Goal: Task Accomplishment & Management: Manage account settings

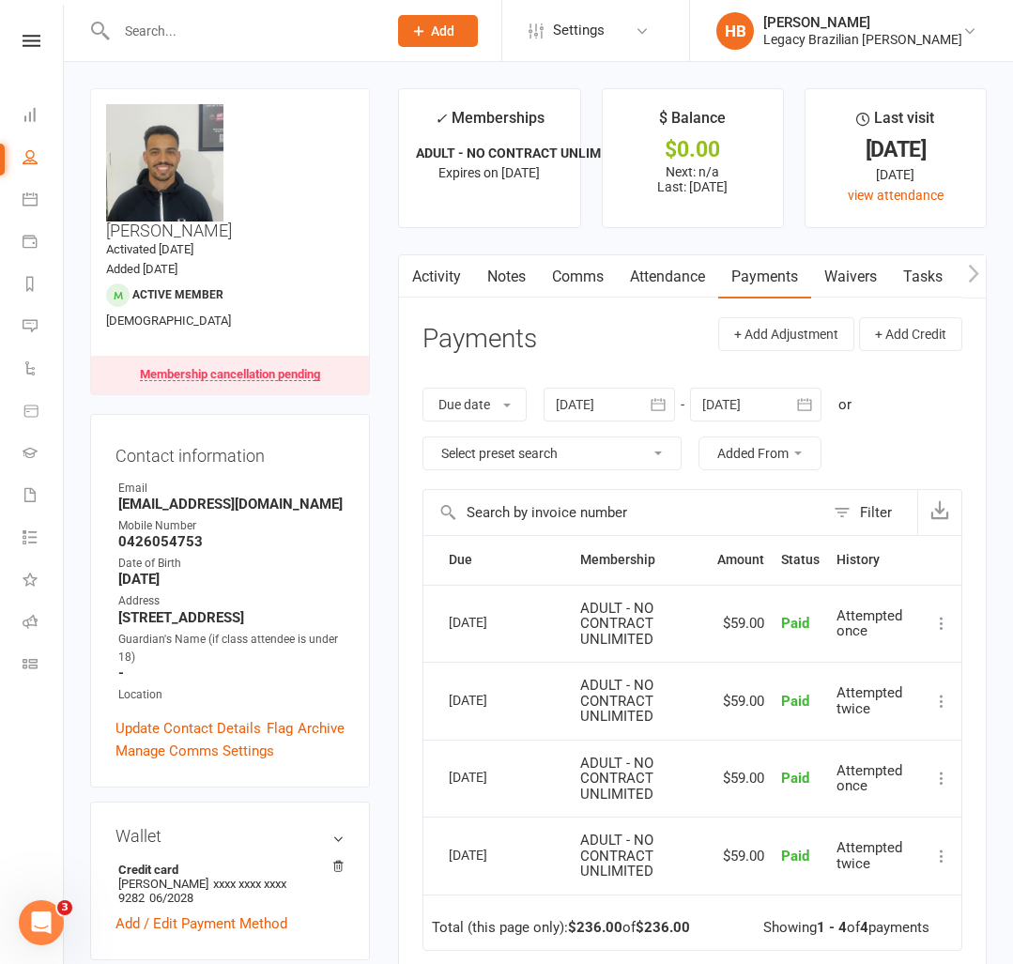
click at [20, 664] on li "Class check-in" at bounding box center [31, 666] width 63 height 42
click at [31, 633] on link "Roll call" at bounding box center [44, 623] width 42 height 42
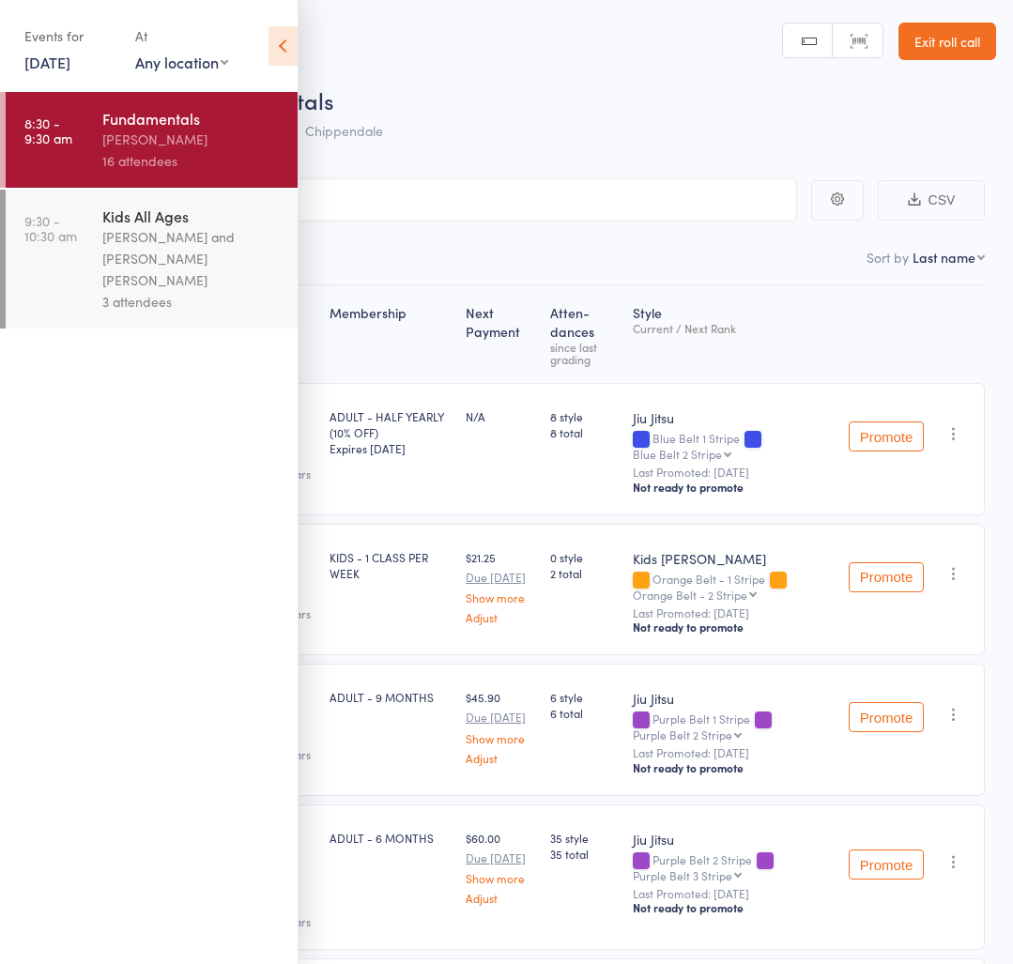
click at [218, 240] on div "Werique Oliveira and Carlos Henrique Santos Pinto" at bounding box center [191, 258] width 179 height 65
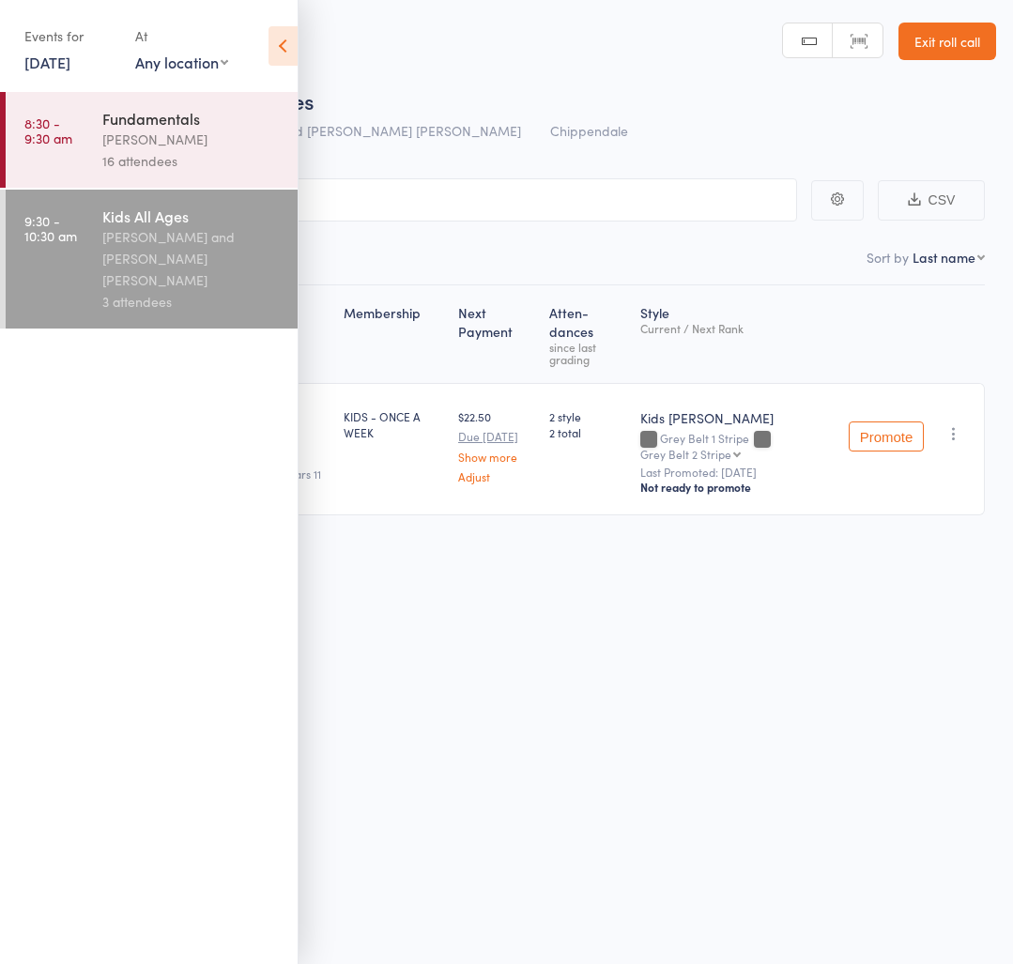
click at [291, 44] on icon at bounding box center [282, 45] width 29 height 39
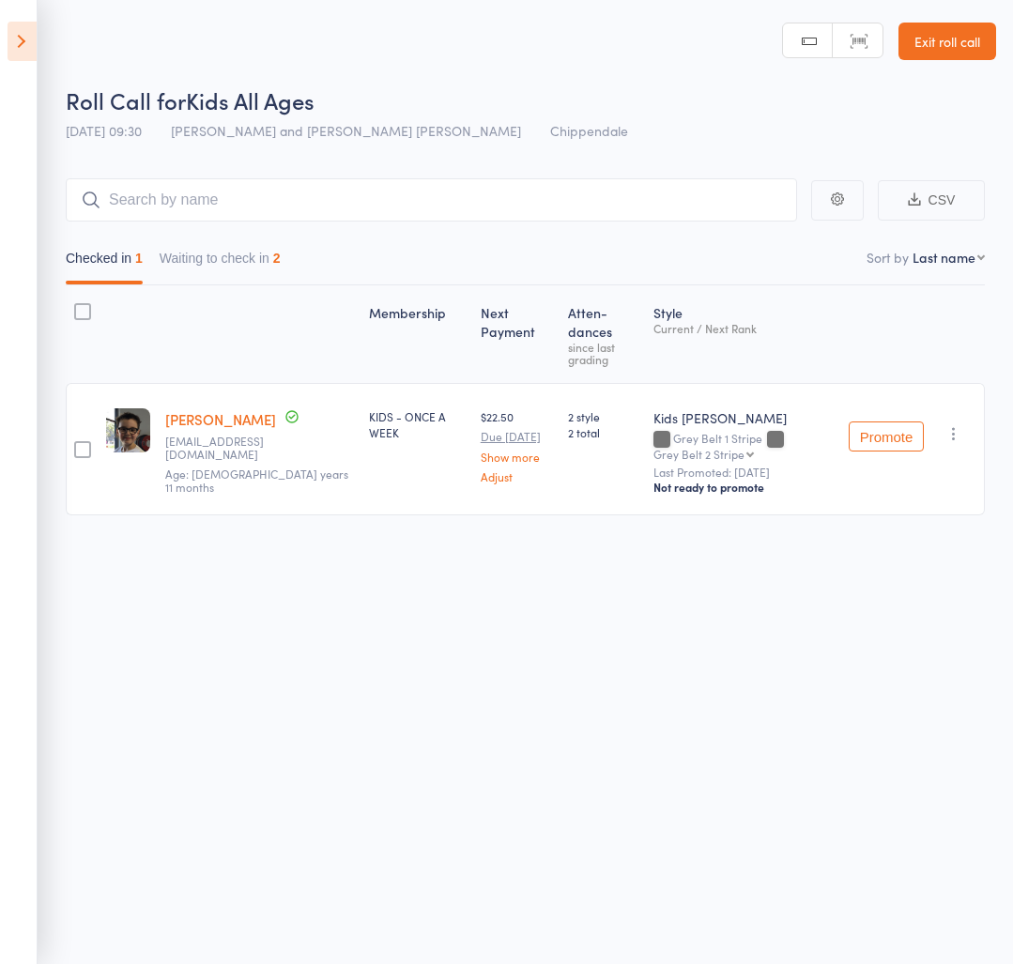
drag, startPoint x: 198, startPoint y: 283, endPoint x: 227, endPoint y: 238, distance: 53.6
click at [198, 283] on button "Waiting to check in 2" at bounding box center [220, 262] width 121 height 43
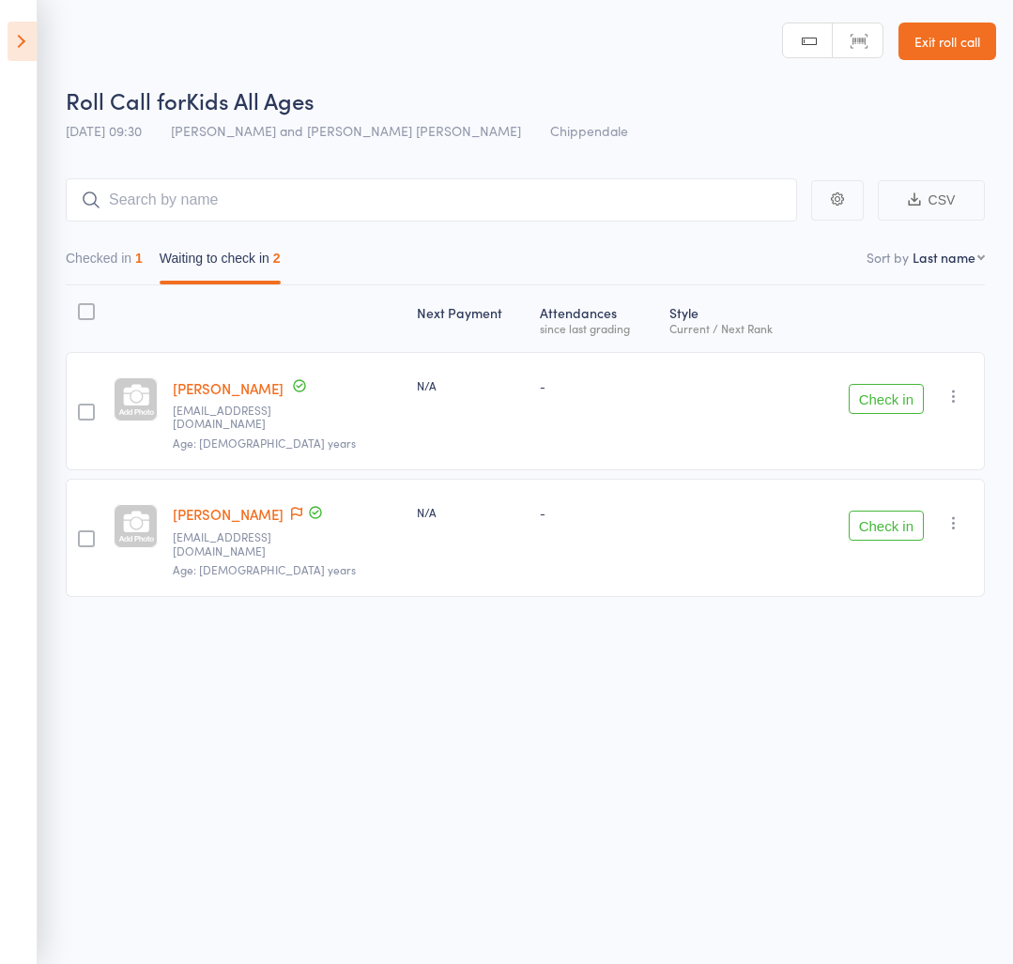
click at [233, 390] on link "Petr Matous" at bounding box center [228, 388] width 111 height 20
click at [214, 263] on button "Waiting to check in 2" at bounding box center [220, 262] width 121 height 43
click at [387, 215] on input "search" at bounding box center [432, 198] width 732 height 43
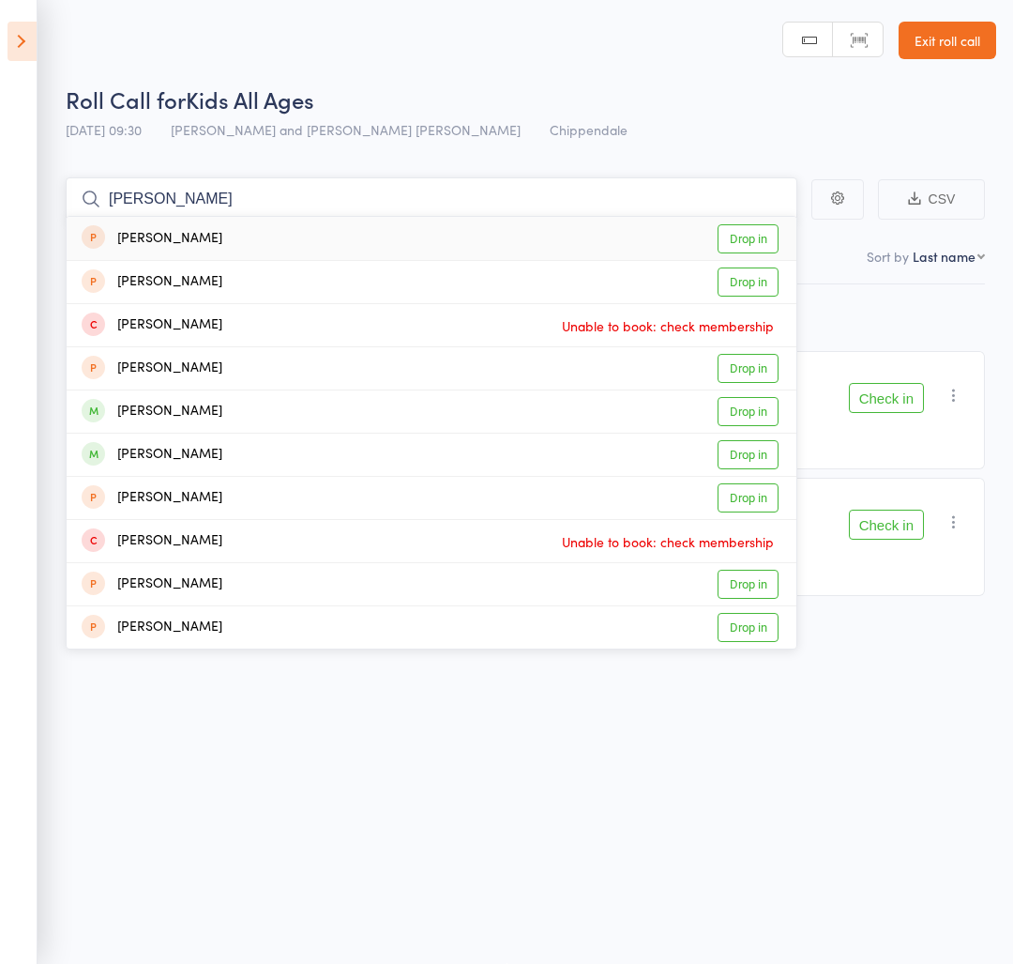
type input "lucas matou"
drag, startPoint x: 758, startPoint y: 239, endPoint x: 793, endPoint y: 278, distance: 51.8
click at [758, 239] on link "Drop in" at bounding box center [748, 238] width 61 height 29
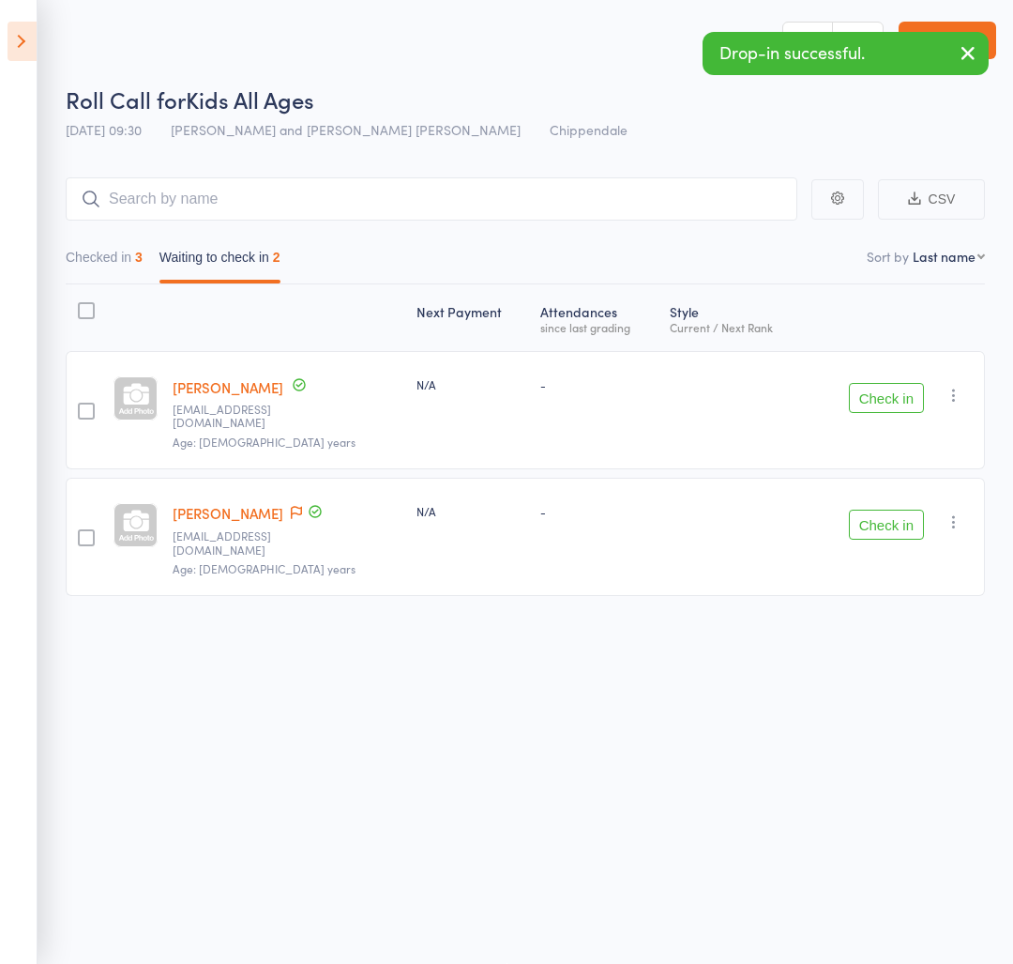
drag, startPoint x: 953, startPoint y: 394, endPoint x: 941, endPoint y: 464, distance: 70.5
click at [953, 394] on icon "button" at bounding box center [954, 395] width 19 height 19
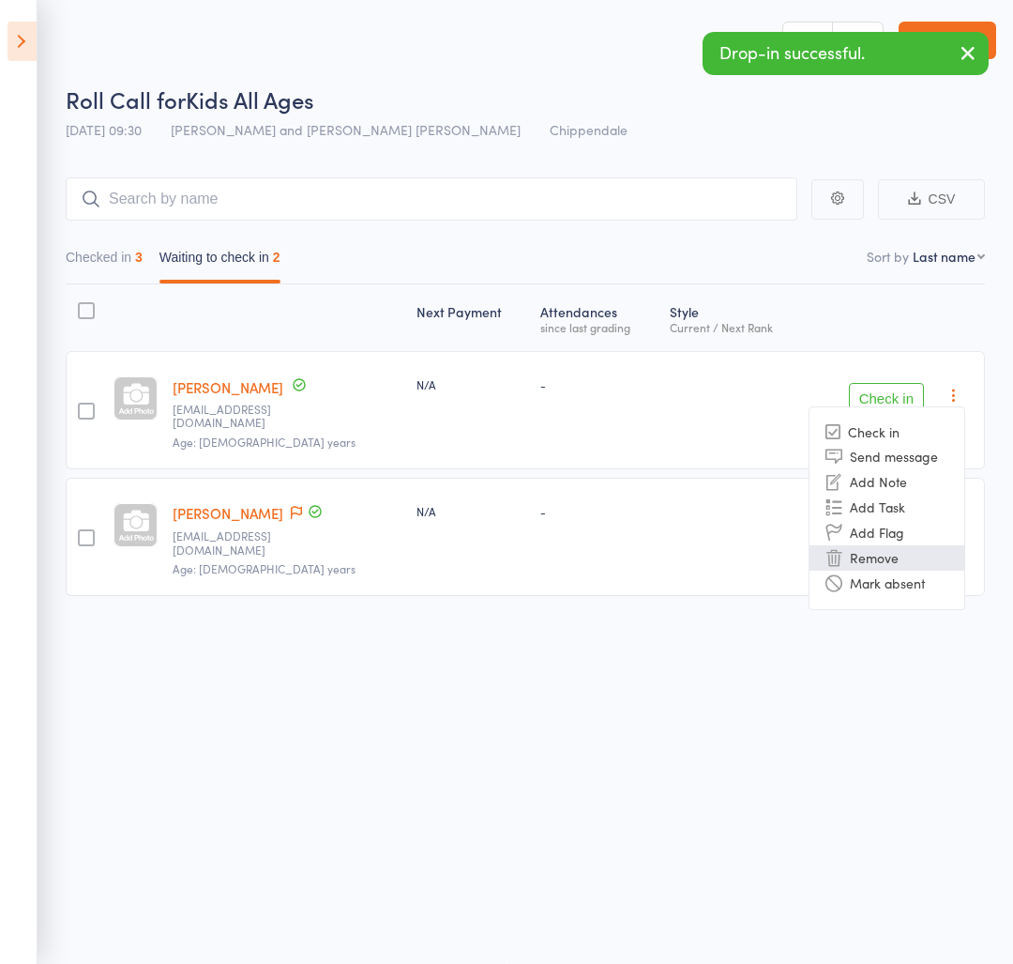
click at [900, 549] on li "Remove" at bounding box center [887, 557] width 155 height 25
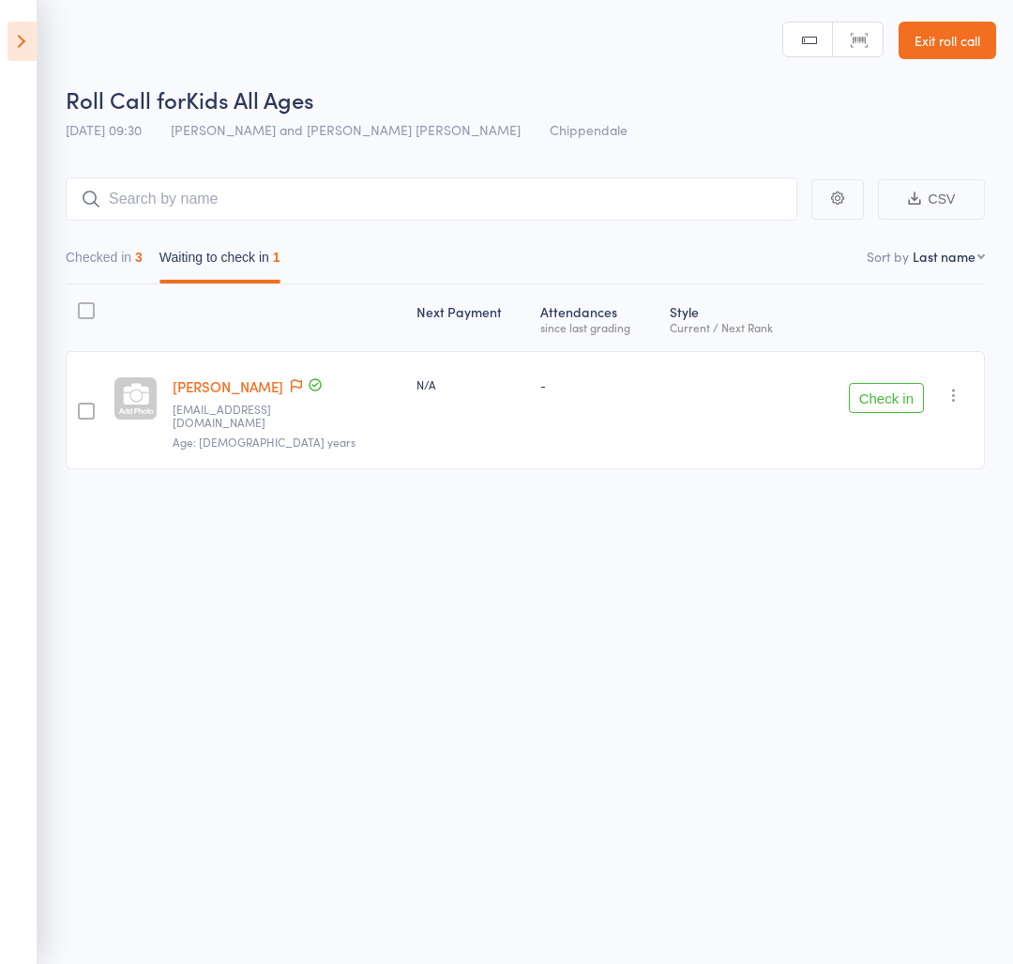
click at [239, 388] on link "Carlos Sousa" at bounding box center [228, 386] width 111 height 20
click at [275, 185] on input "search" at bounding box center [432, 198] width 732 height 43
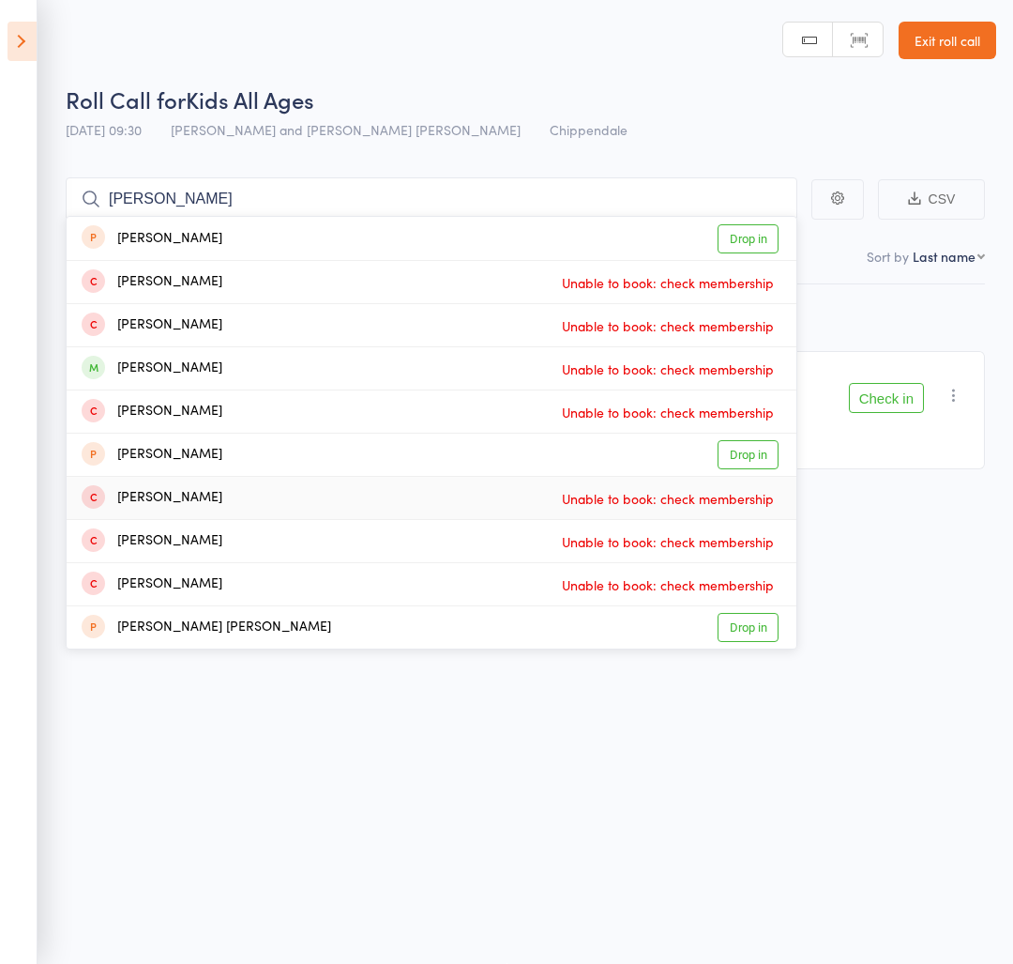
click at [449, 886] on div "Roll Call for Kids All Ages 16 Aug 09:30 Werique Oliveira and Carlos Henrique S…" at bounding box center [506, 481] width 1013 height 964
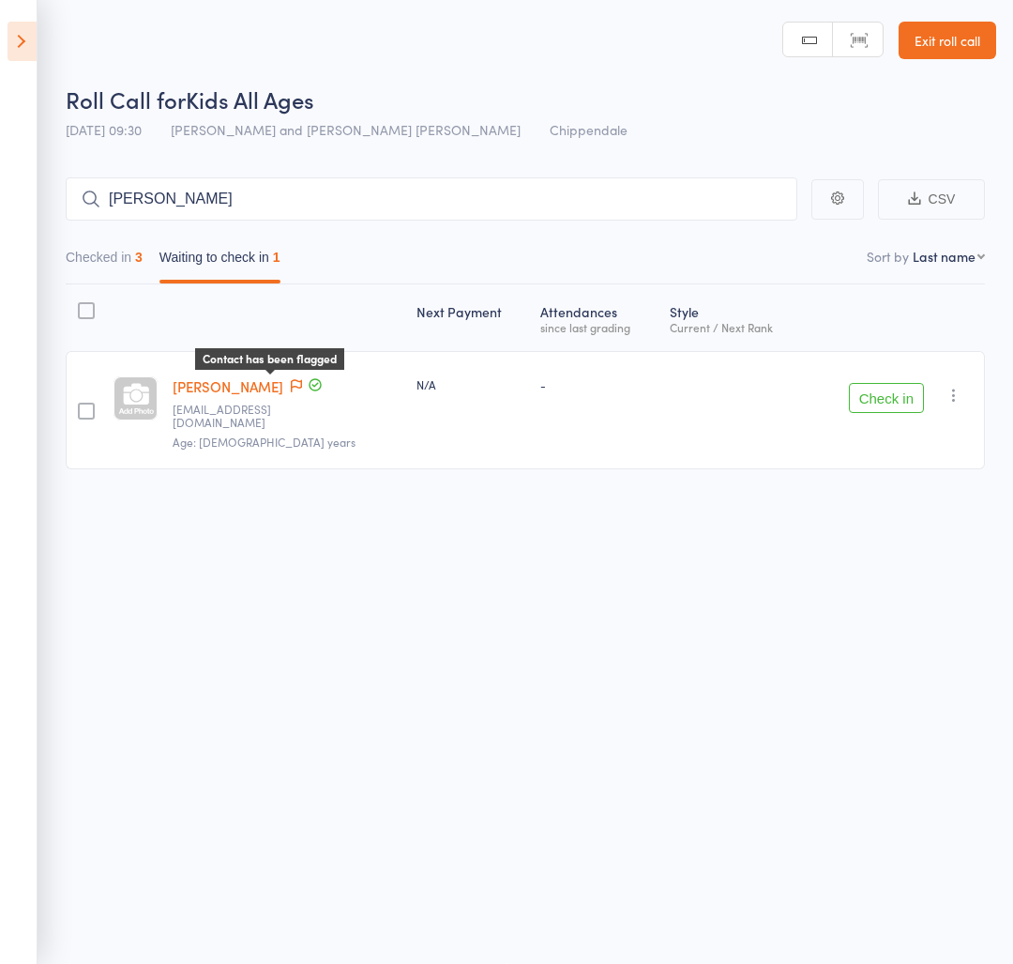
click at [291, 386] on icon at bounding box center [296, 385] width 11 height 13
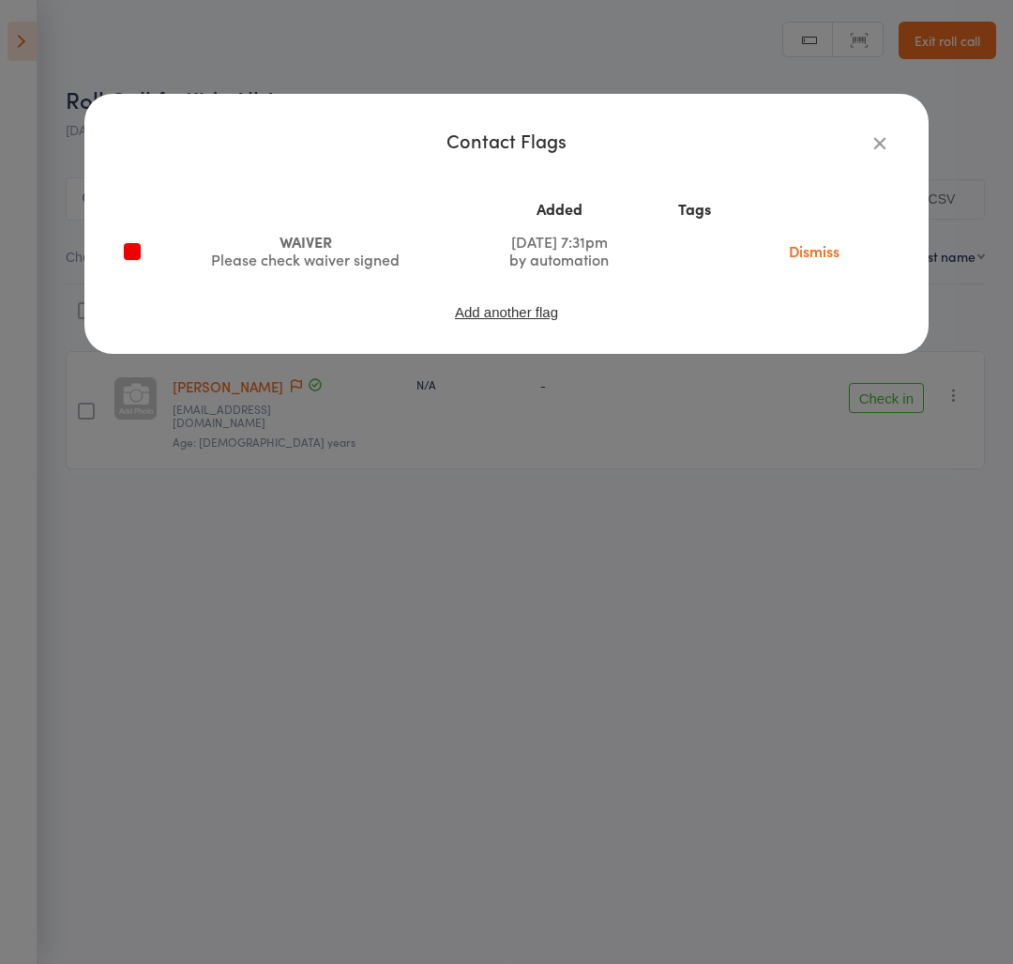
click at [879, 135] on icon "button" at bounding box center [880, 142] width 21 height 21
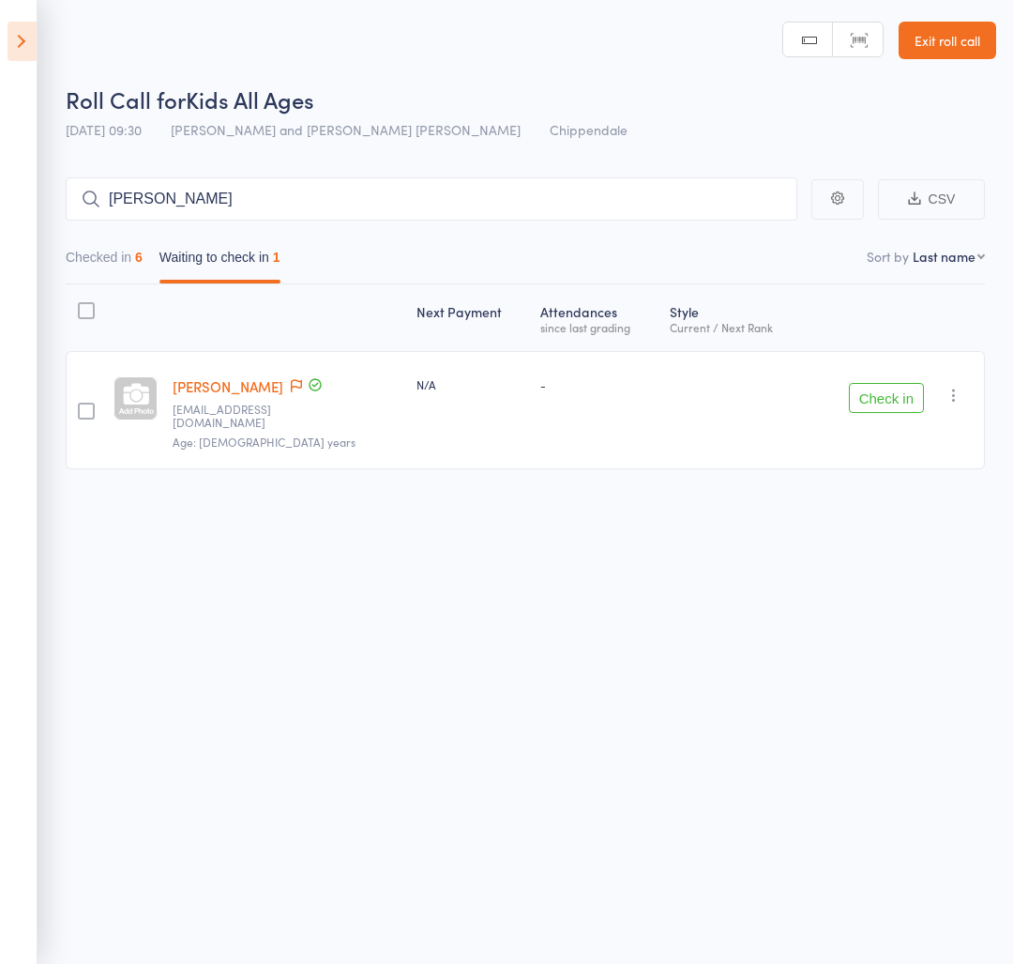
click at [948, 386] on icon "button" at bounding box center [954, 395] width 19 height 19
click at [717, 419] on div "-" at bounding box center [734, 410] width 145 height 118
click at [954, 388] on icon "button" at bounding box center [954, 395] width 19 height 19
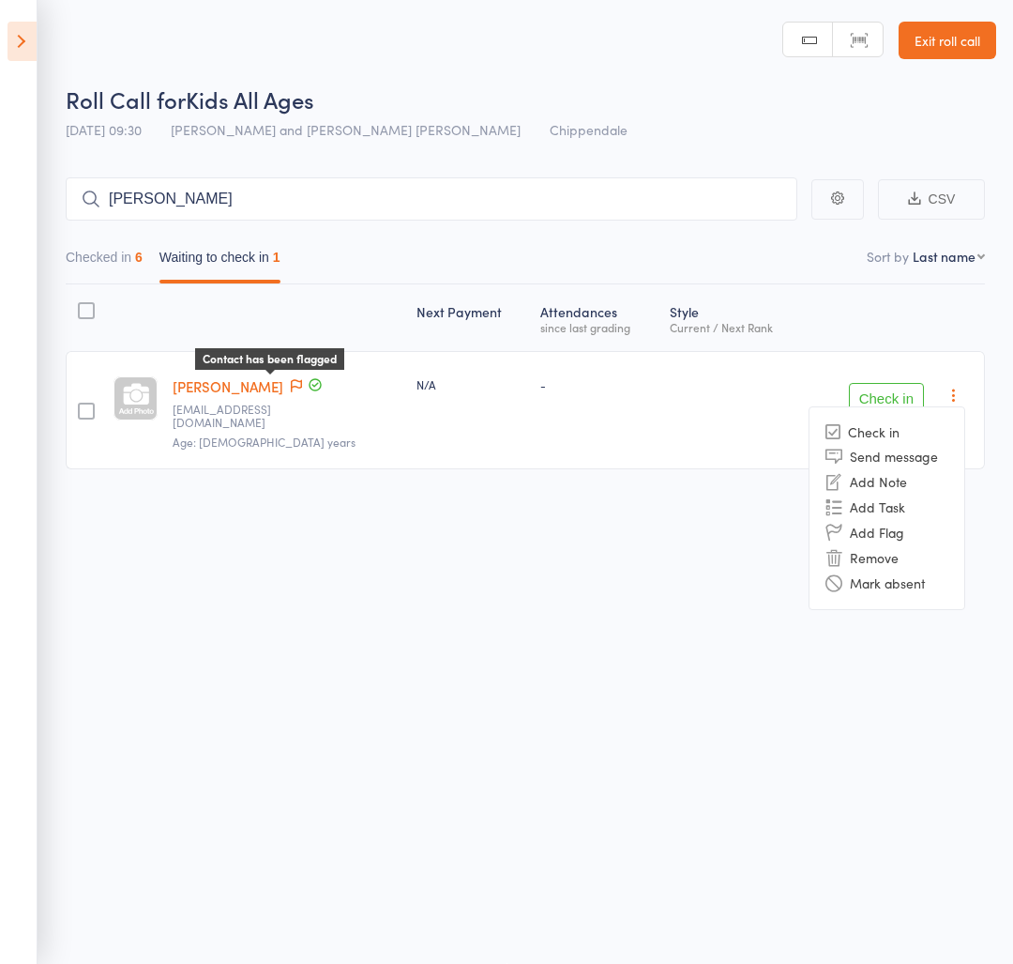
click at [291, 385] on icon at bounding box center [296, 385] width 11 height 13
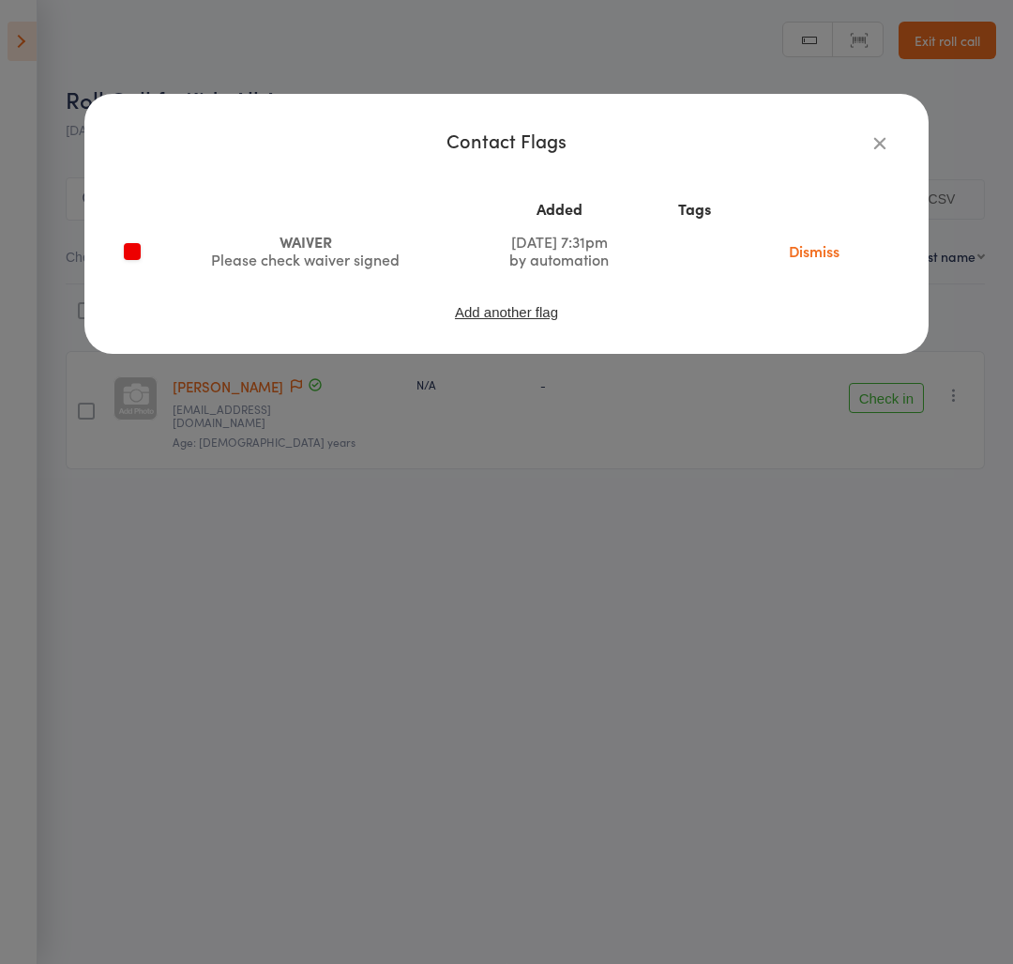
drag, startPoint x: 828, startPoint y: 256, endPoint x: 796, endPoint y: 256, distance: 31.9
click at [817, 256] on link "Dismiss" at bounding box center [814, 250] width 79 height 21
click at [894, 151] on div "Contact Flags Added Tags WAIVER Please check waiver signed Aug 10, 2025 7:31pm …" at bounding box center [506, 224] width 845 height 260
click at [875, 135] on icon "button" at bounding box center [880, 142] width 21 height 21
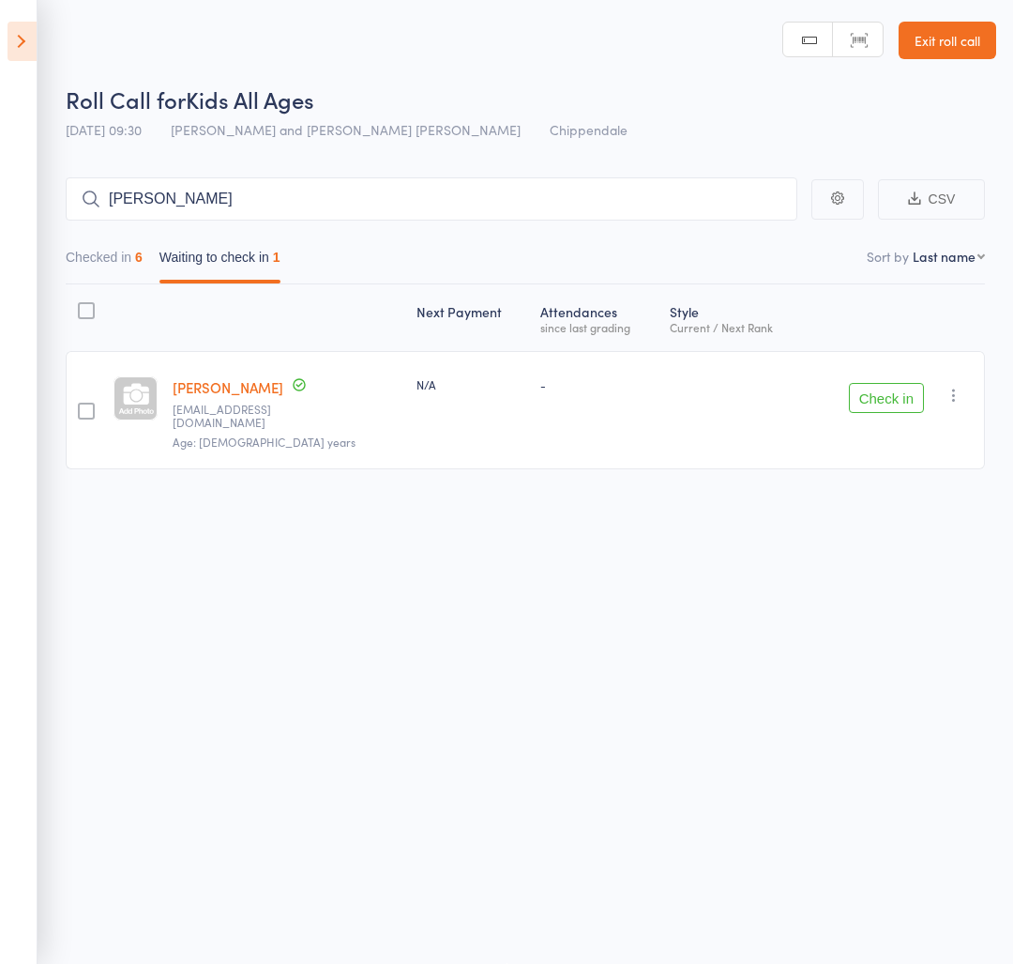
click at [953, 396] on icon "button" at bounding box center [954, 395] width 19 height 19
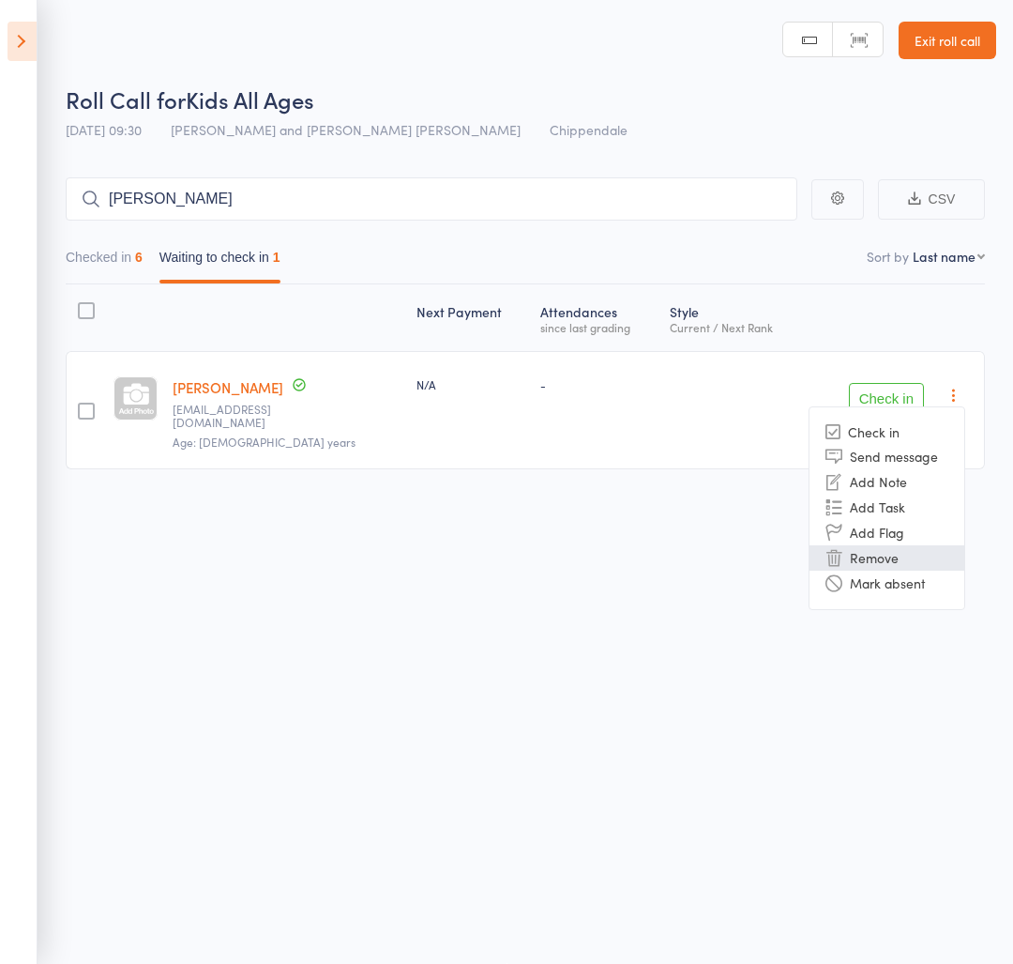
click at [912, 555] on li "Remove" at bounding box center [887, 557] width 155 height 25
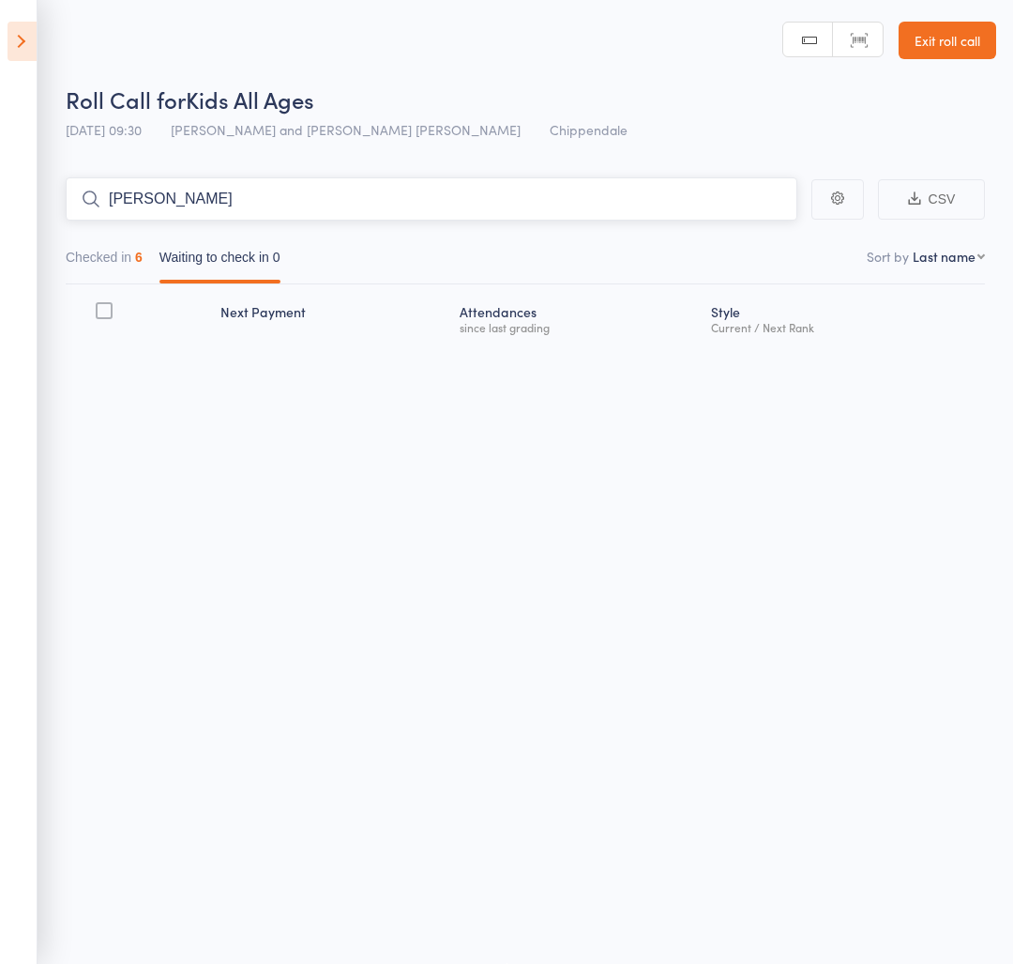
click at [218, 199] on input "matteo" at bounding box center [432, 198] width 732 height 43
type input "m"
drag, startPoint x: 119, startPoint y: 271, endPoint x: 117, endPoint y: 288, distance: 17.0
click at [117, 288] on main "CSV Checked in 6 Waiting to check in 0 Sort by Last name First name Last name B…" at bounding box center [506, 287] width 1013 height 277
click at [126, 267] on button "Checked in 6" at bounding box center [104, 261] width 77 height 43
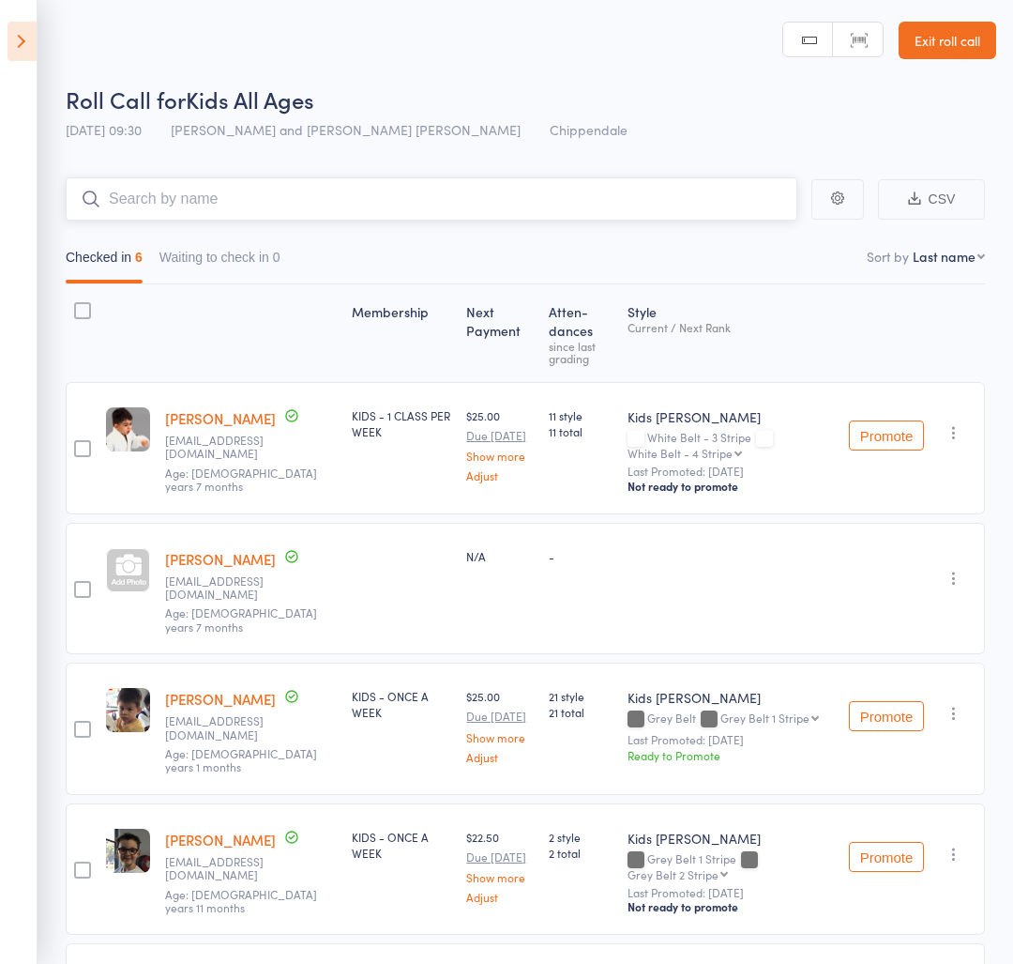
click at [257, 209] on input "search" at bounding box center [432, 198] width 732 height 43
type input "matteo"
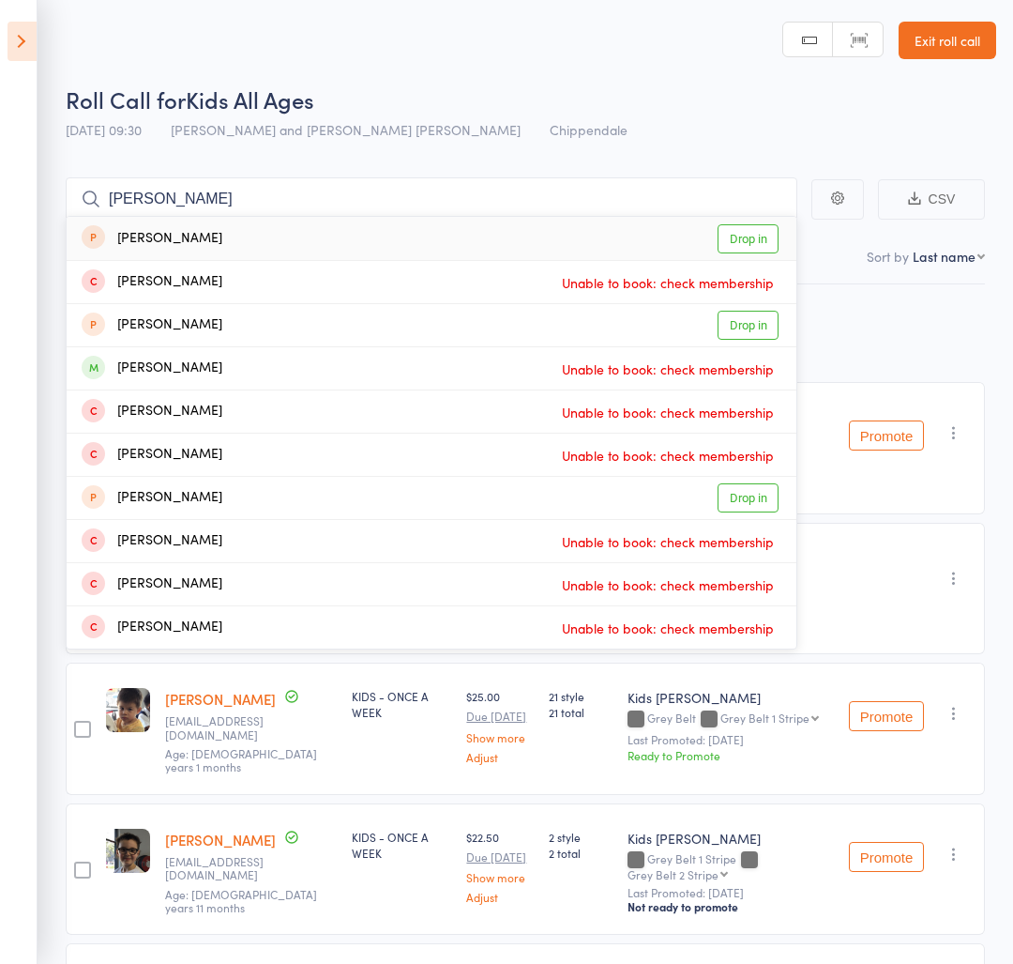
click at [252, 225] on div "Mateo Sousa Drop in" at bounding box center [432, 238] width 730 height 43
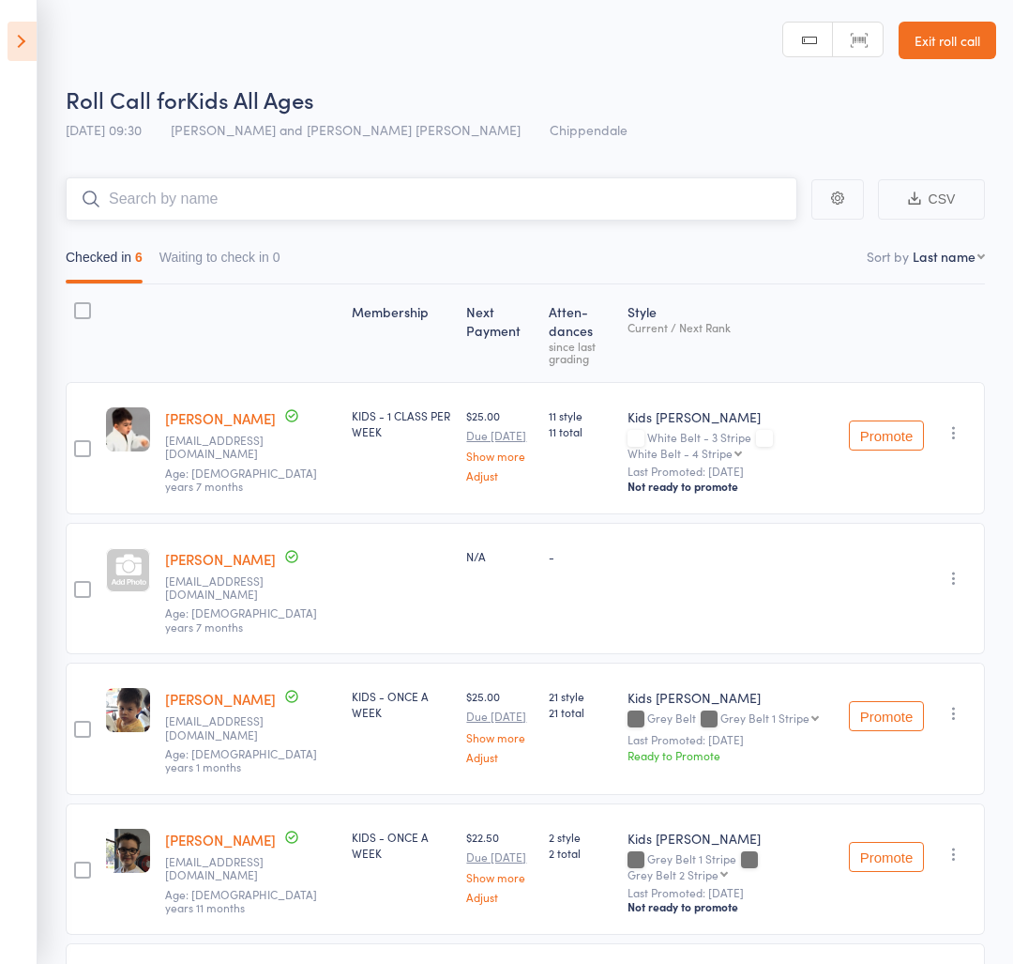
click at [239, 200] on input "search" at bounding box center [432, 198] width 732 height 43
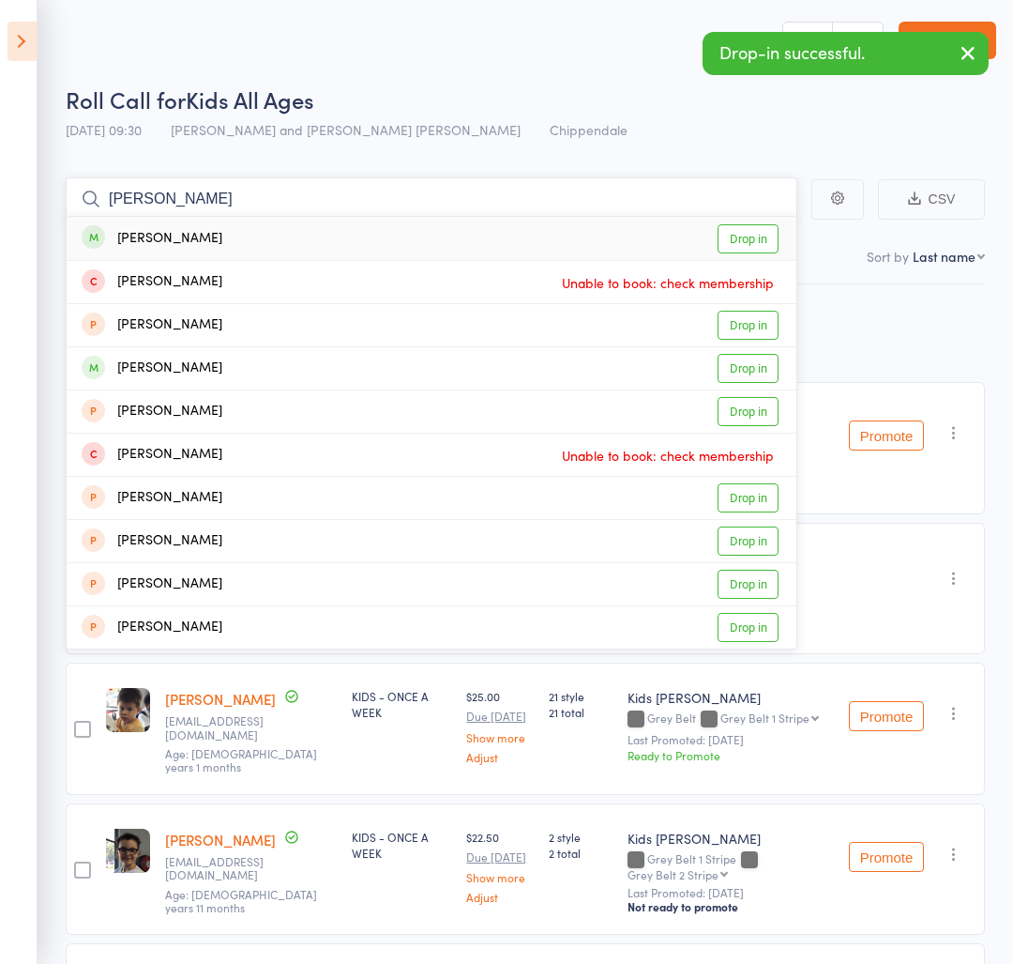
type input "lucas gomez"
click at [231, 233] on div "Lucas Gomes Drop in" at bounding box center [432, 238] width 730 height 43
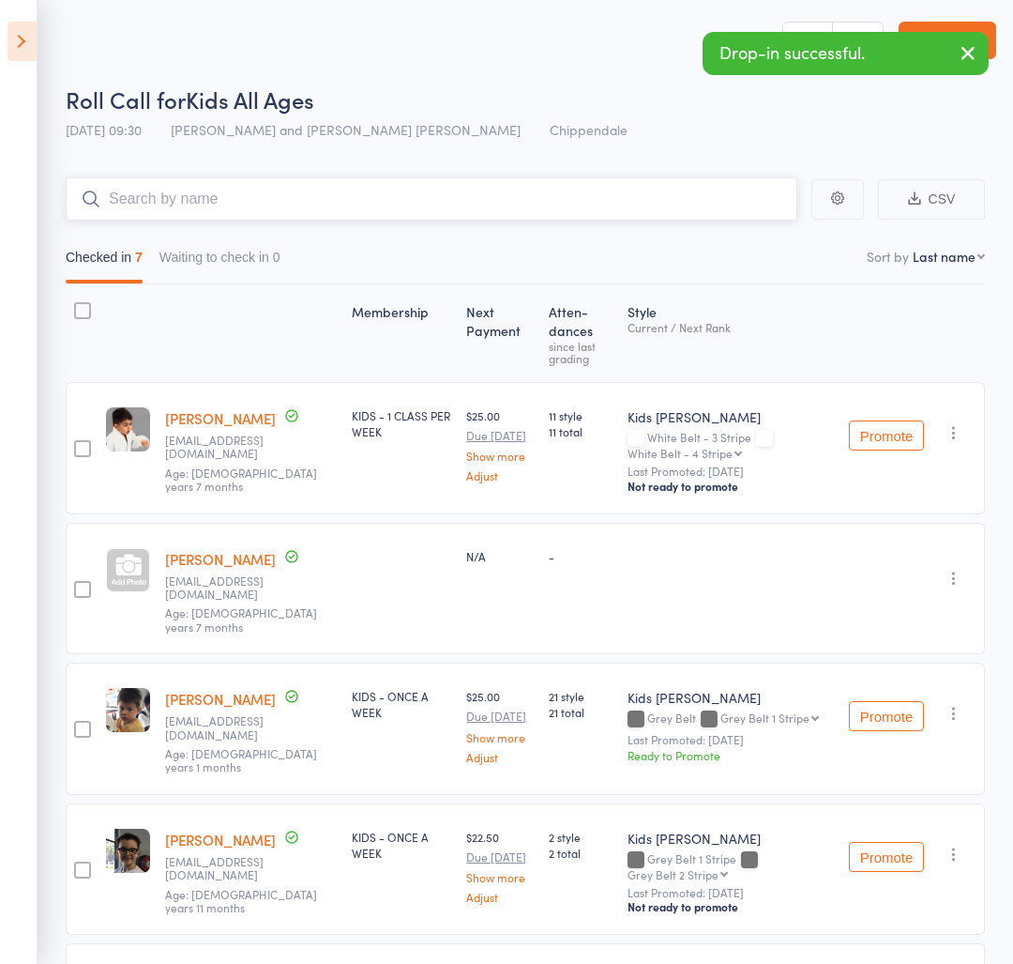
click at [268, 201] on input "search" at bounding box center [432, 198] width 732 height 43
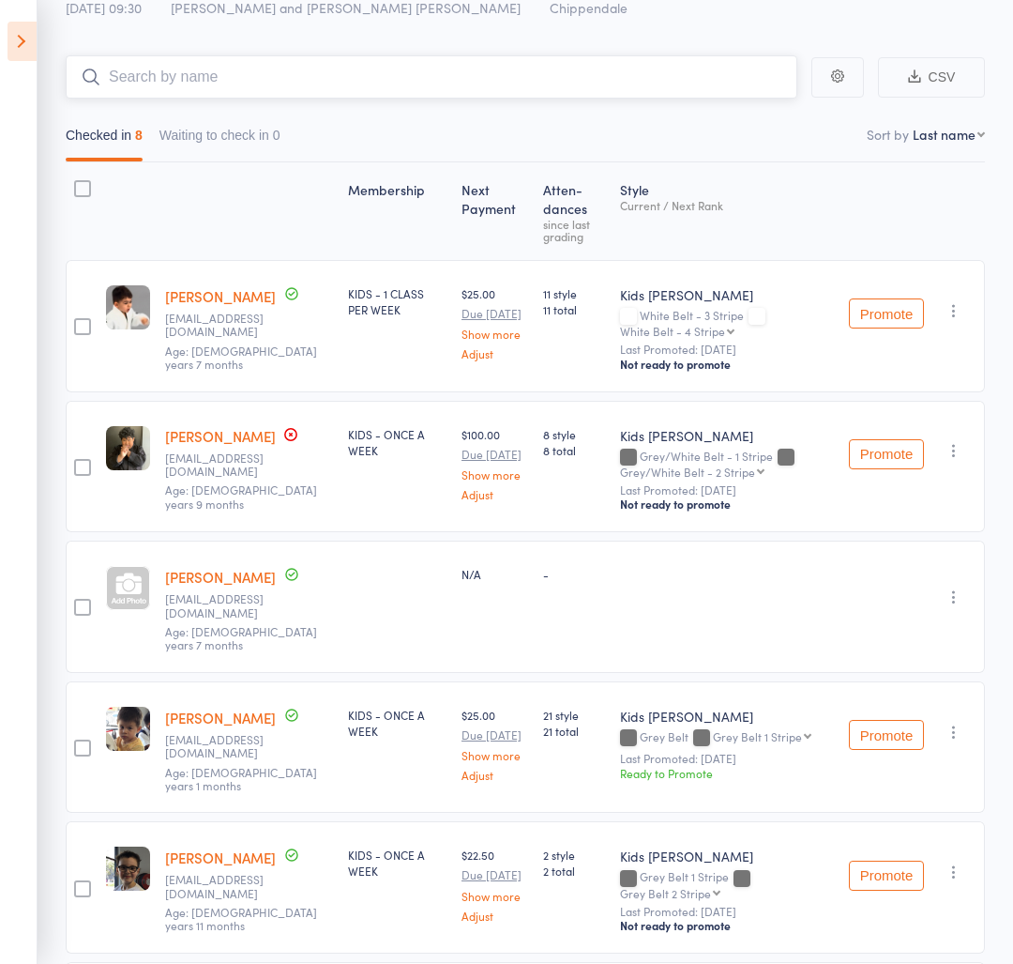
scroll to position [122, 0]
click at [262, 86] on input "search" at bounding box center [432, 77] width 732 height 43
type input "matteo"
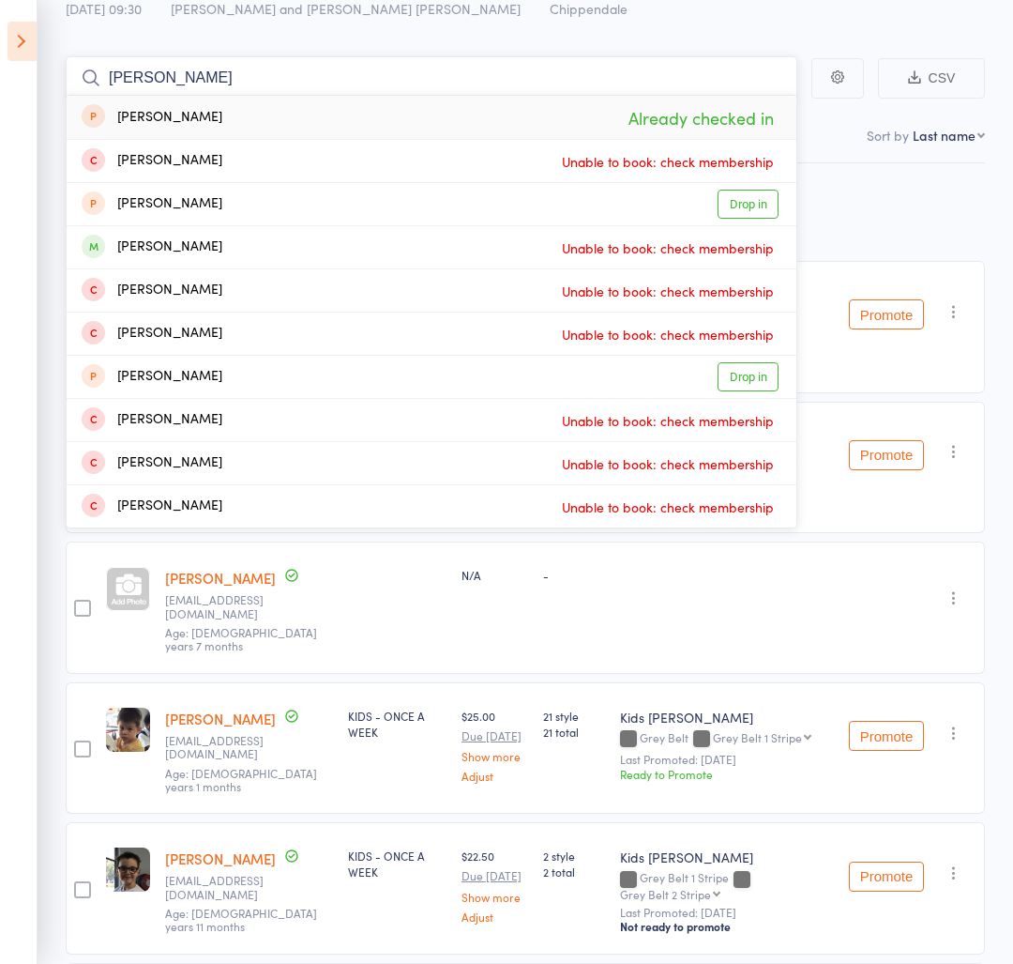
click at [409, 72] on input "matteo" at bounding box center [432, 77] width 732 height 43
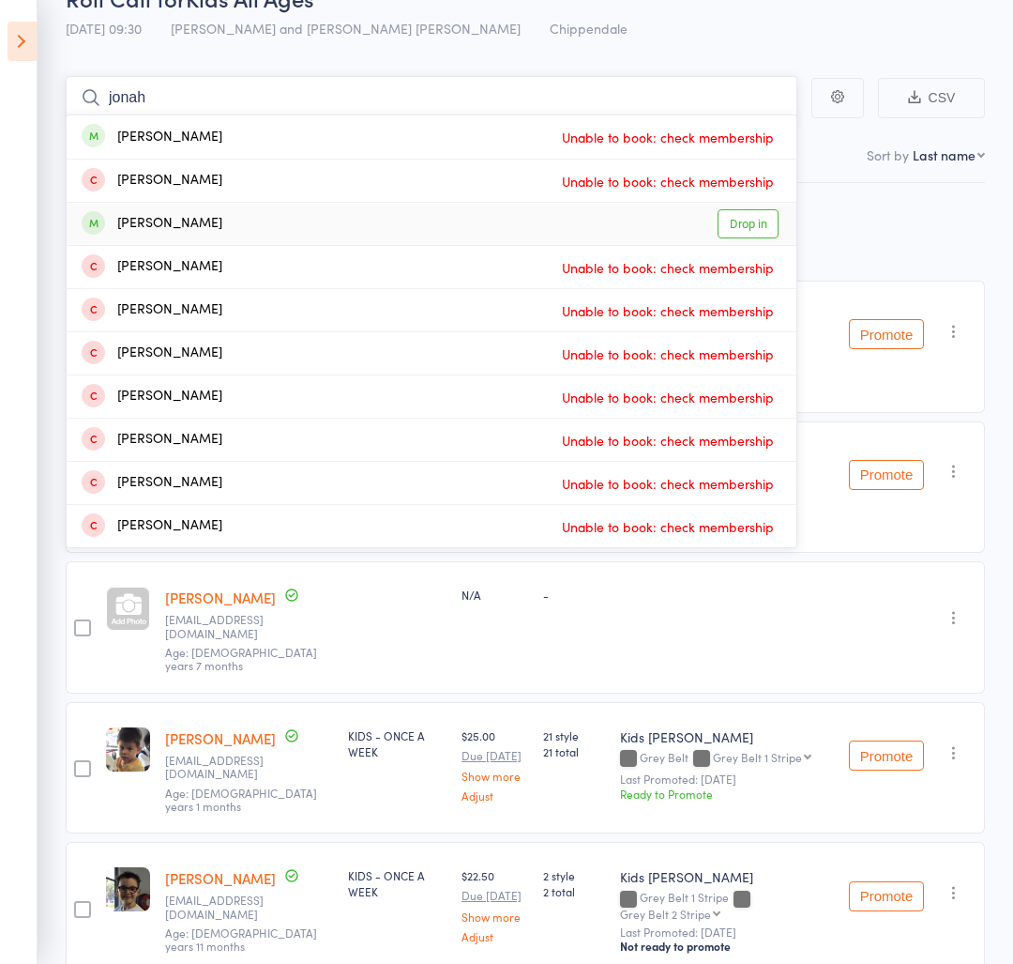
type input "jonah"
click at [724, 231] on link "Drop in" at bounding box center [748, 222] width 61 height 29
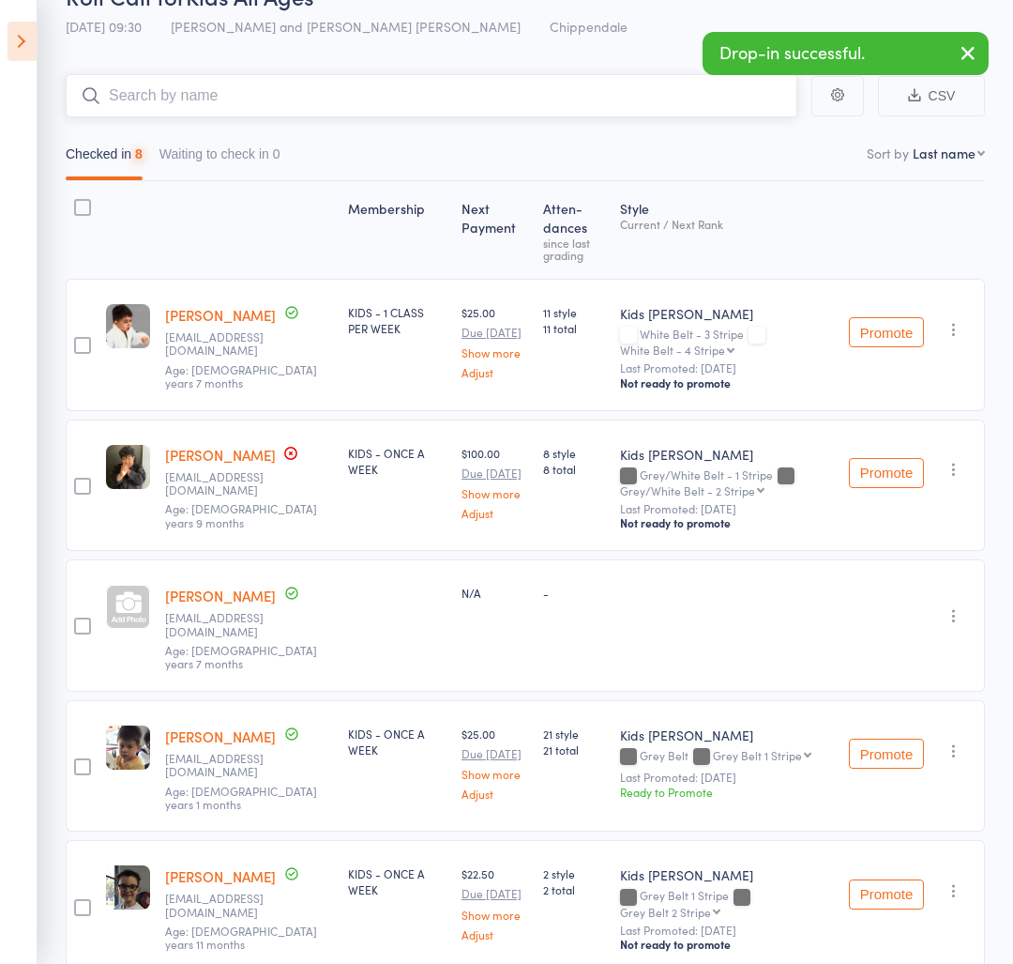
click at [469, 100] on input "search" at bounding box center [432, 95] width 732 height 43
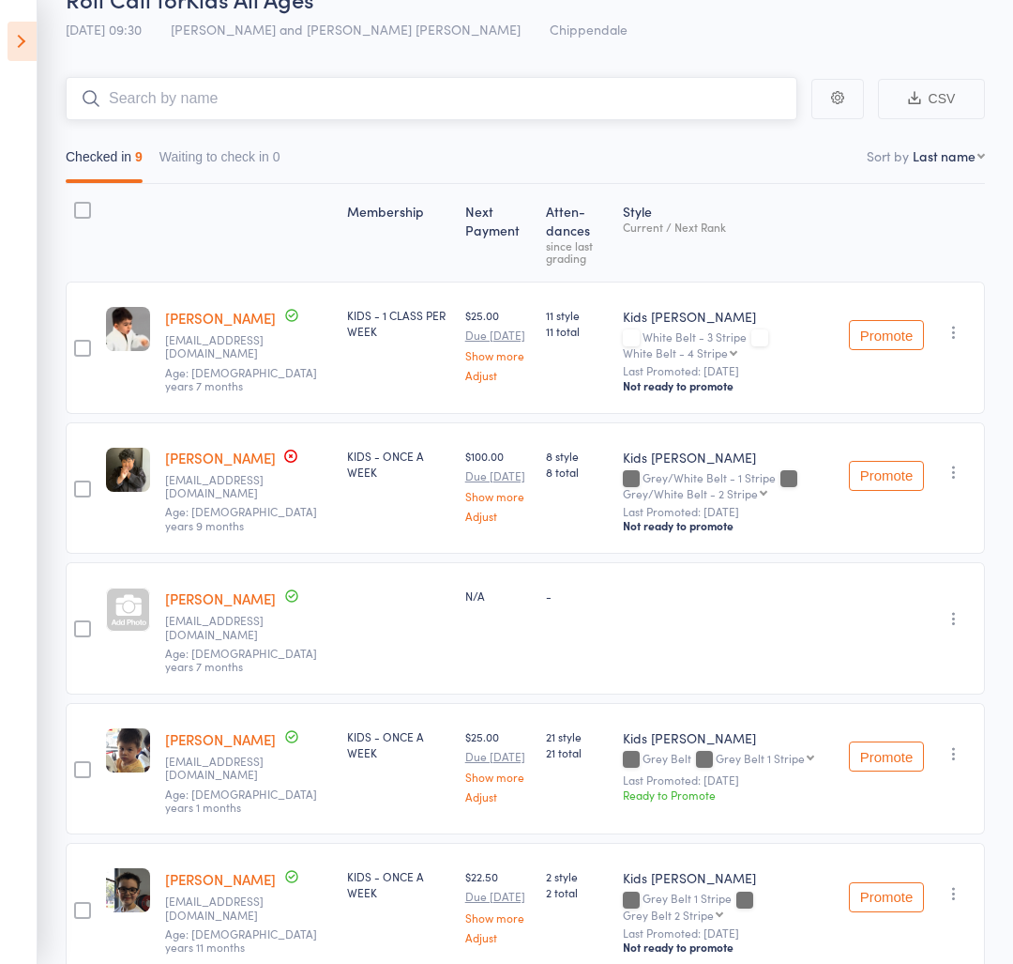
click at [172, 107] on input "search" at bounding box center [432, 98] width 732 height 43
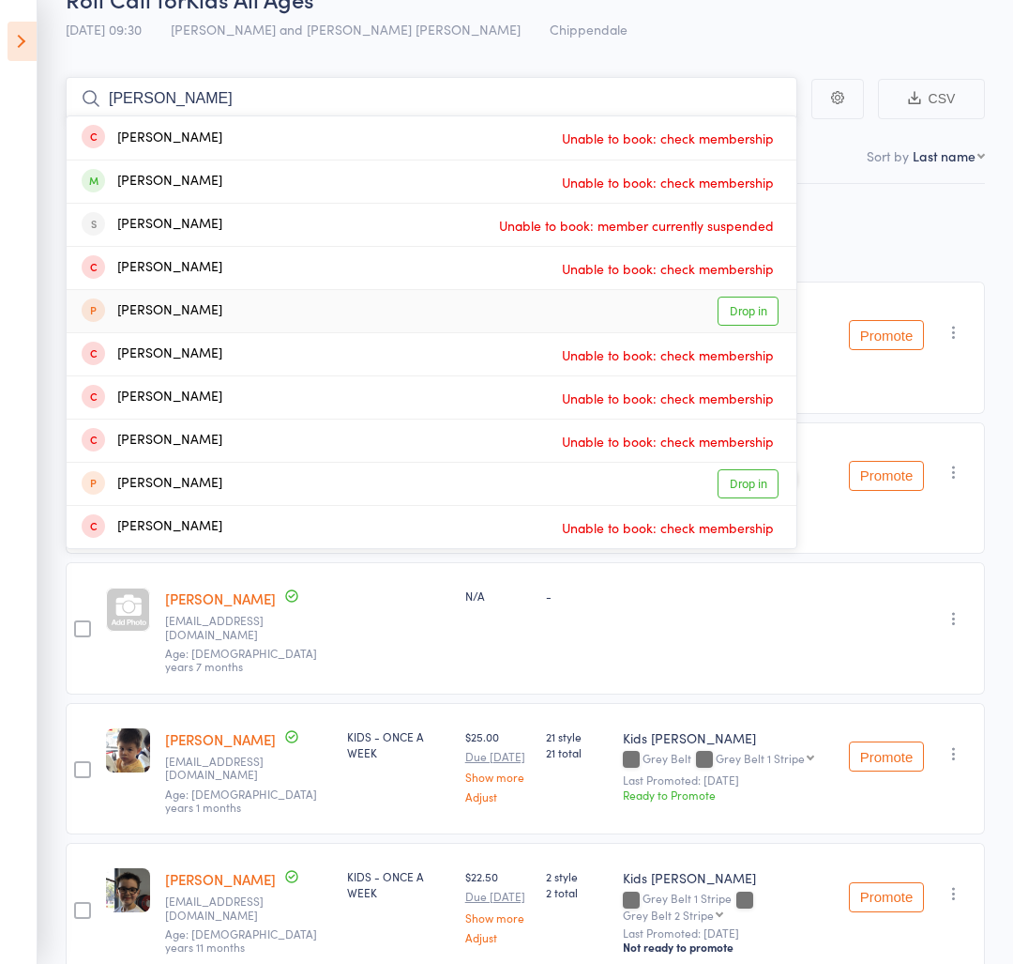
type input "gabriel"
click at [402, 308] on div "Gabriel Solarte Drop in" at bounding box center [432, 311] width 730 height 42
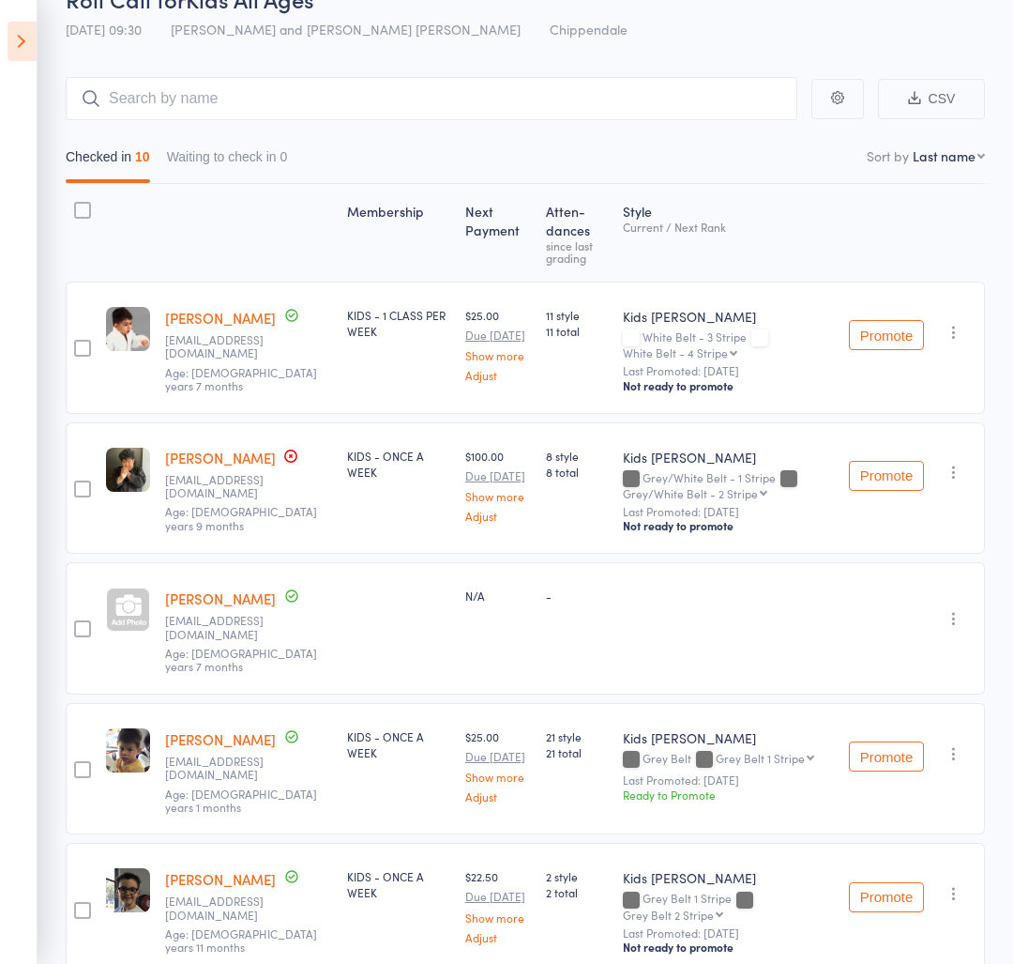
click at [838, 129] on div "Checked in 10 Waiting to check in 0" at bounding box center [526, 152] width 920 height 64
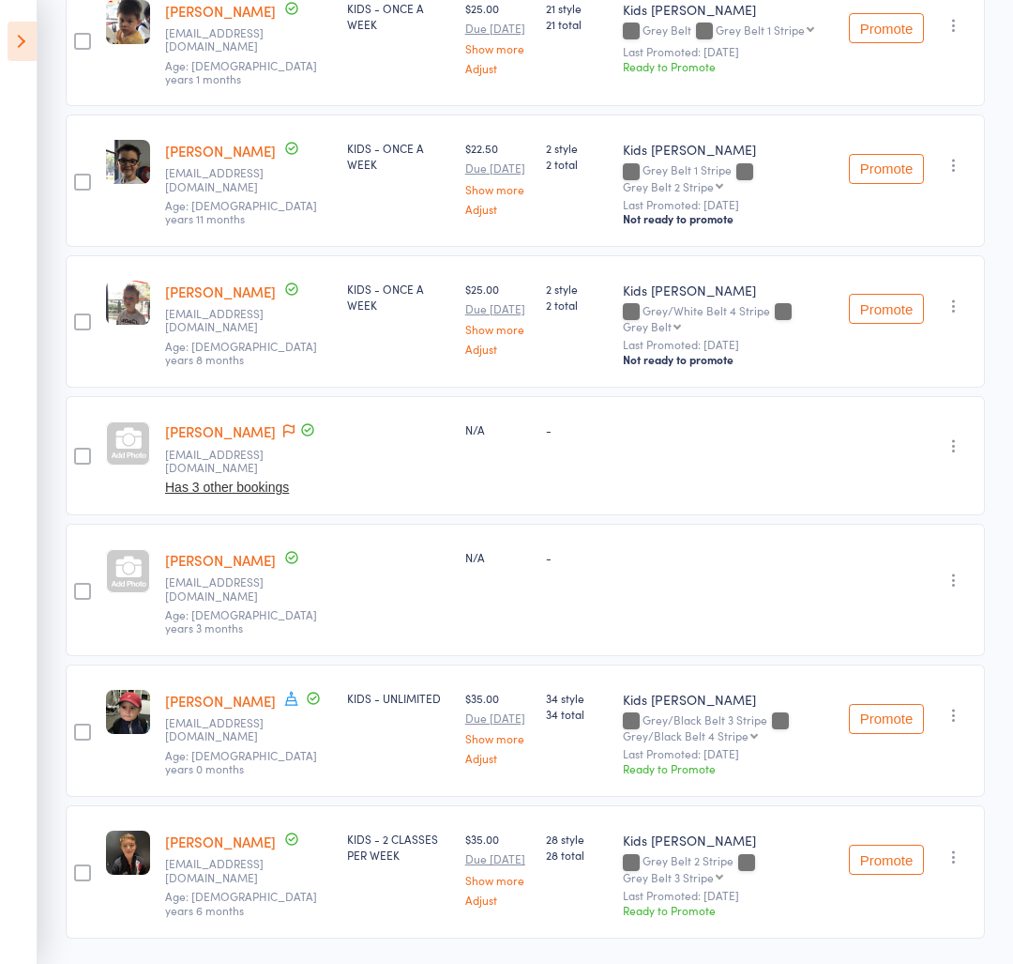
scroll to position [831, 0]
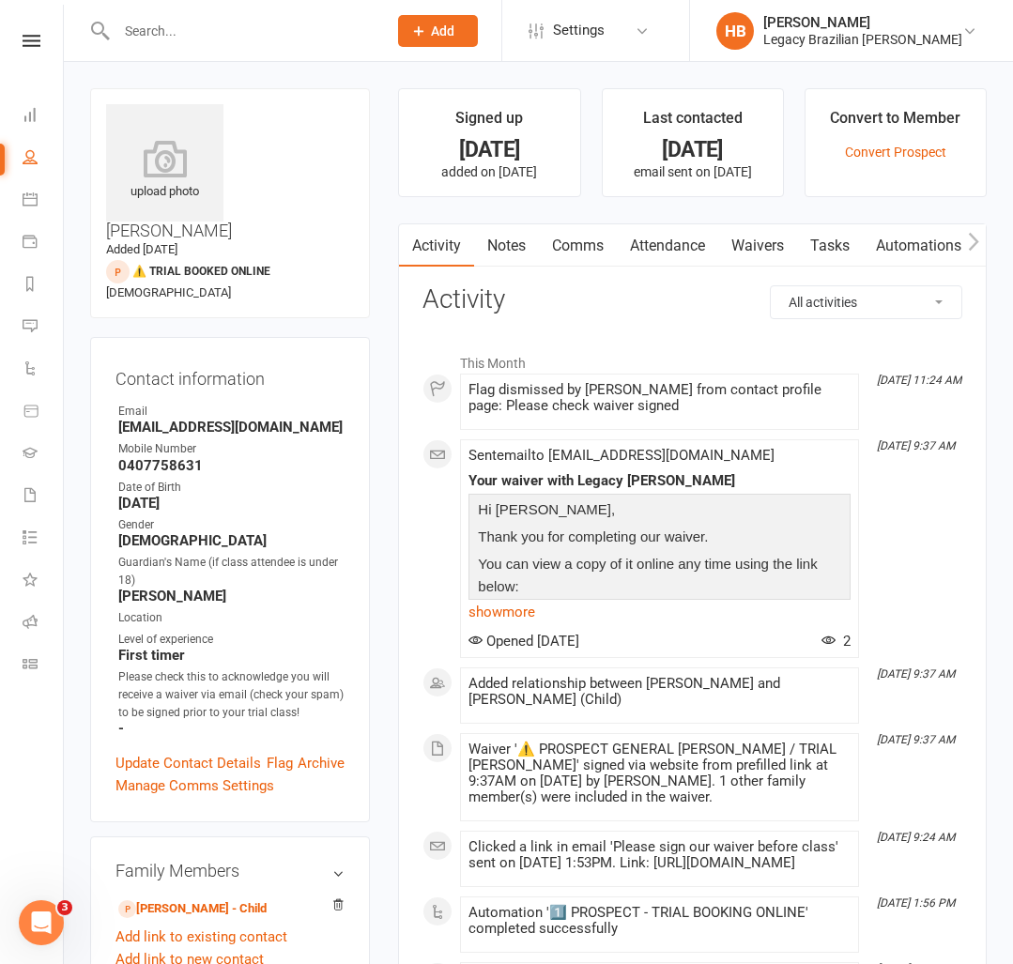
click at [241, 22] on input "text" at bounding box center [242, 31] width 263 height 26
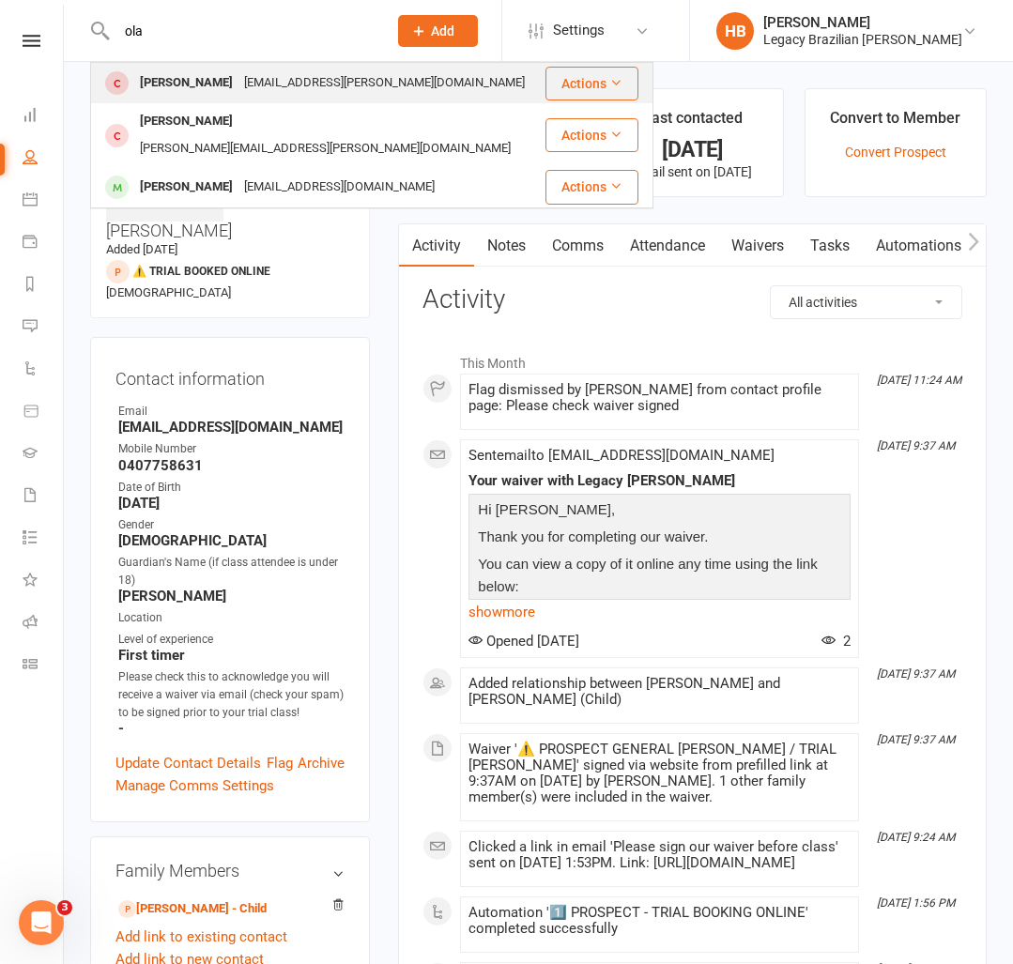
type input "ola"
click at [321, 80] on div "mark.lesa@outlook.com" at bounding box center [384, 82] width 292 height 27
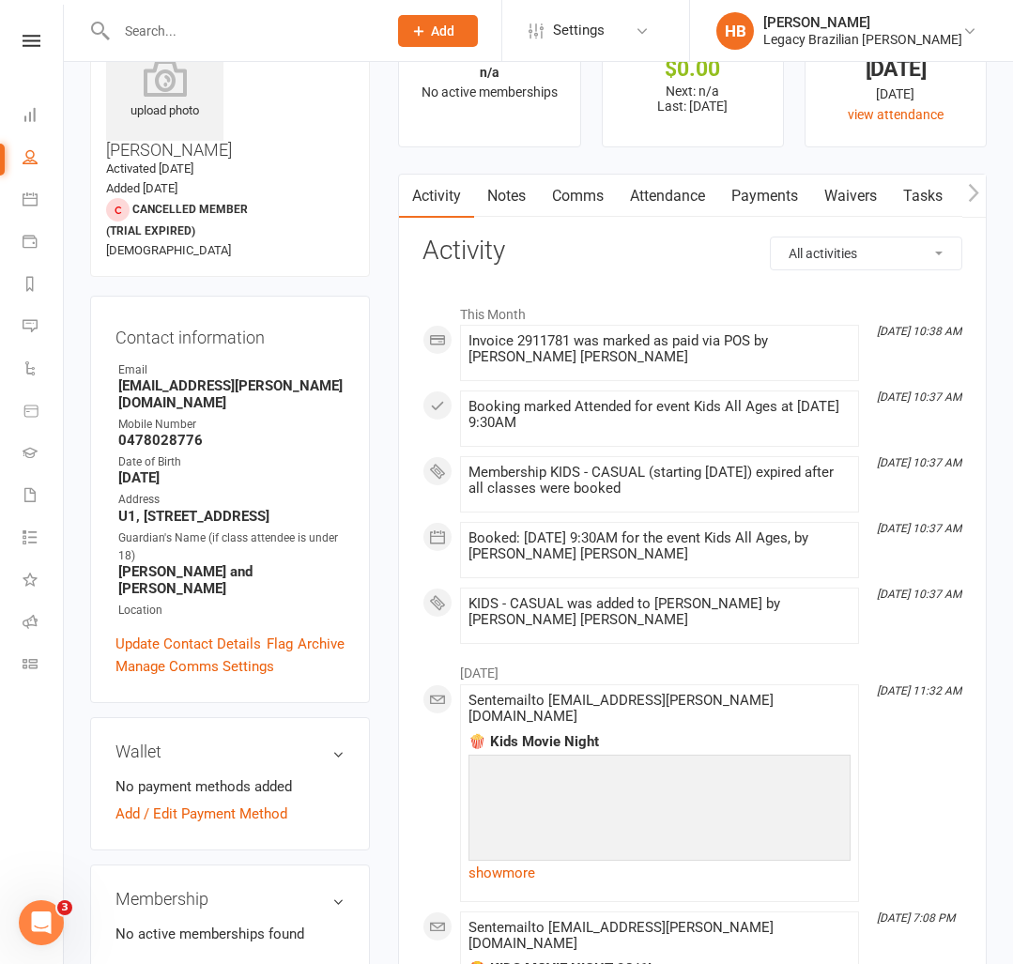
click at [898, 543] on div "This Month Aug 2, 10:38 AM Invoice 2911781 was marked as paid via POS by Carlos…" at bounding box center [692, 469] width 540 height 349
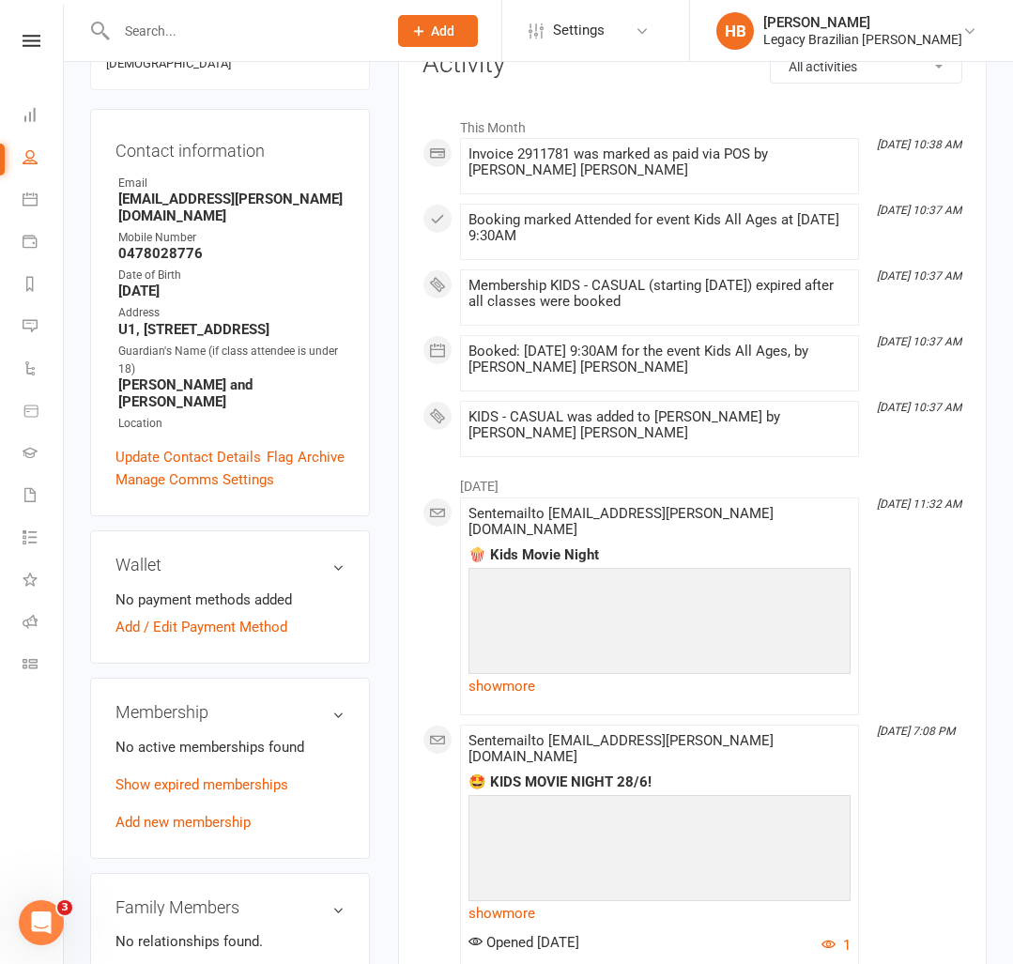
scroll to position [277, 0]
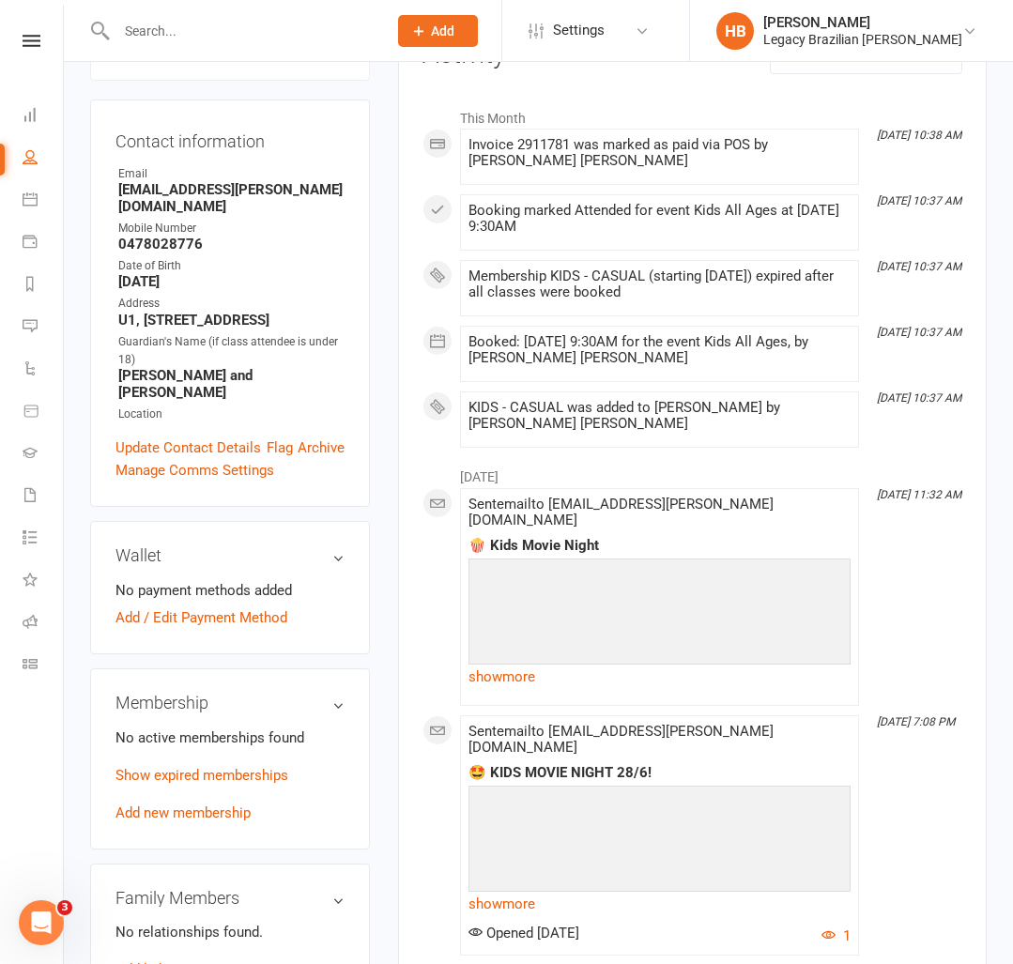
click at [233, 804] on link "Add new membership" at bounding box center [182, 812] width 135 height 17
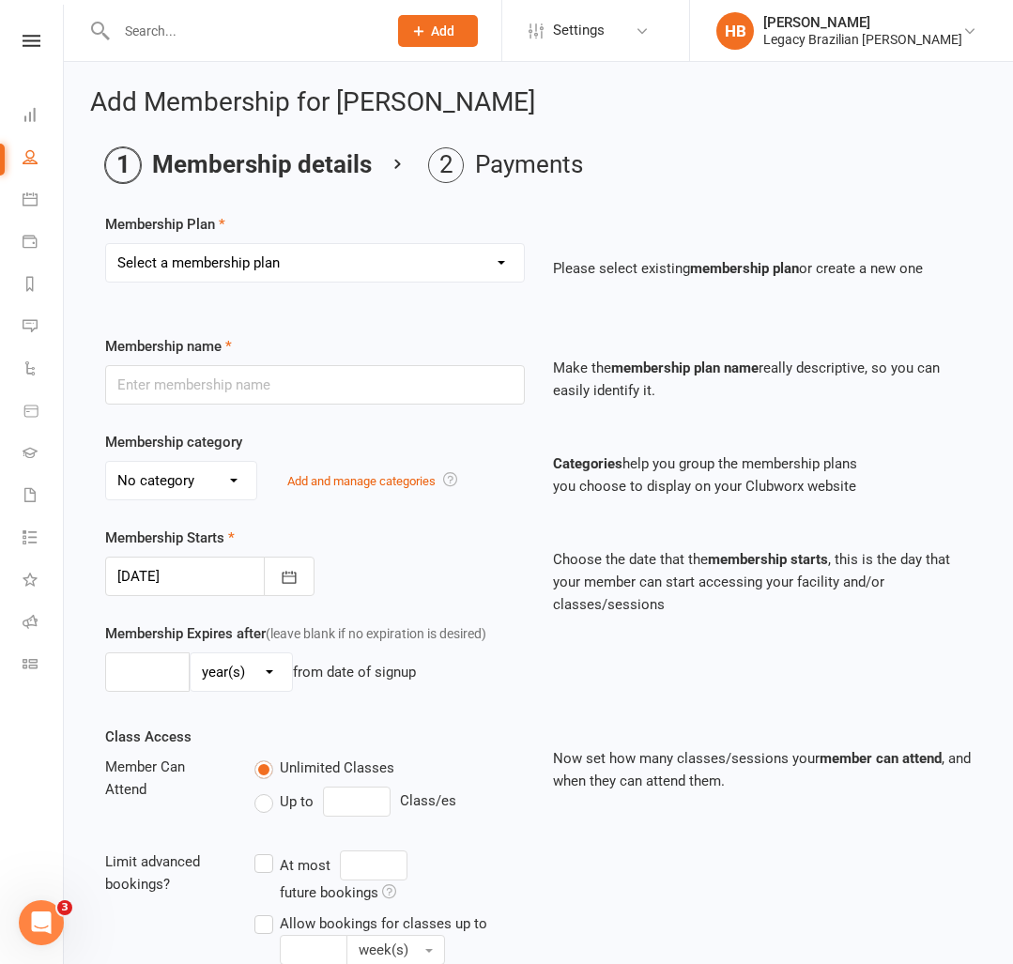
click at [221, 265] on select "Select a membership plan Create new Membership Plan ADULT - CASUAL ADULT - 6 MO…" at bounding box center [315, 263] width 418 height 38
select select "6"
click at [106, 244] on select "Select a membership plan Create new Membership Plan ADULT - CASUAL ADULT - 6 MO…" at bounding box center [315, 263] width 418 height 38
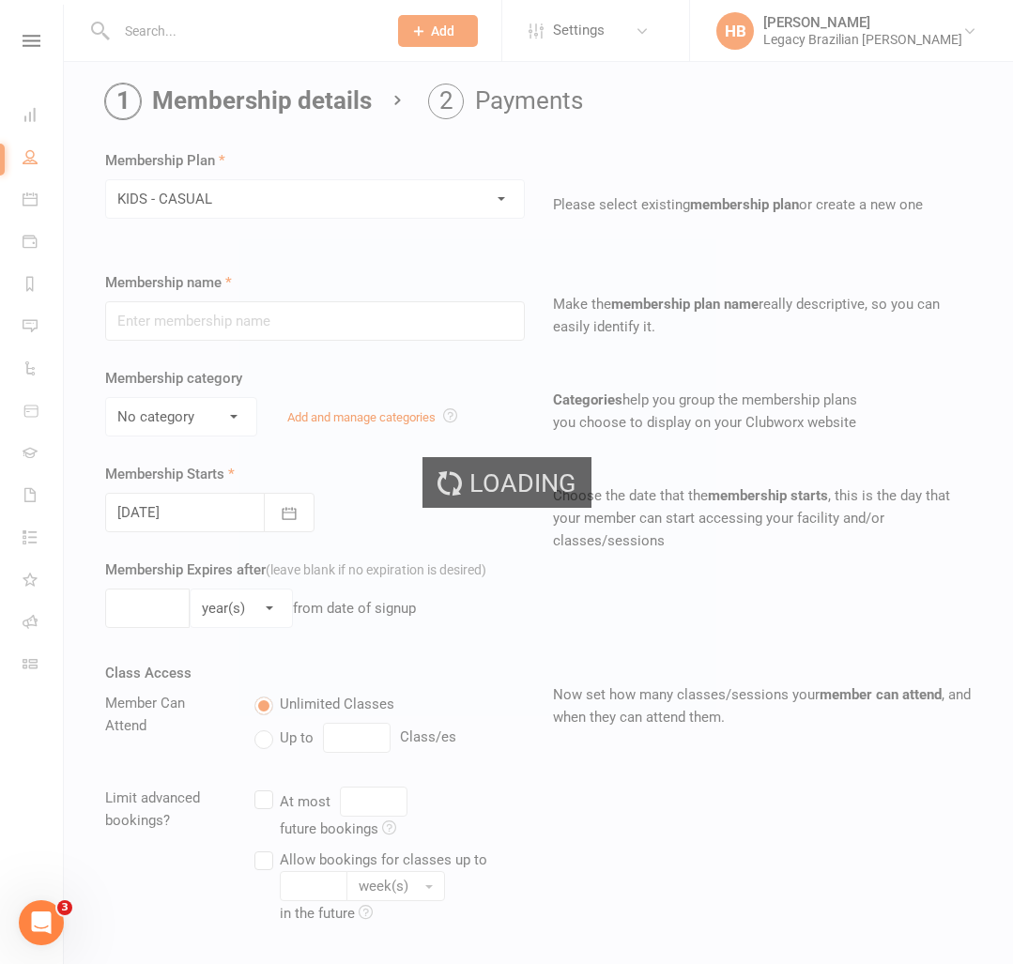
type input "KIDS - CASUAL"
select select "1"
select select "2"
type input "1"
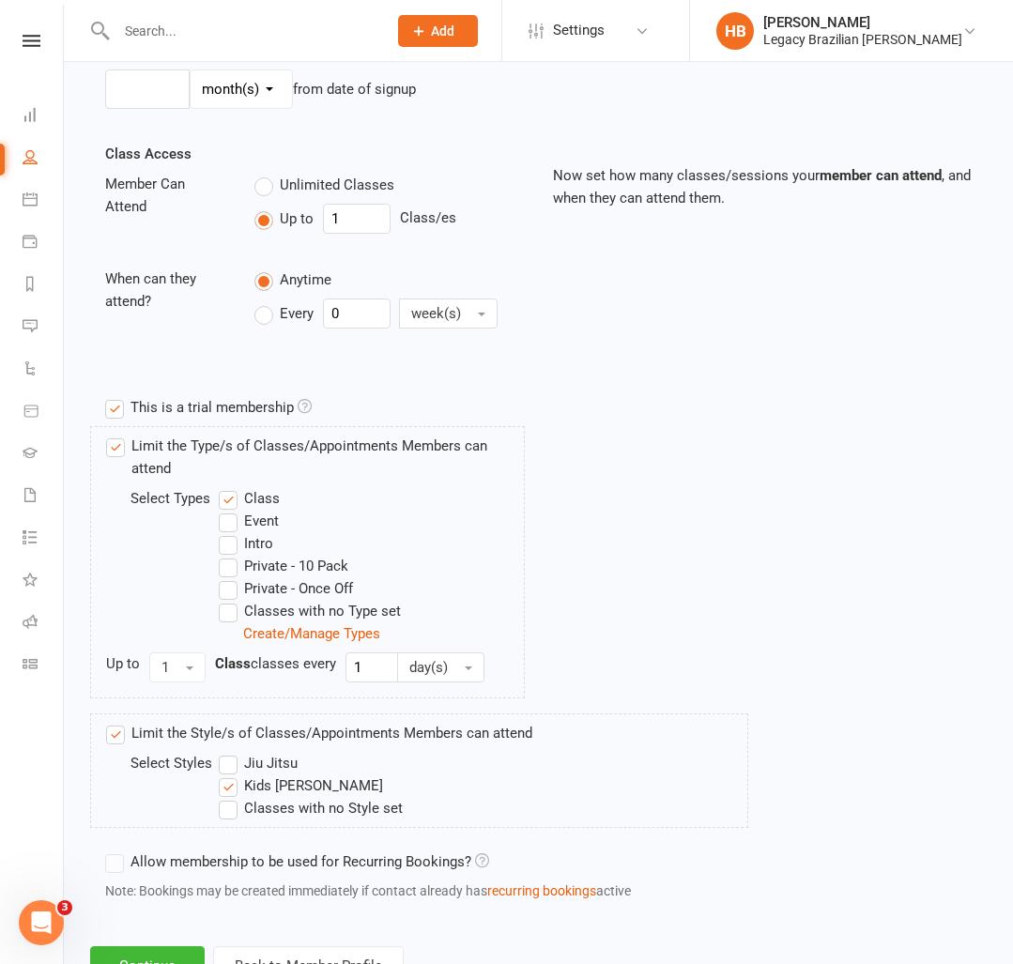
scroll to position [658, 0]
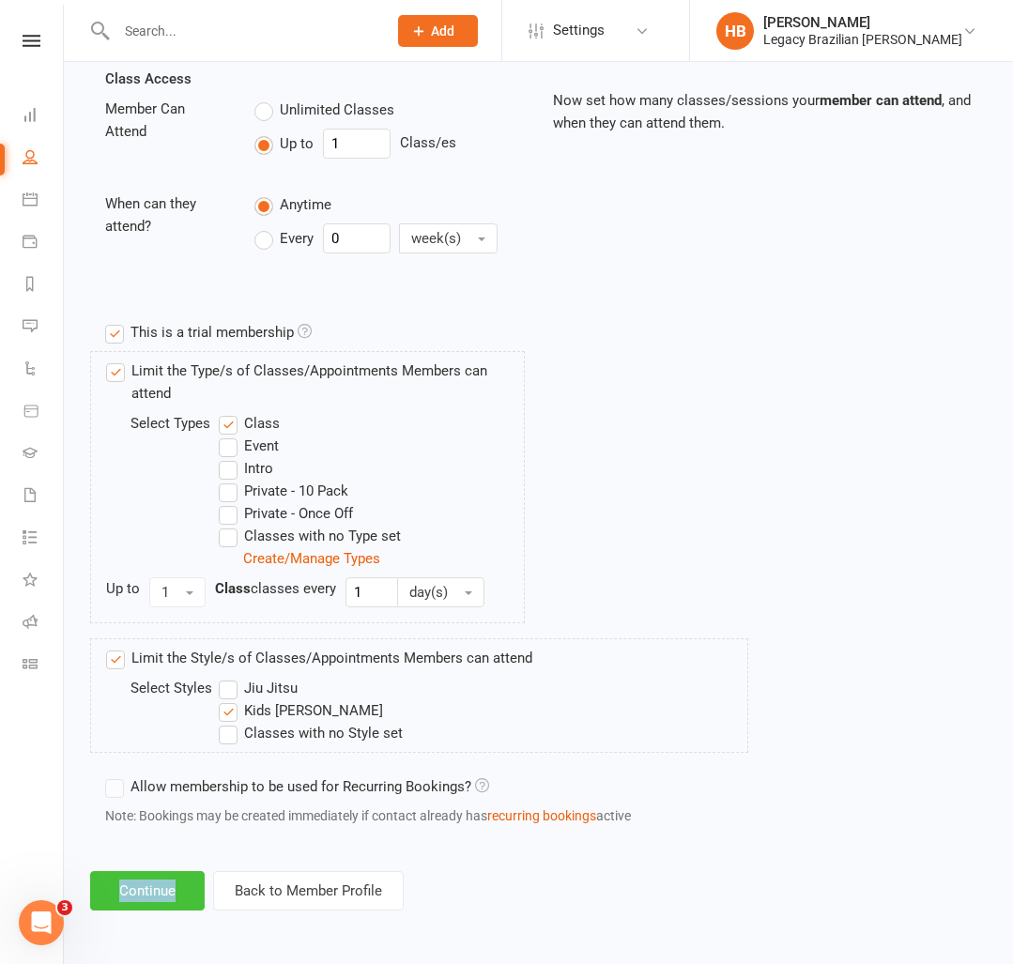
click at [160, 888] on button "Continue" at bounding box center [147, 890] width 114 height 39
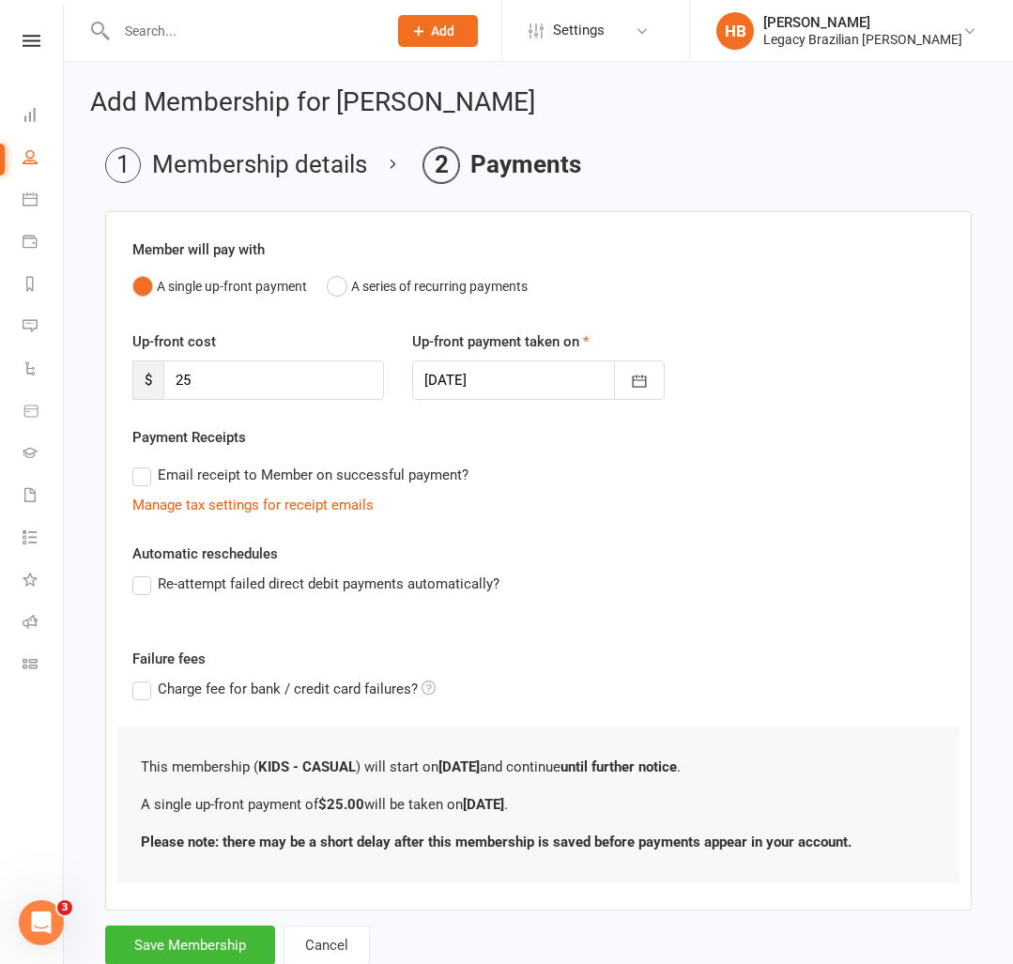
scroll to position [58, 0]
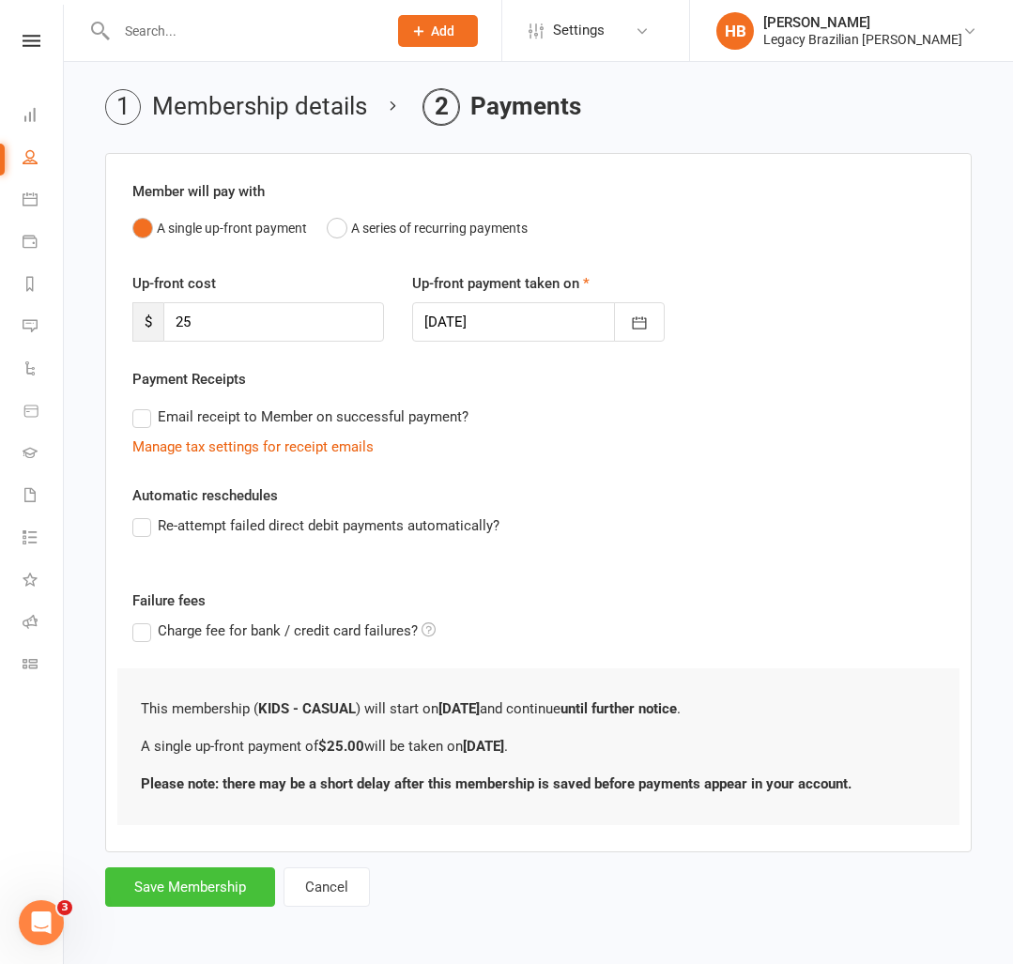
click at [252, 872] on button "Save Membership" at bounding box center [190, 886] width 170 height 39
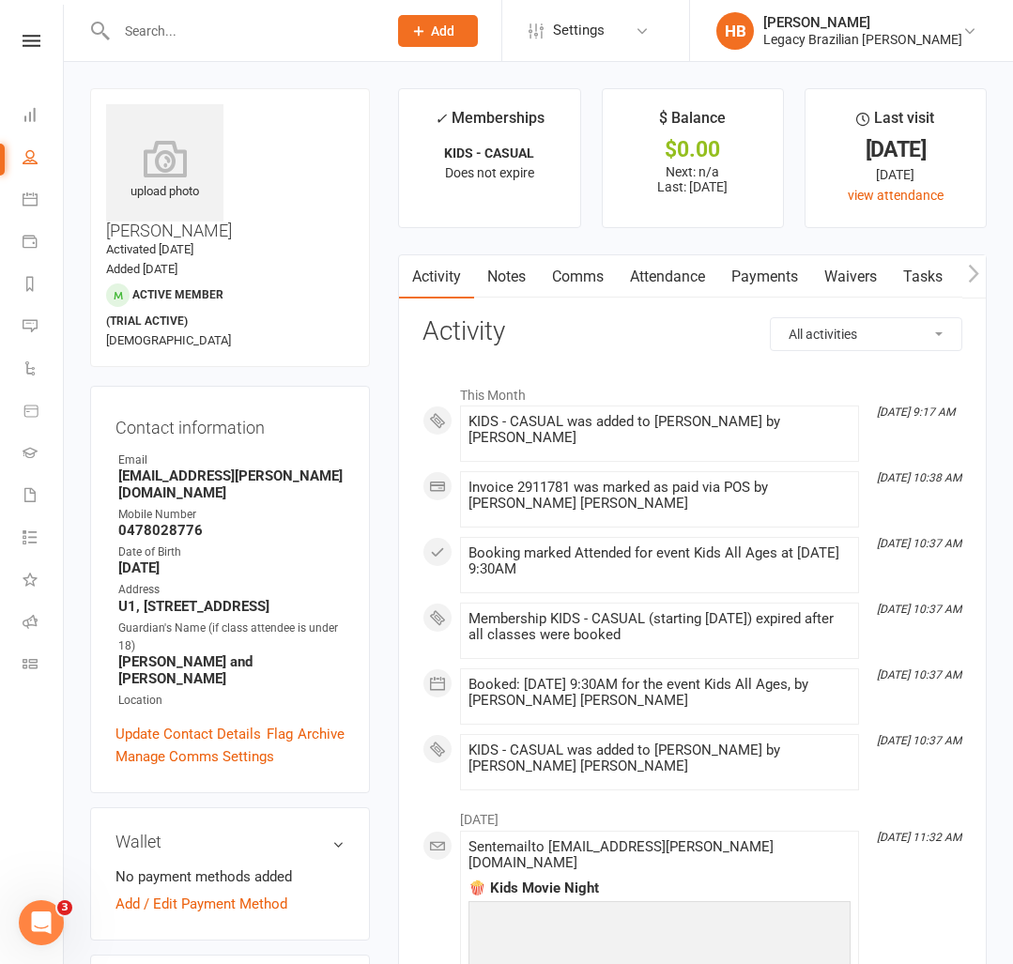
click at [756, 282] on link "Payments" at bounding box center [764, 276] width 93 height 43
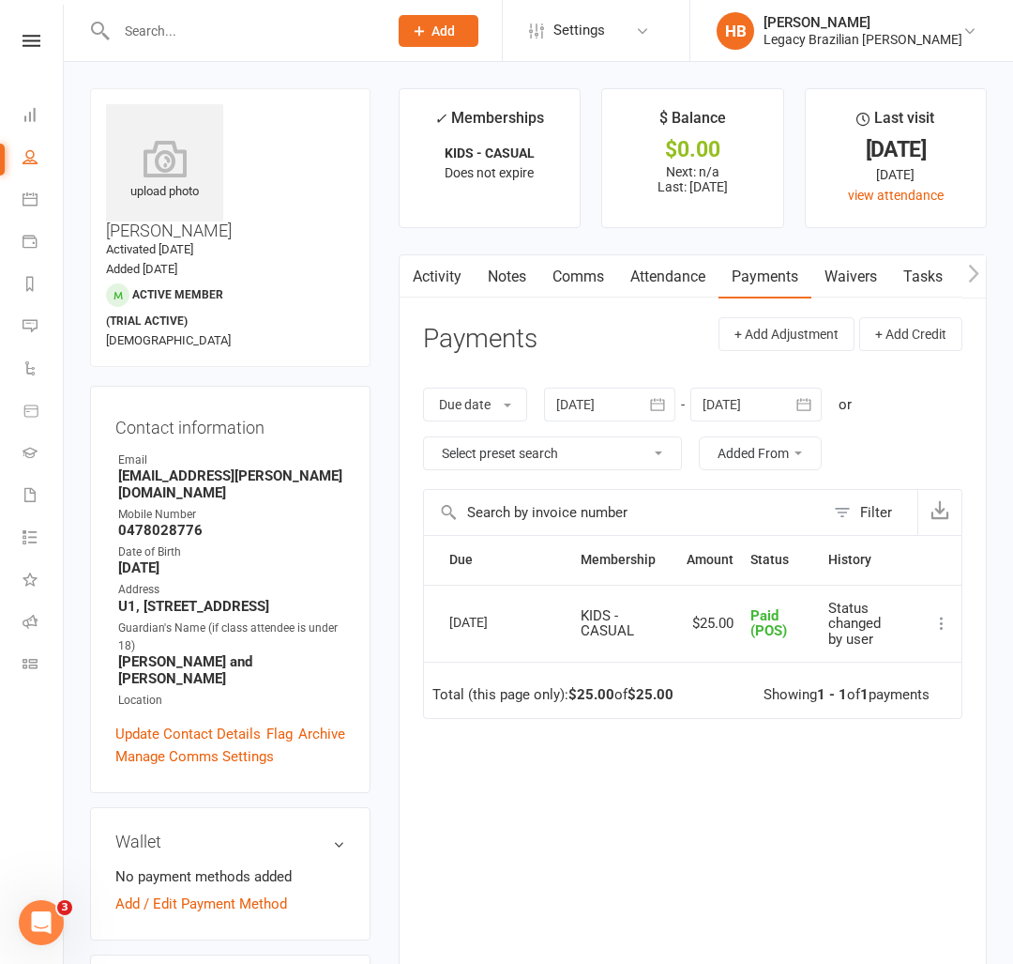
scroll to position [3, 0]
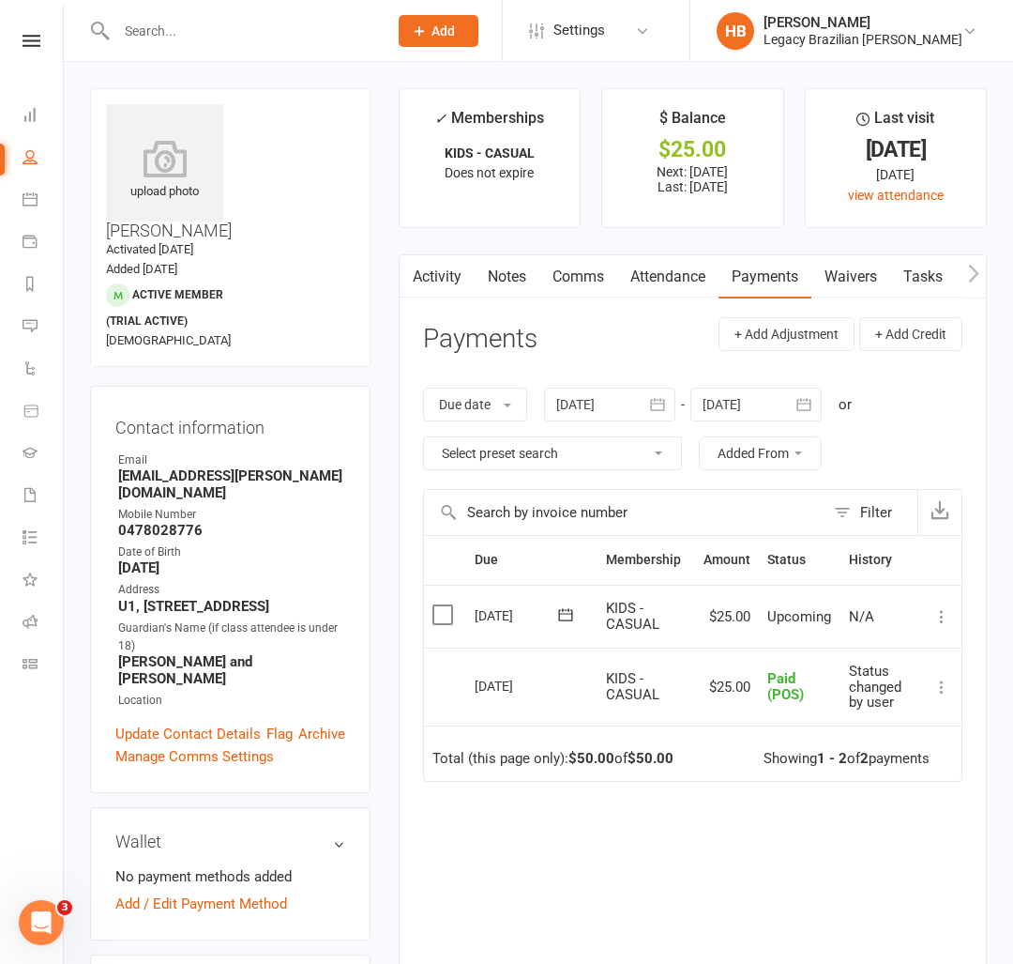
click at [939, 624] on icon at bounding box center [942, 616] width 19 height 19
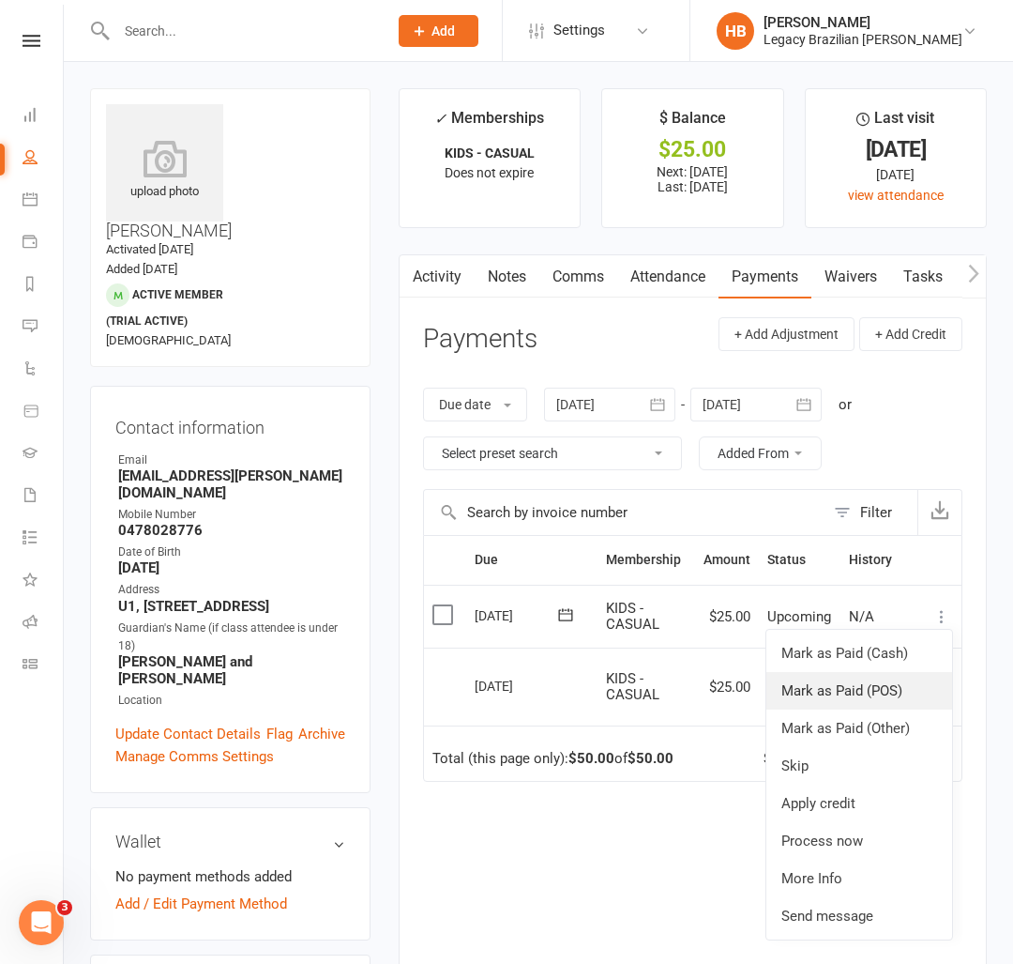
click at [890, 693] on link "Mark as Paid (POS)" at bounding box center [860, 691] width 186 height 38
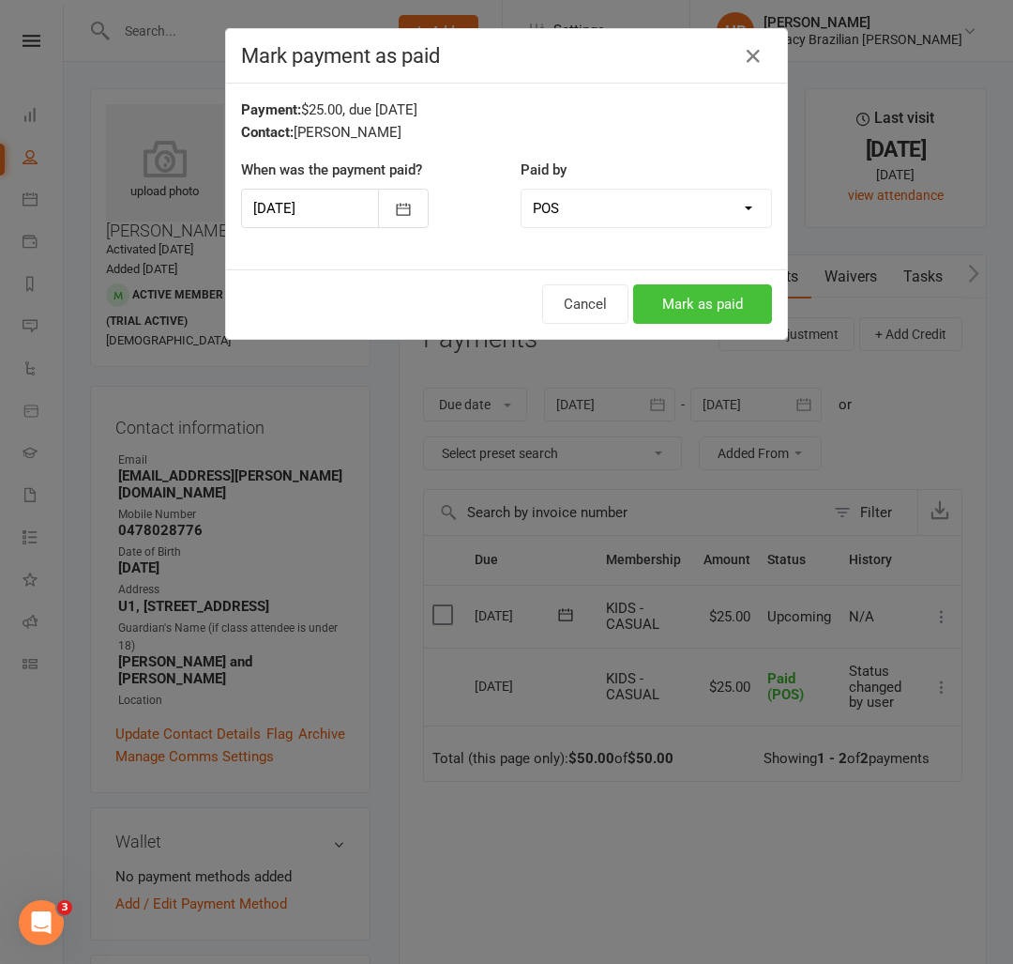
click at [748, 297] on button "Mark as paid" at bounding box center [702, 303] width 139 height 39
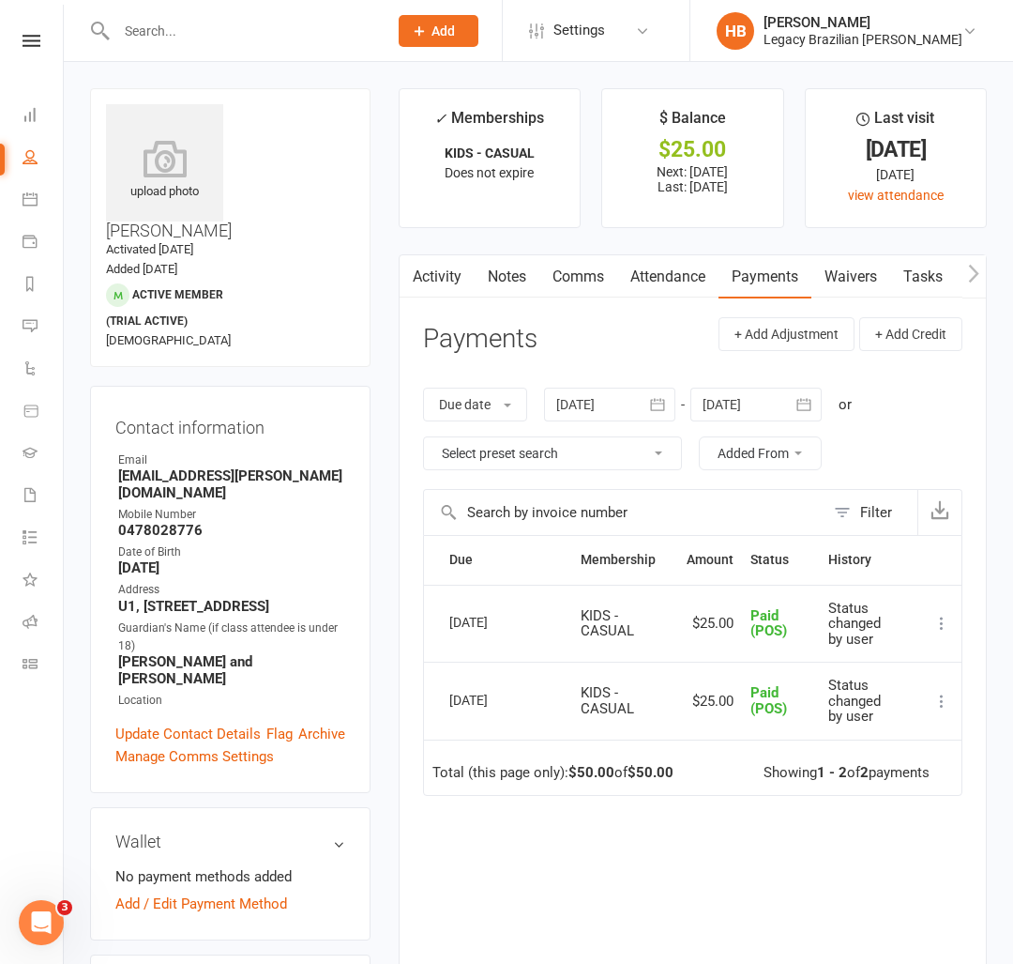
click at [277, 47] on div at bounding box center [232, 30] width 284 height 61
click at [254, 25] on input "text" at bounding box center [243, 31] width 264 height 26
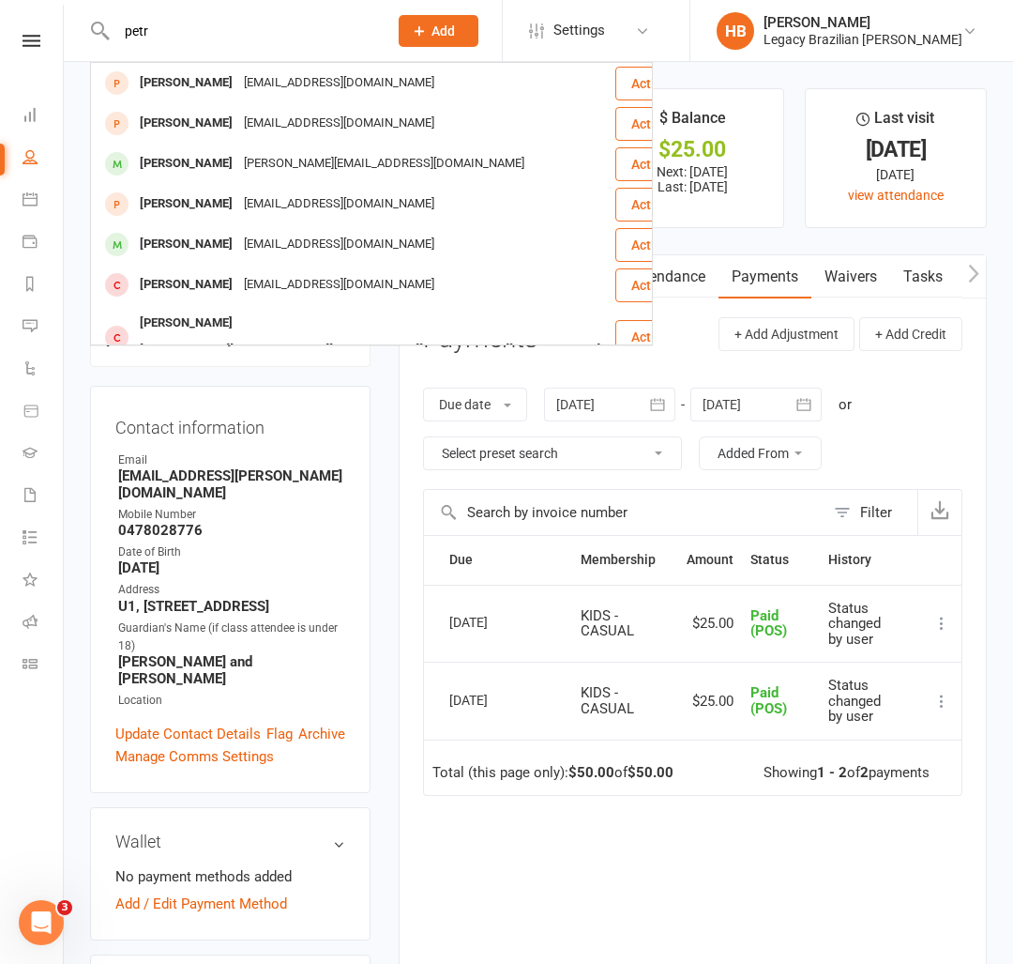
type input "petr"
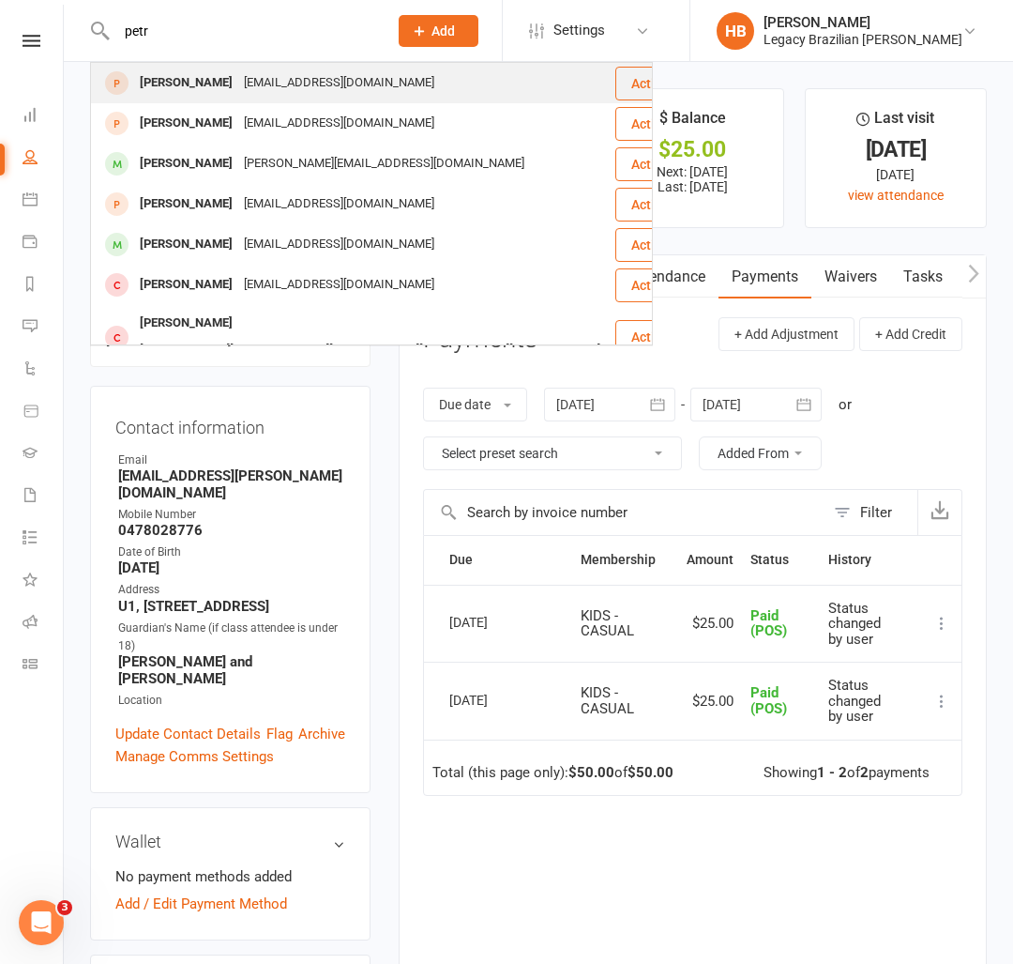
click at [271, 93] on div "pmatous@gmail.com" at bounding box center [339, 82] width 202 height 27
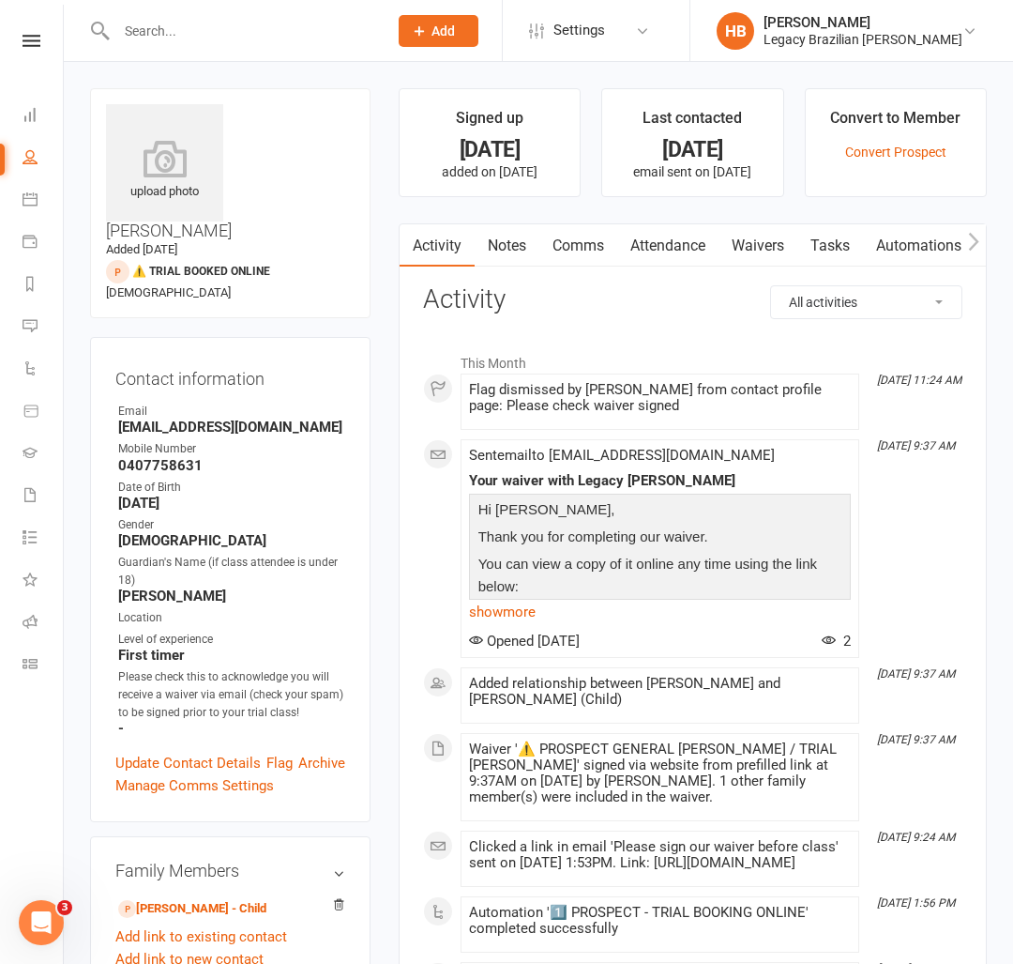
click at [221, 25] on input "text" at bounding box center [243, 31] width 264 height 26
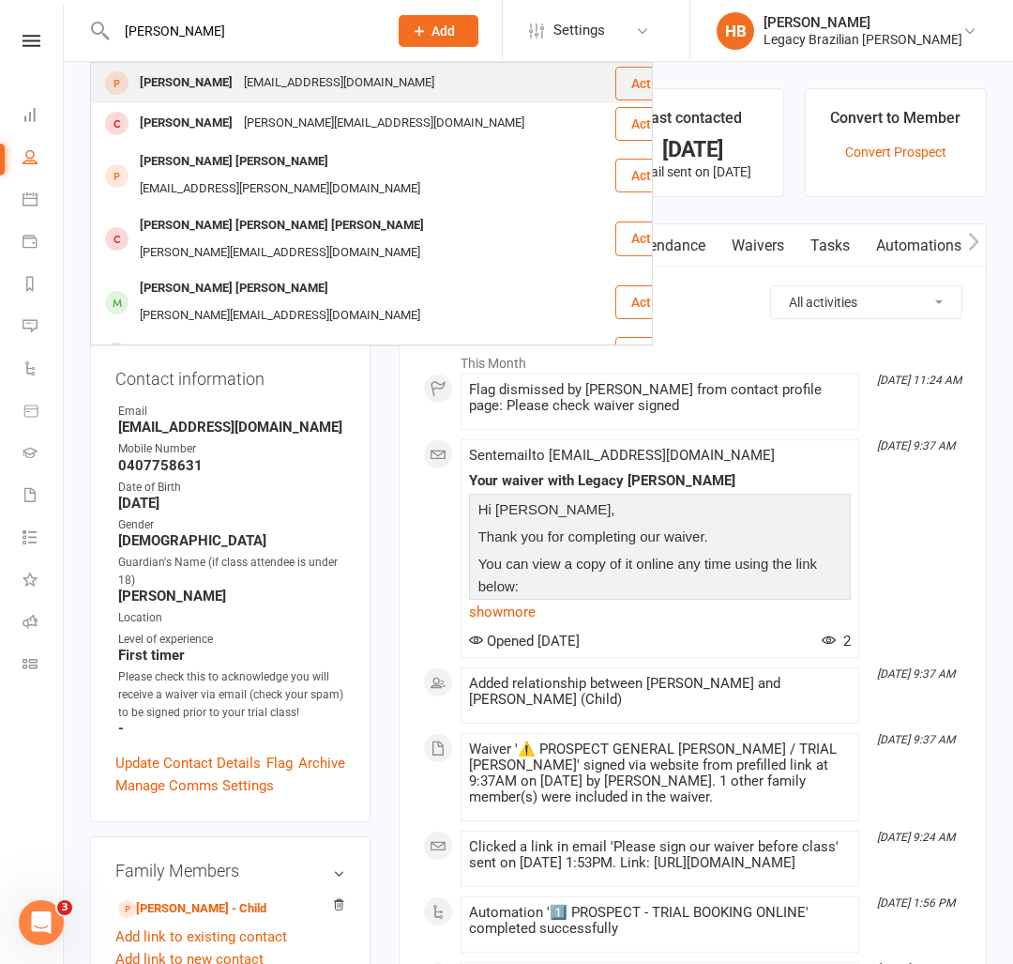
type input "carlos sou"
click at [191, 86] on div "Carlos Sousa" at bounding box center [186, 82] width 104 height 27
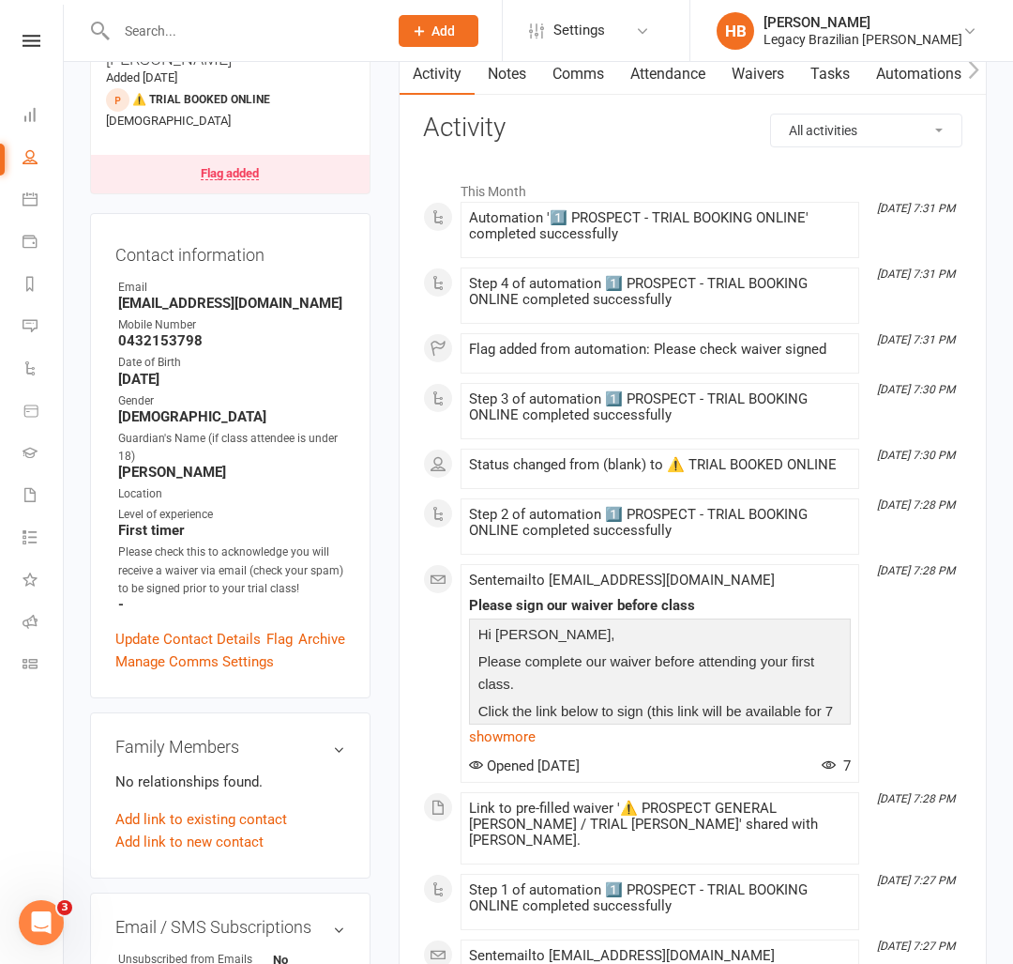
scroll to position [175, 0]
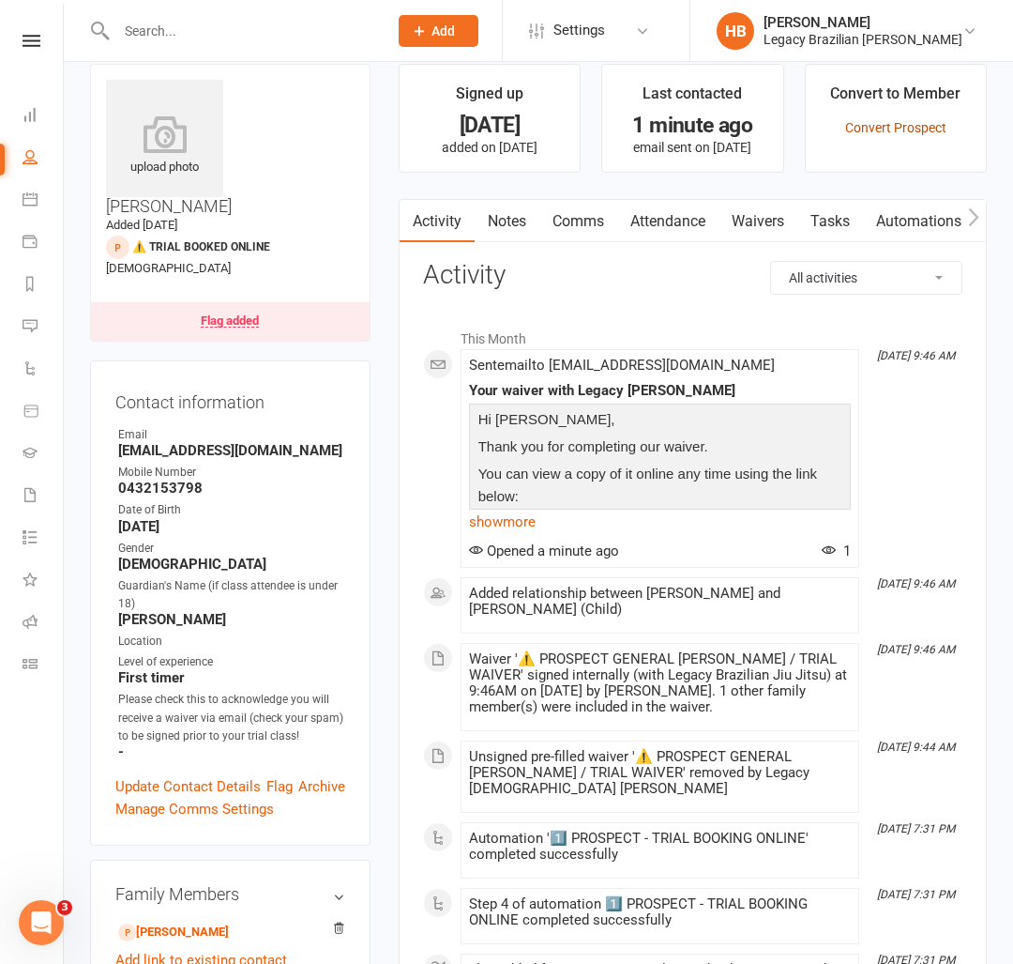
click at [902, 126] on link "Convert Prospect" at bounding box center [895, 127] width 101 height 15
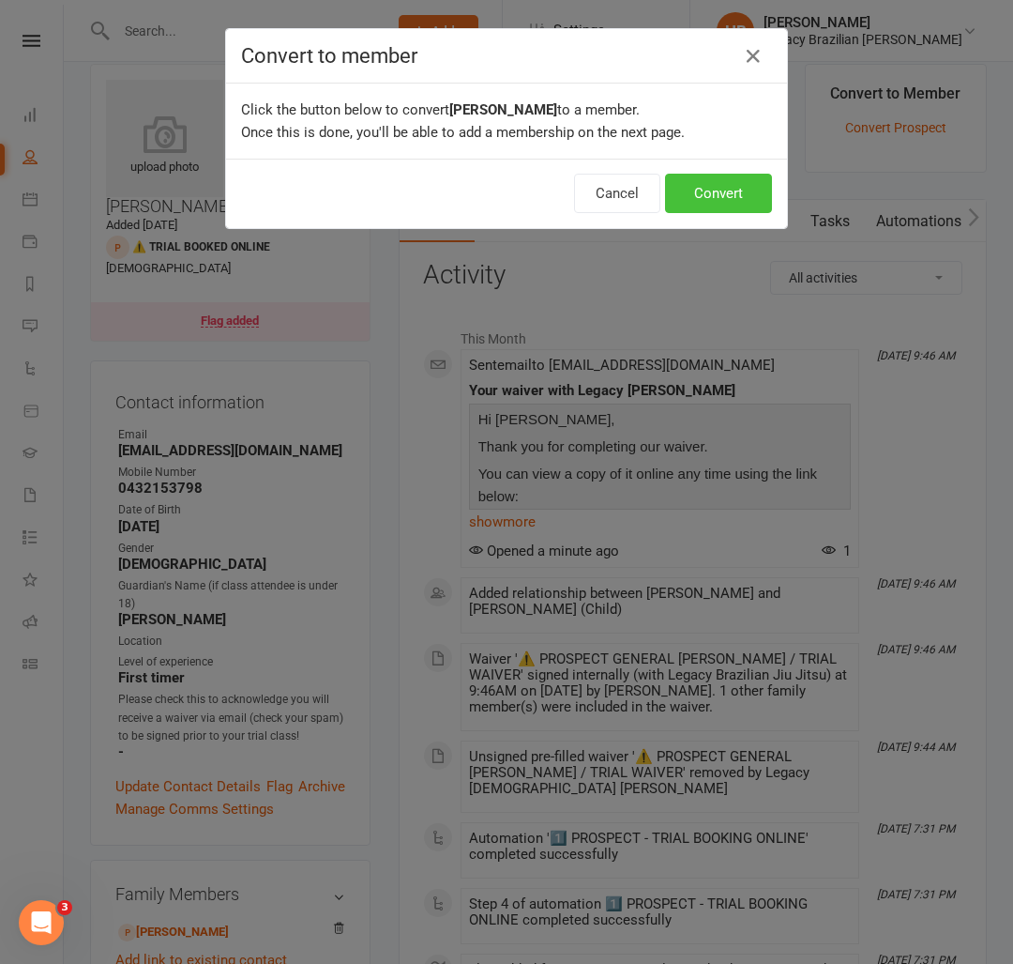
click at [732, 192] on button "Convert" at bounding box center [718, 193] width 107 height 39
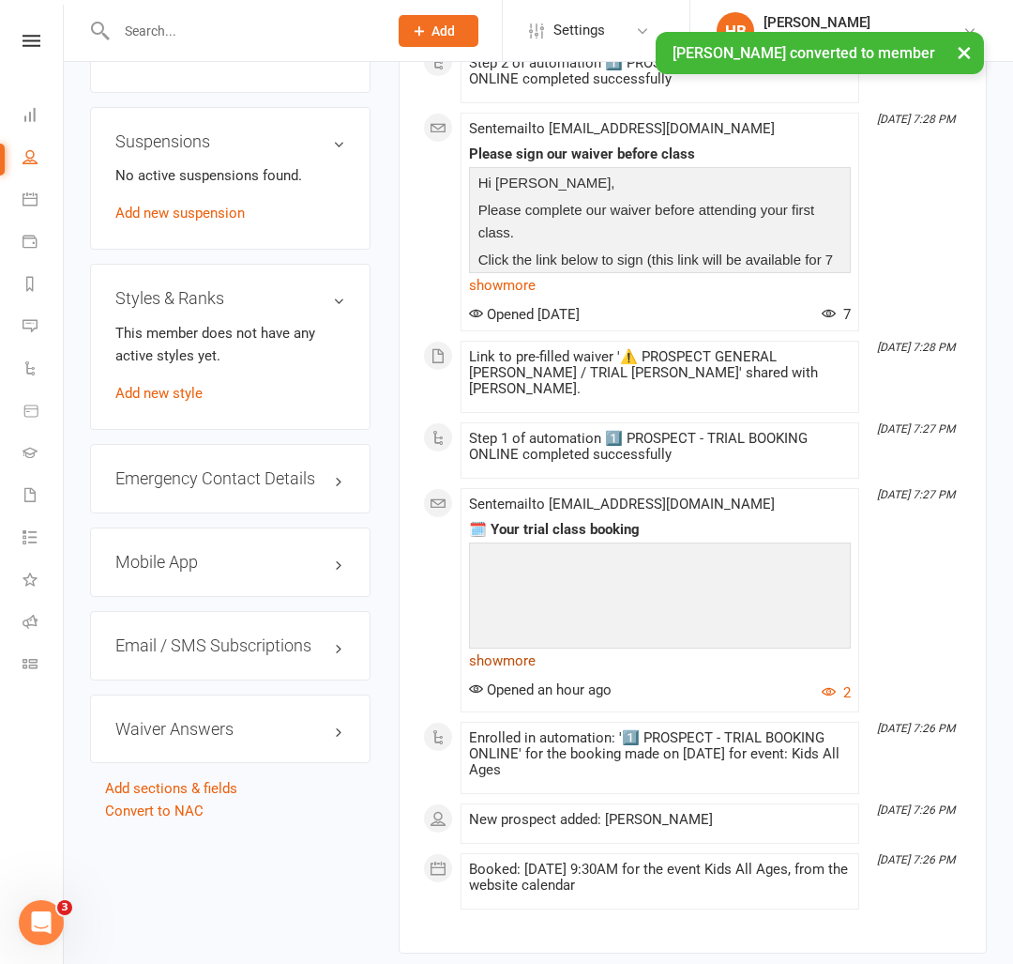
scroll to position [1237, 0]
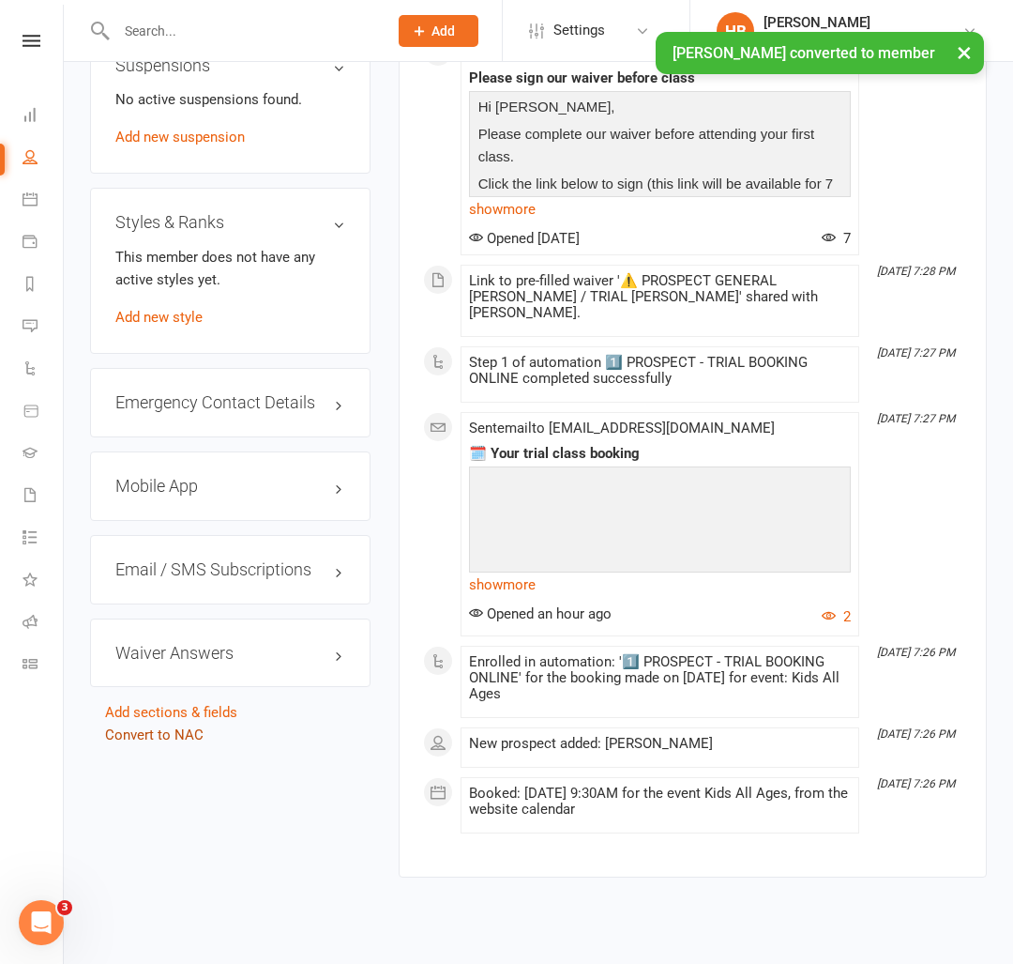
click at [150, 726] on link "Convert to NAC" at bounding box center [154, 734] width 99 height 17
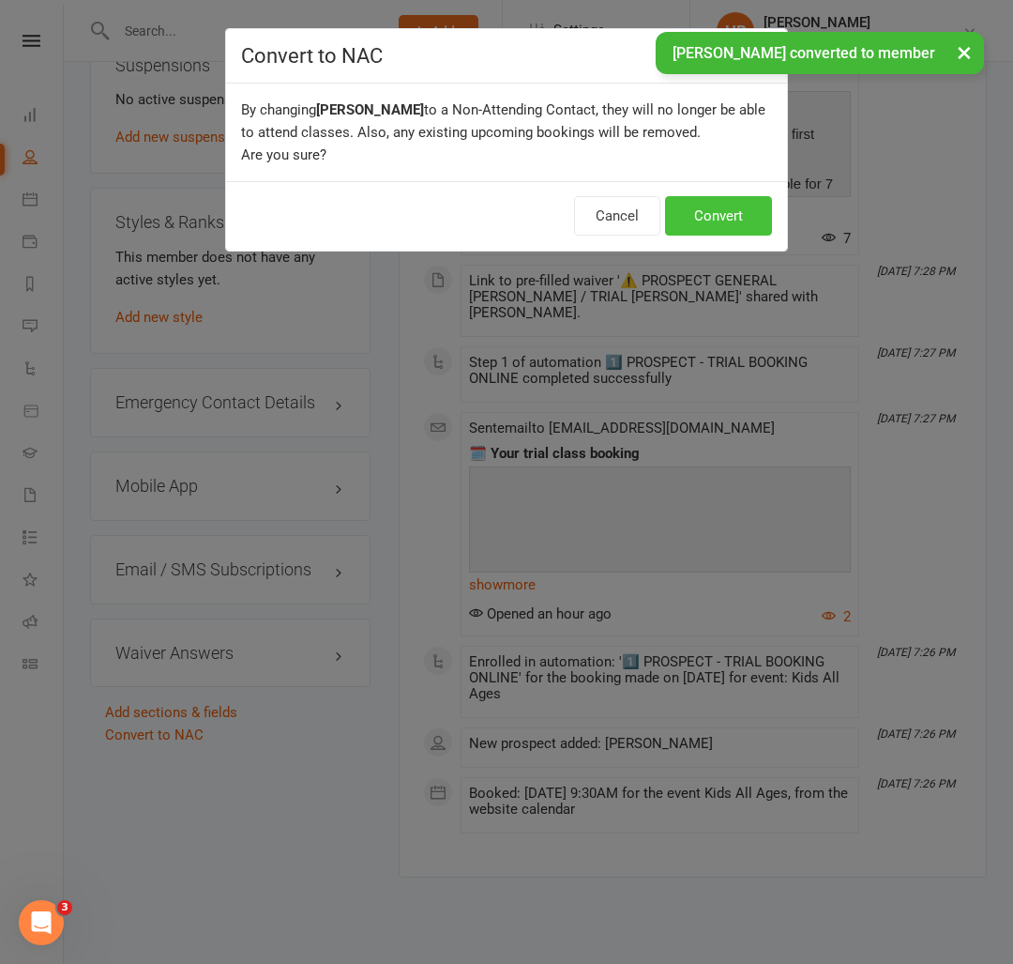
click at [719, 209] on button "Convert" at bounding box center [718, 215] width 107 height 39
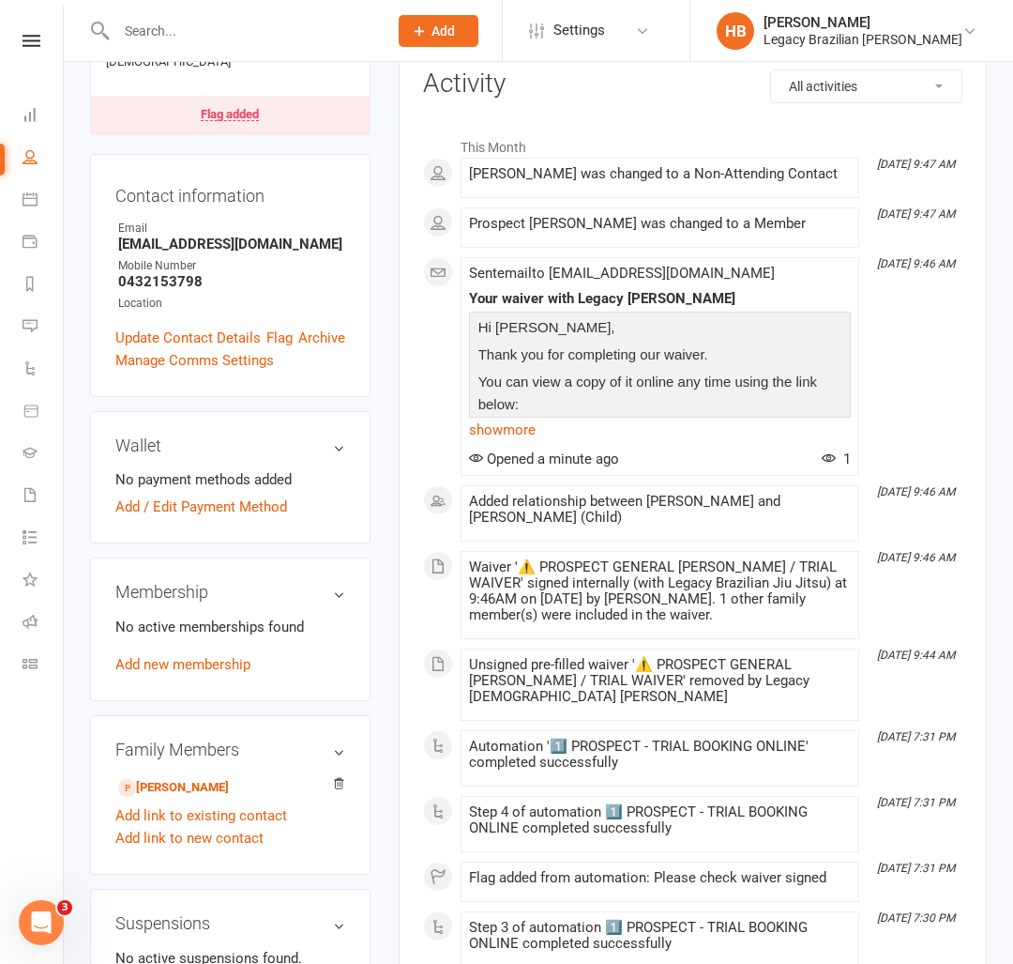
scroll to position [331, 0]
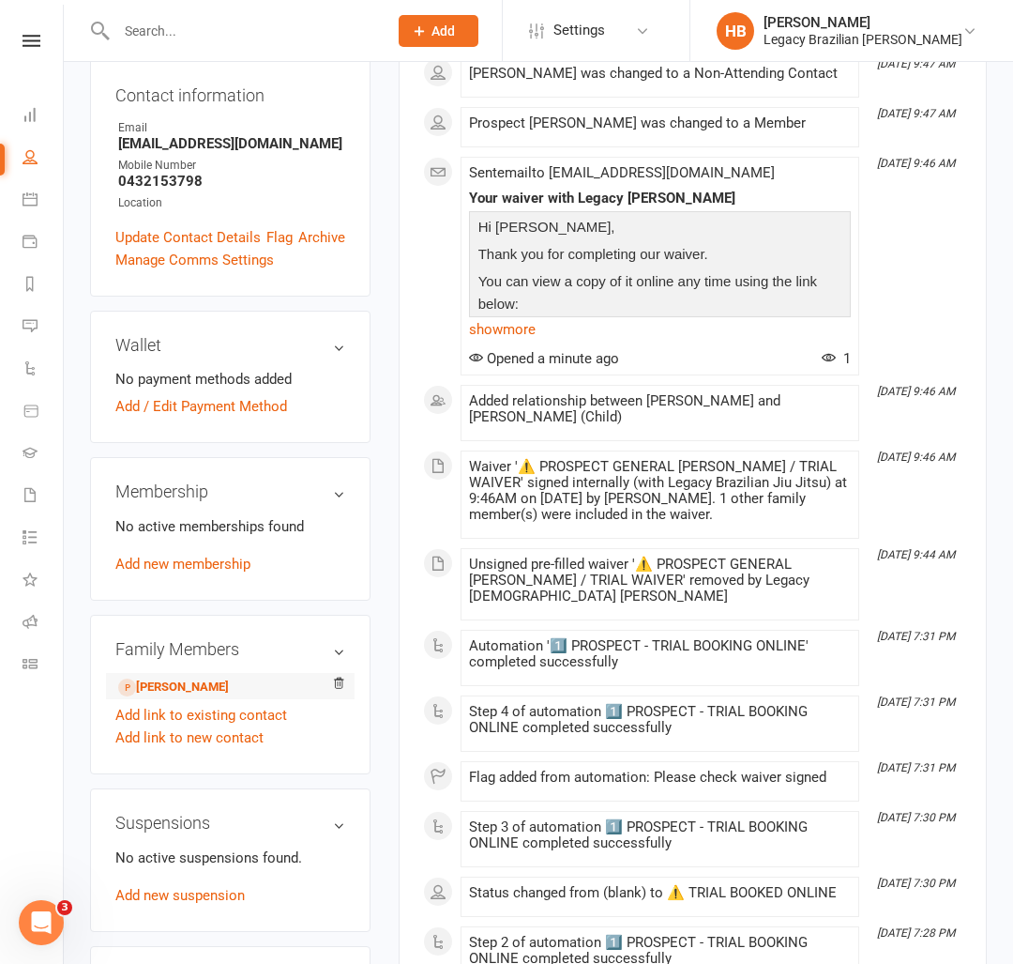
click at [254, 673] on li "Mateo Sousa - Child" at bounding box center [230, 686] width 230 height 26
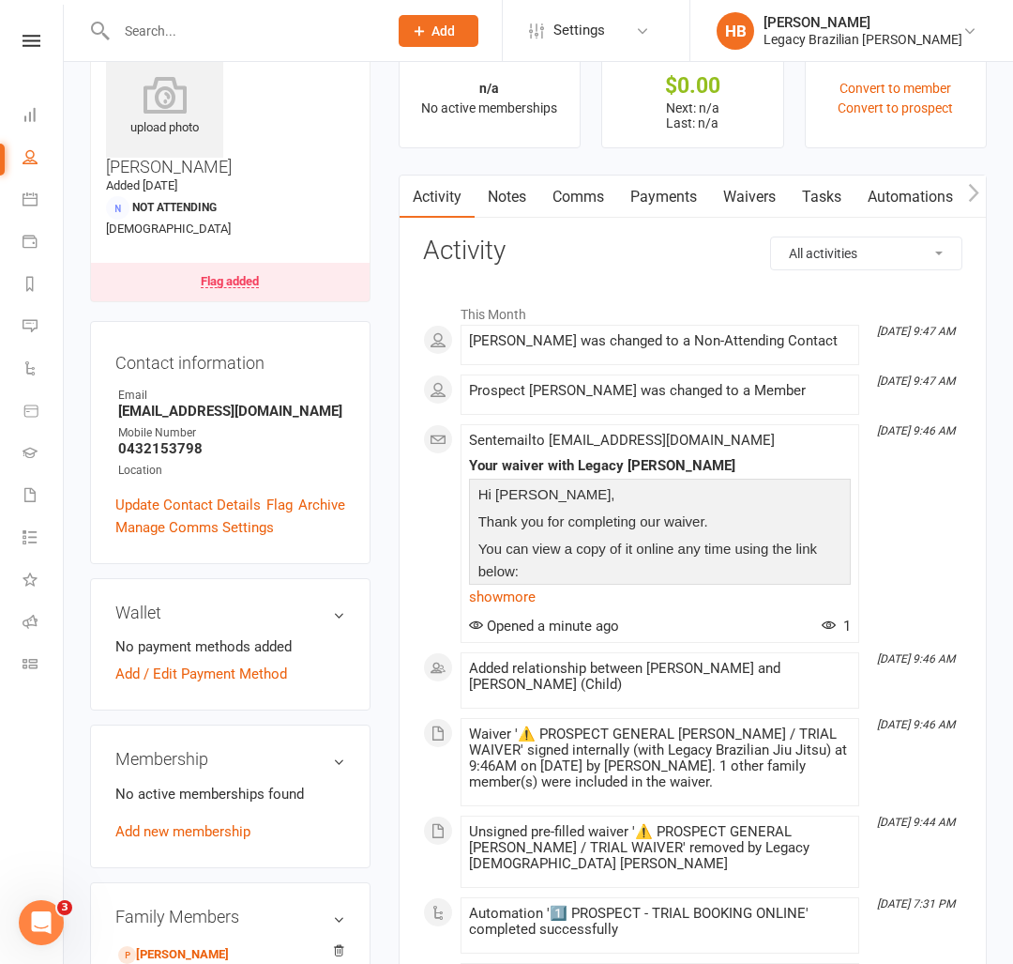
scroll to position [67, 0]
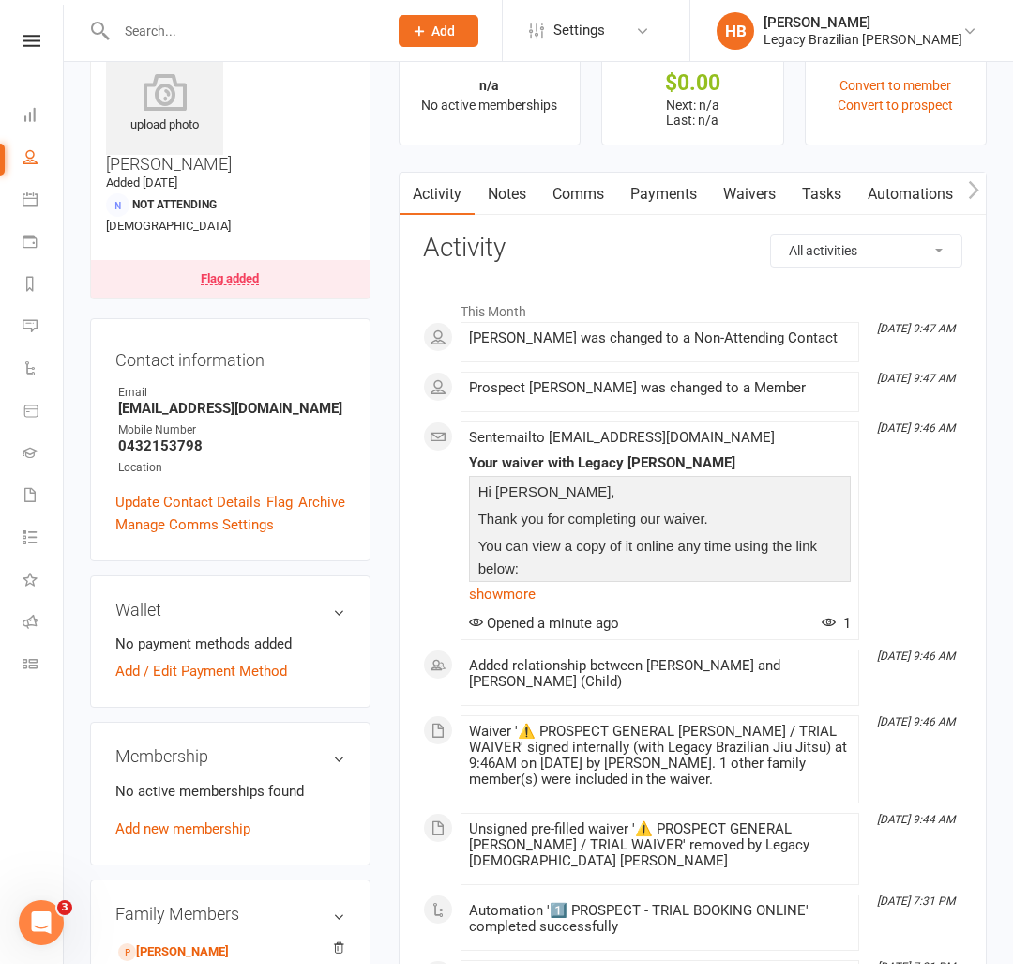
click at [271, 260] on link "Flag added" at bounding box center [230, 279] width 279 height 38
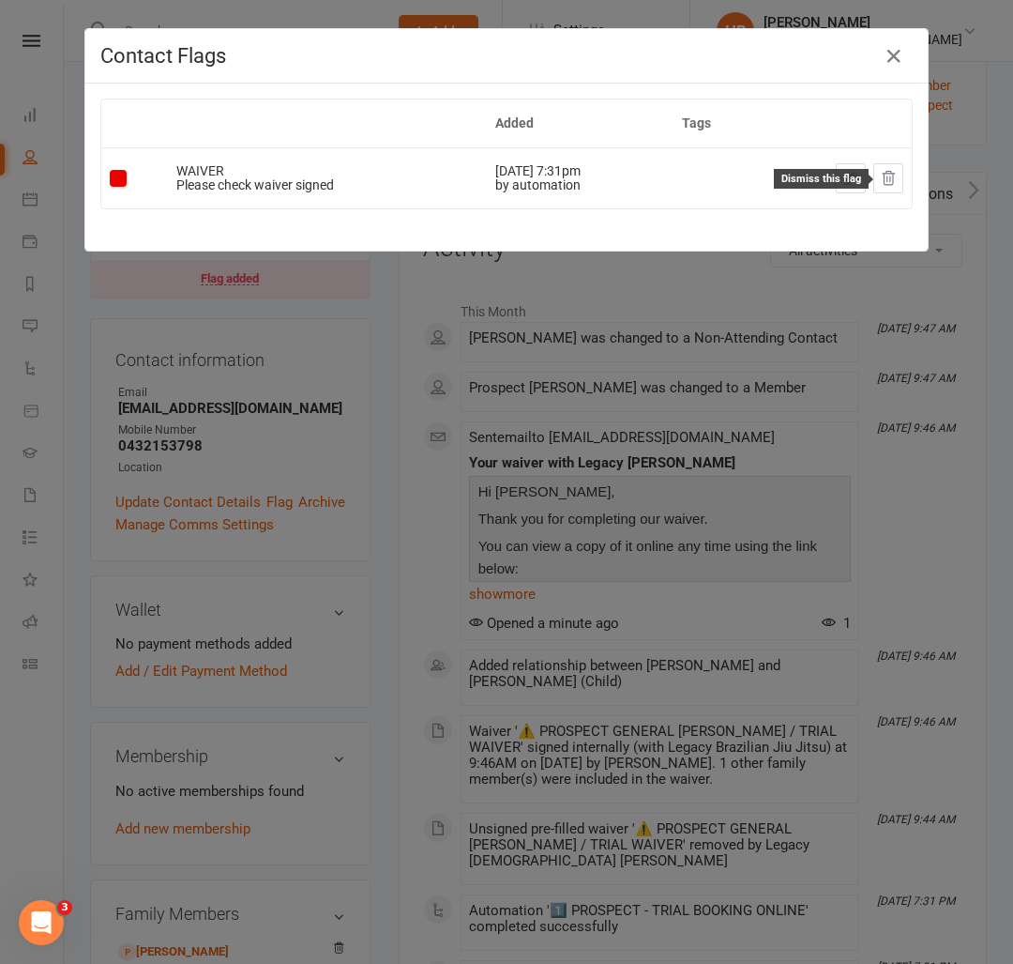
click at [900, 186] on button at bounding box center [889, 178] width 30 height 30
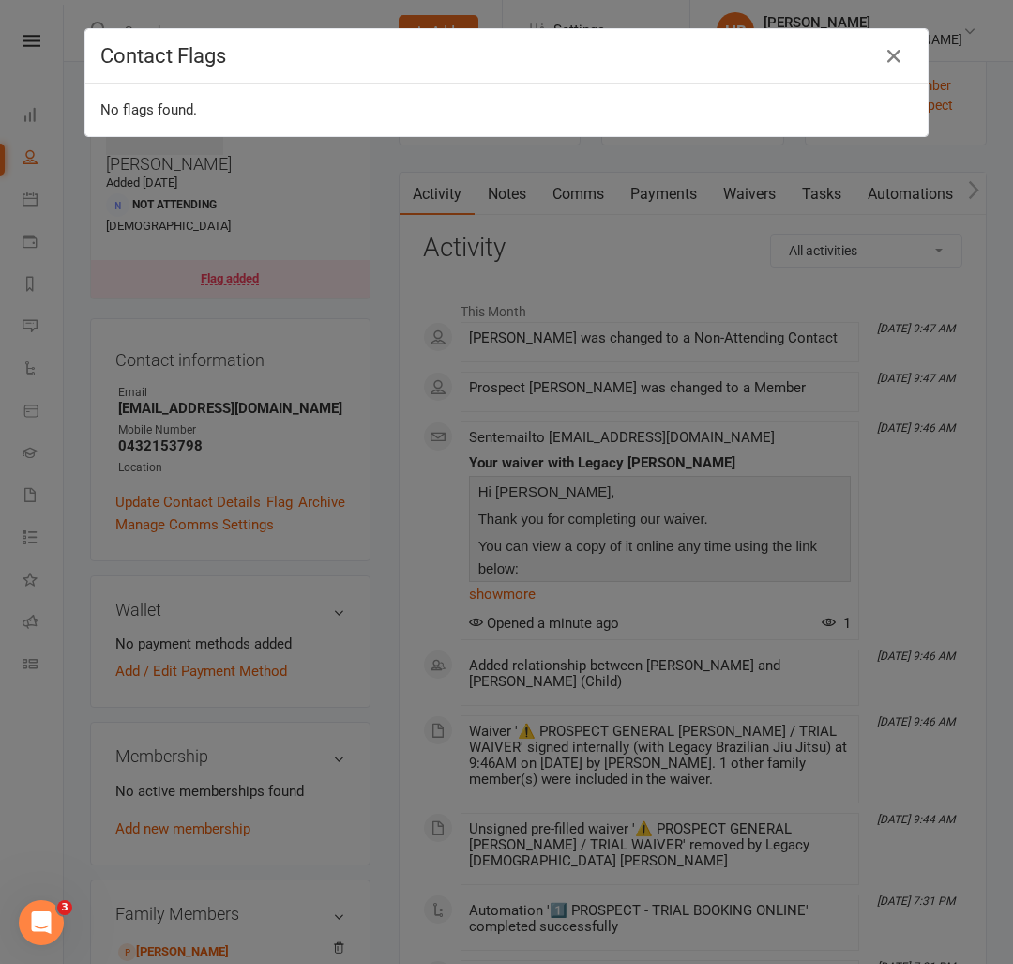
click at [911, 42] on div "Contact Flags" at bounding box center [506, 56] width 843 height 54
click at [887, 54] on icon "button" at bounding box center [894, 56] width 23 height 23
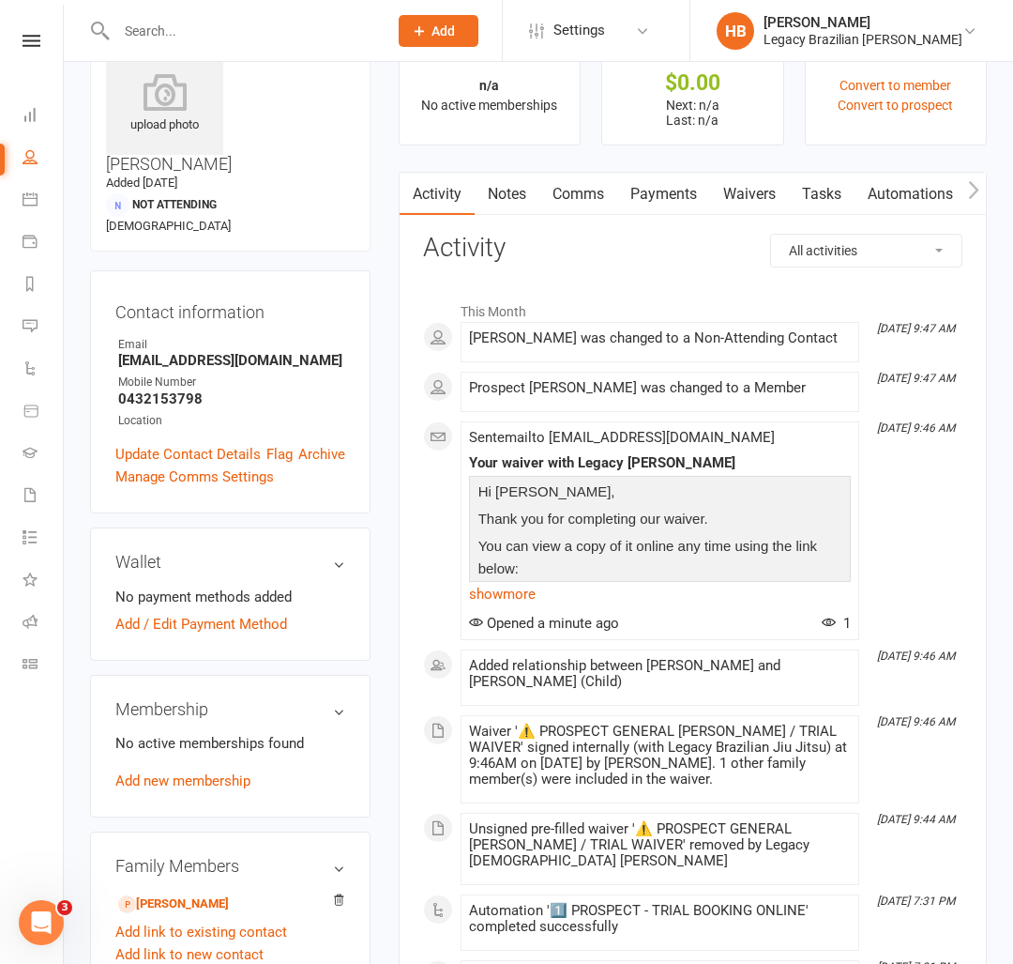
click at [194, 37] on input "text" at bounding box center [243, 31] width 264 height 26
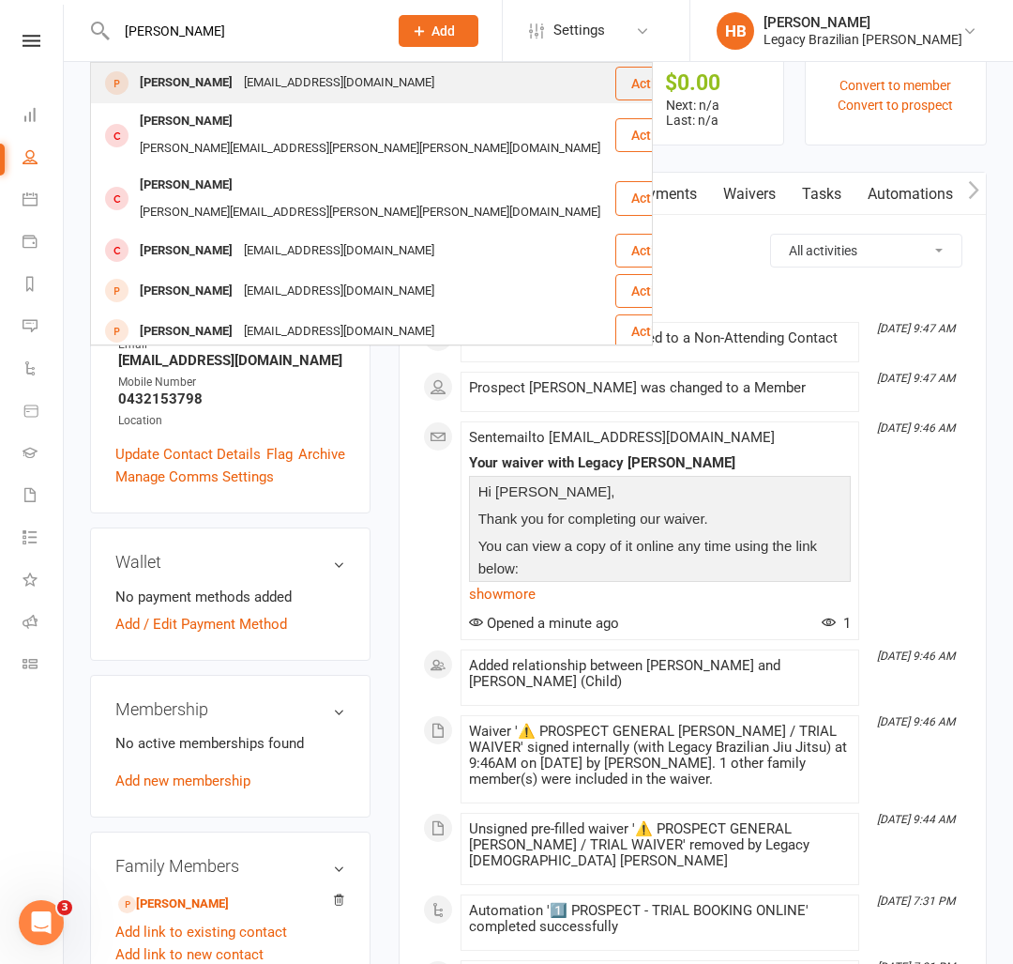
type input "amanda xuy"
click at [256, 99] on div "amanda xu amandaxujj@gmail.com" at bounding box center [353, 83] width 522 height 38
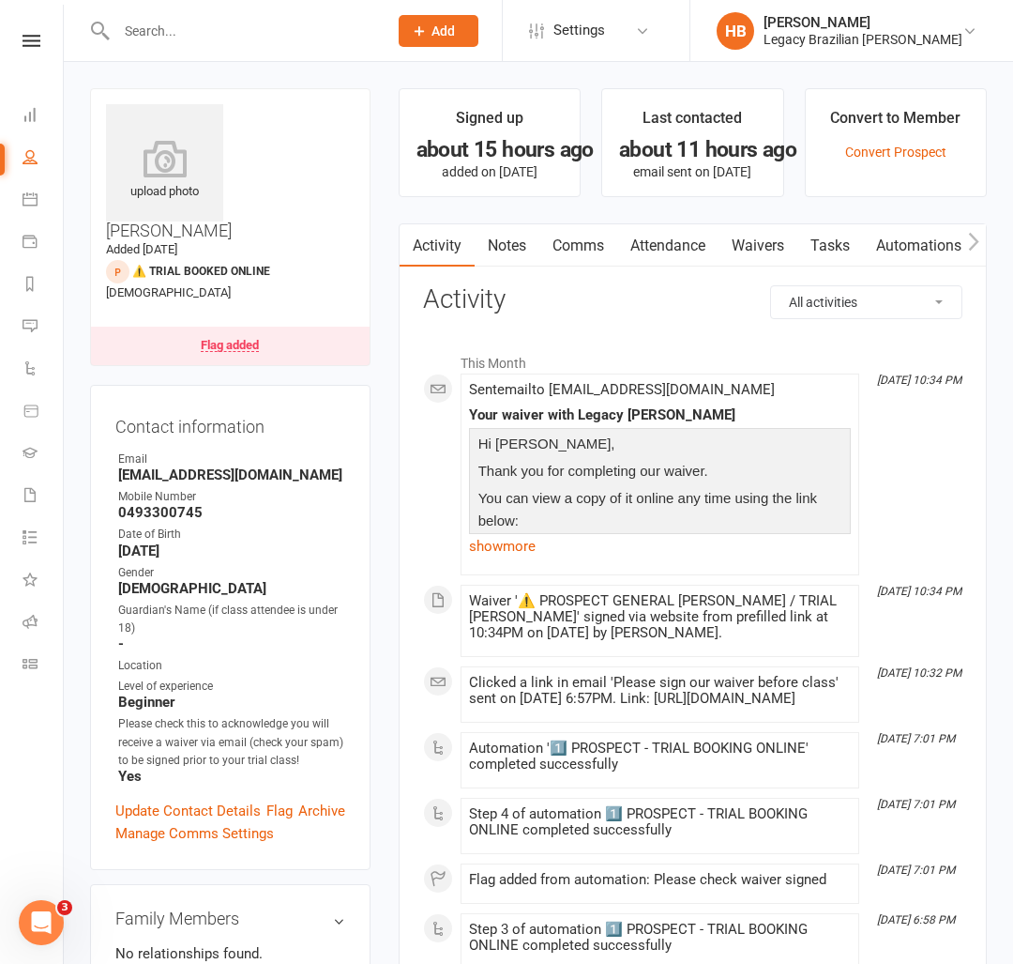
click at [777, 241] on link "Waivers" at bounding box center [758, 245] width 79 height 43
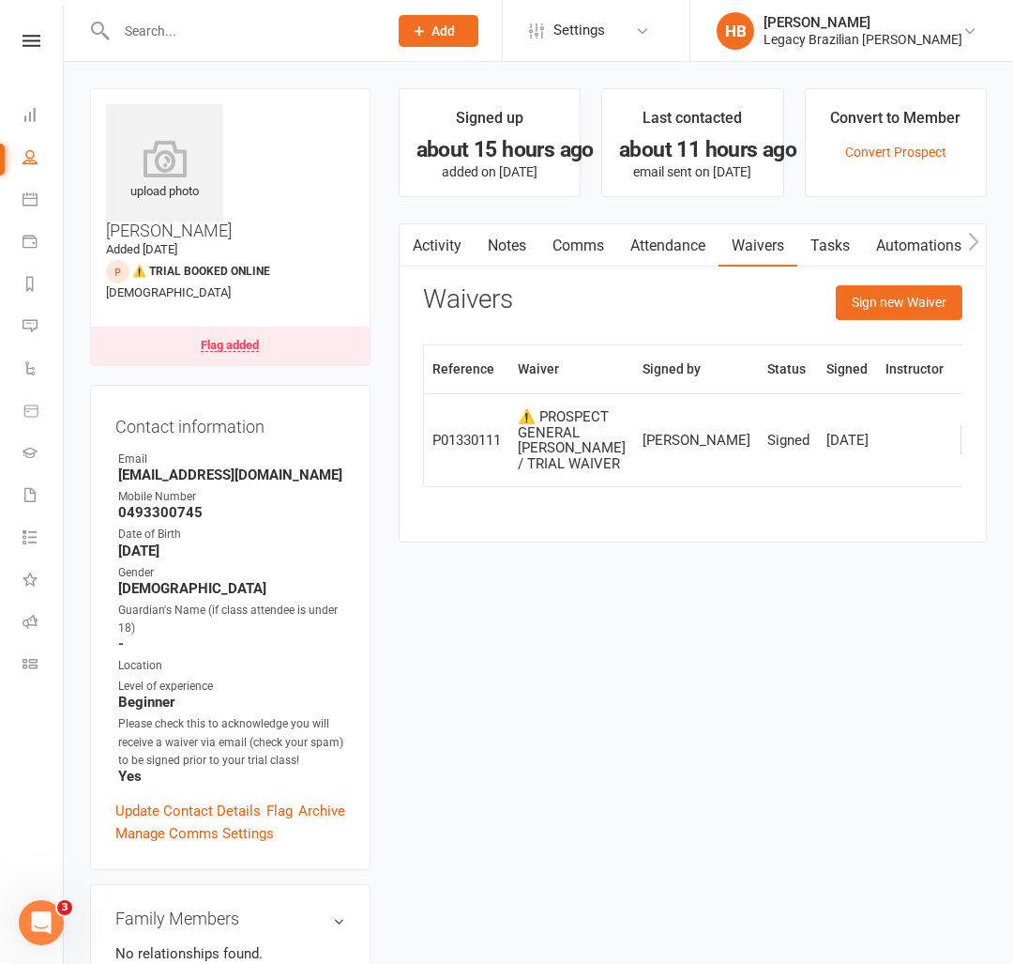
click at [213, 339] on div "Flag added" at bounding box center [230, 345] width 58 height 13
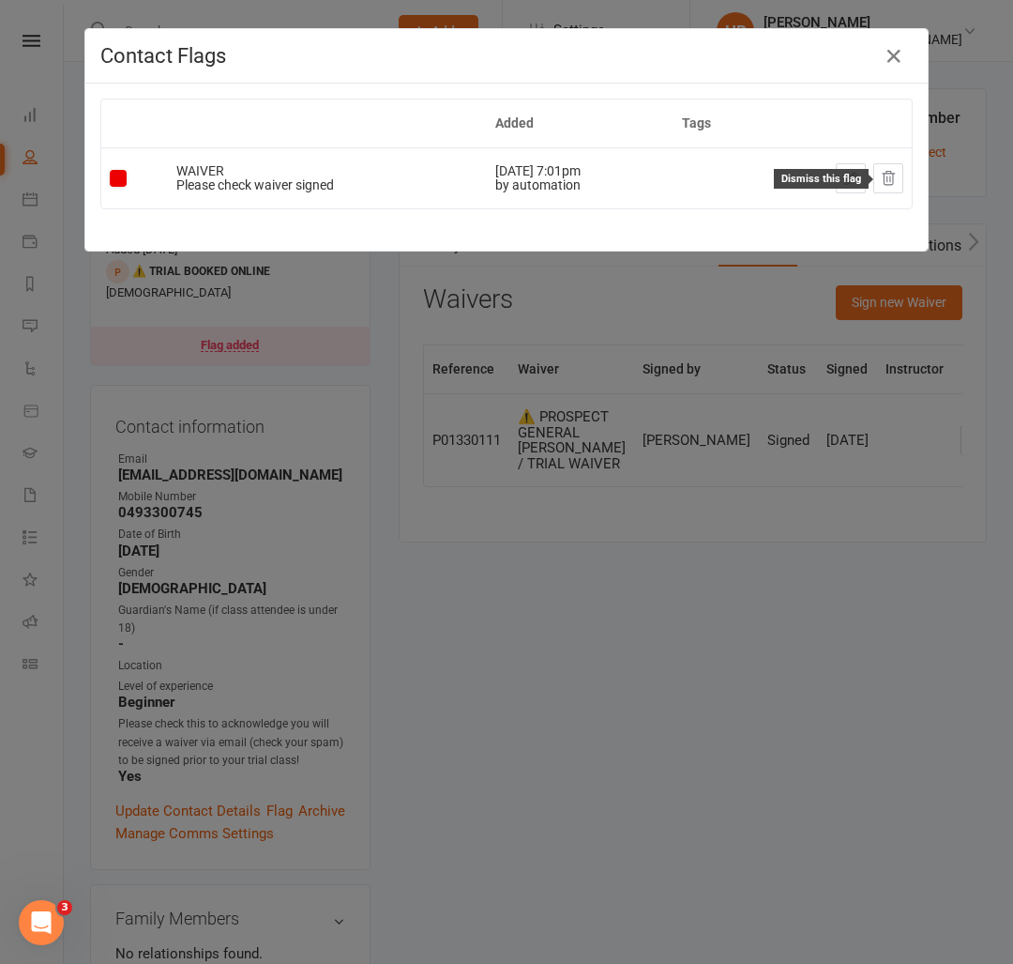
click at [890, 177] on icon at bounding box center [889, 178] width 12 height 13
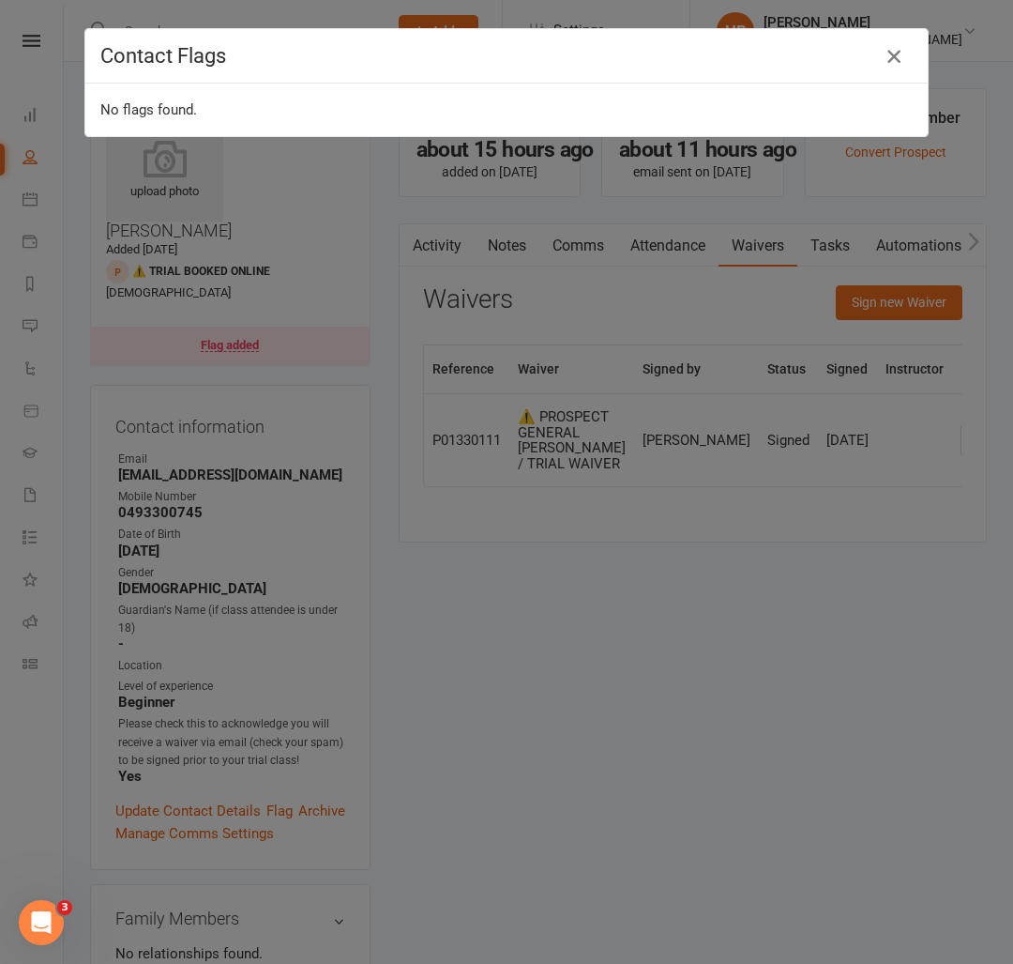
click at [891, 55] on icon "button" at bounding box center [894, 56] width 23 height 23
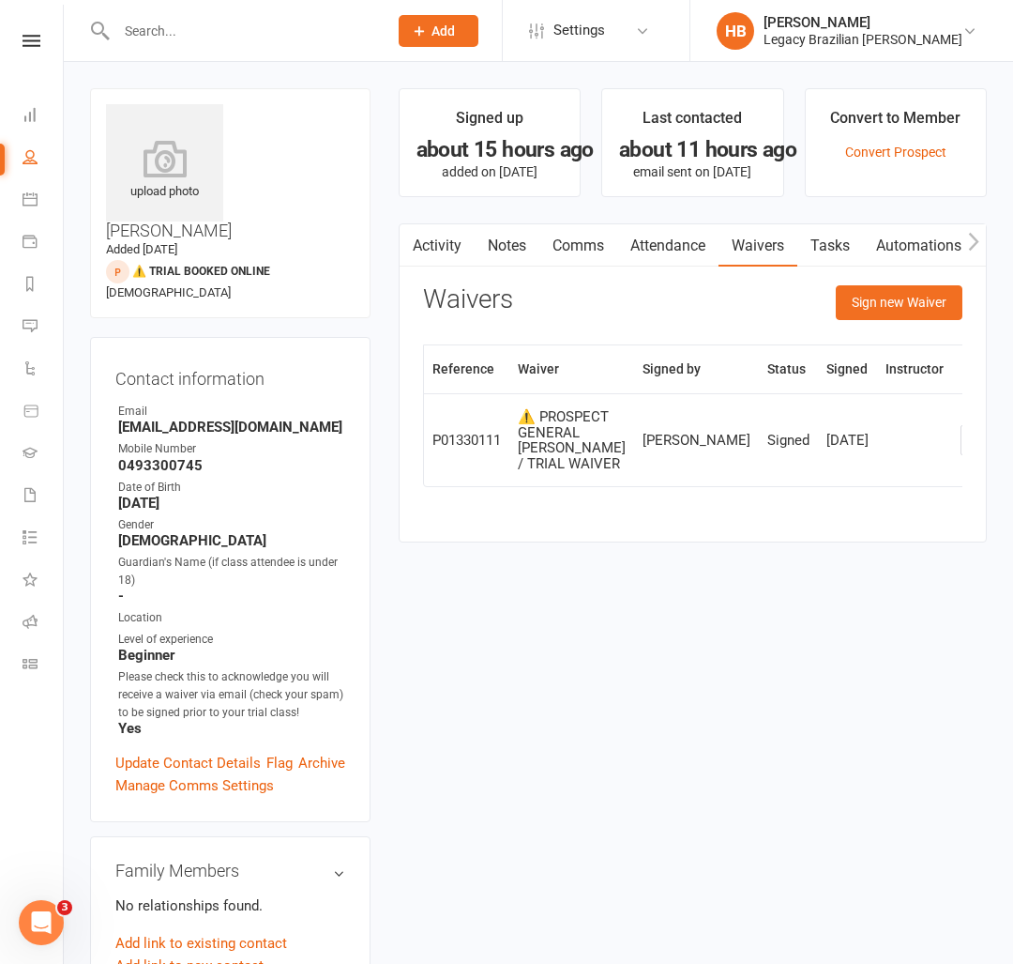
click at [693, 254] on link "Attendance" at bounding box center [667, 245] width 101 height 43
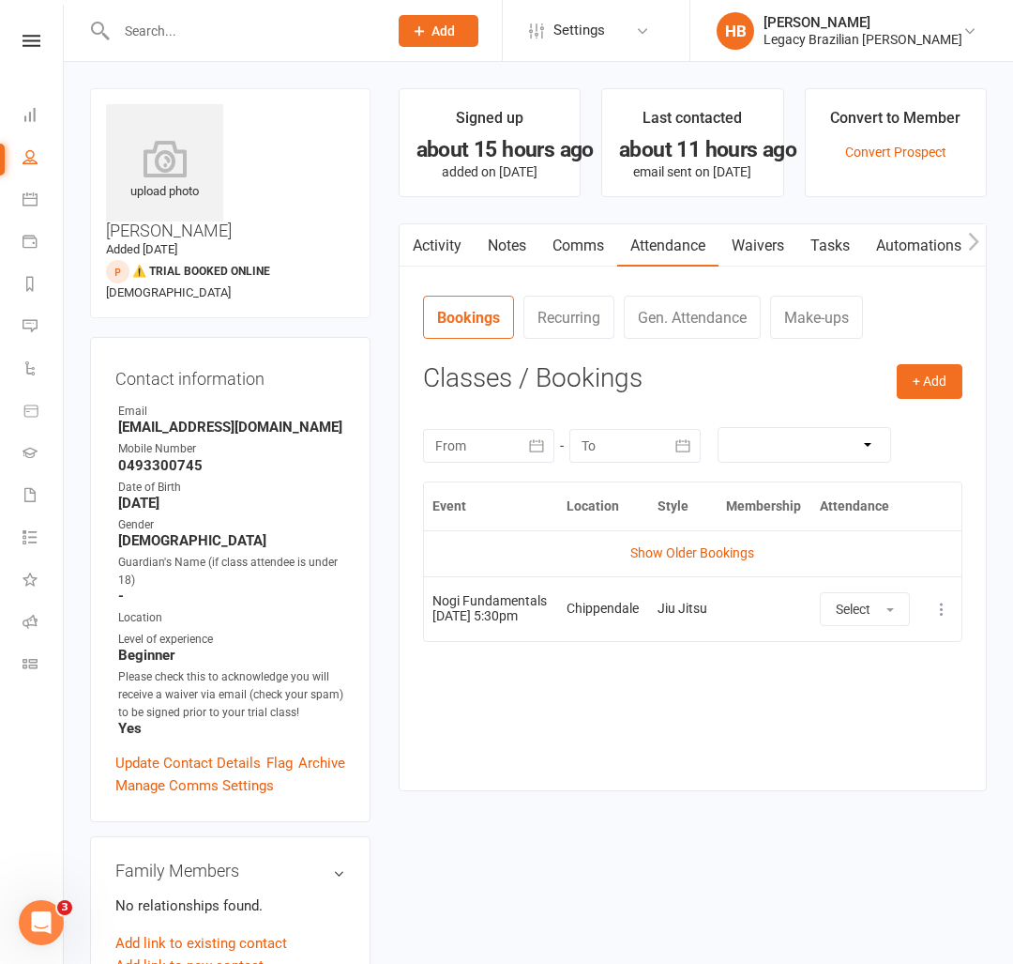
click at [216, 23] on input "text" at bounding box center [243, 31] width 264 height 26
type input "t"
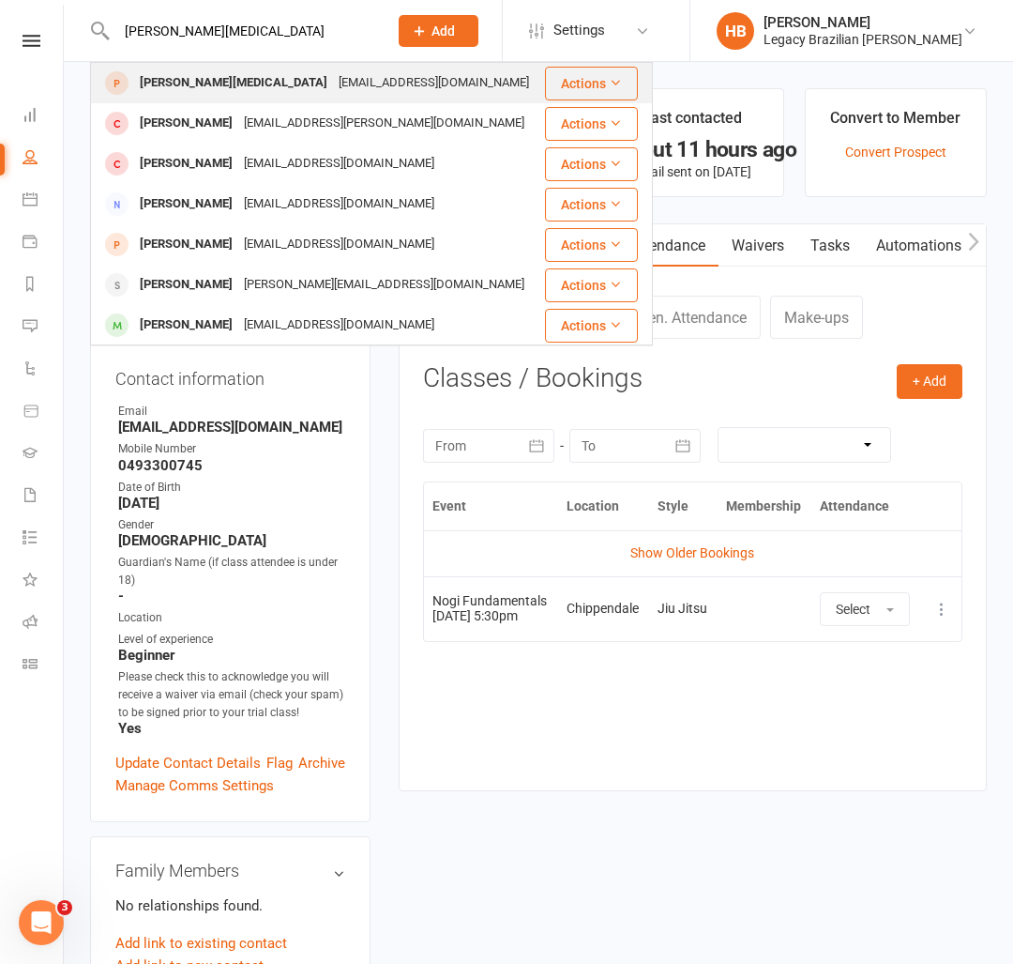
type input "jerry tao"
click at [333, 69] on div "taojirui@hotmail.com" at bounding box center [434, 82] width 202 height 27
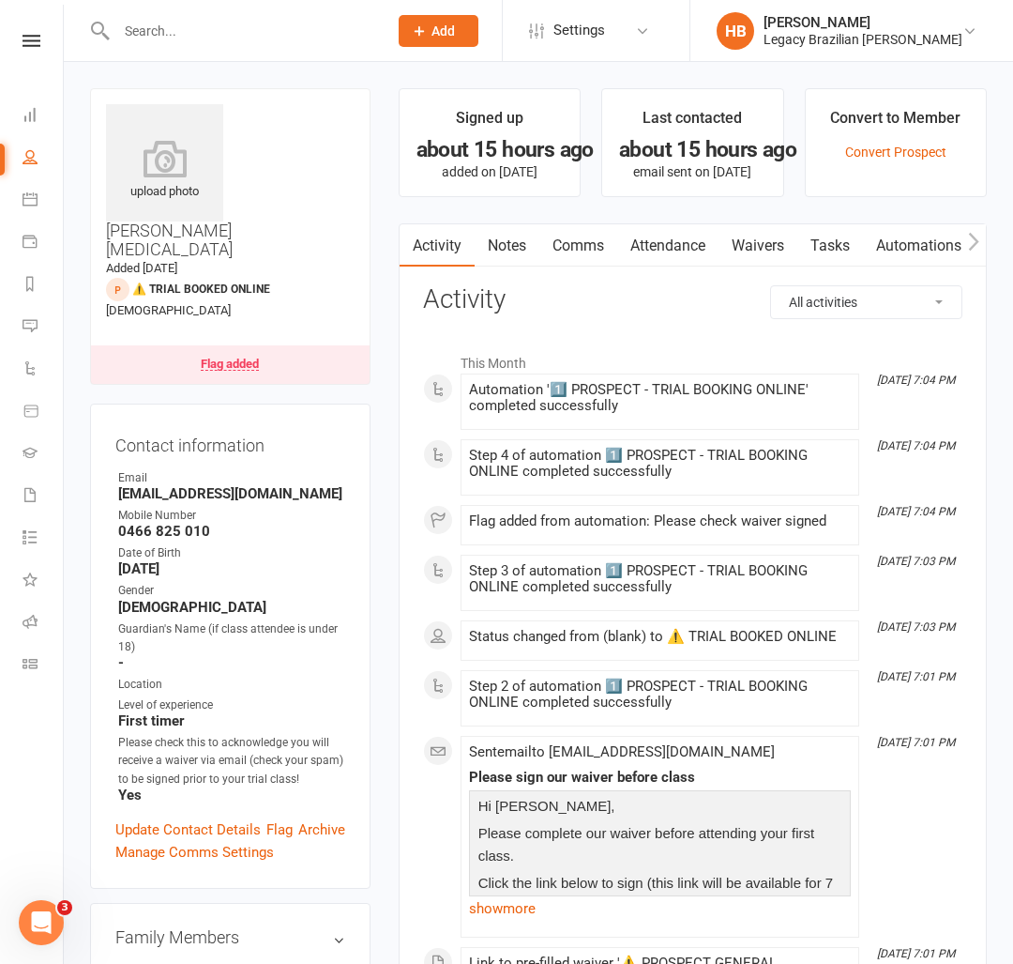
click at [673, 241] on link "Attendance" at bounding box center [667, 245] width 101 height 43
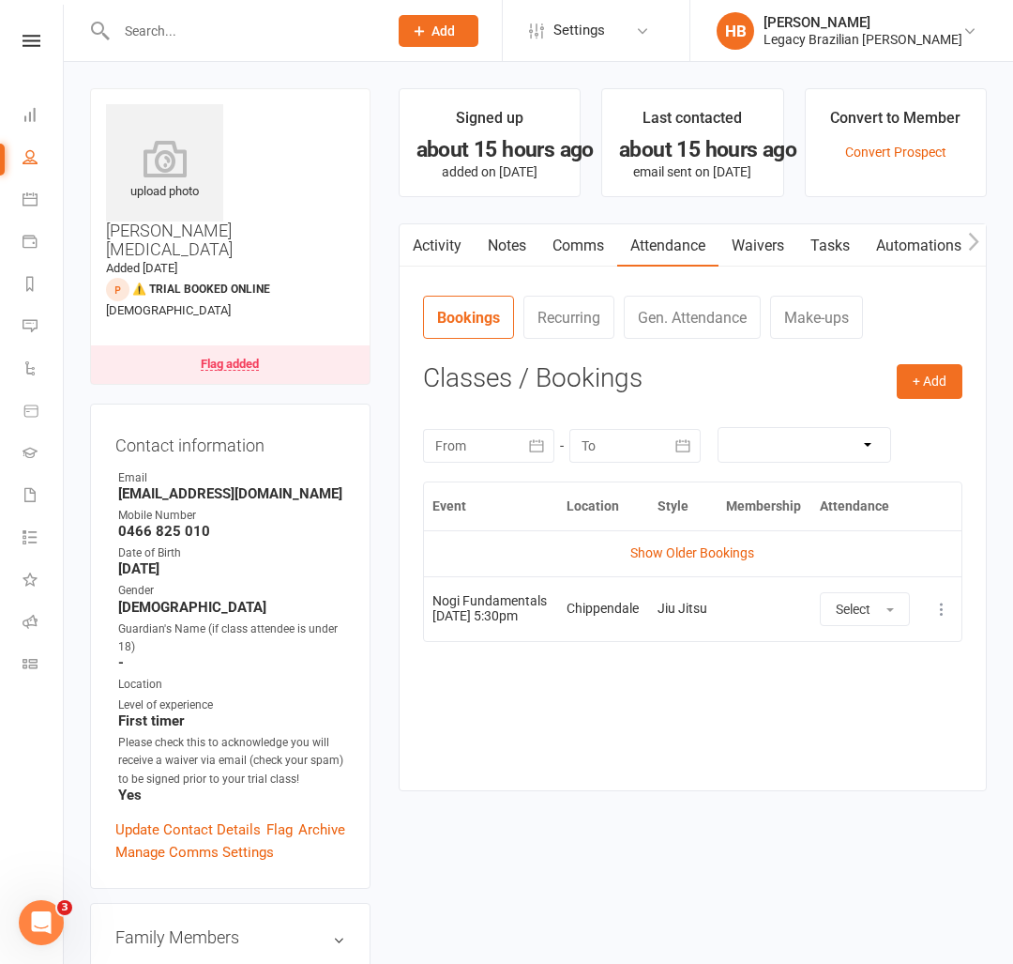
click at [191, 38] on input "text" at bounding box center [243, 31] width 264 height 26
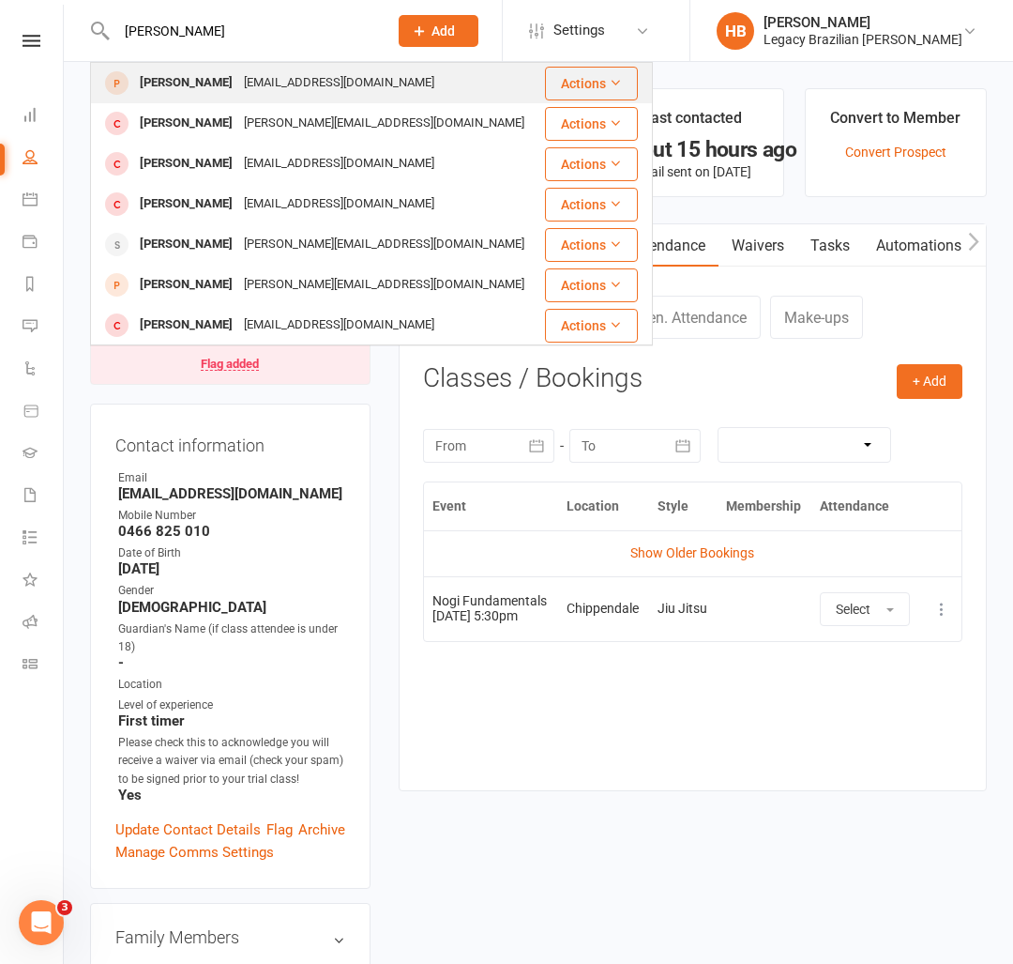
type input "joel che"
click at [269, 82] on div "joelche1122@gmail.com" at bounding box center [339, 82] width 202 height 27
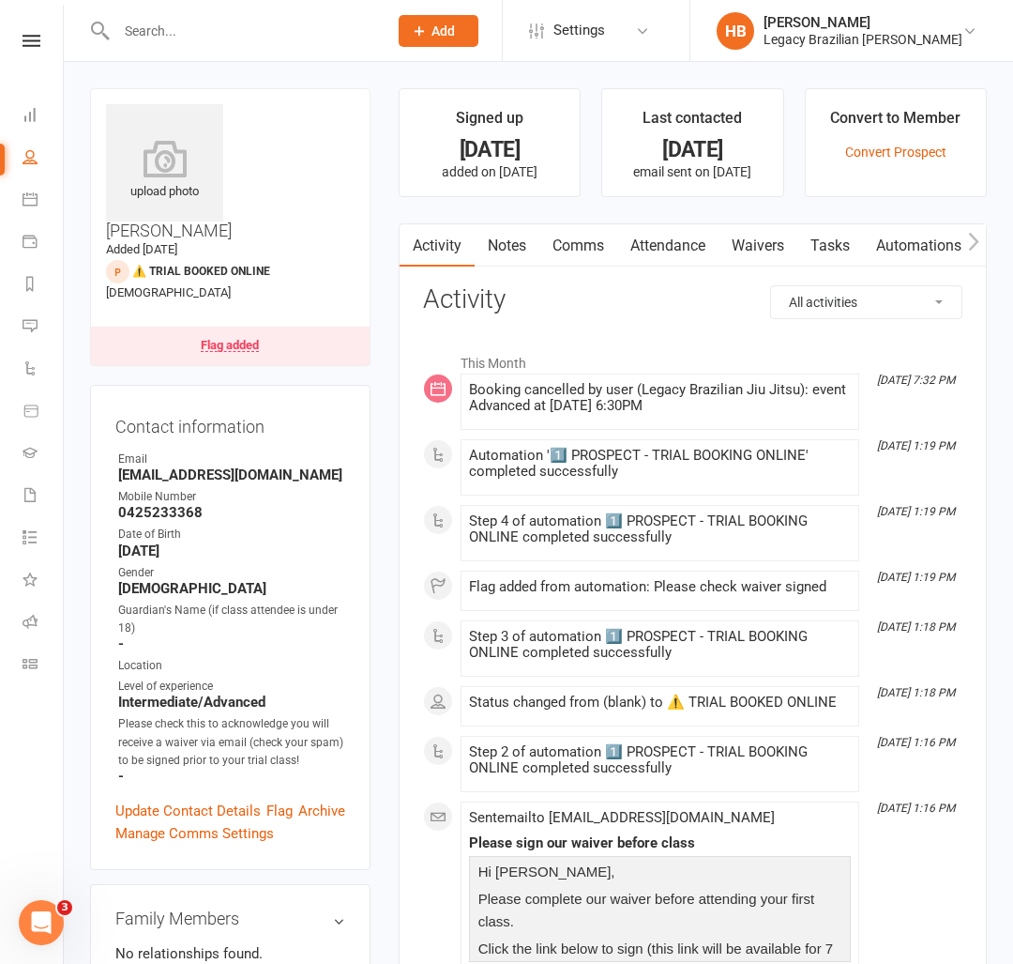
click at [657, 245] on link "Attendance" at bounding box center [667, 245] width 101 height 43
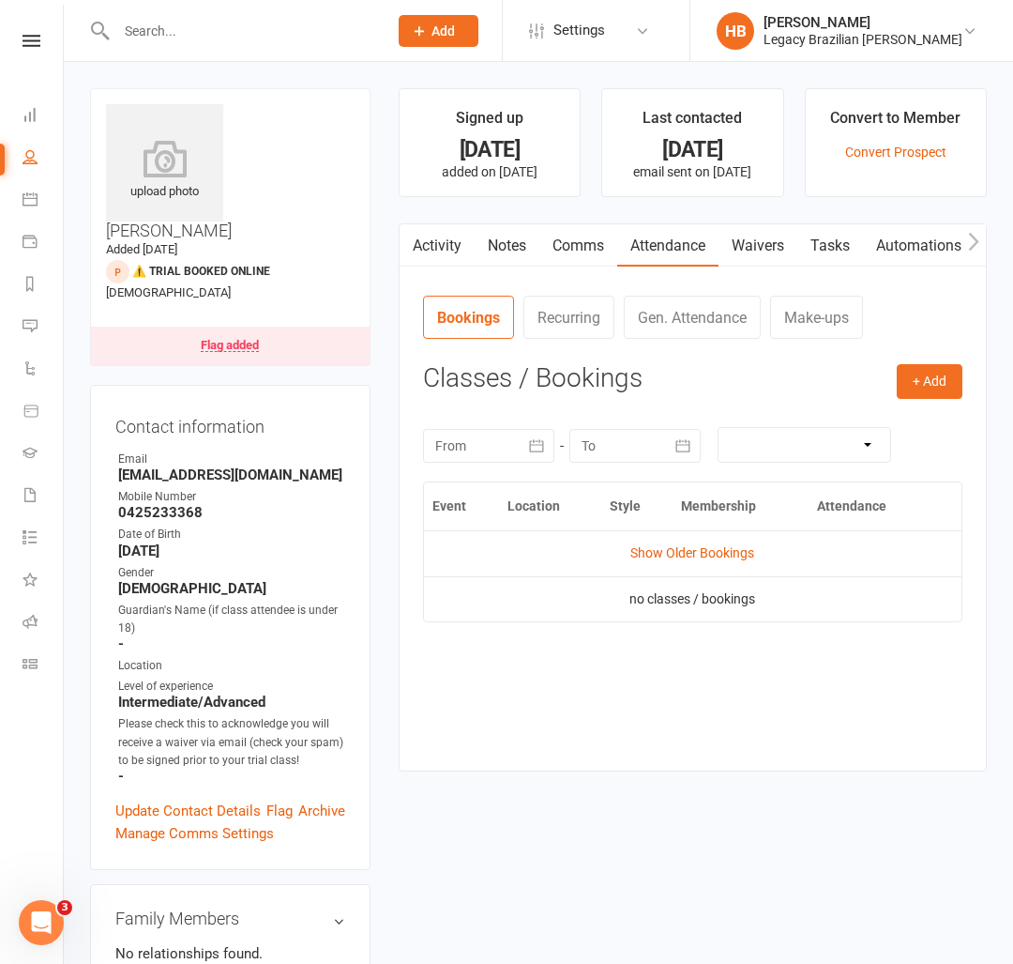
click at [586, 256] on link "Comms" at bounding box center [579, 245] width 78 height 43
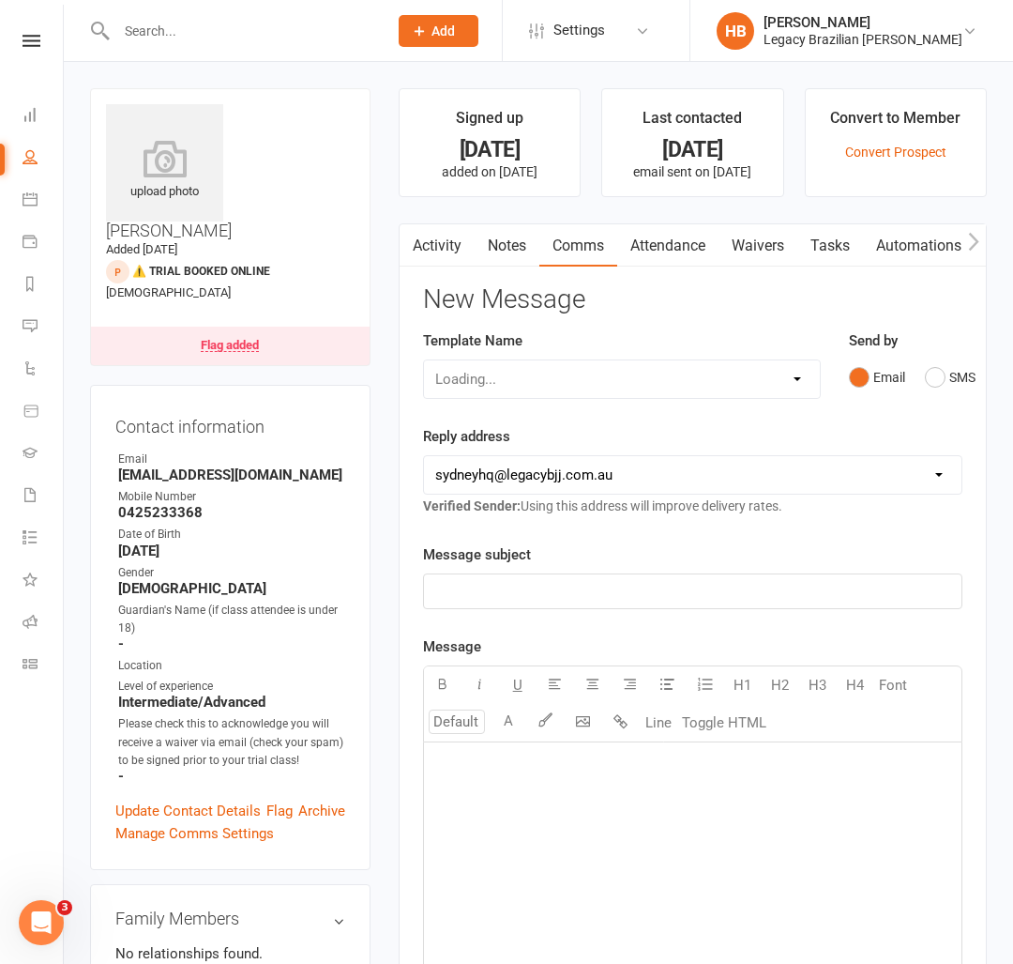
click at [784, 251] on link "Waivers" at bounding box center [758, 245] width 79 height 43
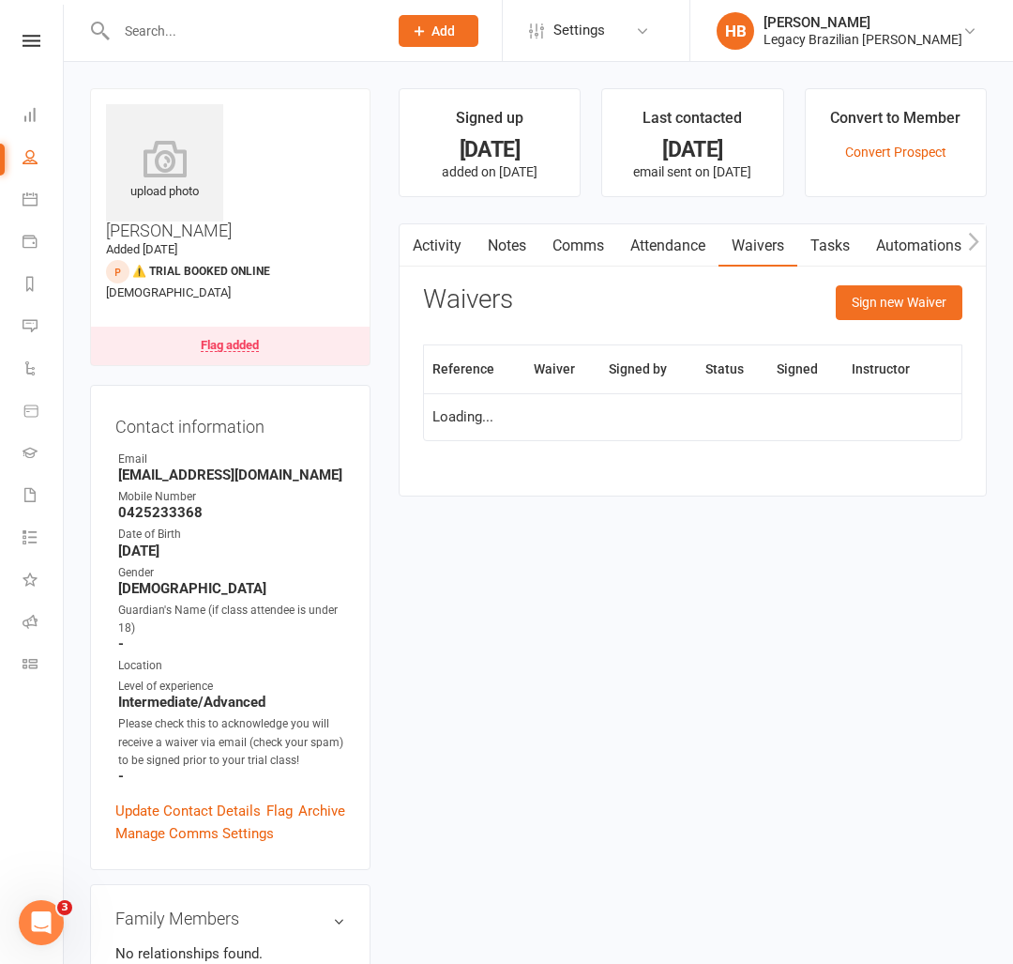
click at [678, 252] on link "Attendance" at bounding box center [667, 245] width 101 height 43
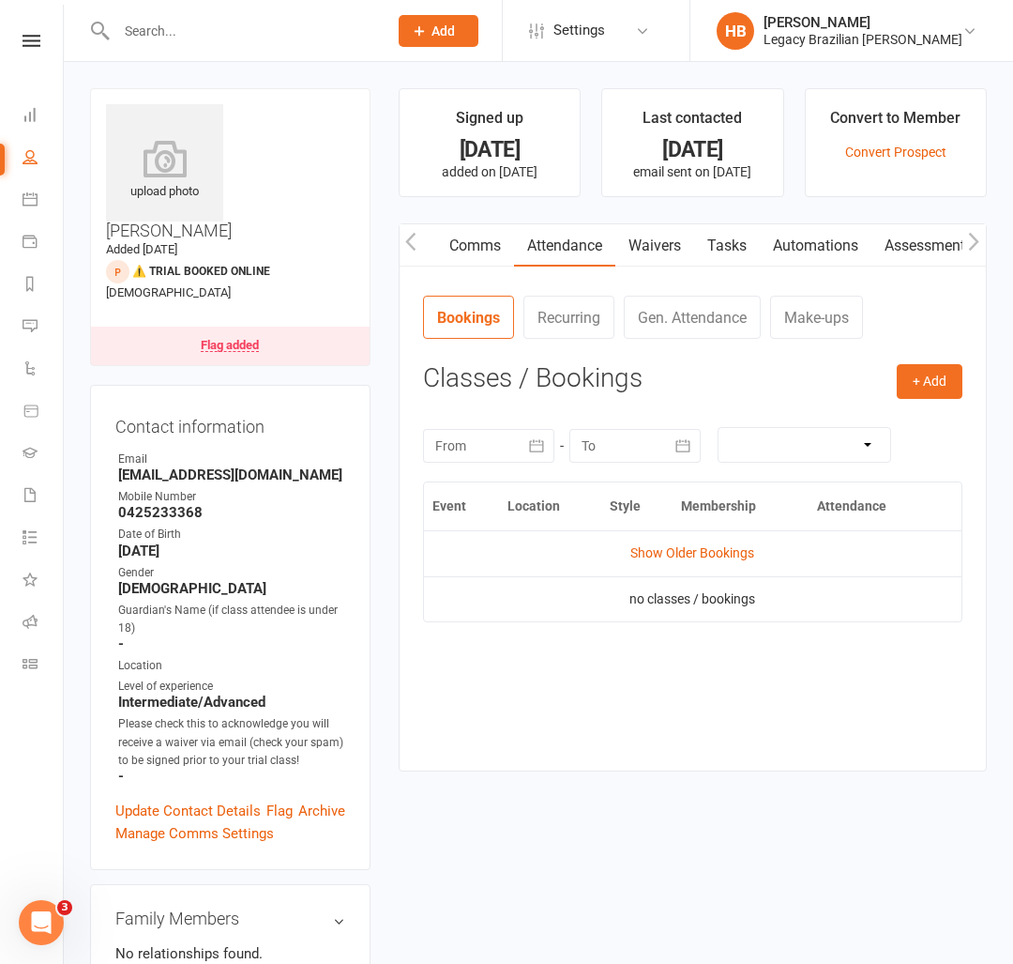
scroll to position [3, 0]
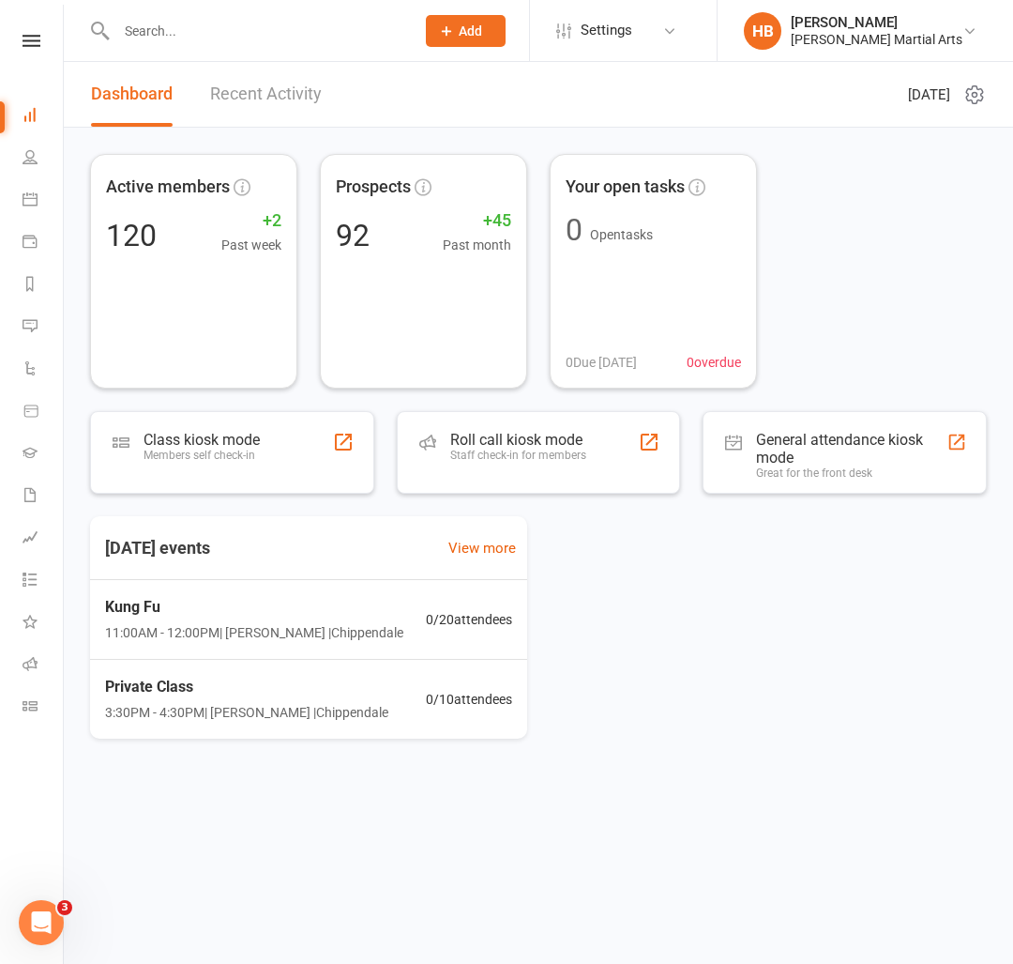
click at [139, 38] on input "text" at bounding box center [256, 31] width 291 height 26
click at [193, 25] on input "text" at bounding box center [256, 31] width 291 height 26
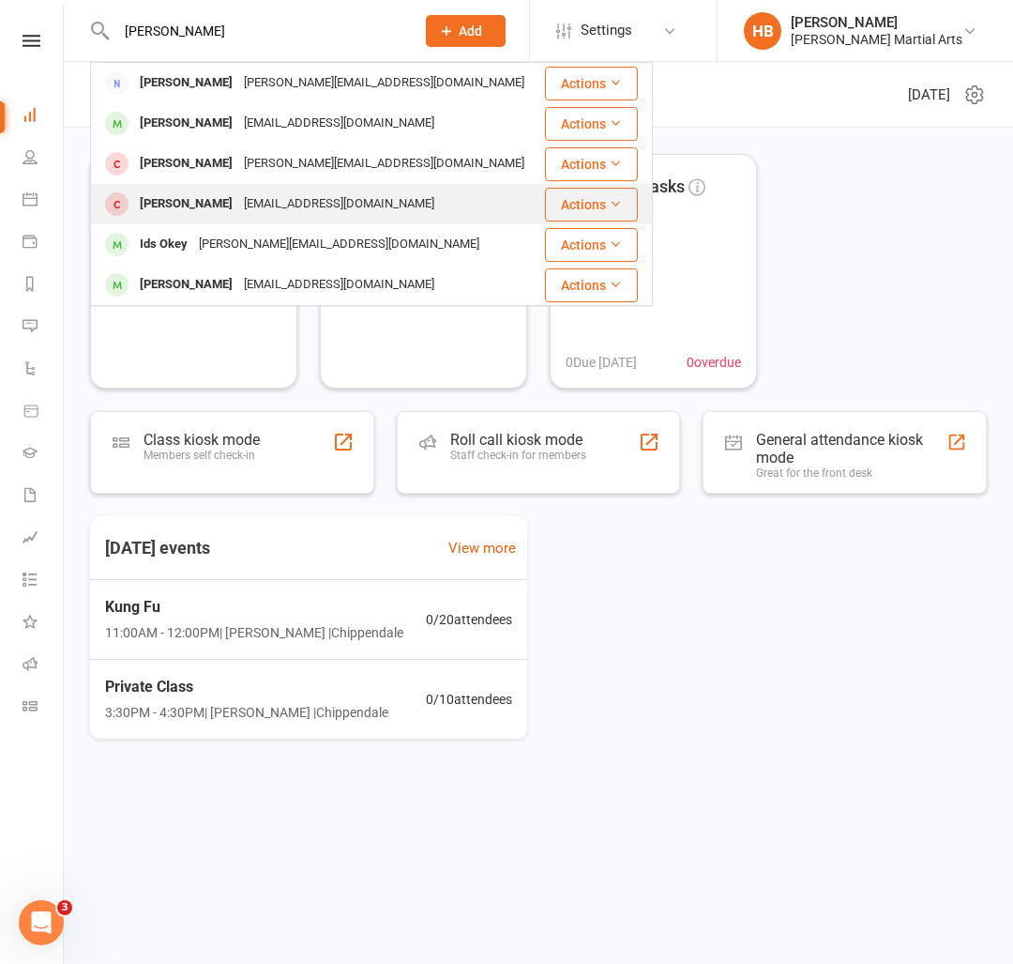
type input "[PERSON_NAME]"
click at [258, 215] on div "[EMAIL_ADDRESS][DOMAIN_NAME]" at bounding box center [339, 203] width 202 height 27
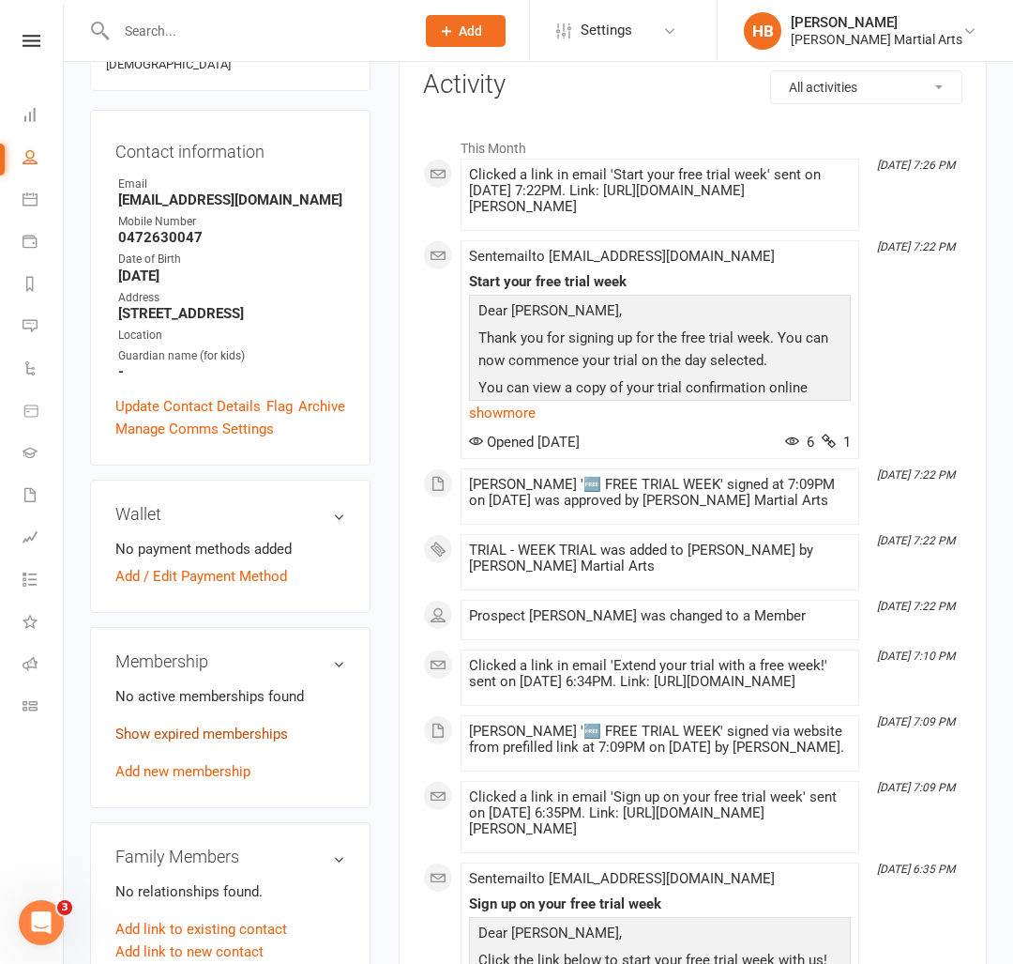
scroll to position [287, 0]
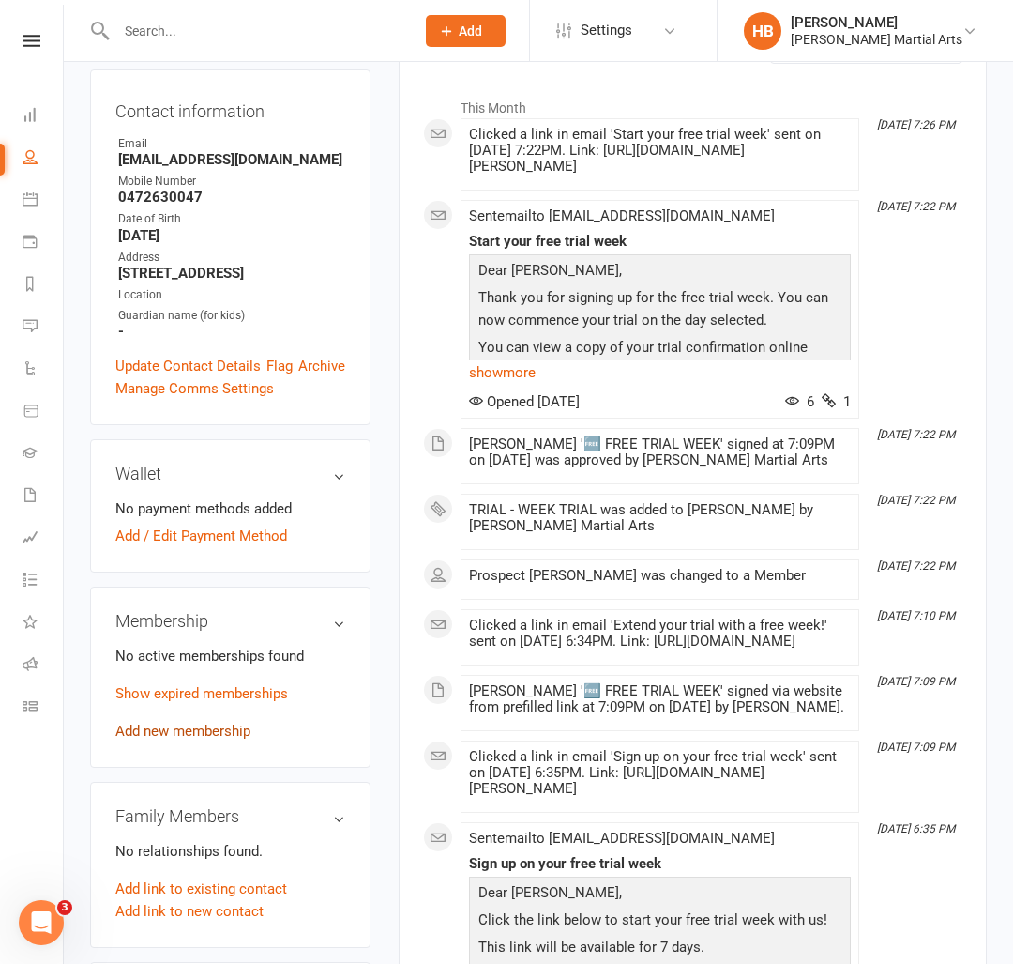
click at [216, 723] on link "Add new membership" at bounding box center [182, 731] width 135 height 17
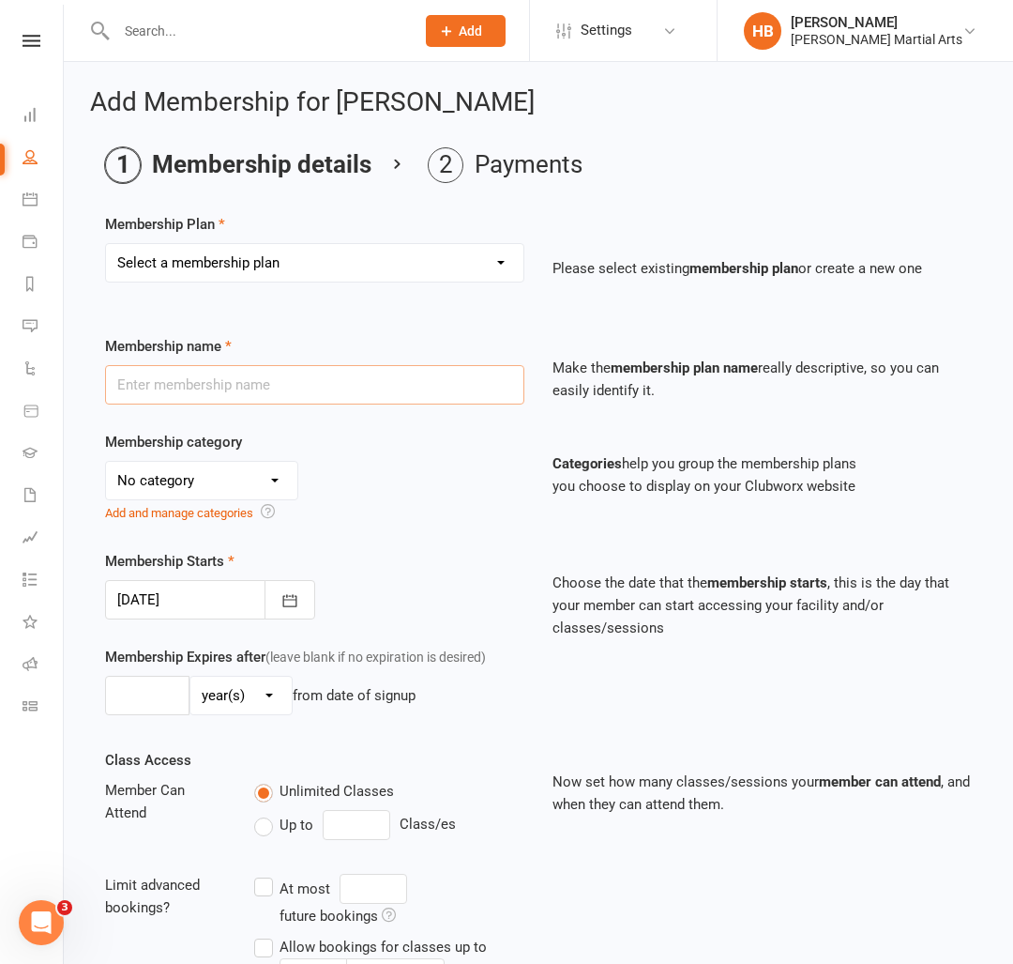
click at [308, 370] on input "text" at bounding box center [314, 384] width 419 height 39
click at [338, 274] on select "Select a membership plan Create new Membership Plan TRIAL - WEEK TRIAL ADULT - …" at bounding box center [315, 263] width 418 height 38
select select "4"
click at [106, 244] on select "Select a membership plan Create new Membership Plan TRIAL - WEEK TRIAL ADULT - …" at bounding box center [315, 263] width 418 height 38
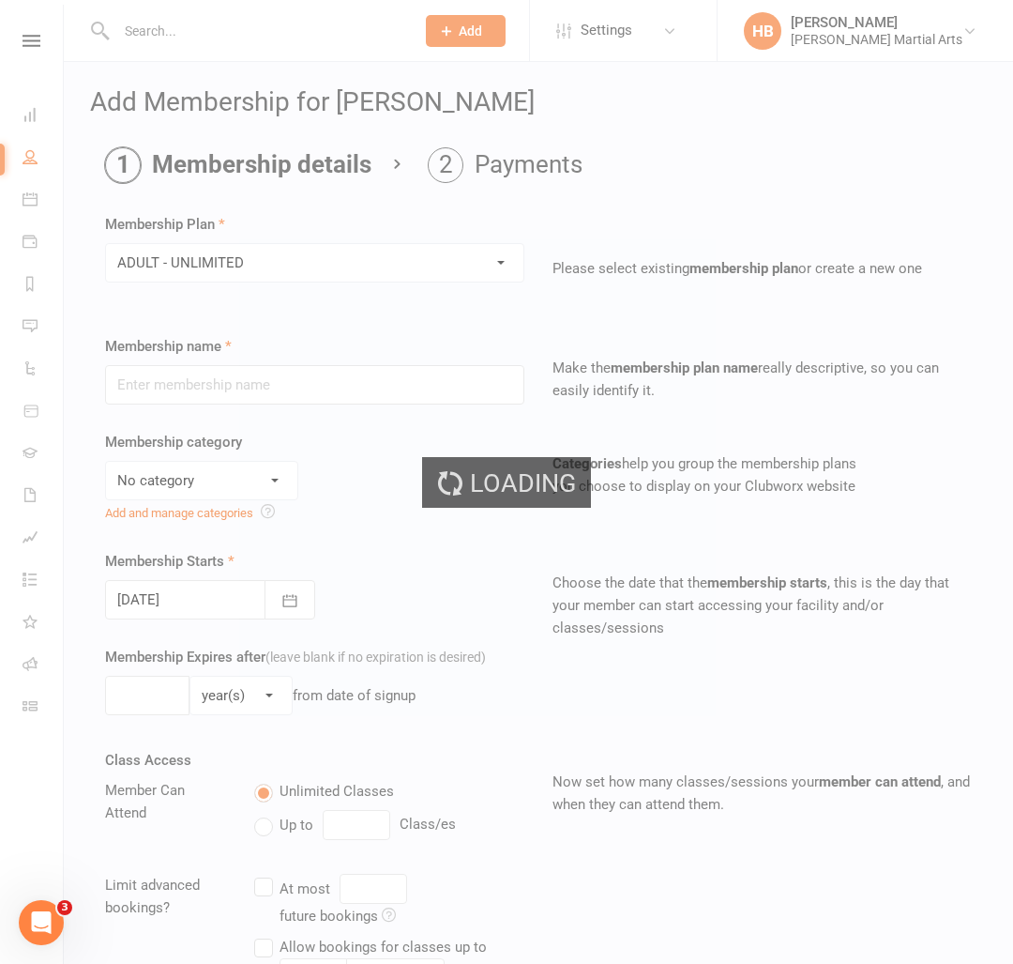
type input "ADULT - UNLIMITED"
select select "0"
type input "0"
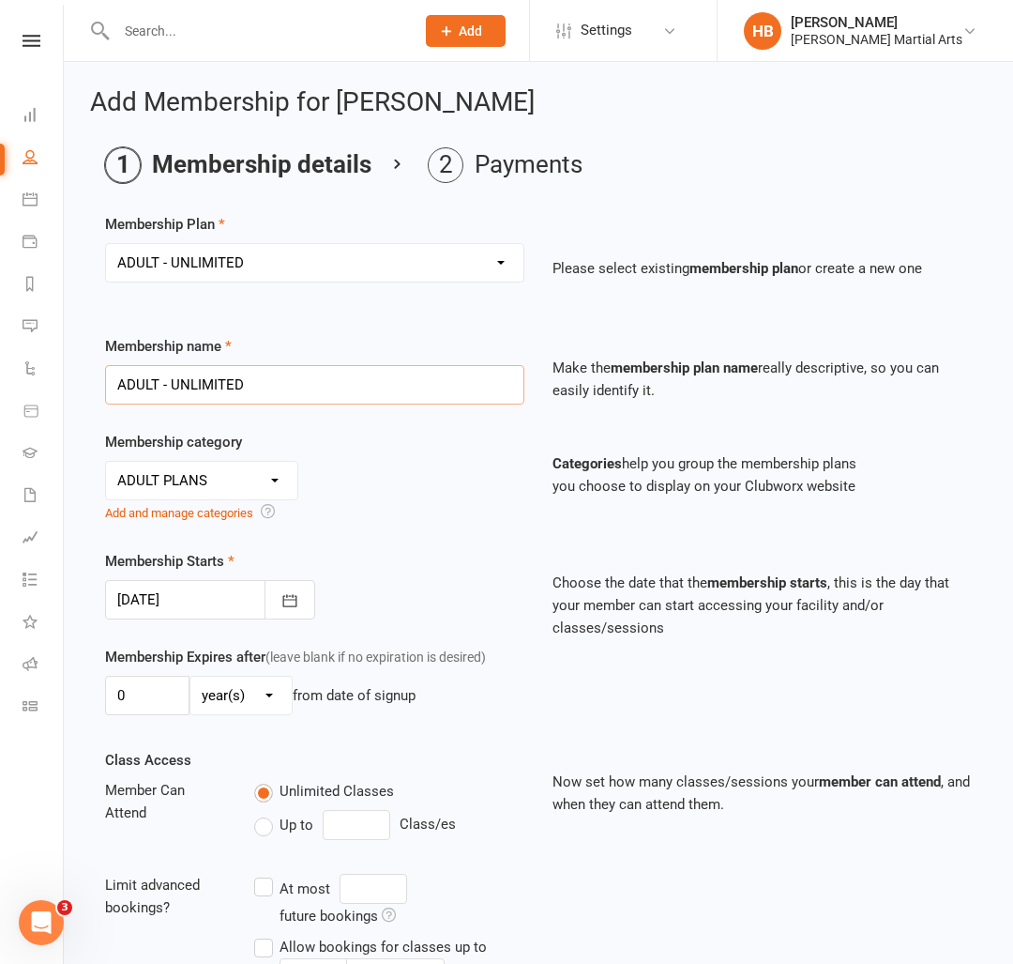
click at [278, 394] on input "ADULT - UNLIMITED" at bounding box center [314, 384] width 419 height 39
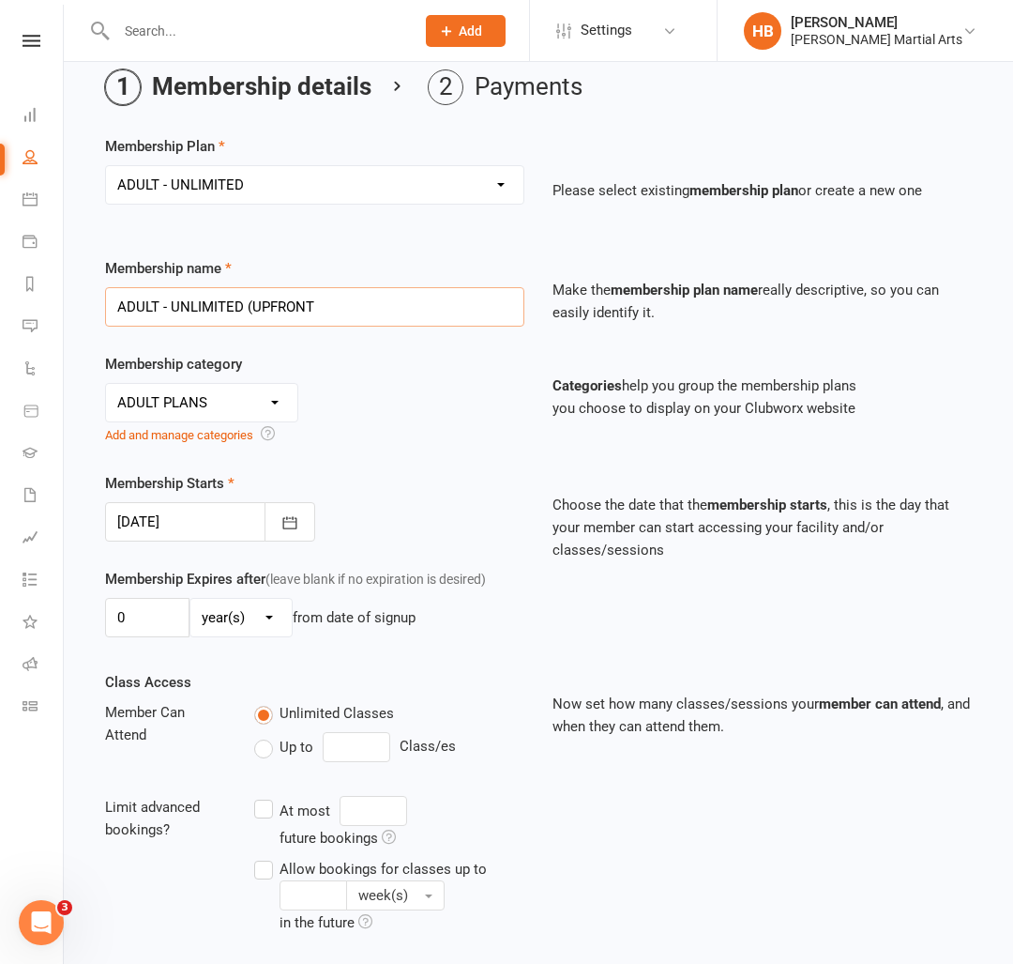
scroll to position [84, 0]
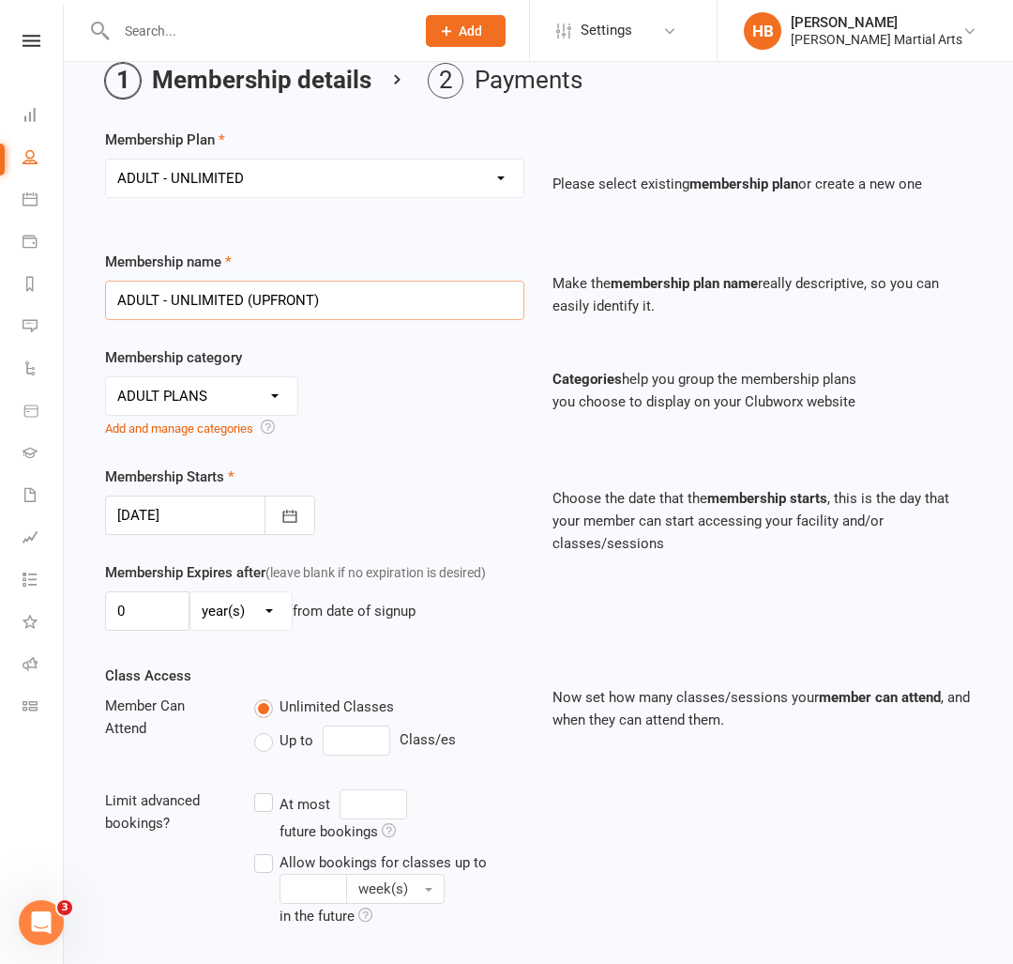
type input "ADULT - UNLIMITED (UPFRONT)"
click at [261, 614] on select "day(s) week(s) month(s) year(s)" at bounding box center [240, 611] width 101 height 38
select select "2"
click at [190, 592] on select "day(s) week(s) month(s) year(s)" at bounding box center [240, 611] width 101 height 38
click at [123, 609] on input "0" at bounding box center [147, 610] width 84 height 39
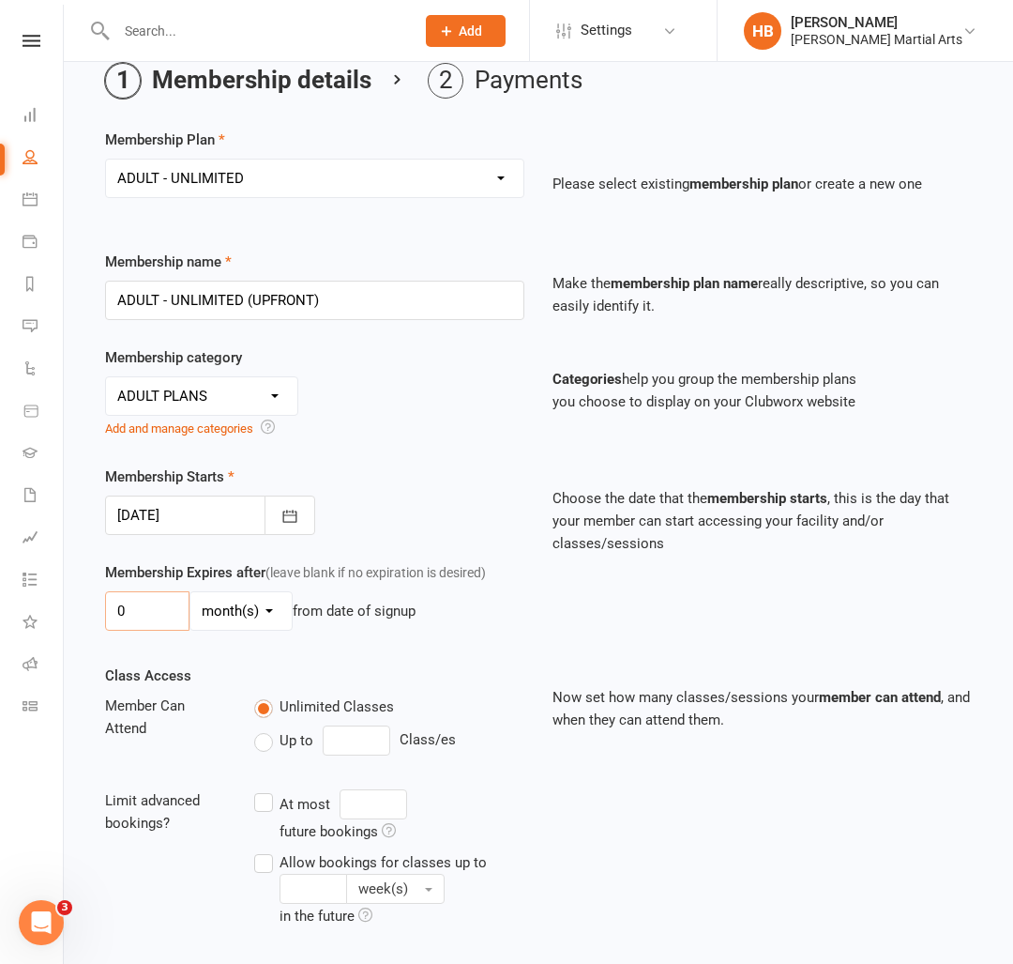
drag, startPoint x: 138, startPoint y: 610, endPoint x: -22, endPoint y: 603, distance: 159.7
click at [0, 603] on html "Prospect Member Non-attending contact Class / event Appointment Grading event T…" at bounding box center [506, 742] width 1013 height 1652
type input "6"
click at [444, 640] on div "Membership Expires after (leave blank if no expiration is desired) 6 day(s) wee…" at bounding box center [538, 612] width 895 height 103
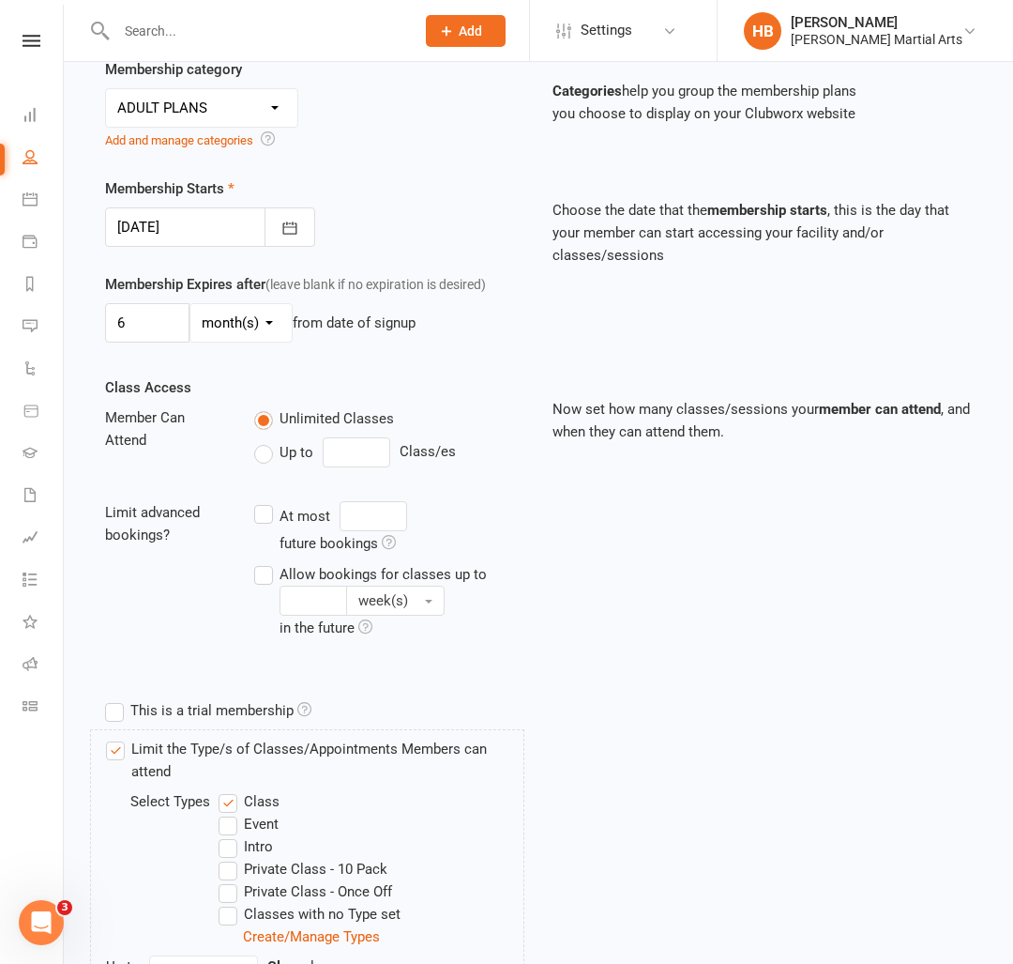
click at [285, 406] on div "Membership name ADULT - UNLIMITED (UPFRONT) Make the membership plan name reall…" at bounding box center [538, 559] width 867 height 1195
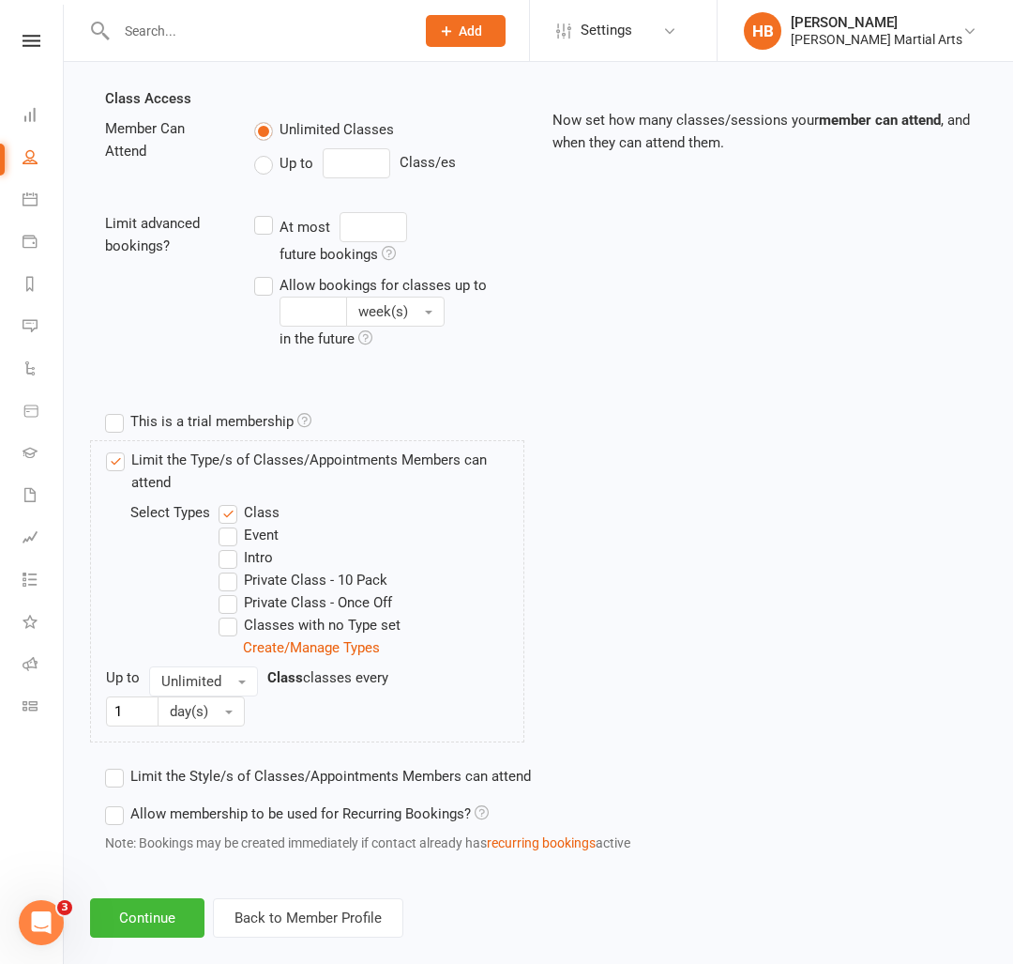
scroll to position [689, 0]
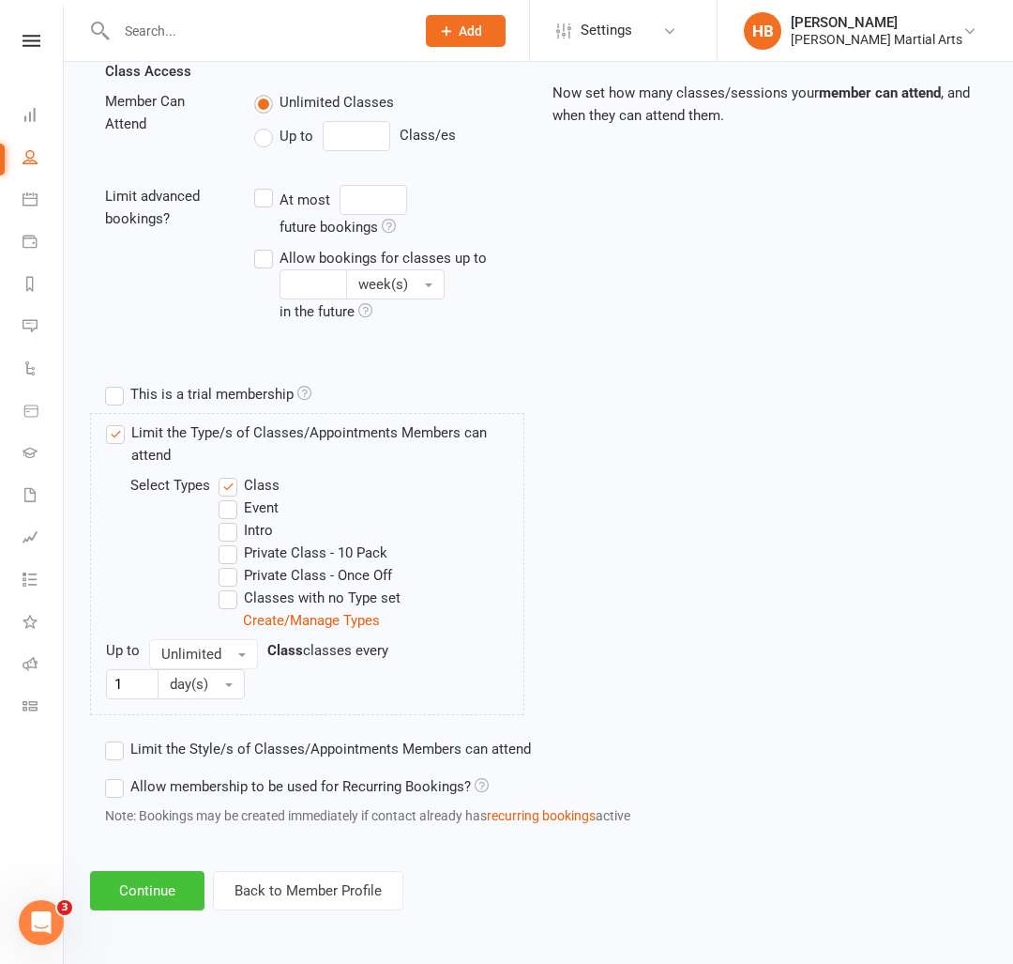
click at [179, 900] on button "Continue" at bounding box center [147, 890] width 114 height 39
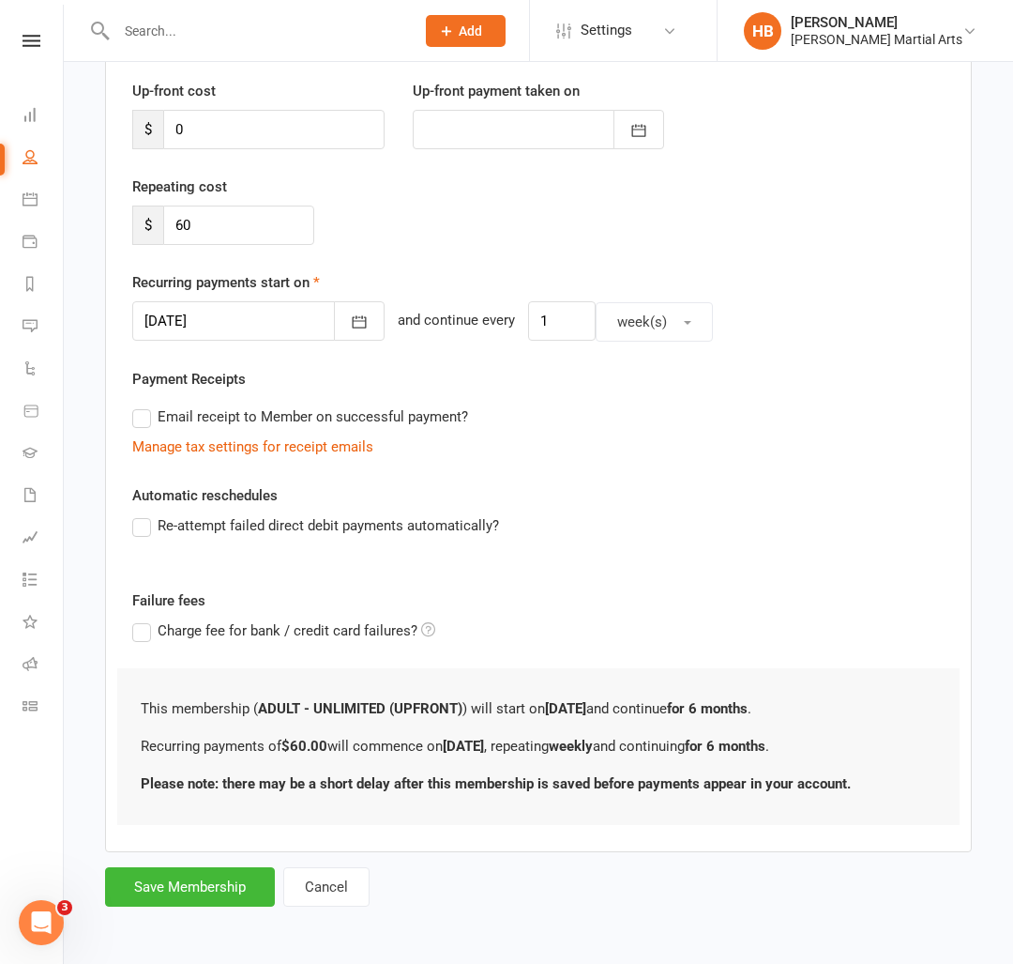
scroll to position [0, 0]
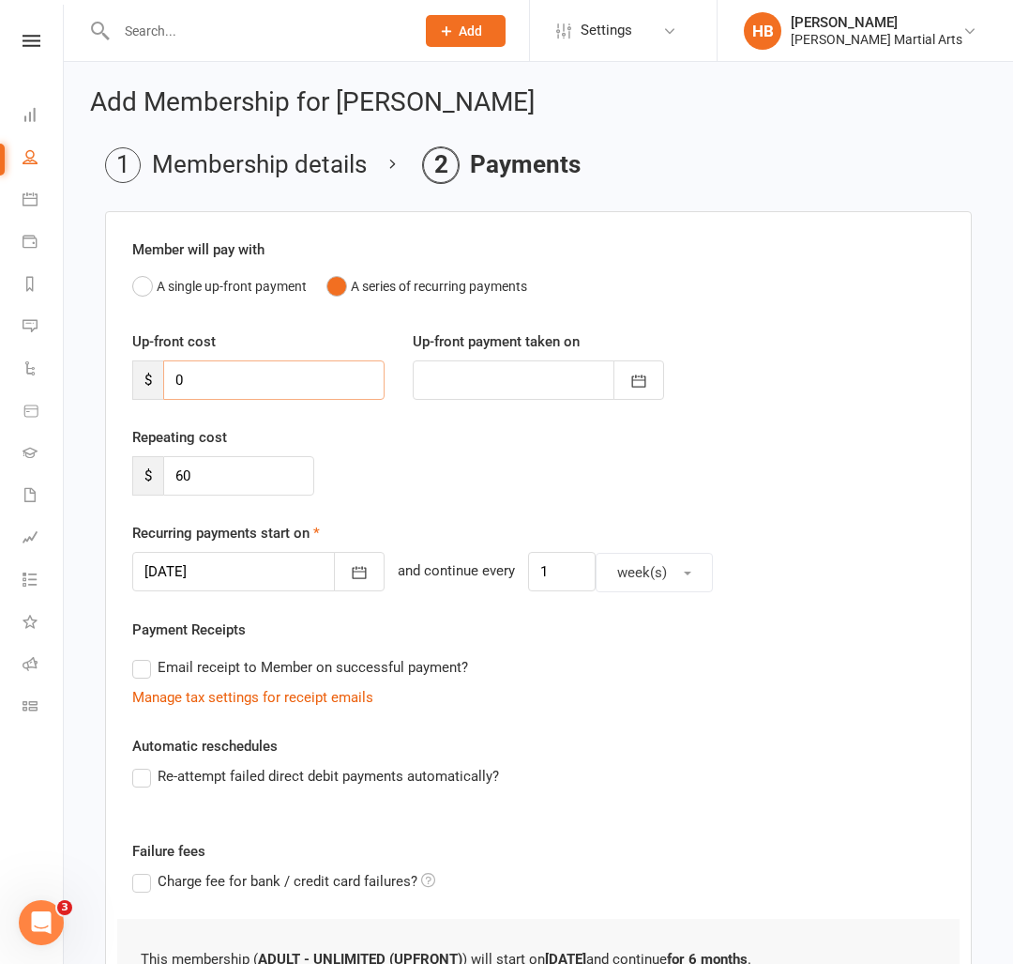
click at [328, 374] on input "0" at bounding box center [273, 379] width 221 height 39
drag, startPoint x: 328, startPoint y: 374, endPoint x: 101, endPoint y: 379, distance: 227.1
click at [101, 379] on main "Membership details Payments Member will pay with A single up-front payment A se…" at bounding box center [538, 652] width 897 height 1010
click at [255, 494] on input "60" at bounding box center [238, 475] width 151 height 39
drag, startPoint x: 107, startPoint y: 474, endPoint x: 84, endPoint y: 477, distance: 23.6
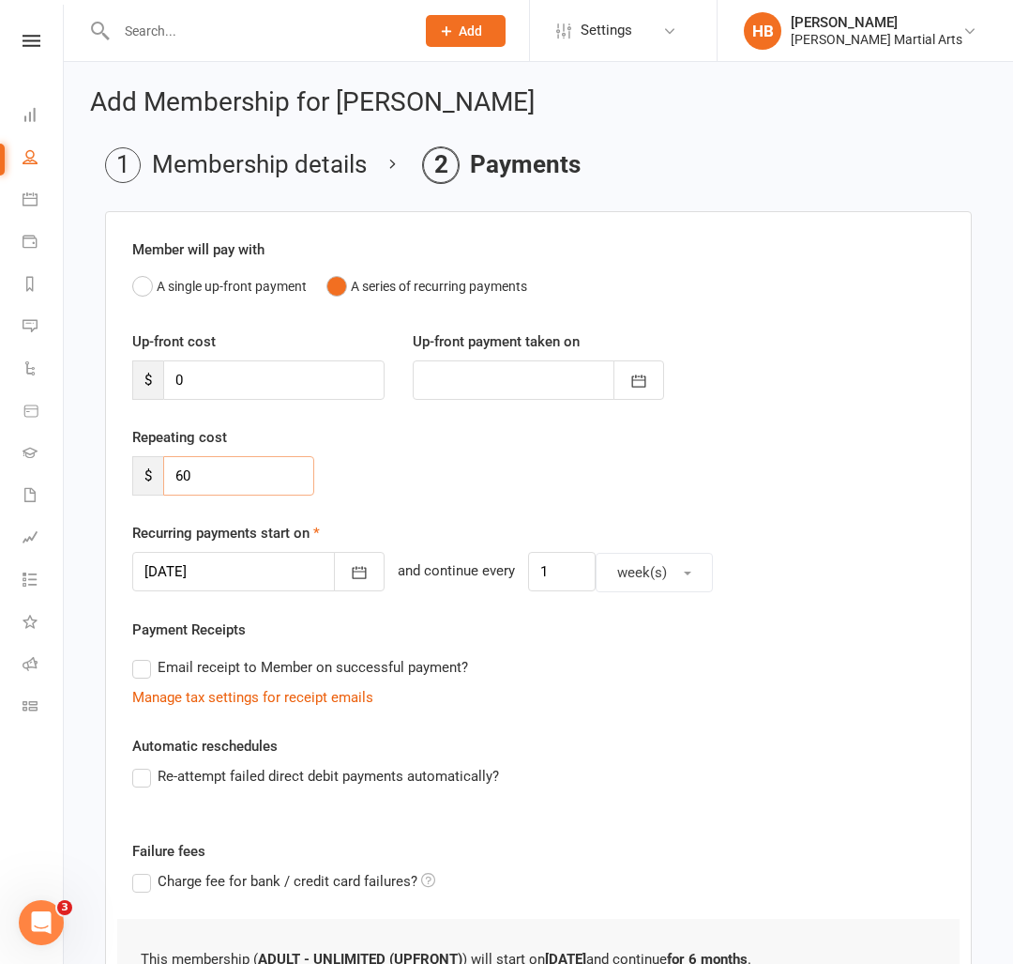
click at [84, 477] on div "Add Membership for [PERSON_NAME] Membership details Payments Member will pay wi…" at bounding box center [539, 624] width 950 height 1125
type input "0"
click at [305, 375] on input "0" at bounding box center [273, 379] width 221 height 39
click at [296, 388] on input "0" at bounding box center [273, 379] width 221 height 39
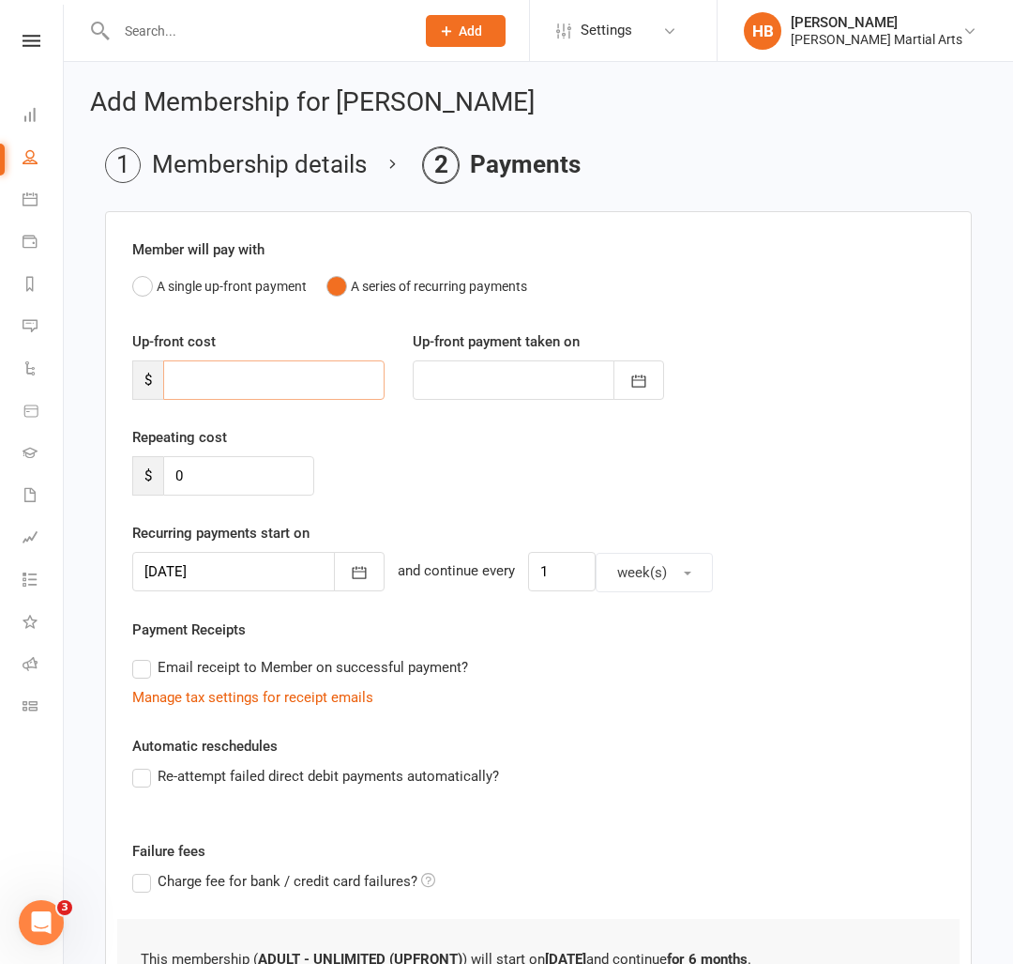
click at [289, 373] on input "number" at bounding box center [273, 379] width 221 height 39
click at [476, 388] on div at bounding box center [539, 379] width 252 height 39
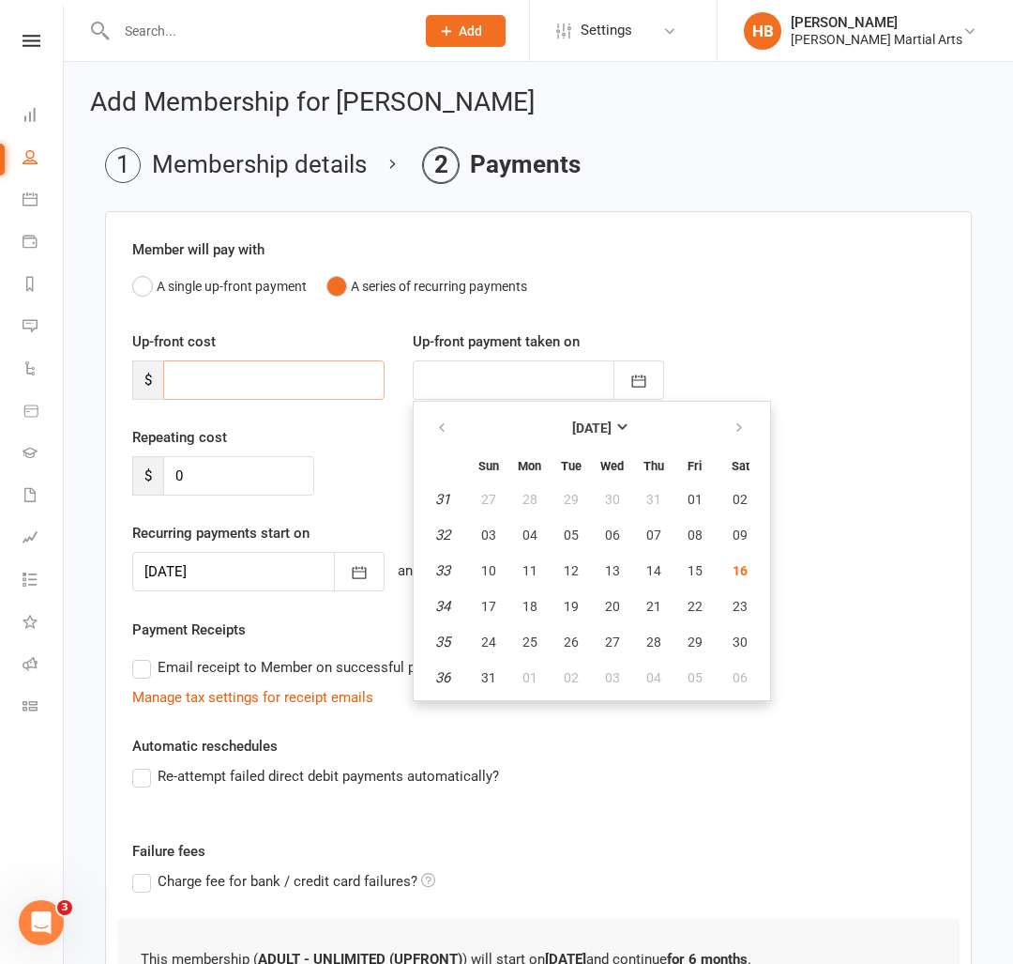
click at [268, 378] on input "number" at bounding box center [273, 379] width 221 height 39
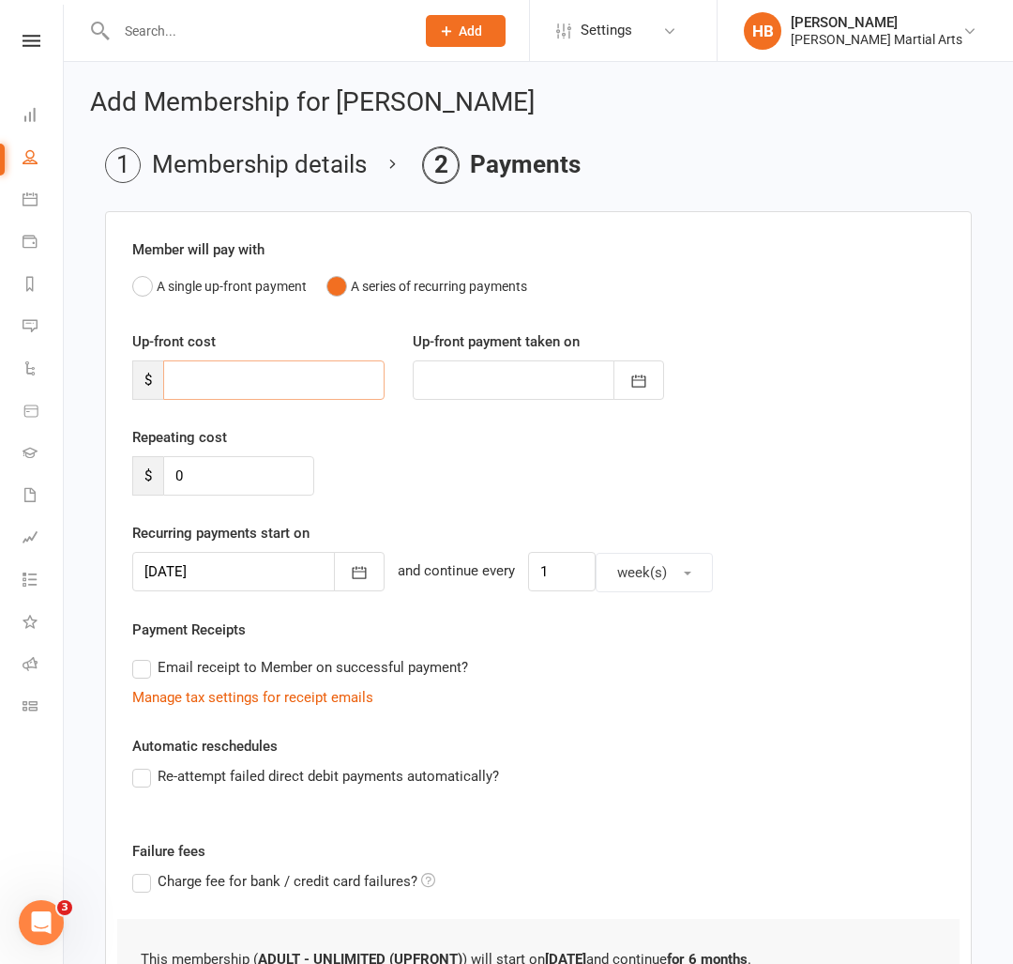
type input "1"
type input "[DATE]"
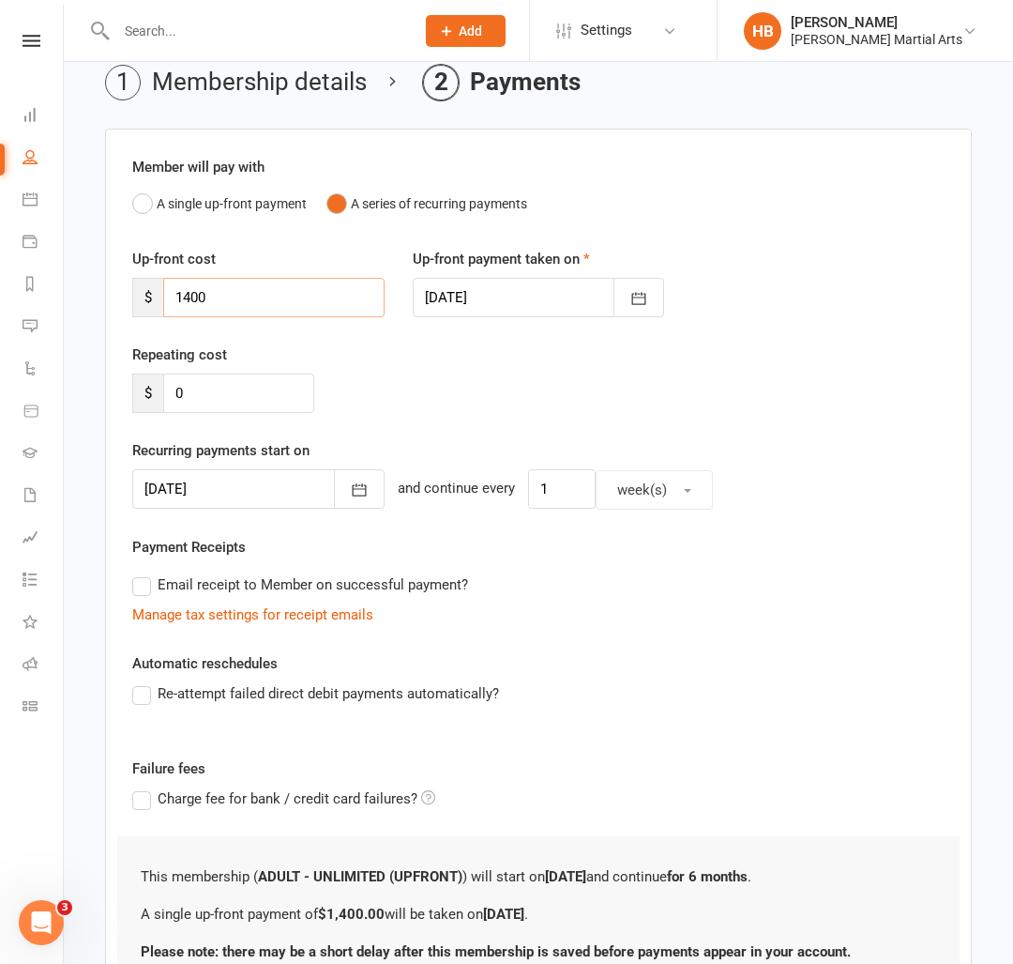
scroll to position [82, 0]
type input "1400"
click at [332, 389] on div "Repeating cost $ 0" at bounding box center [538, 392] width 841 height 96
click at [212, 396] on input "0" at bounding box center [238, 393] width 151 height 39
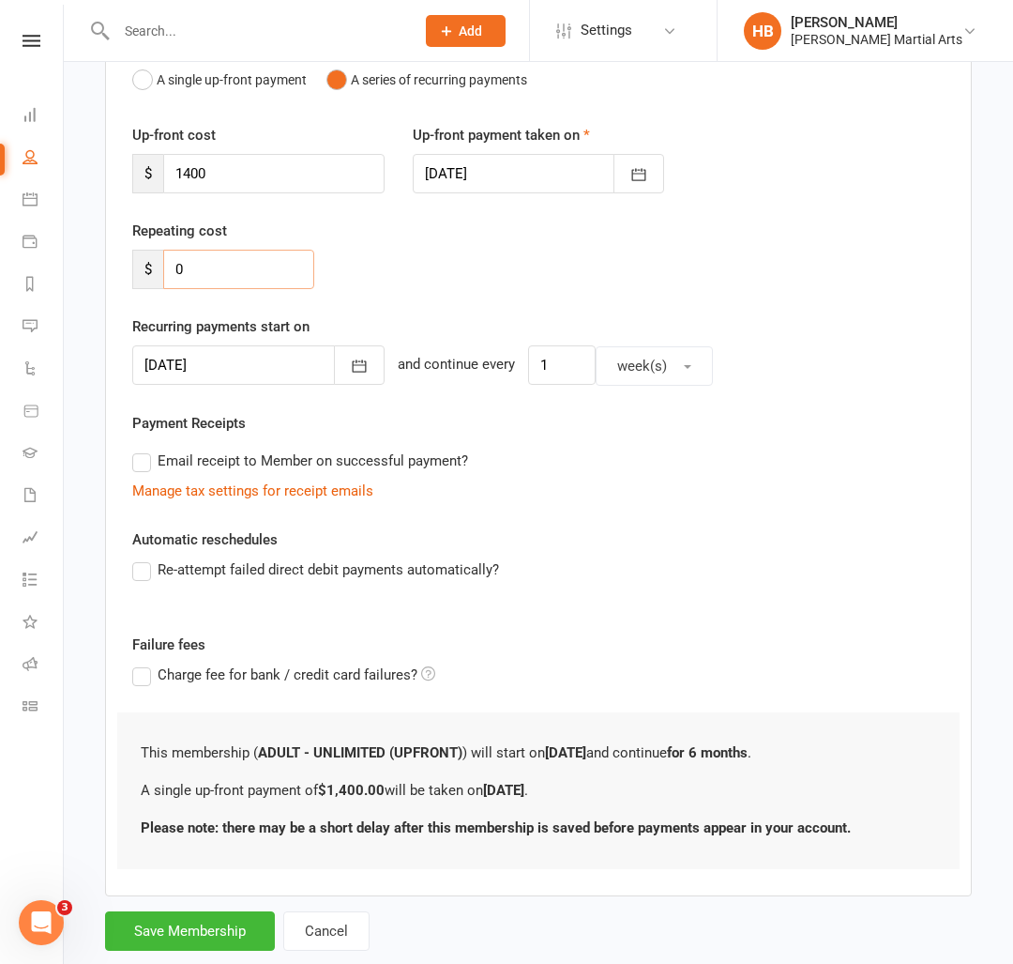
scroll to position [251, 0]
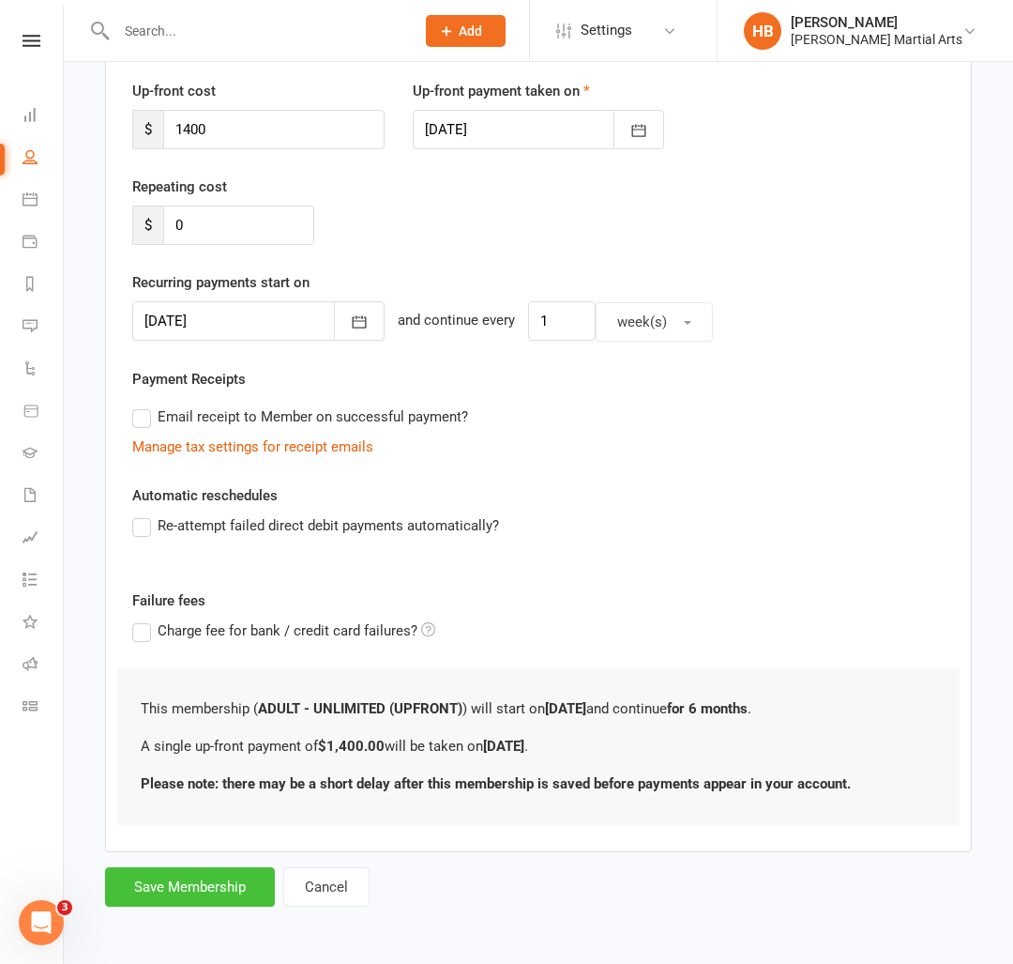
click at [180, 877] on button "Save Membership" at bounding box center [190, 886] width 170 height 39
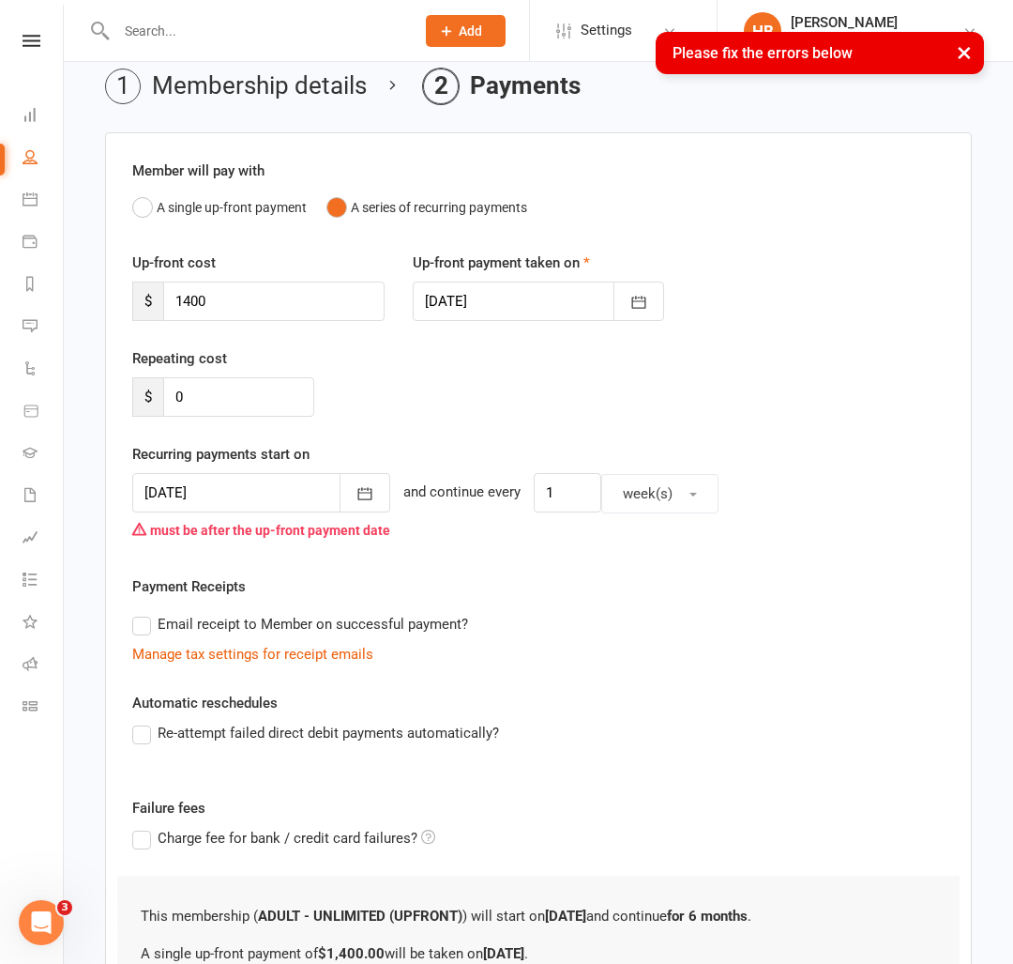
scroll to position [74, 0]
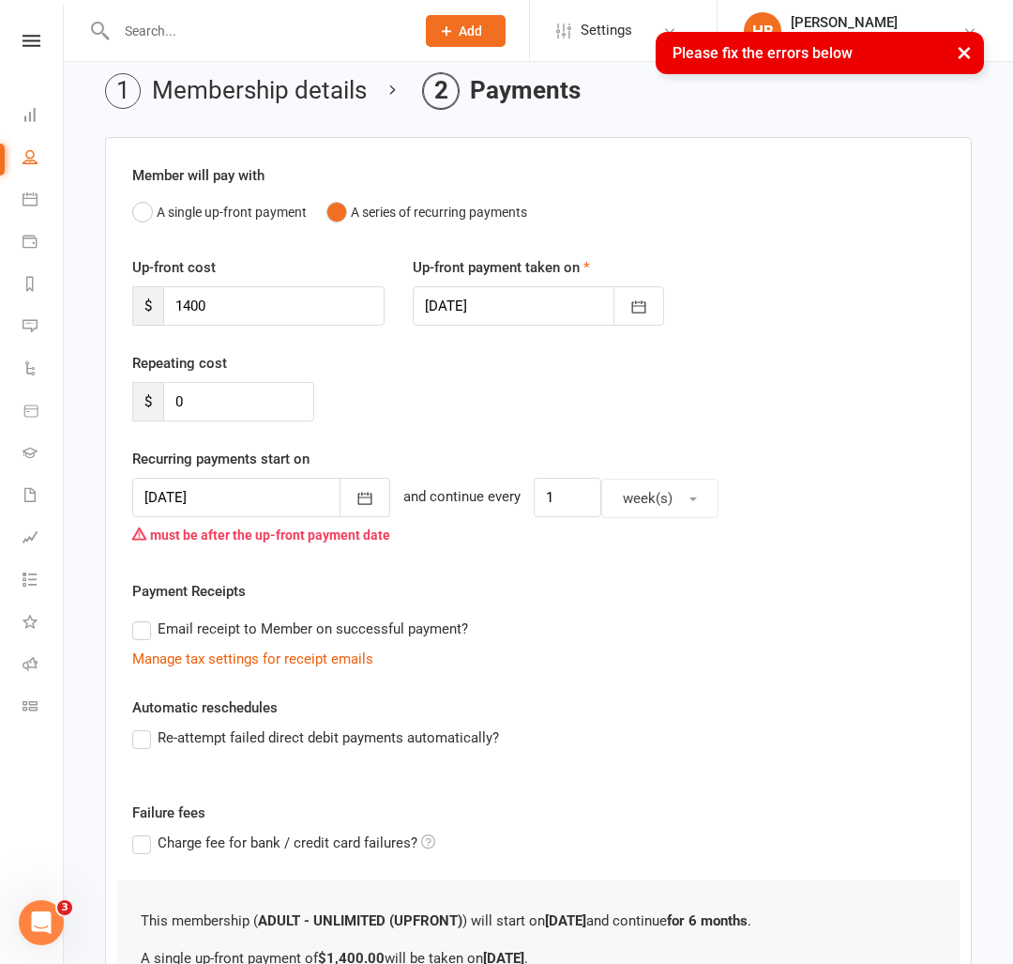
click at [307, 503] on div at bounding box center [261, 497] width 258 height 39
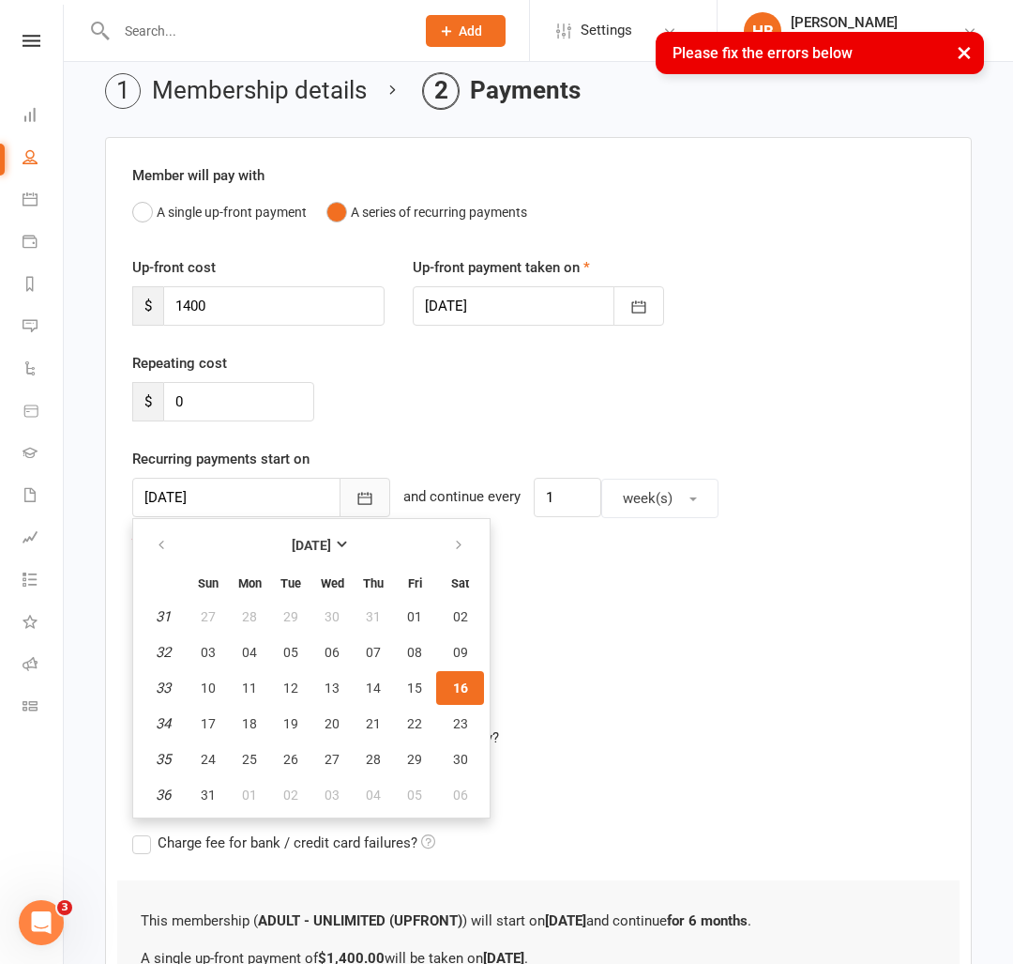
click at [372, 499] on button "button" at bounding box center [365, 497] width 51 height 39
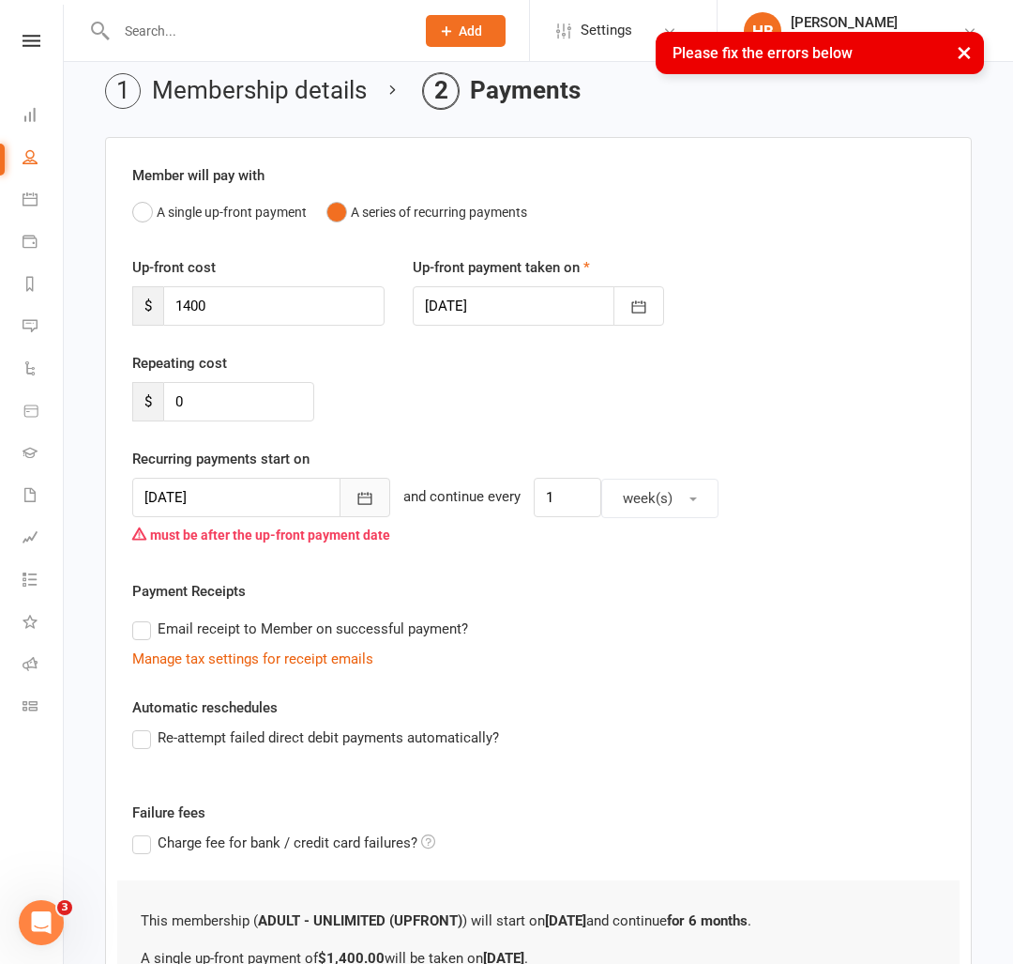
click at [372, 499] on button "button" at bounding box center [365, 497] width 51 height 39
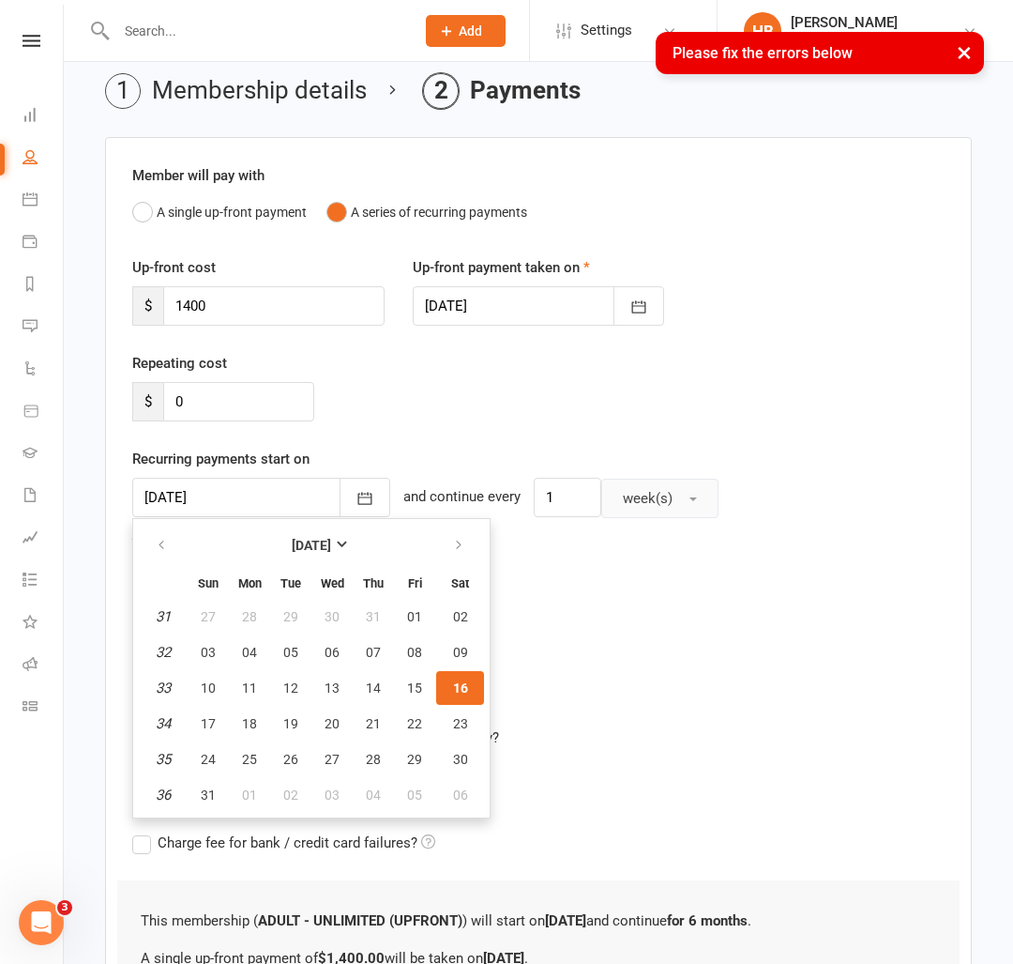
click at [656, 498] on span "week(s)" at bounding box center [648, 498] width 50 height 17
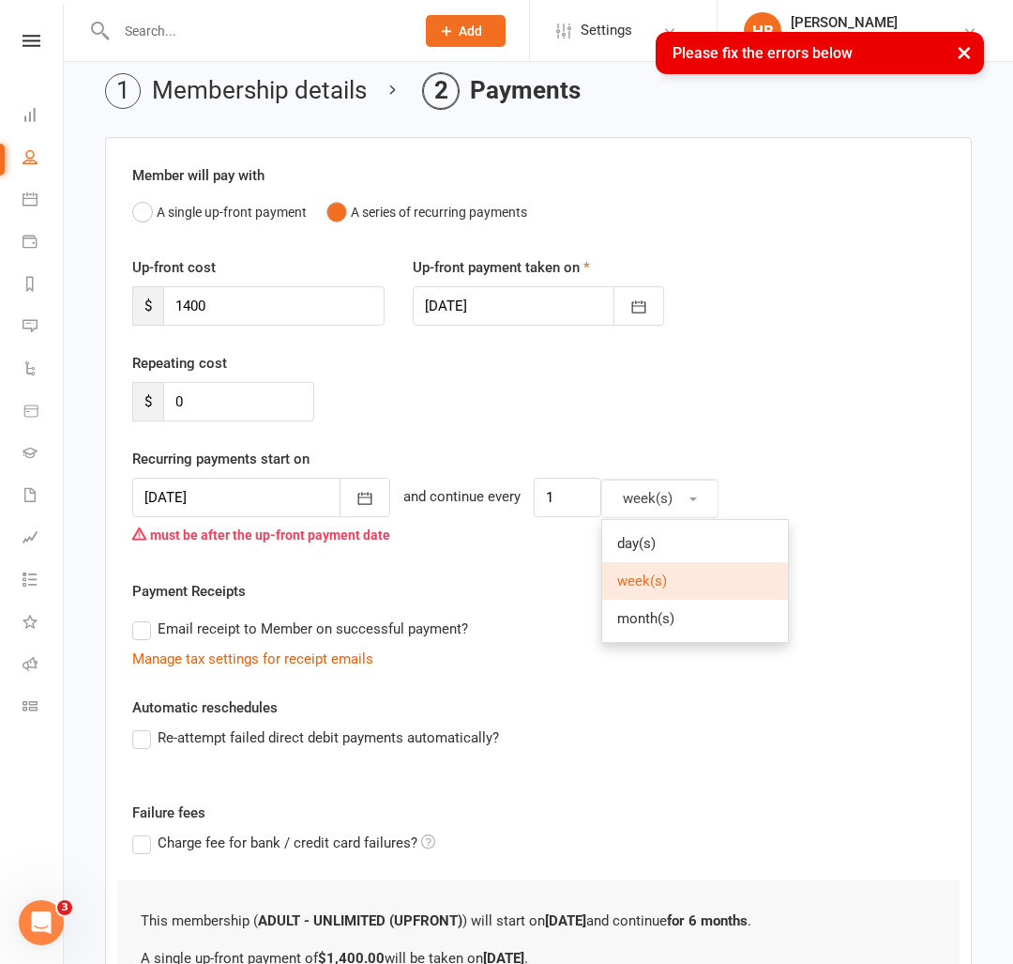
click at [1007, 423] on div "Add Membership for [PERSON_NAME] Membership details Payments Member will pay wi…" at bounding box center [539, 568] width 950 height 1161
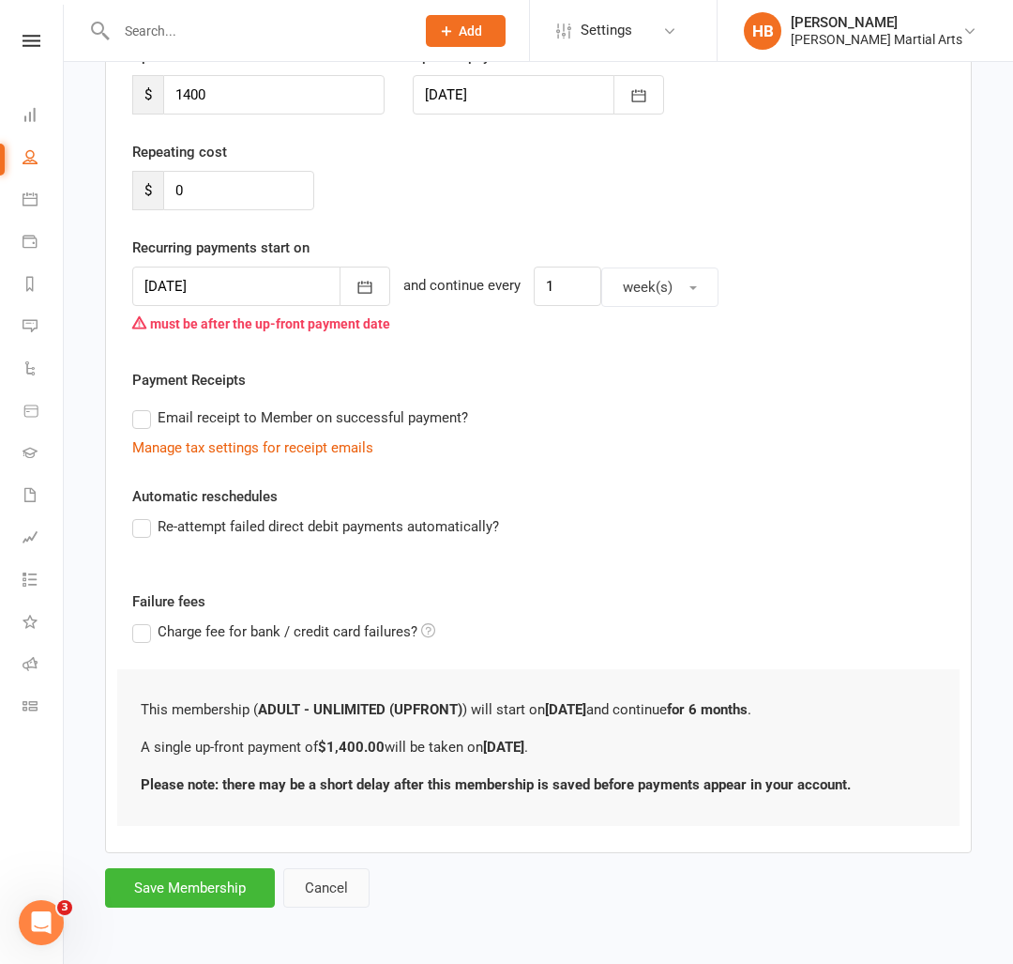
click at [299, 887] on button "Cancel" at bounding box center [326, 887] width 86 height 39
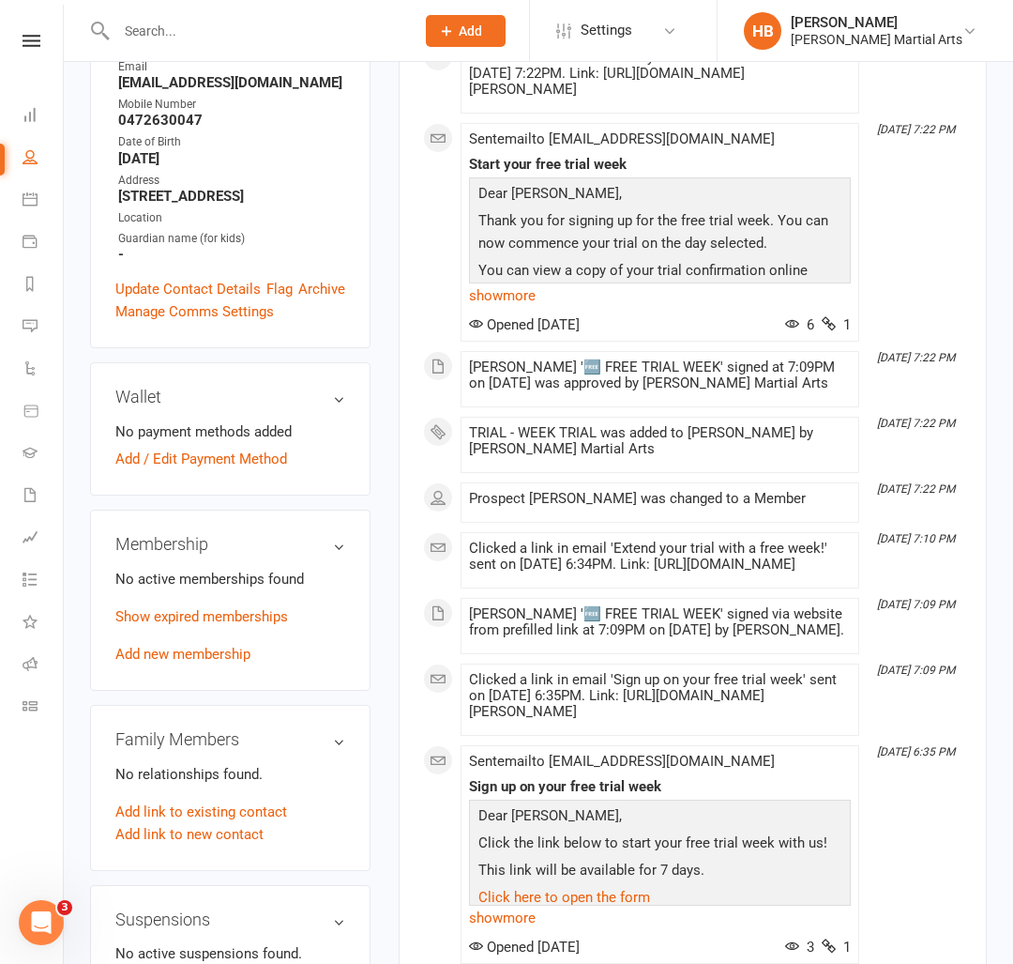
drag, startPoint x: 369, startPoint y: 415, endPoint x: 222, endPoint y: 500, distance: 169.5
click at [365, 417] on div "Wallet No payment methods added Add / Edit Payment Method" at bounding box center [230, 428] width 281 height 133
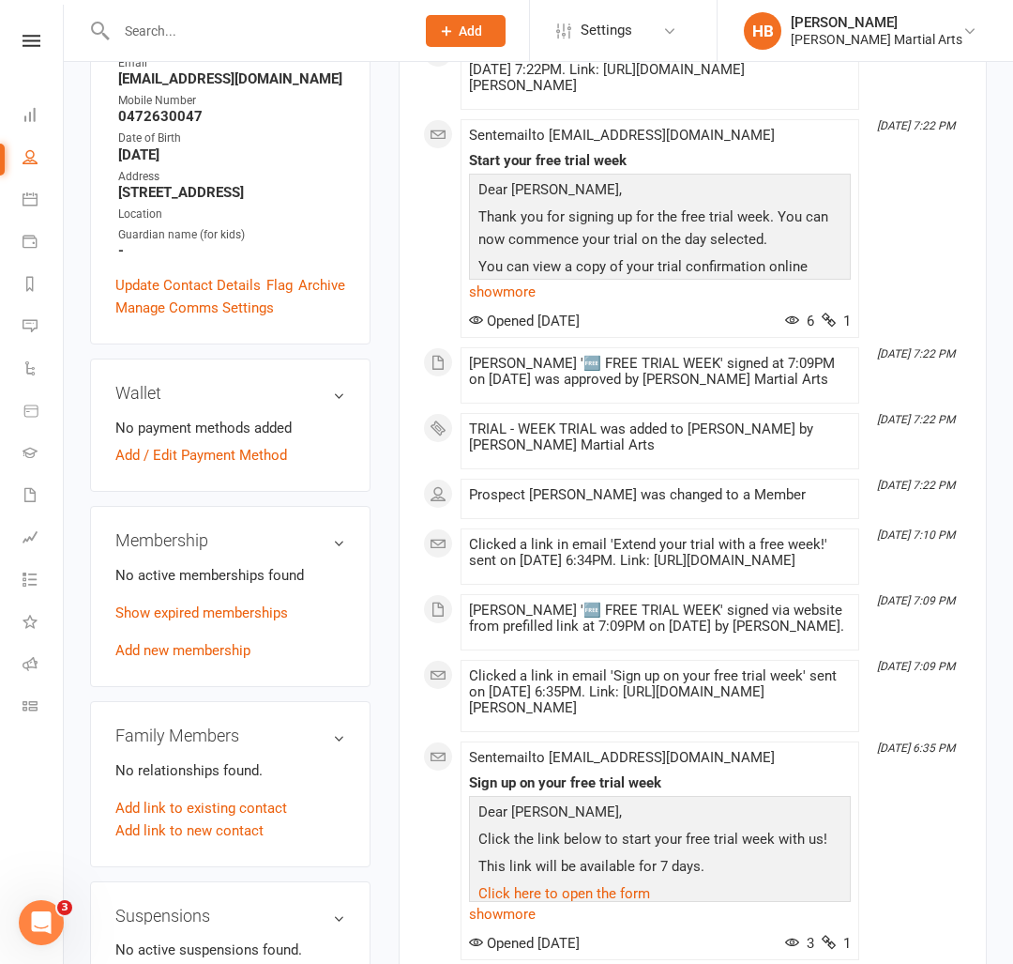
click at [180, 591] on div "No active memberships found Show expired memberships Add new membership" at bounding box center [230, 613] width 230 height 98
click at [181, 642] on link "Add new membership" at bounding box center [182, 650] width 135 height 17
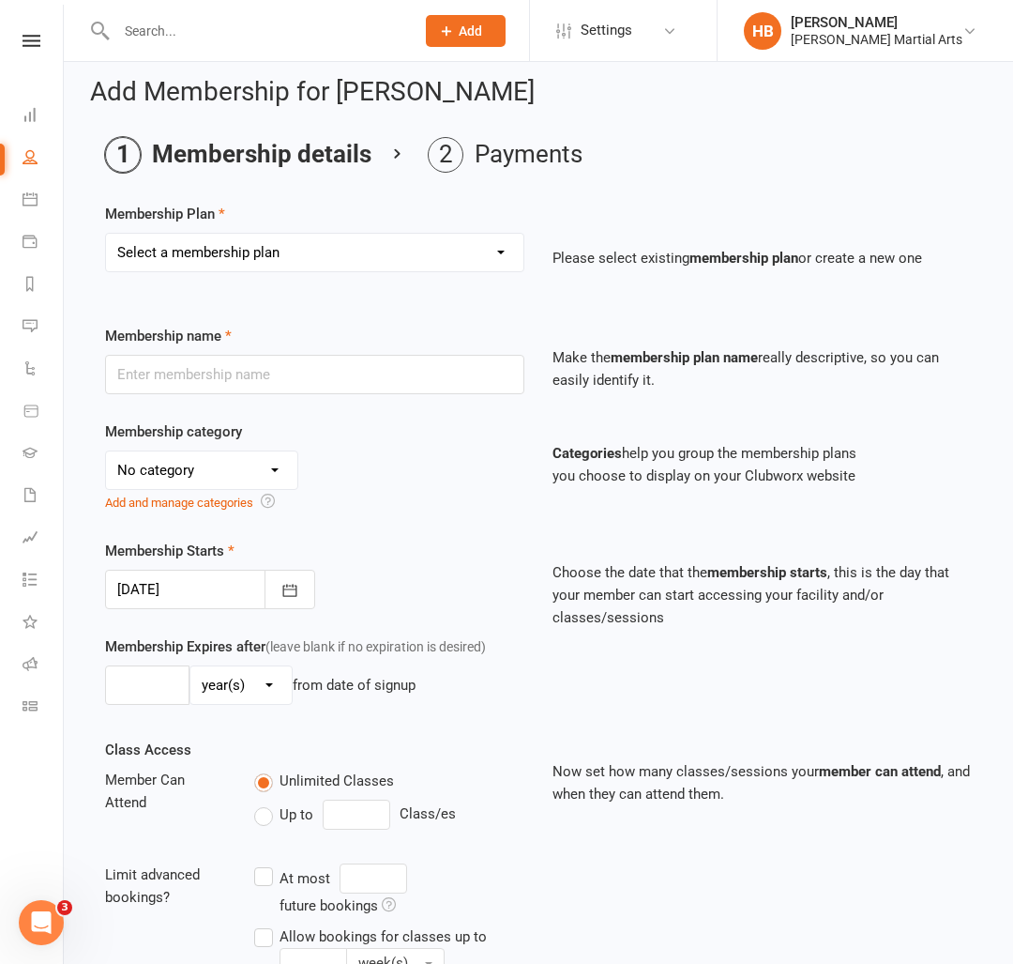
scroll to position [23, 0]
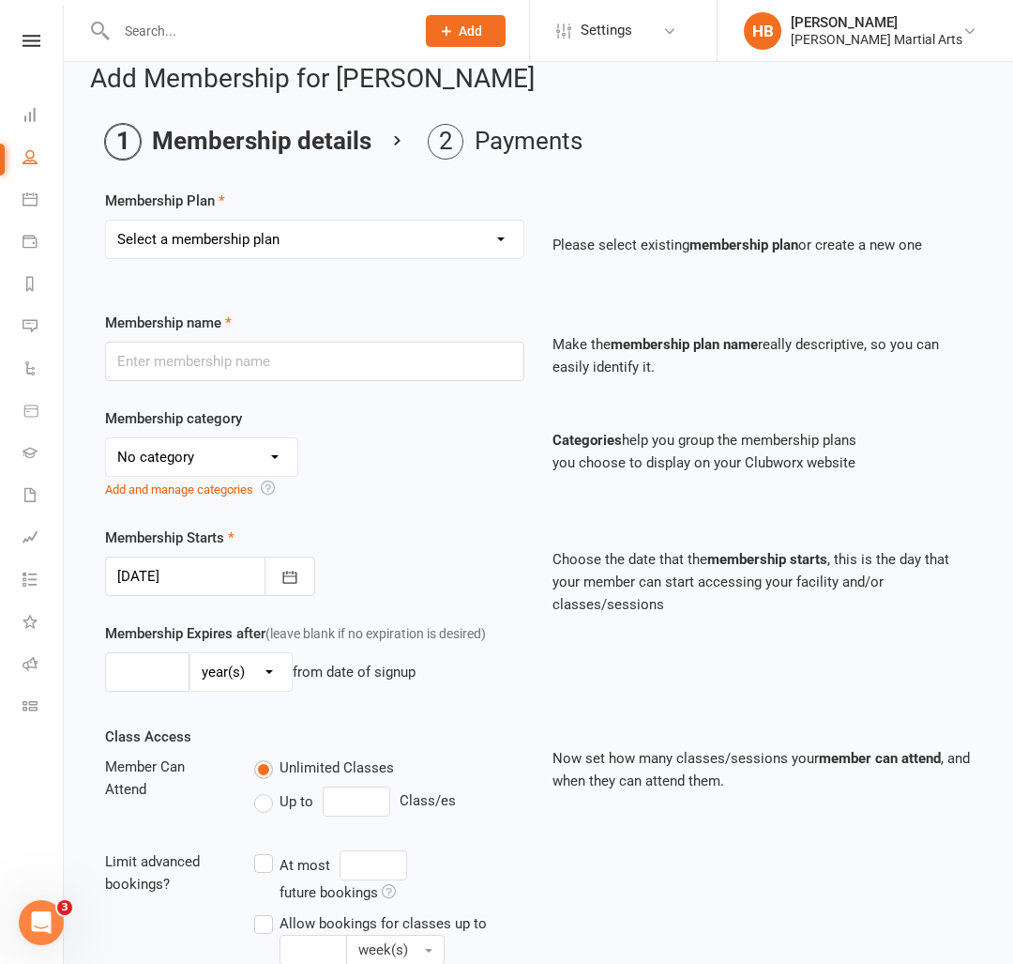
click at [226, 467] on select "No category ADULT PLANS KIDS PLANS PRIVATES STUDENT/TEEN PLANS TEEN PLANS TRIALS" at bounding box center [201, 457] width 191 height 38
click at [286, 384] on div "Membership name Make the membership plan name really descriptive, so you can ea…" at bounding box center [538, 360] width 895 height 96
click at [307, 227] on select "Select a membership plan Create new Membership Plan TRIAL - WEEK TRIAL ADULT - …" at bounding box center [315, 240] width 418 height 38
select select "5"
click at [106, 221] on select "Select a membership plan Create new Membership Plan TRIAL - WEEK TRIAL ADULT - …" at bounding box center [315, 240] width 418 height 38
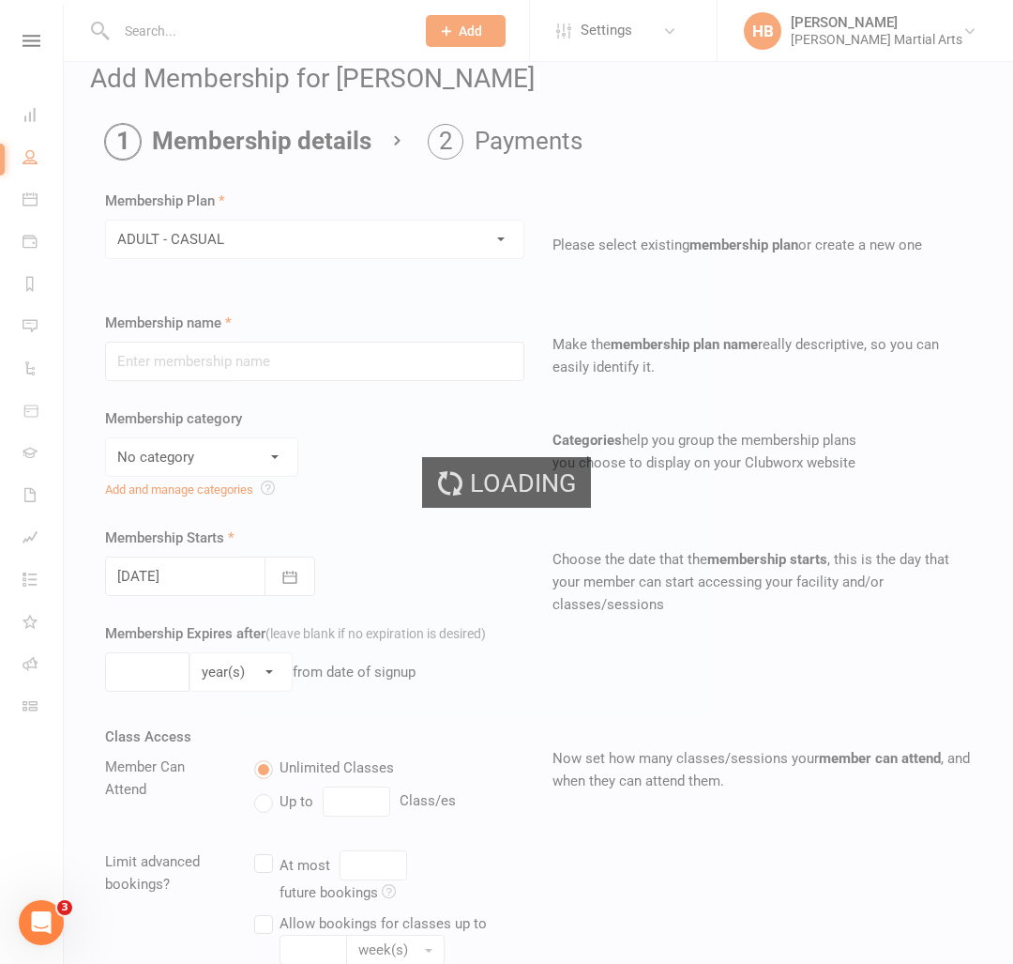
type input "ADULT - CASUAL"
select select "0"
type input "0"
select select "0"
type input "1"
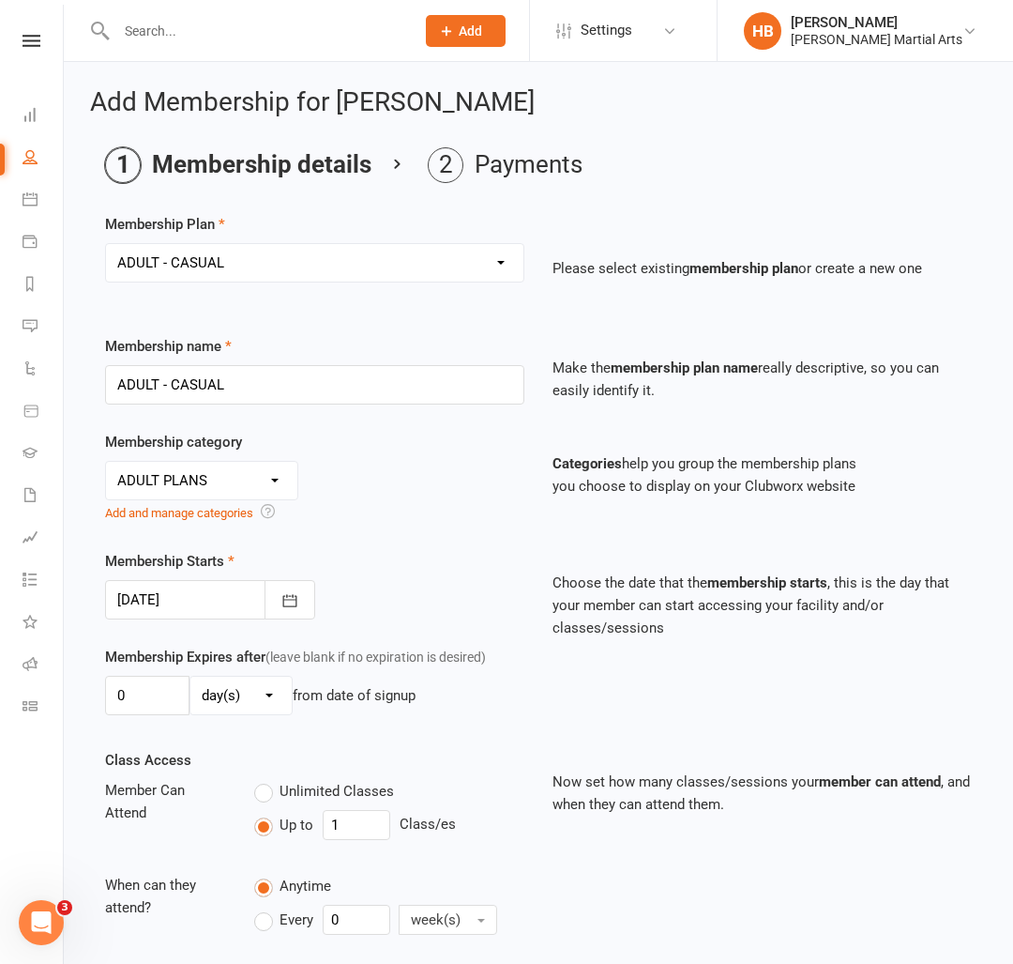
scroll to position [0, 0]
click at [257, 274] on select "Select a membership plan Create new Membership Plan TRIAL - WEEK TRIAL ADULT - …" at bounding box center [315, 263] width 418 height 38
click at [384, 272] on select "Select a membership plan Create new Membership Plan TRIAL - WEEK TRIAL ADULT - …" at bounding box center [315, 263] width 418 height 38
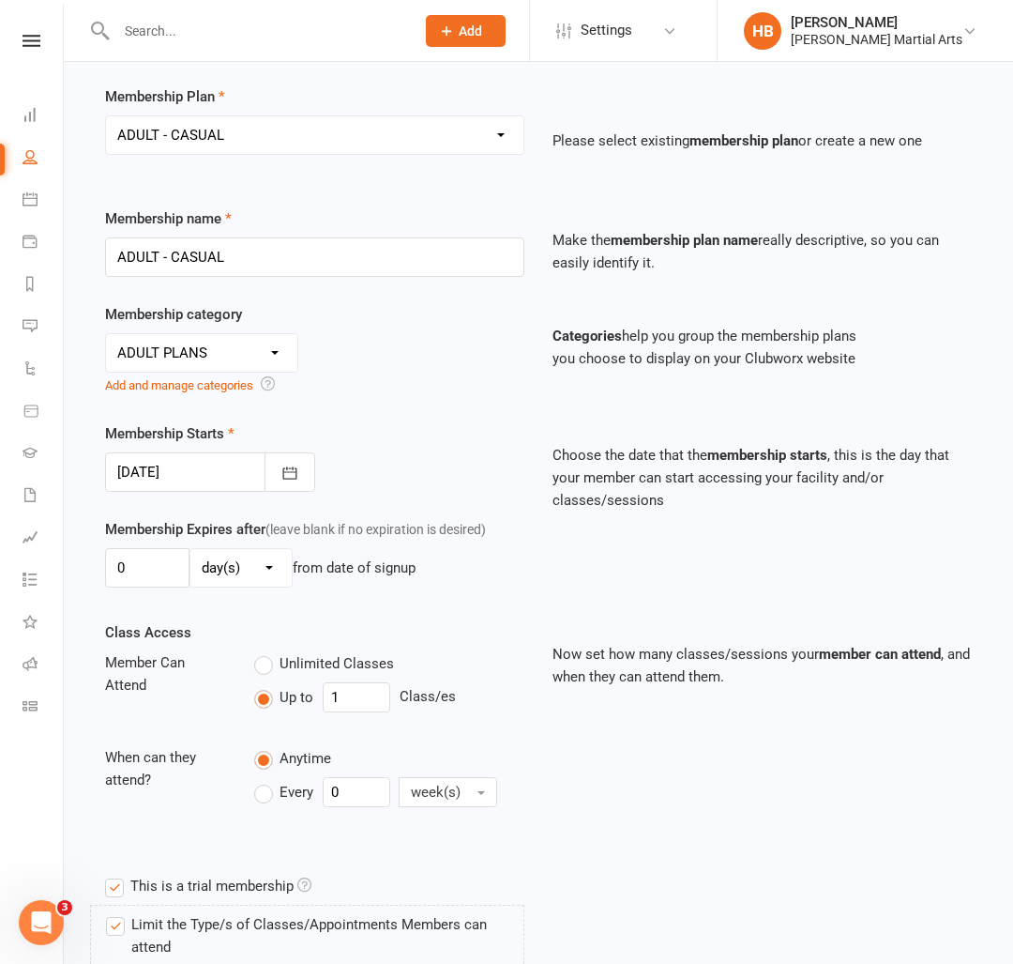
scroll to position [223, 0]
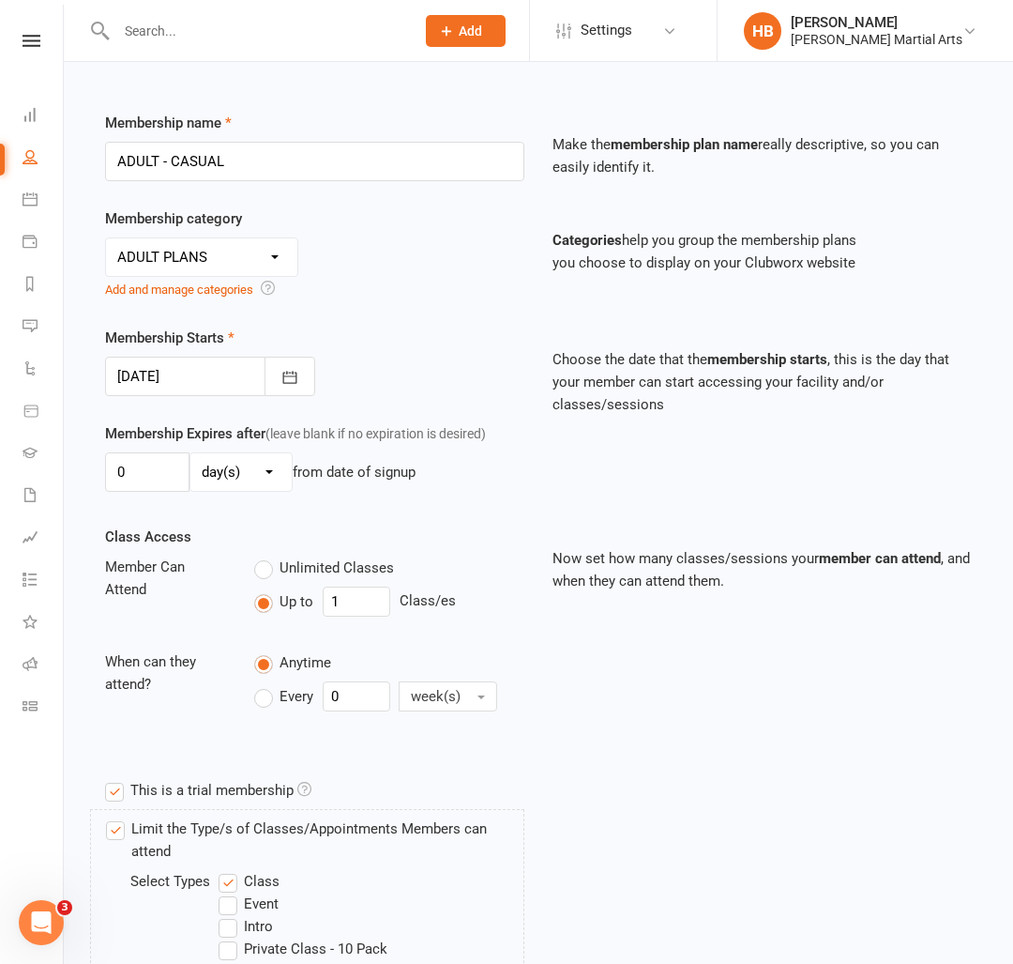
click at [234, 476] on select "day(s) week(s) month(s) year(s)" at bounding box center [240, 472] width 101 height 38
select select "2"
click at [190, 453] on select "day(s) week(s) month(s) year(s)" at bounding box center [240, 472] width 101 height 38
drag, startPoint x: 164, startPoint y: 470, endPoint x: 84, endPoint y: 473, distance: 80.7
click at [84, 473] on div "Add Membership for [PERSON_NAME] Membership details Payments Membership Plan Se…" at bounding box center [539, 571] width 950 height 1464
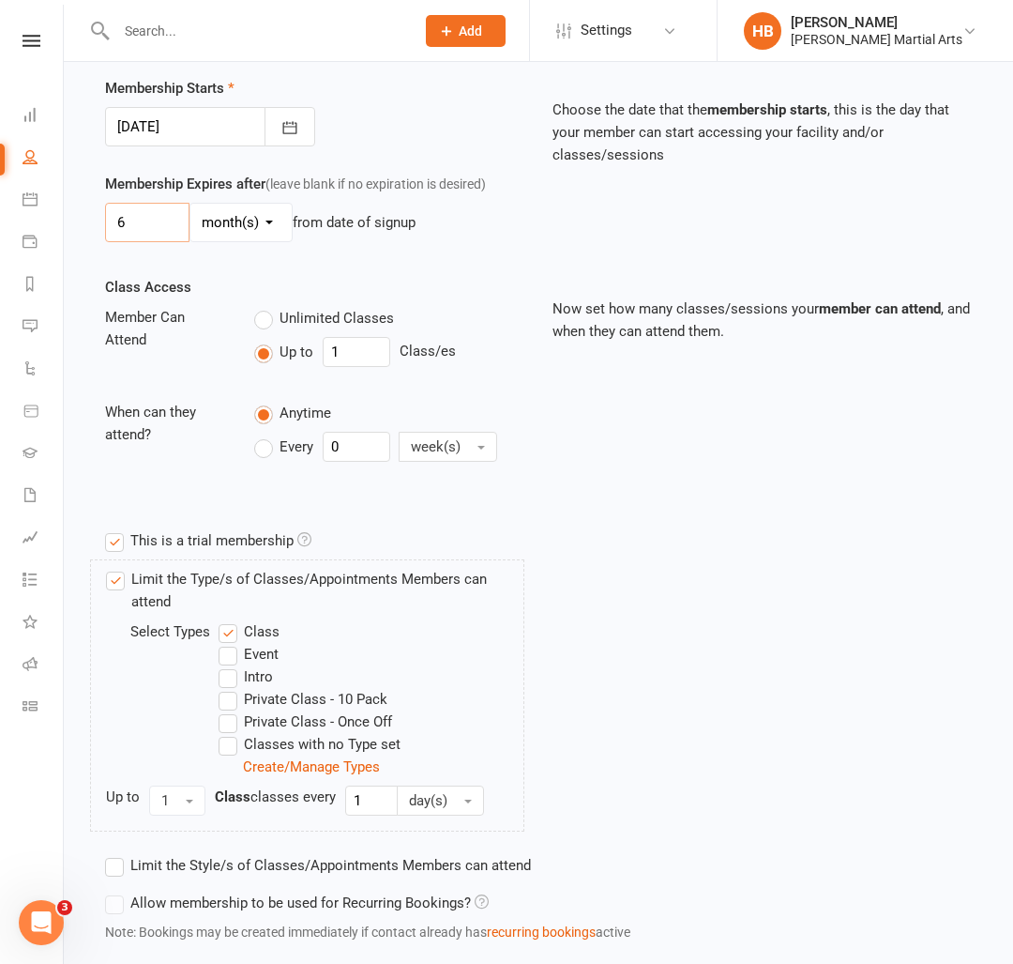
scroll to position [483, 0]
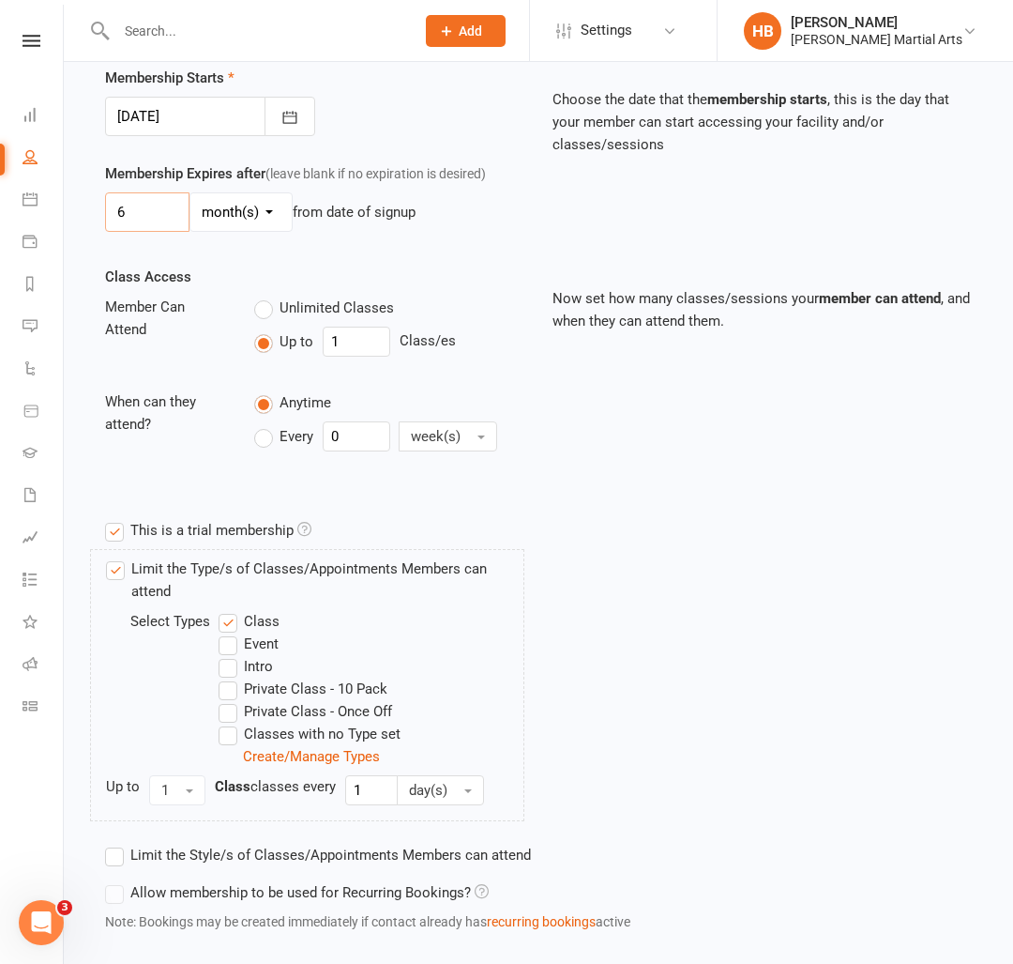
type input "6"
drag, startPoint x: 260, startPoint y: 305, endPoint x: 301, endPoint y: 327, distance: 46.6
click at [263, 306] on label "Unlimited Classes" at bounding box center [324, 308] width 140 height 23
click at [263, 297] on input "Unlimited Classes" at bounding box center [260, 297] width 12 height 0
type input "0"
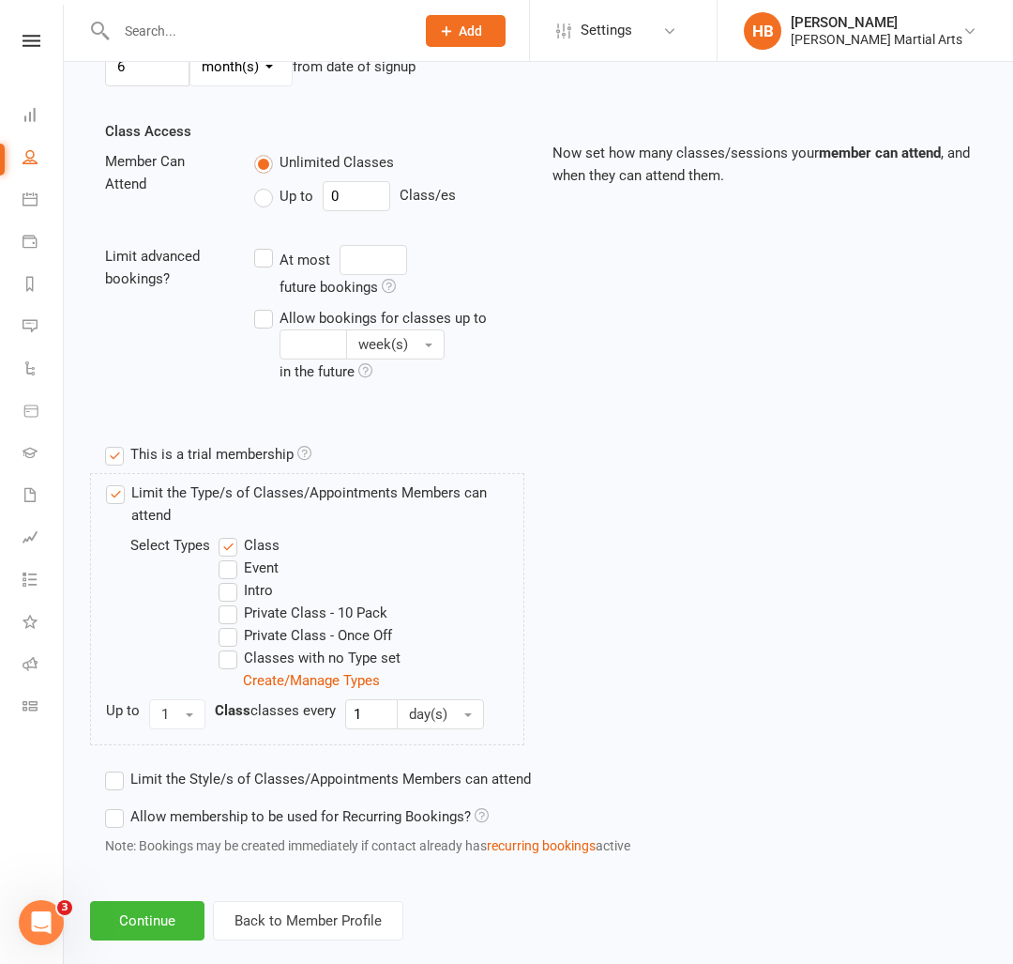
scroll to position [659, 0]
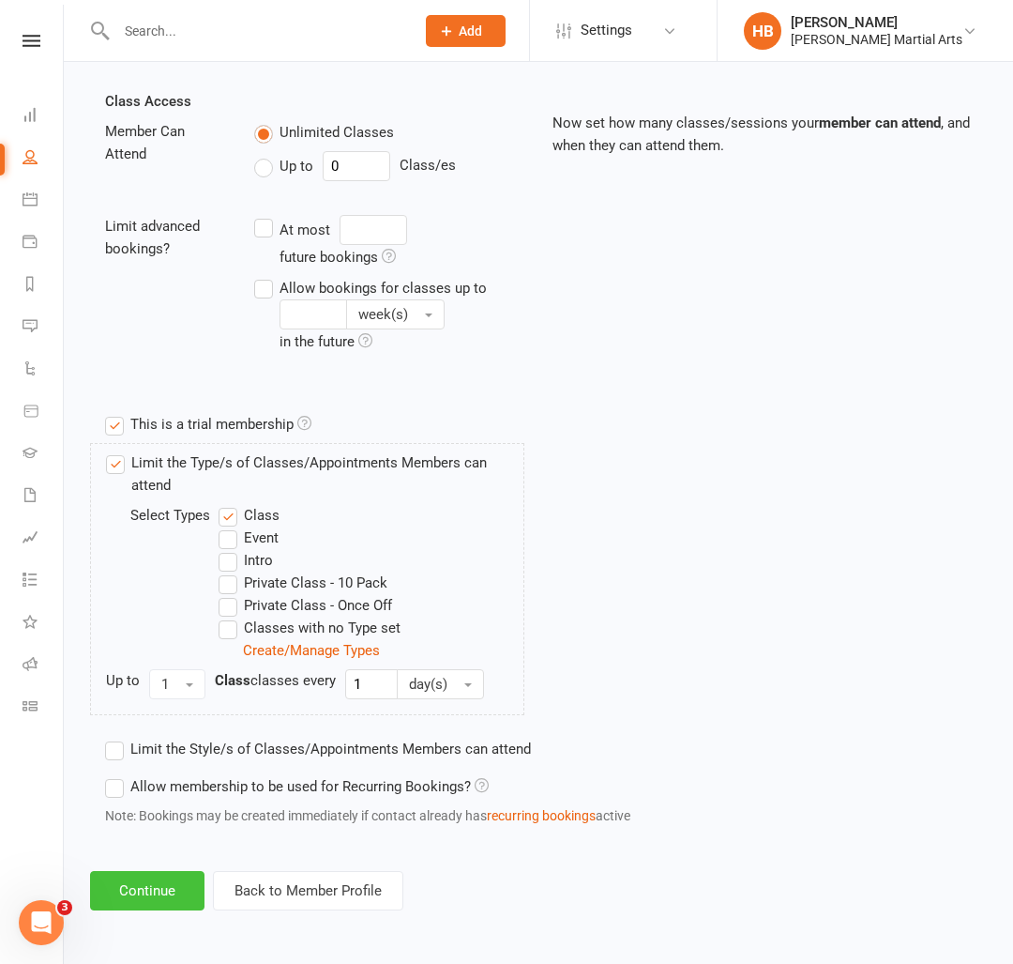
click at [168, 881] on button "Continue" at bounding box center [147, 890] width 114 height 39
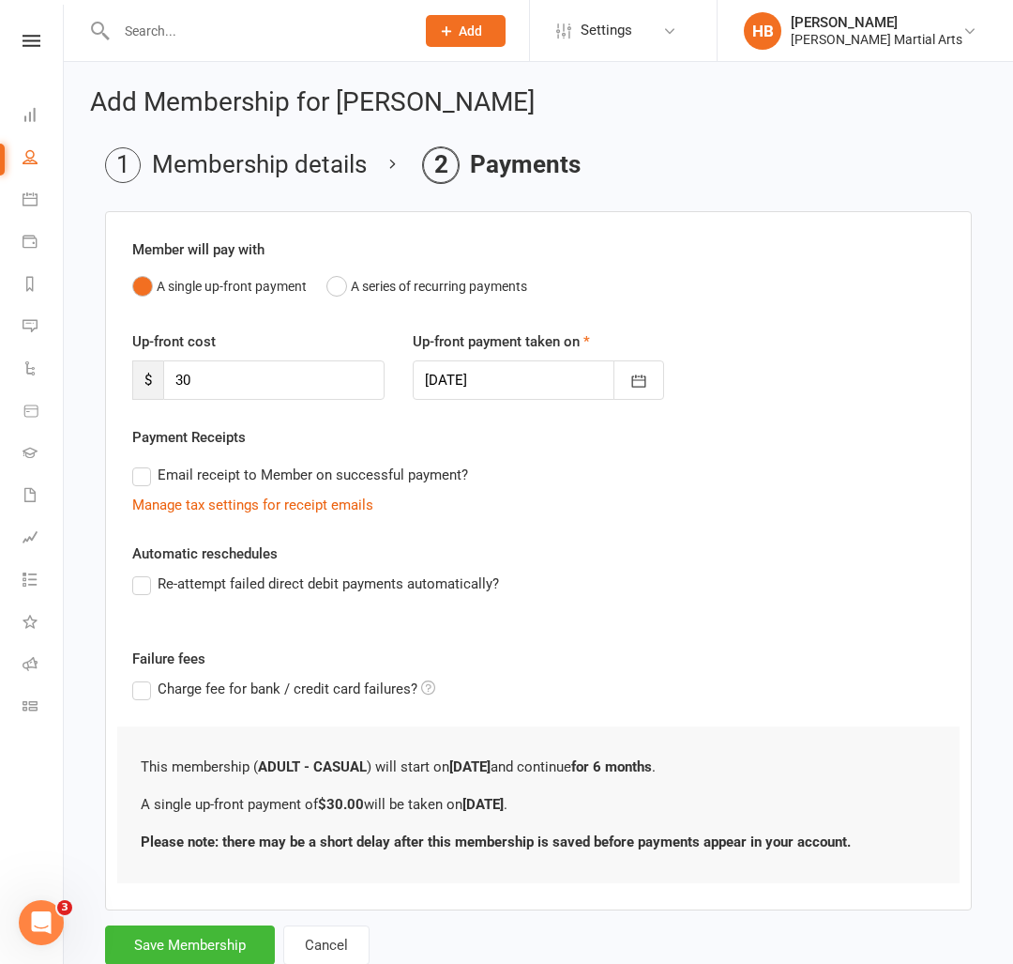
drag, startPoint x: 301, startPoint y: 358, endPoint x: 210, endPoint y: 381, distance: 93.8
click at [210, 381] on div "Up-front cost $ 30" at bounding box center [258, 364] width 281 height 69
click at [270, 368] on input "30" at bounding box center [273, 379] width 221 height 39
drag, startPoint x: 247, startPoint y: 376, endPoint x: 83, endPoint y: 377, distance: 164.2
click at [83, 377] on div "Add Membership for [PERSON_NAME] Membership details Payments Member will pay wi…" at bounding box center [539, 528] width 950 height 933
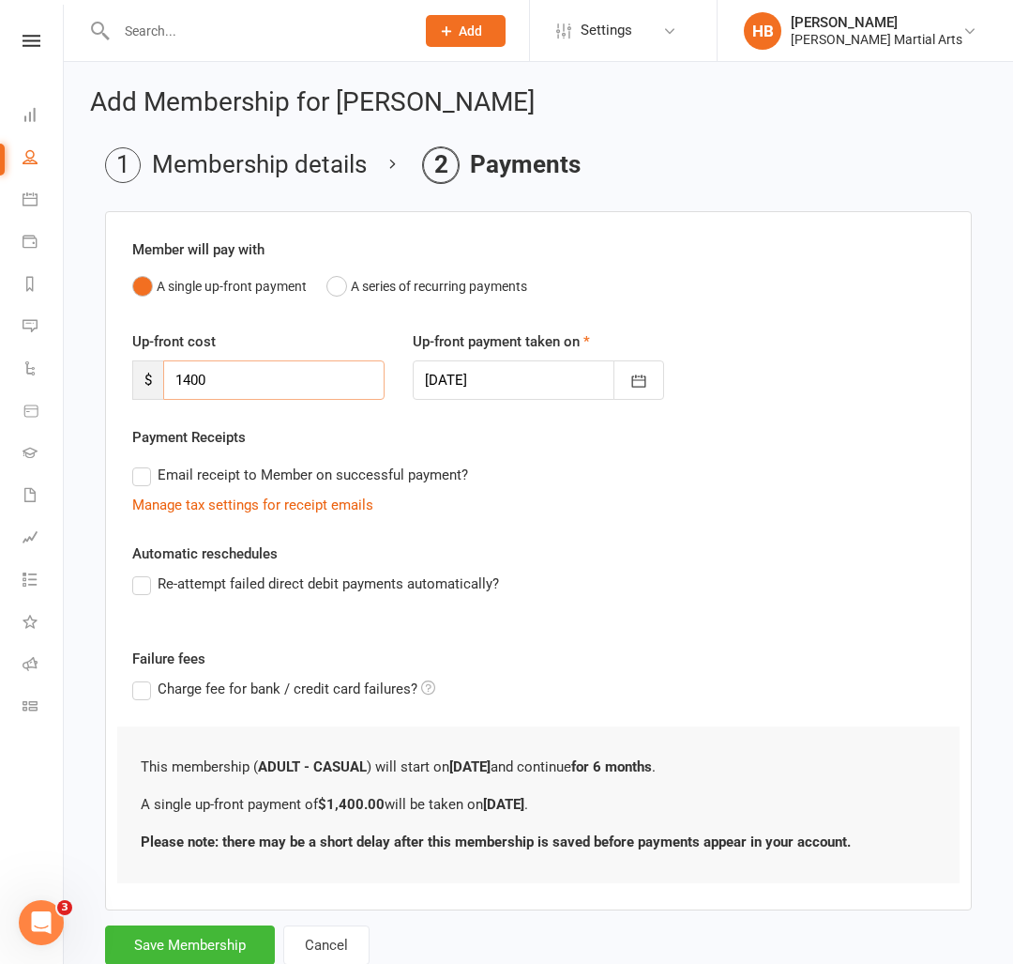
type input "1400"
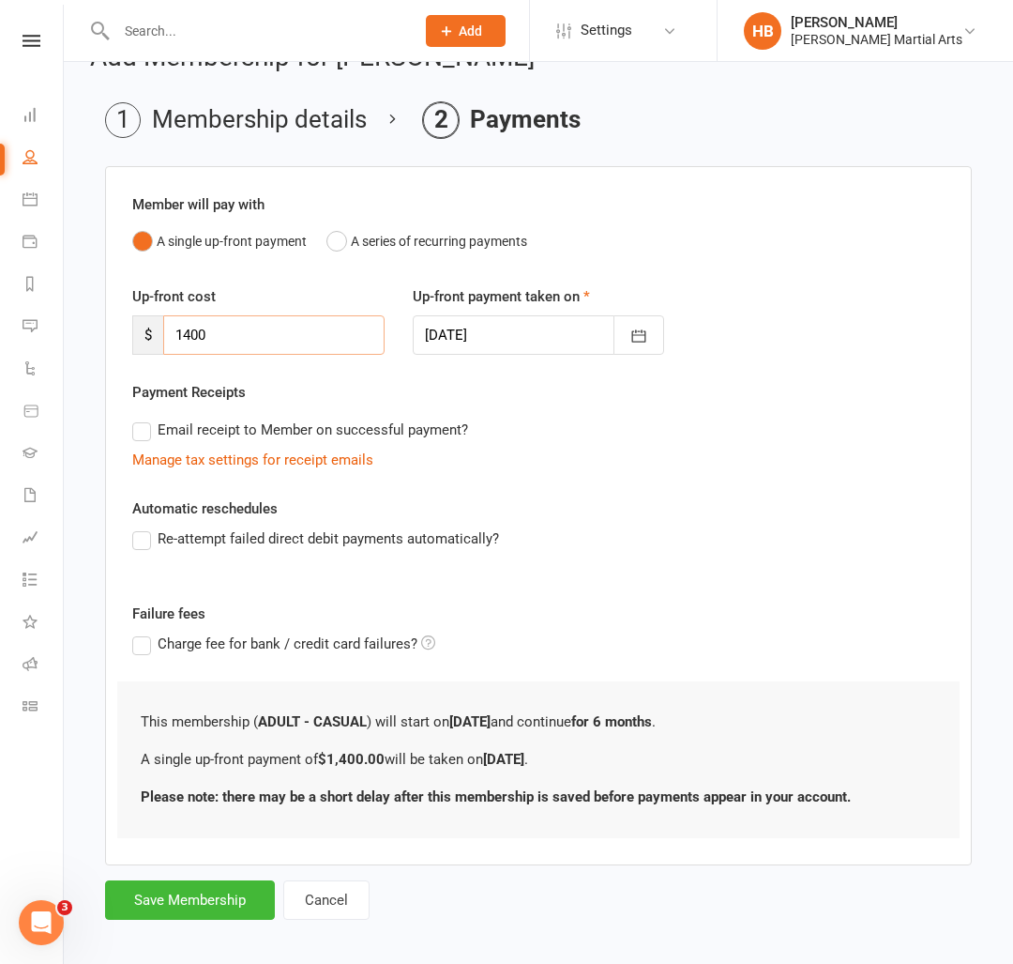
scroll to position [51, 0]
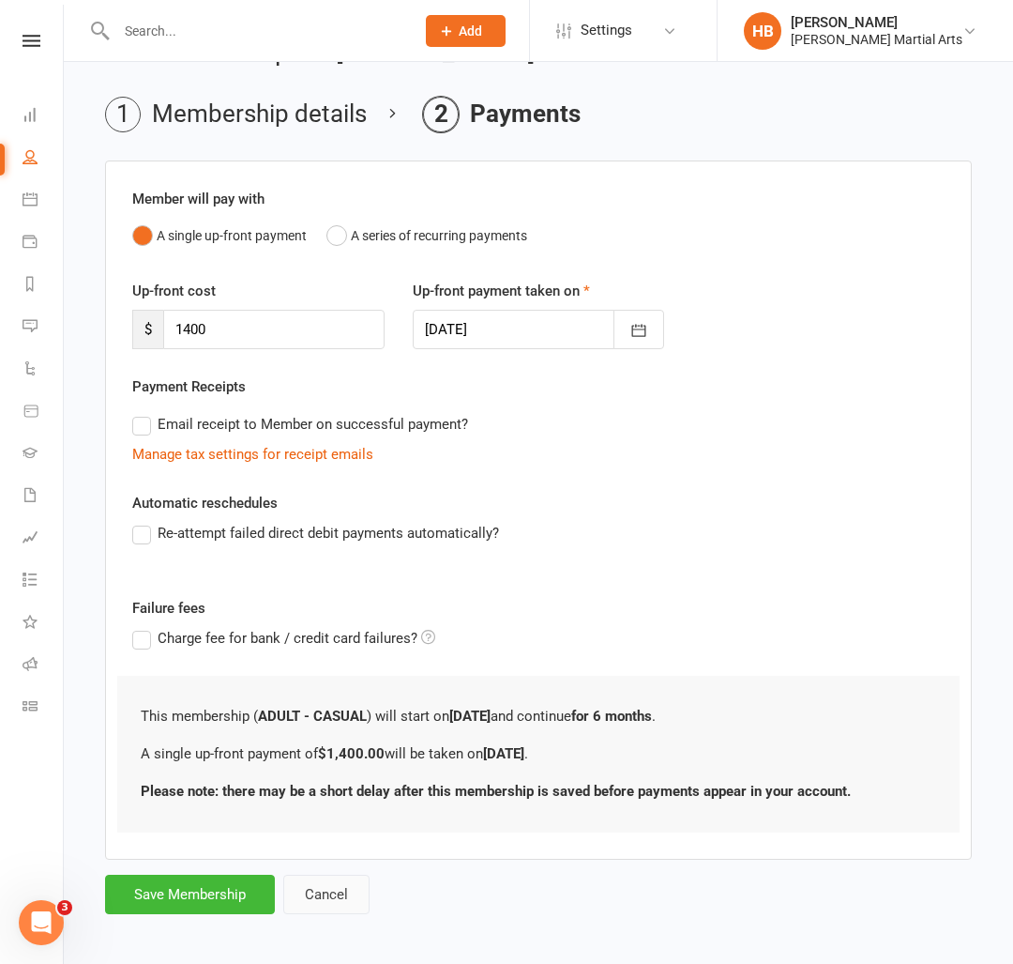
click at [331, 888] on button "Cancel" at bounding box center [326, 894] width 86 height 39
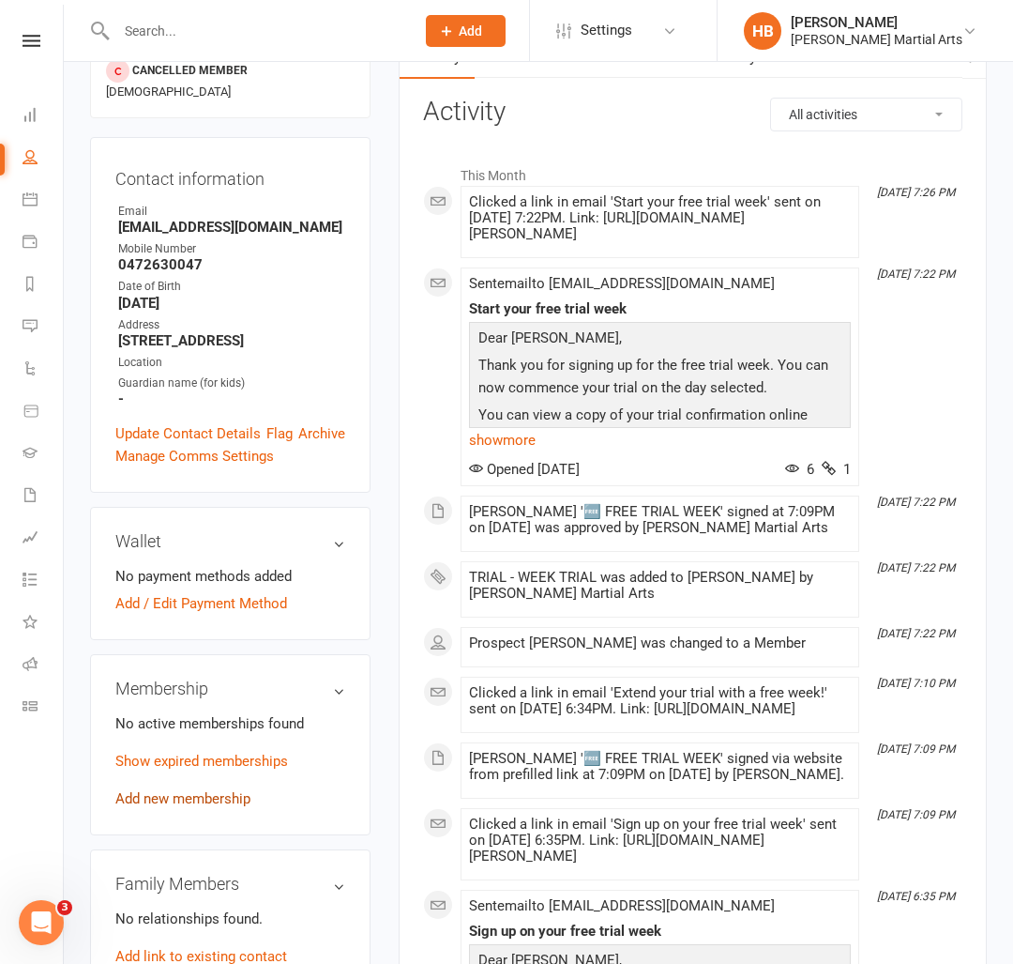
scroll to position [230, 0]
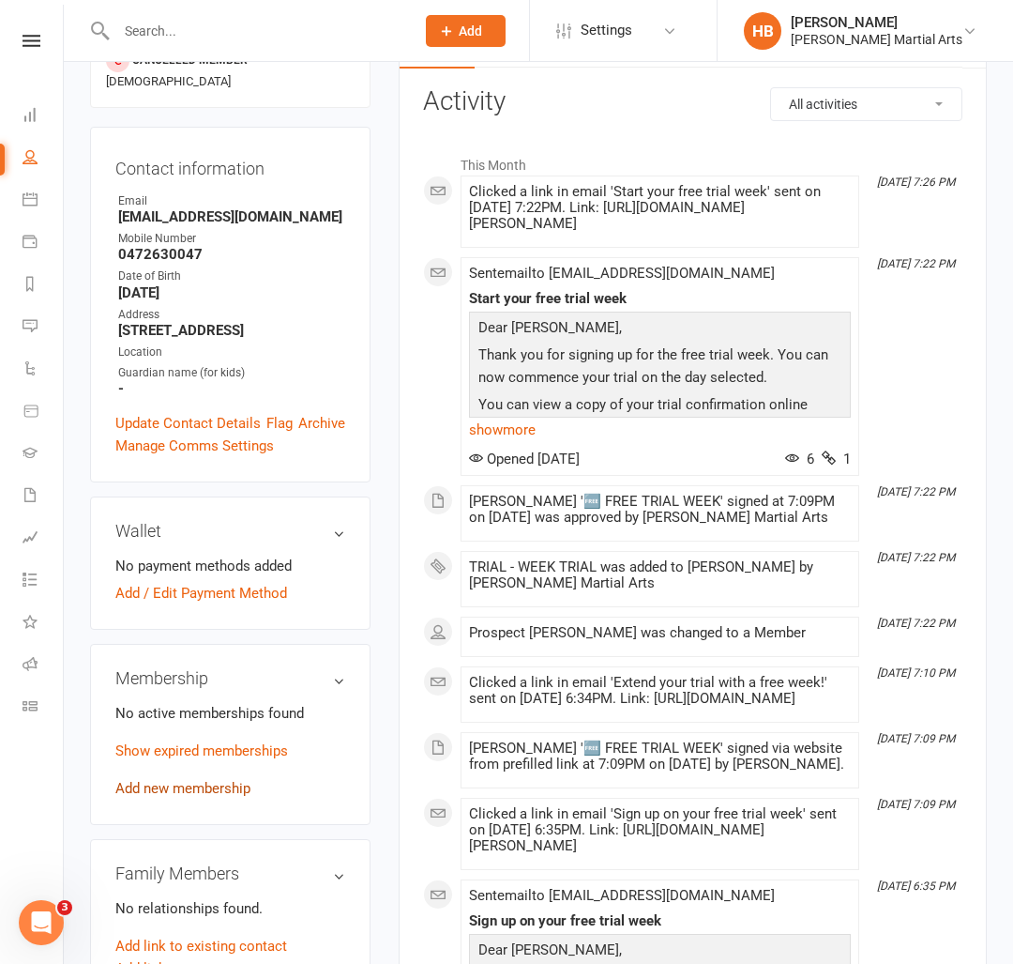
click at [199, 780] on link "Add new membership" at bounding box center [182, 788] width 135 height 17
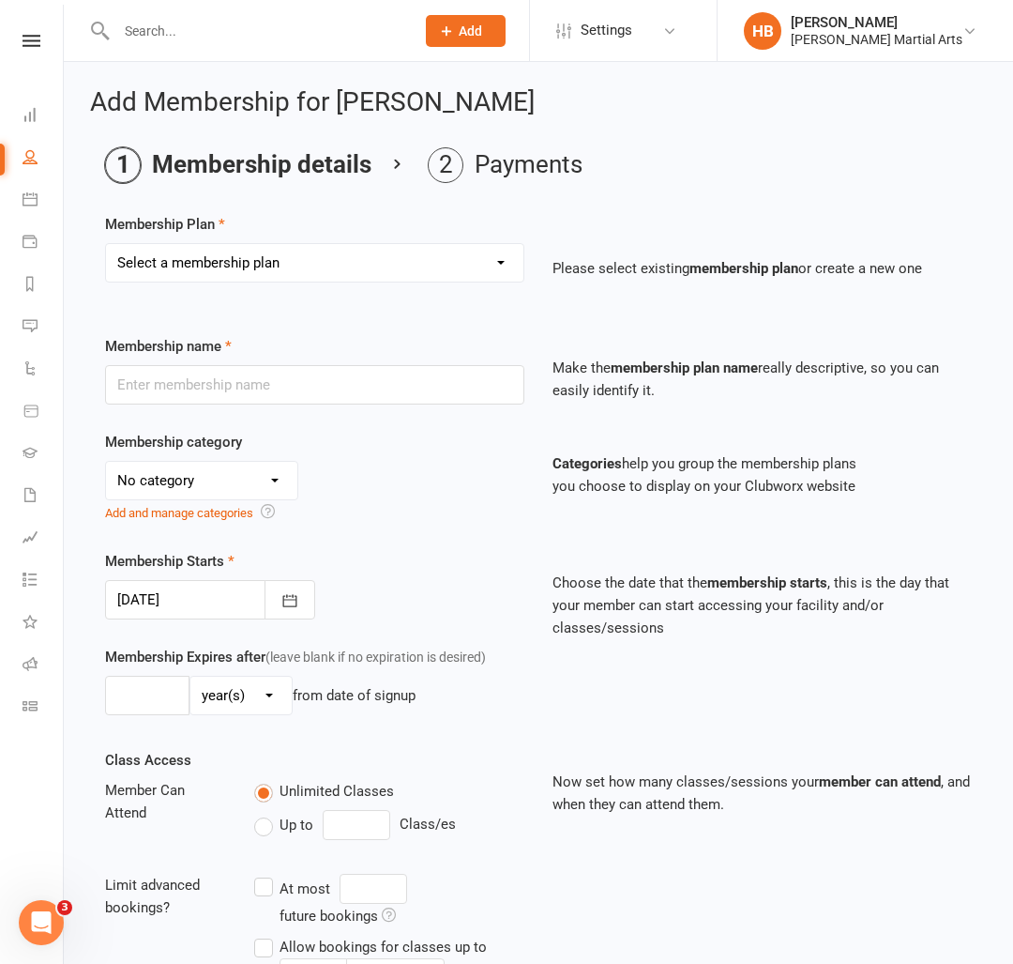
click at [200, 274] on select "Select a membership plan Create new Membership Plan TRIAL - WEEK TRIAL ADULT - …" at bounding box center [315, 263] width 418 height 38
select select "4"
click at [106, 244] on select "Select a membership plan Create new Membership Plan TRIAL - WEEK TRIAL ADULT - …" at bounding box center [315, 263] width 418 height 38
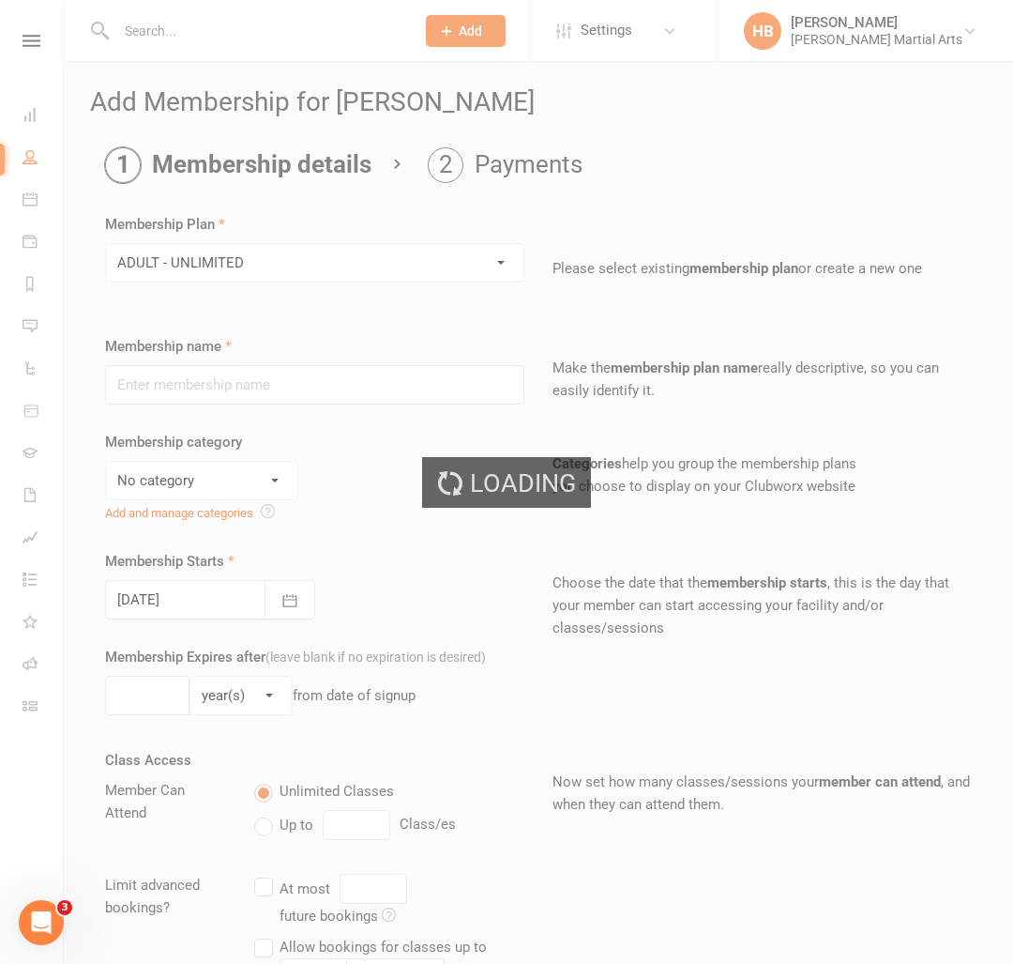
type input "ADULT - UNLIMITED"
select select "0"
type input "0"
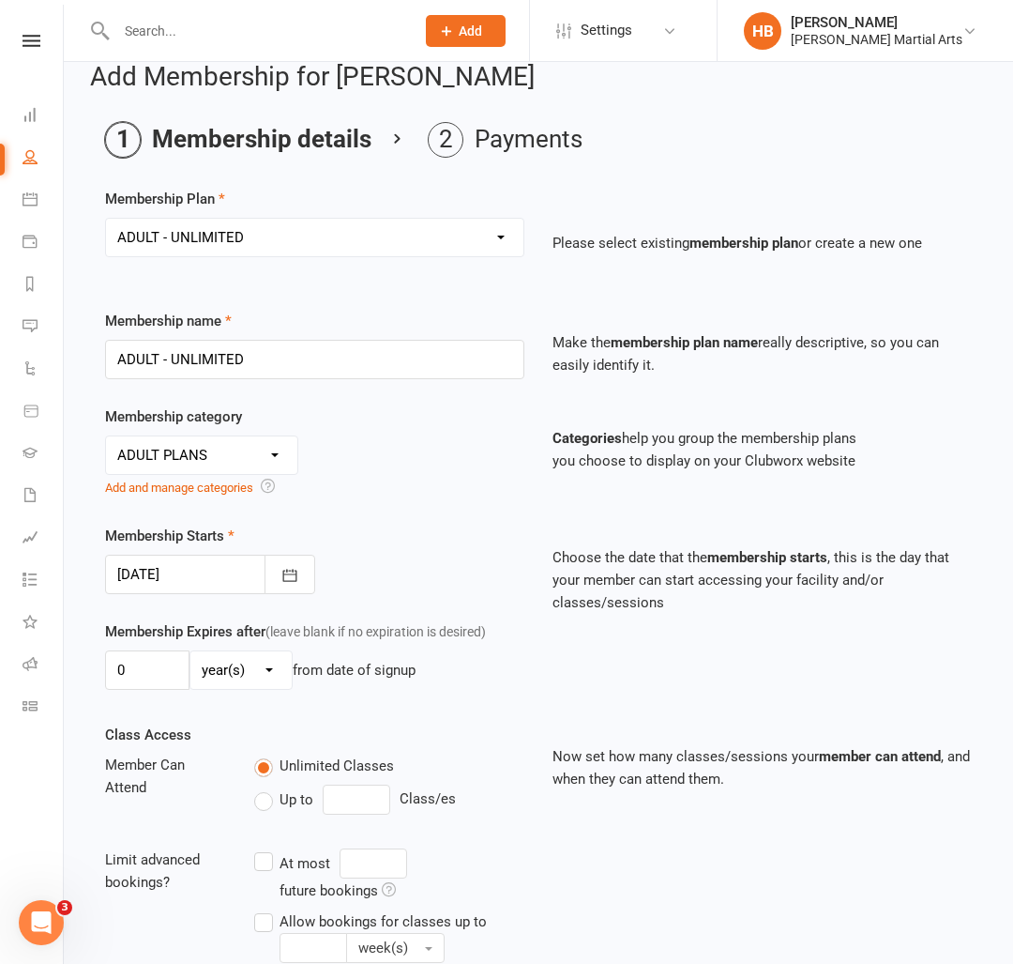
scroll to position [27, 0]
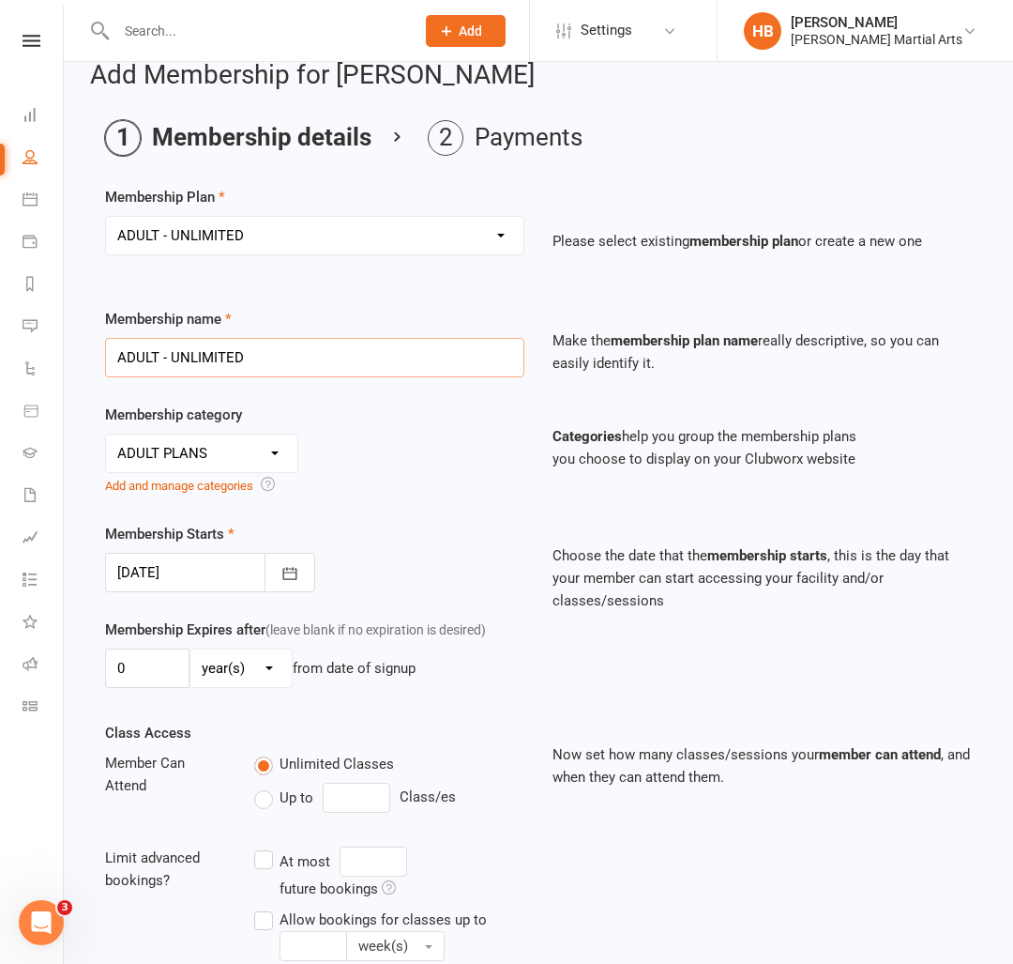
click at [299, 363] on input "ADULT - UNLIMITED" at bounding box center [314, 357] width 419 height 39
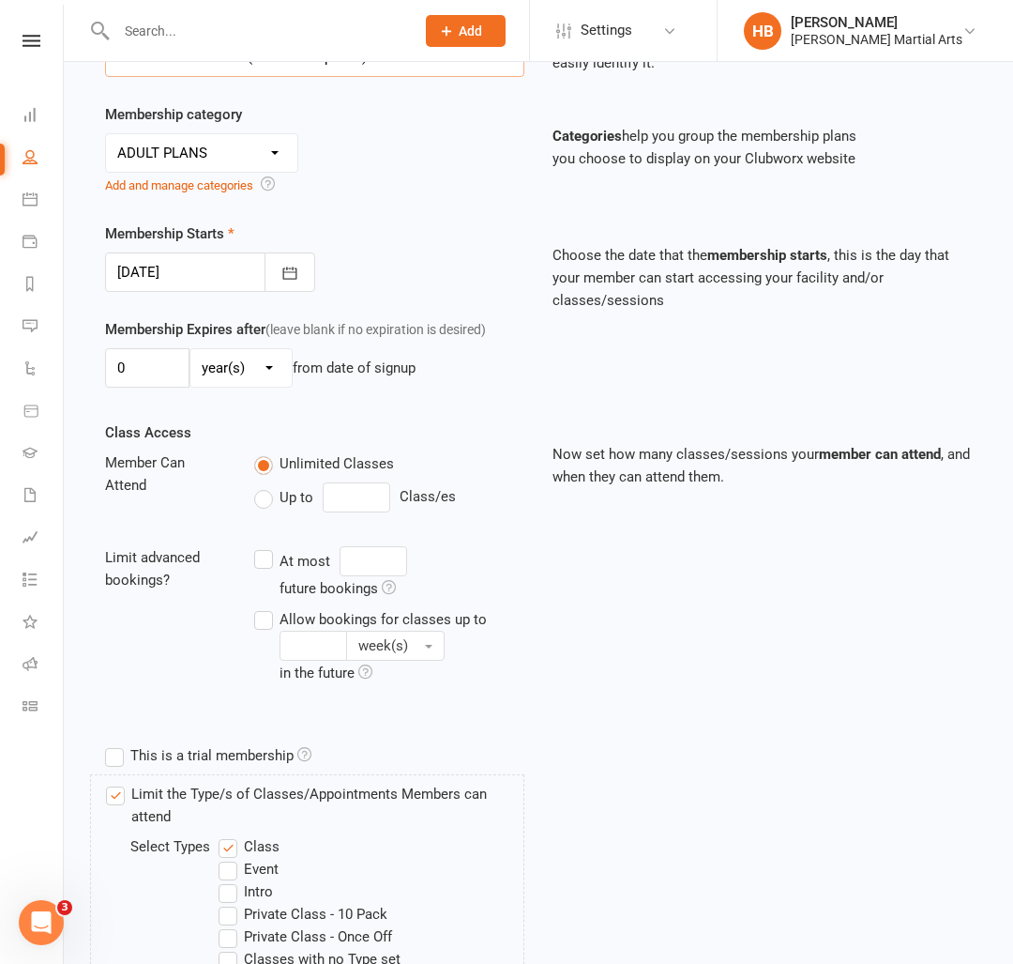
scroll to position [330, 0]
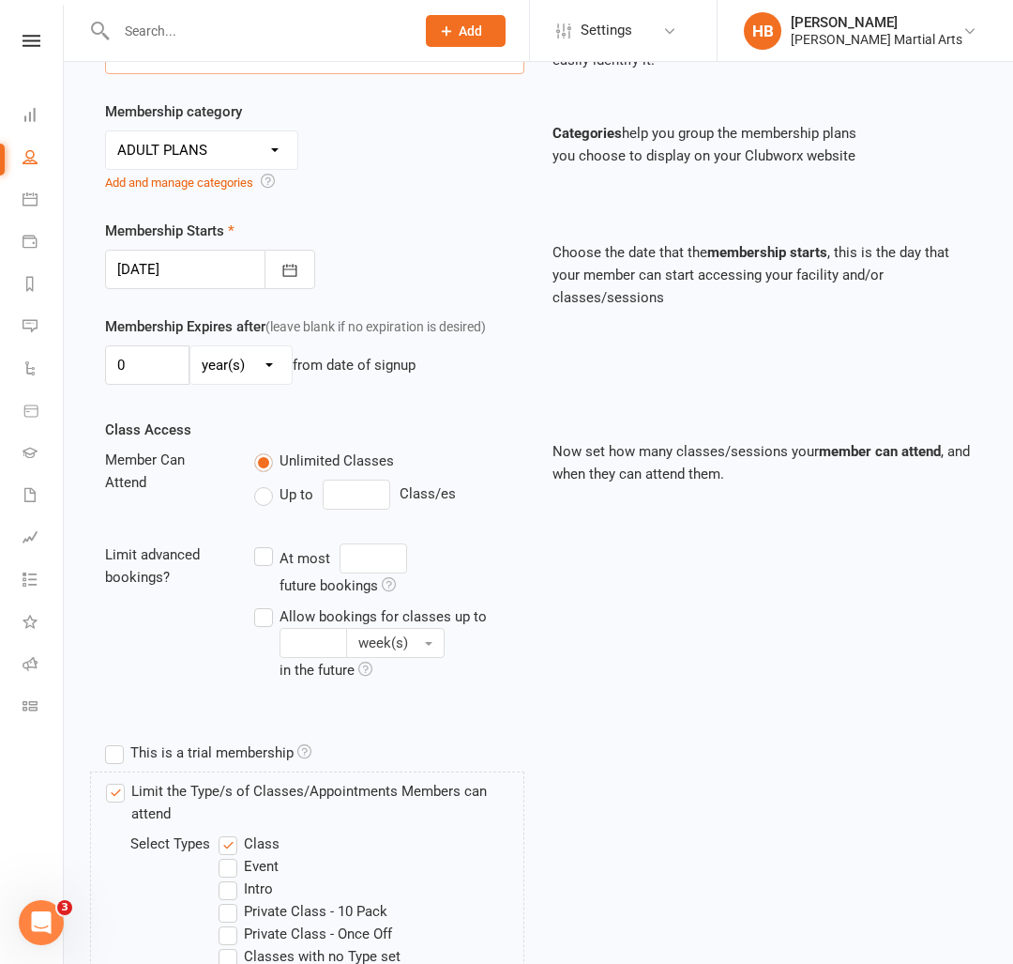
type input "ADULT - UNLIMITED (6 Months Upfront)"
drag, startPoint x: 162, startPoint y: 369, endPoint x: 59, endPoint y: 366, distance: 103.3
click at [59, 366] on ui-view "Prospect Member Non-attending contact Class / event Appointment Grading event T…" at bounding box center [506, 484] width 1013 height 1621
type input "6"
click at [253, 367] on select "day(s) week(s) month(s) year(s)" at bounding box center [240, 365] width 101 height 38
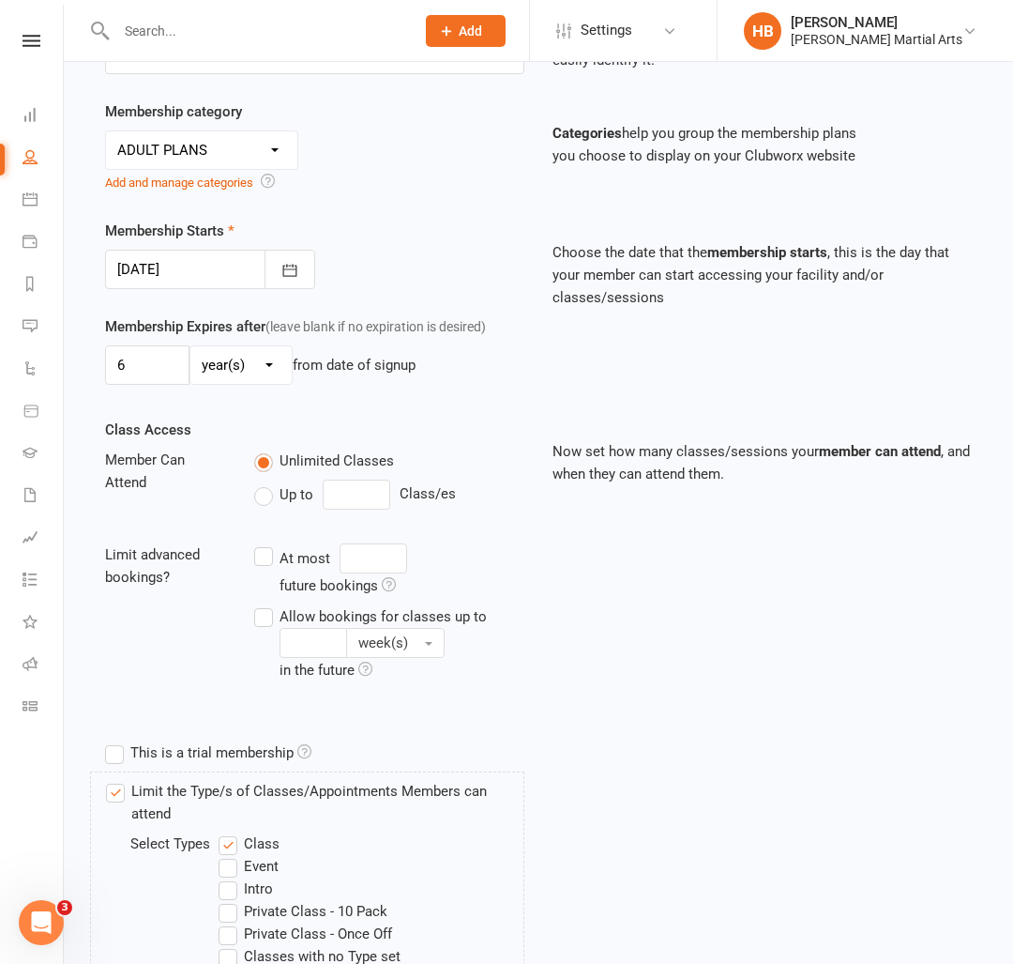
select select "2"
click at [190, 346] on select "day(s) week(s) month(s) year(s)" at bounding box center [240, 365] width 101 height 38
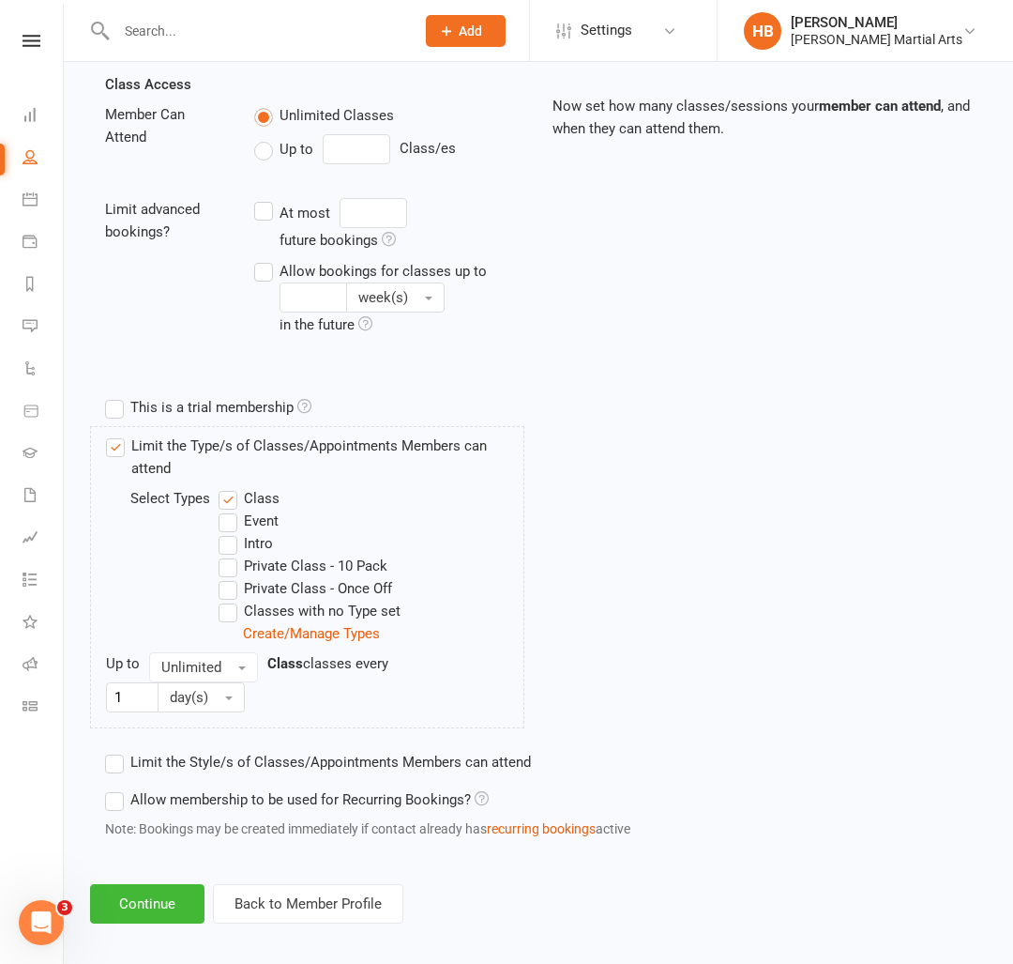
scroll to position [689, 0]
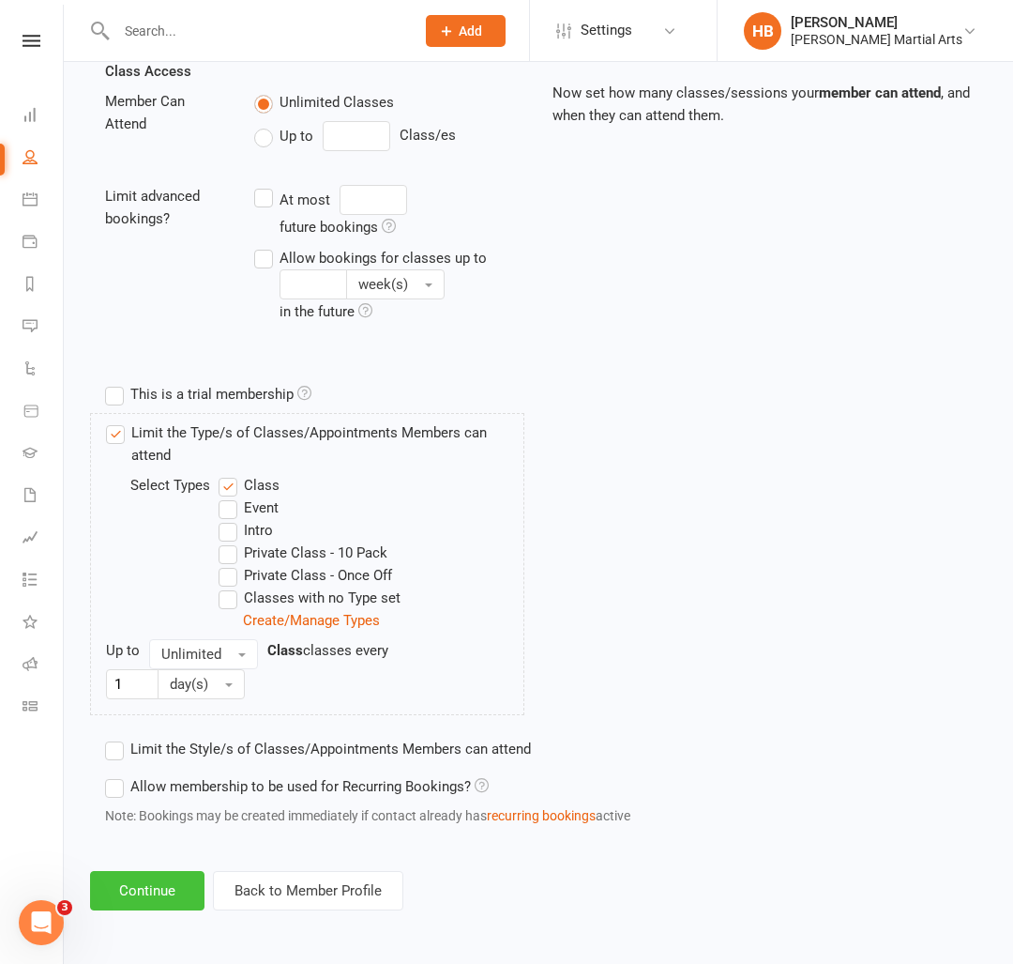
click at [163, 899] on button "Continue" at bounding box center [147, 890] width 114 height 39
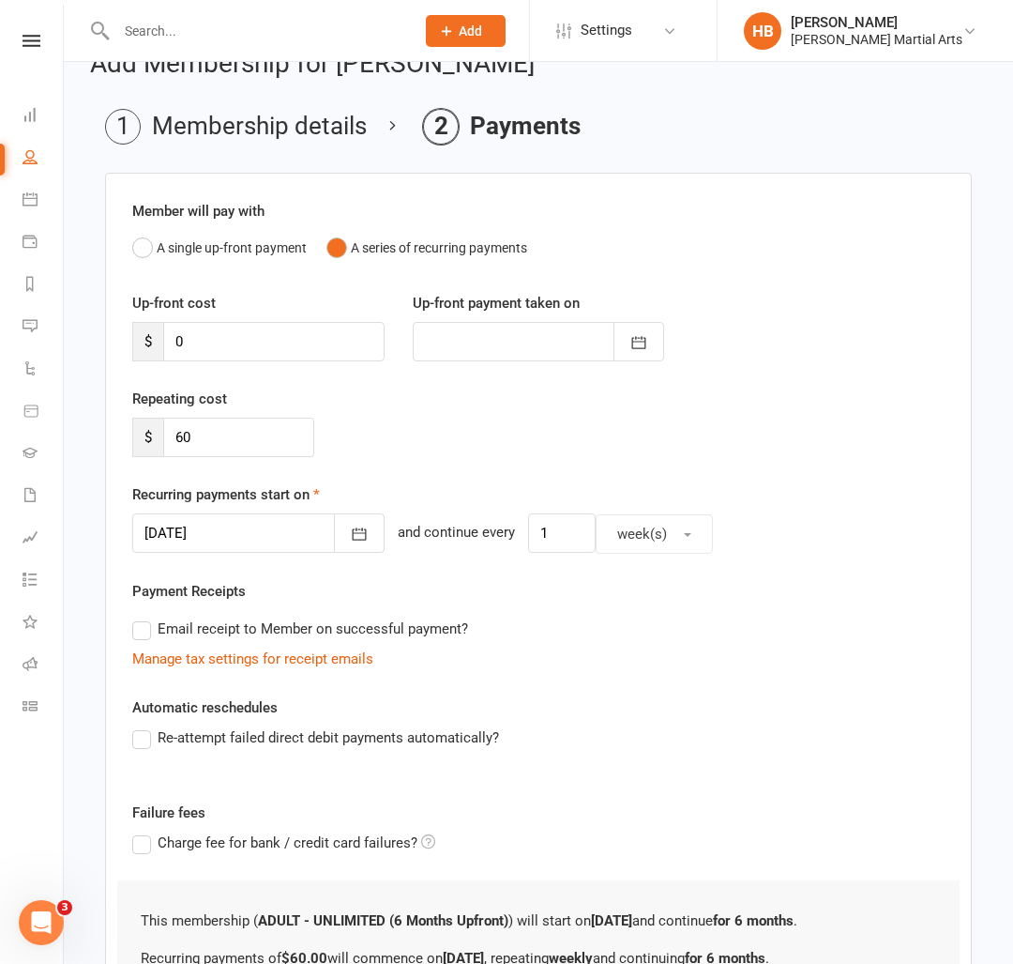
click at [256, 343] on input "0" at bounding box center [273, 341] width 221 height 39
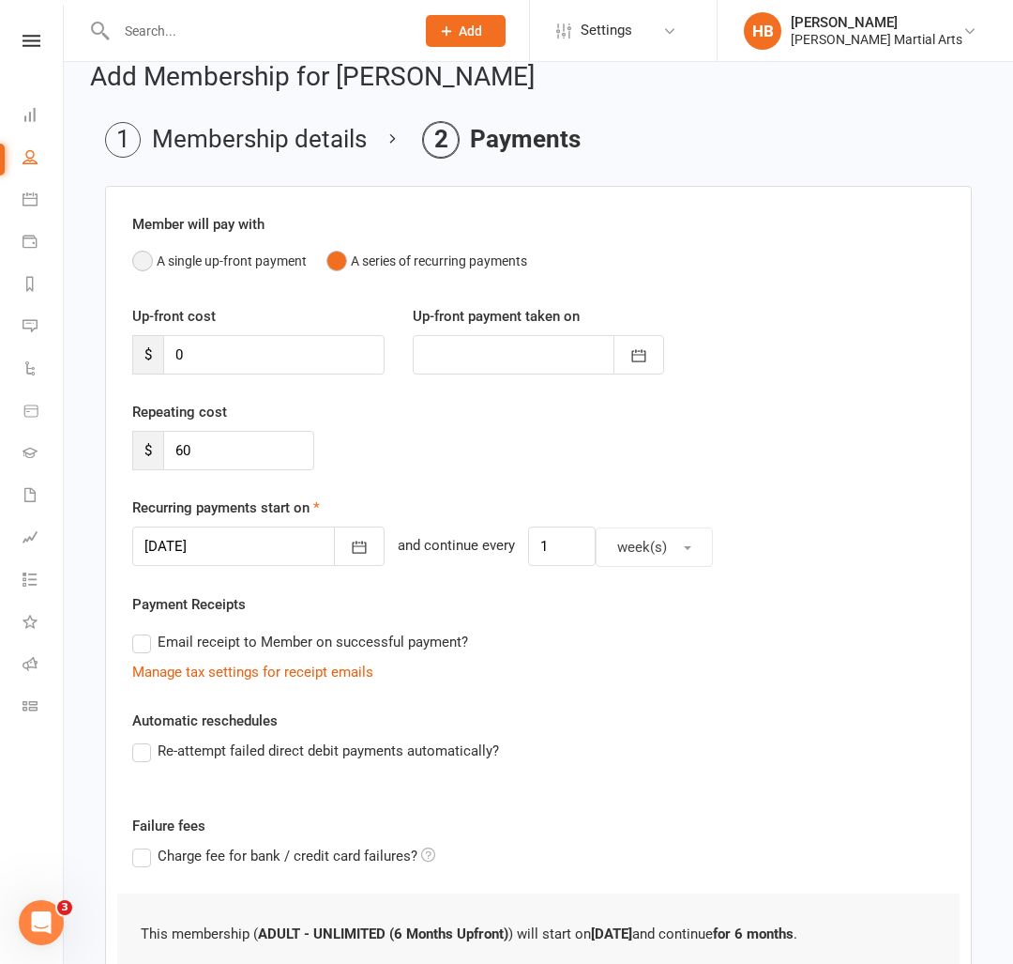
scroll to position [32, 0]
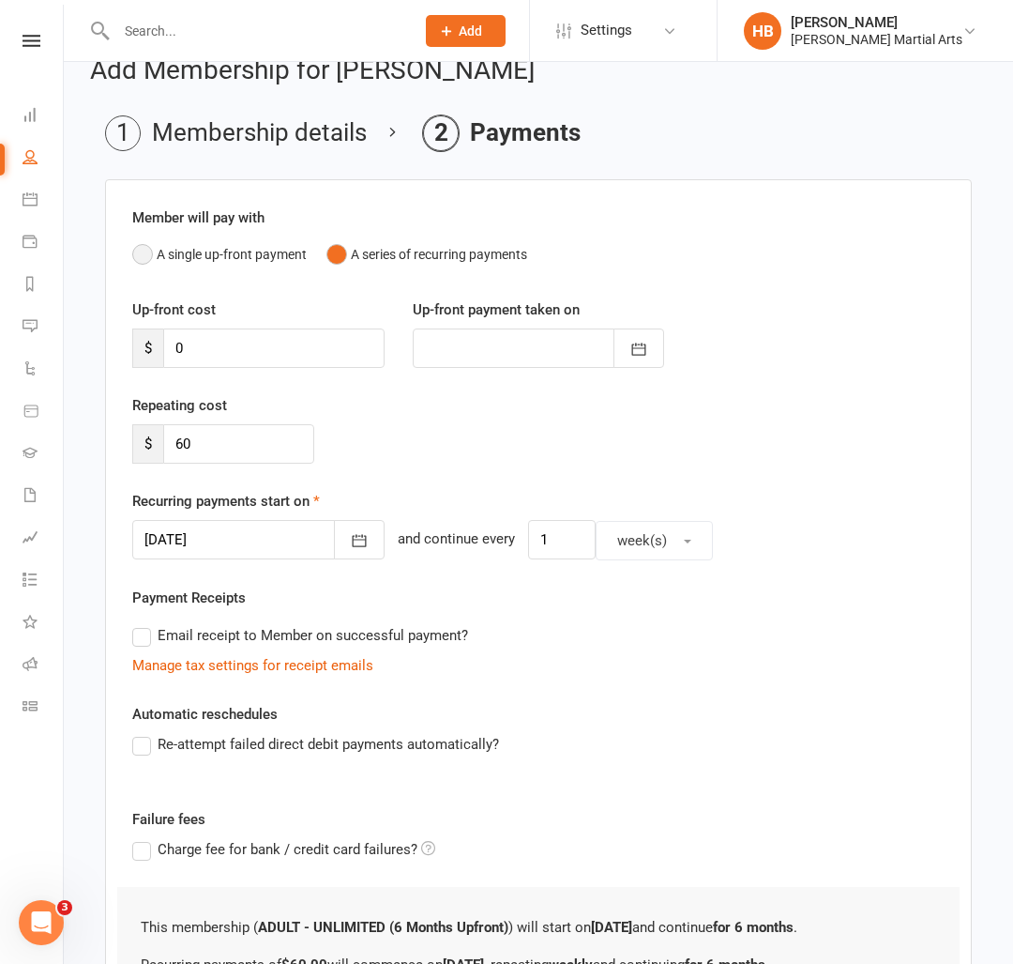
click at [158, 259] on button "A single up-front payment" at bounding box center [219, 254] width 175 height 36
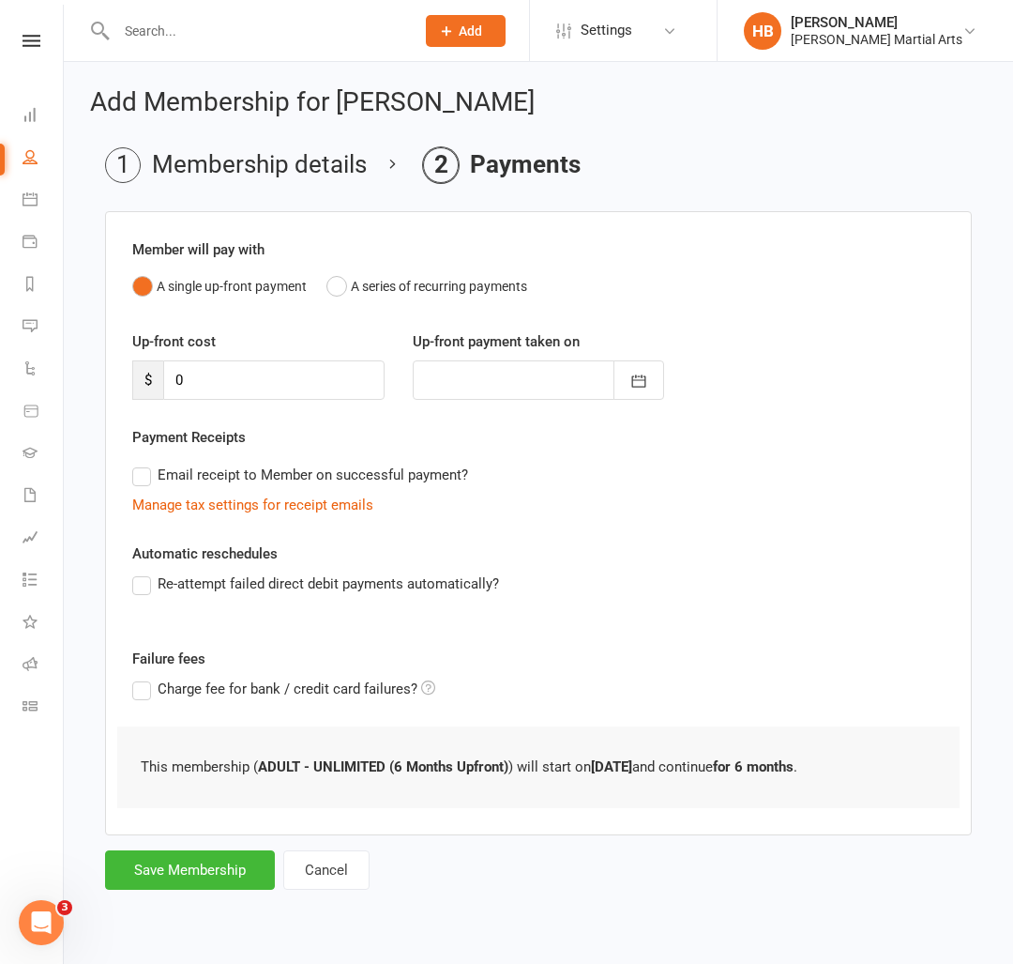
drag, startPoint x: 245, startPoint y: 358, endPoint x: 234, endPoint y: 377, distance: 21.9
click at [242, 362] on div "Up-front cost $ 0" at bounding box center [258, 364] width 281 height 69
drag, startPoint x: 234, startPoint y: 377, endPoint x: 117, endPoint y: 381, distance: 116.4
click at [117, 381] on div "Member will pay with A single up-front payment A series of recurring payments U…" at bounding box center [538, 523] width 867 height 624
type input "1"
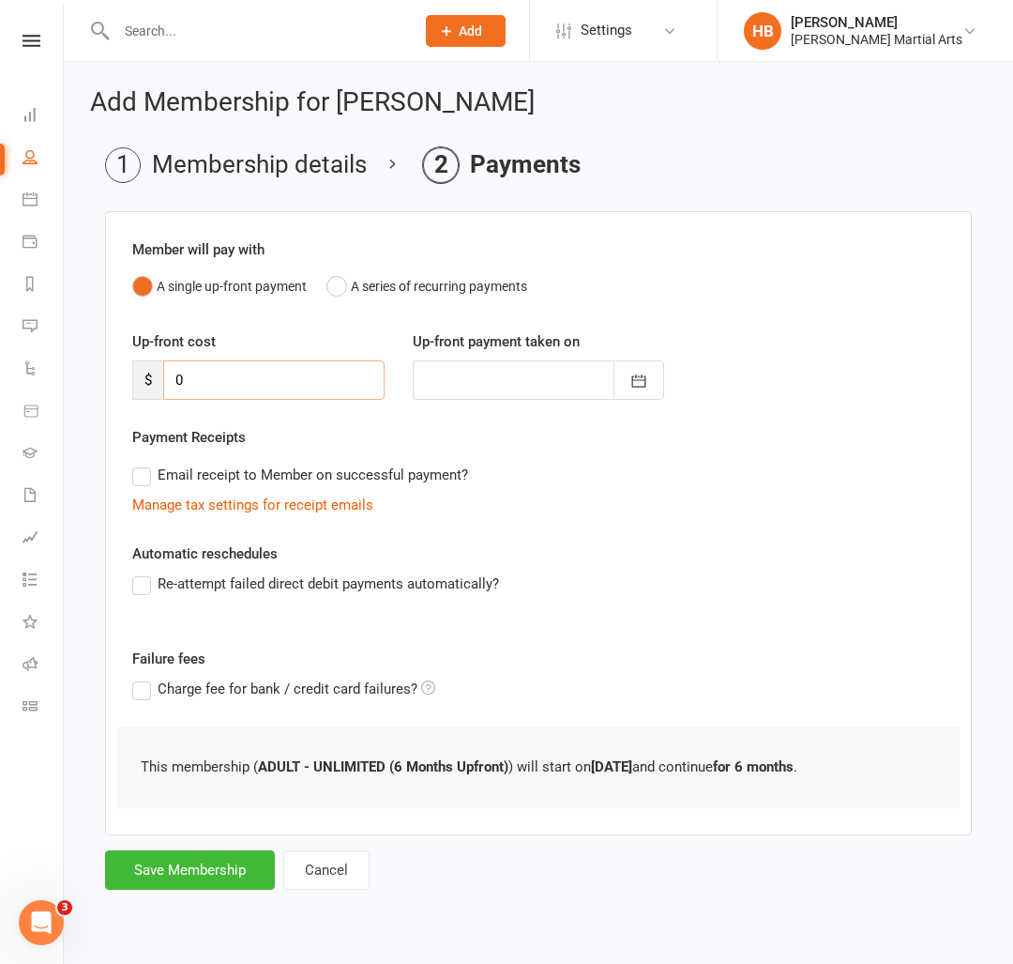
type input "[DATE]"
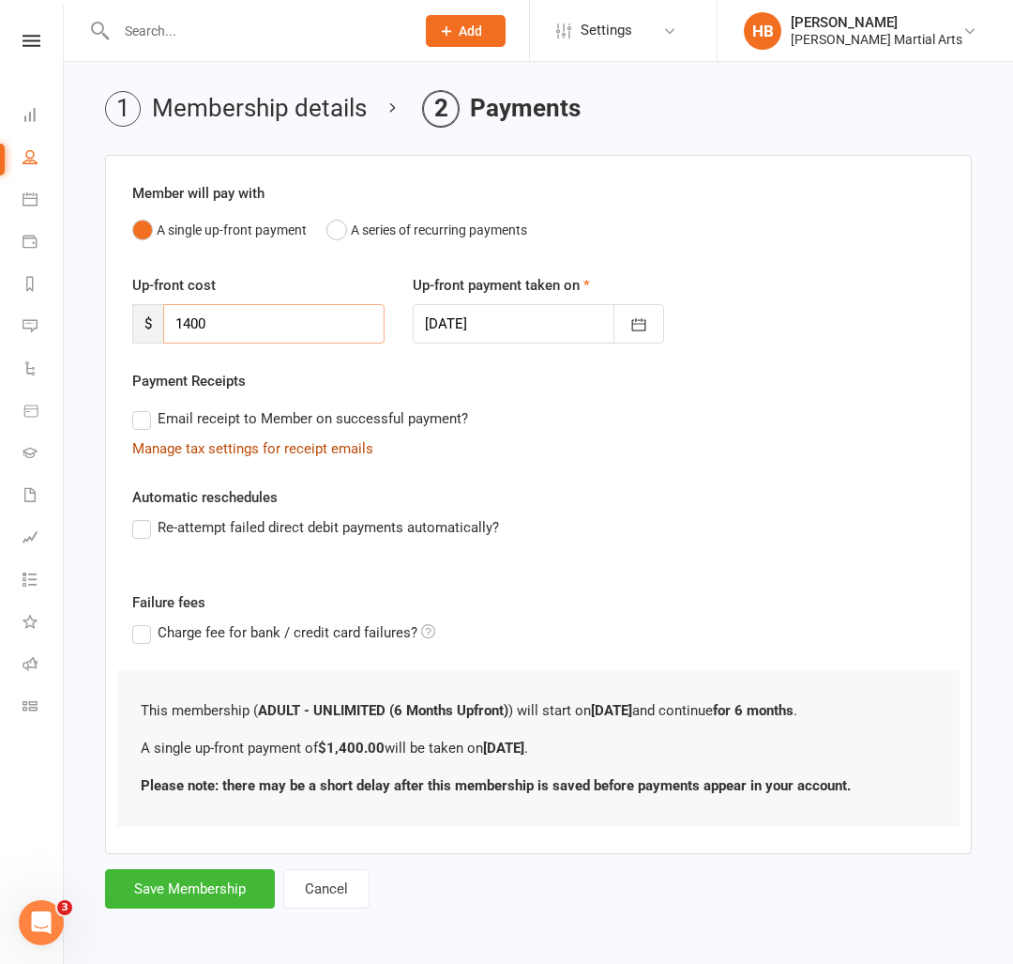
scroll to position [58, 0]
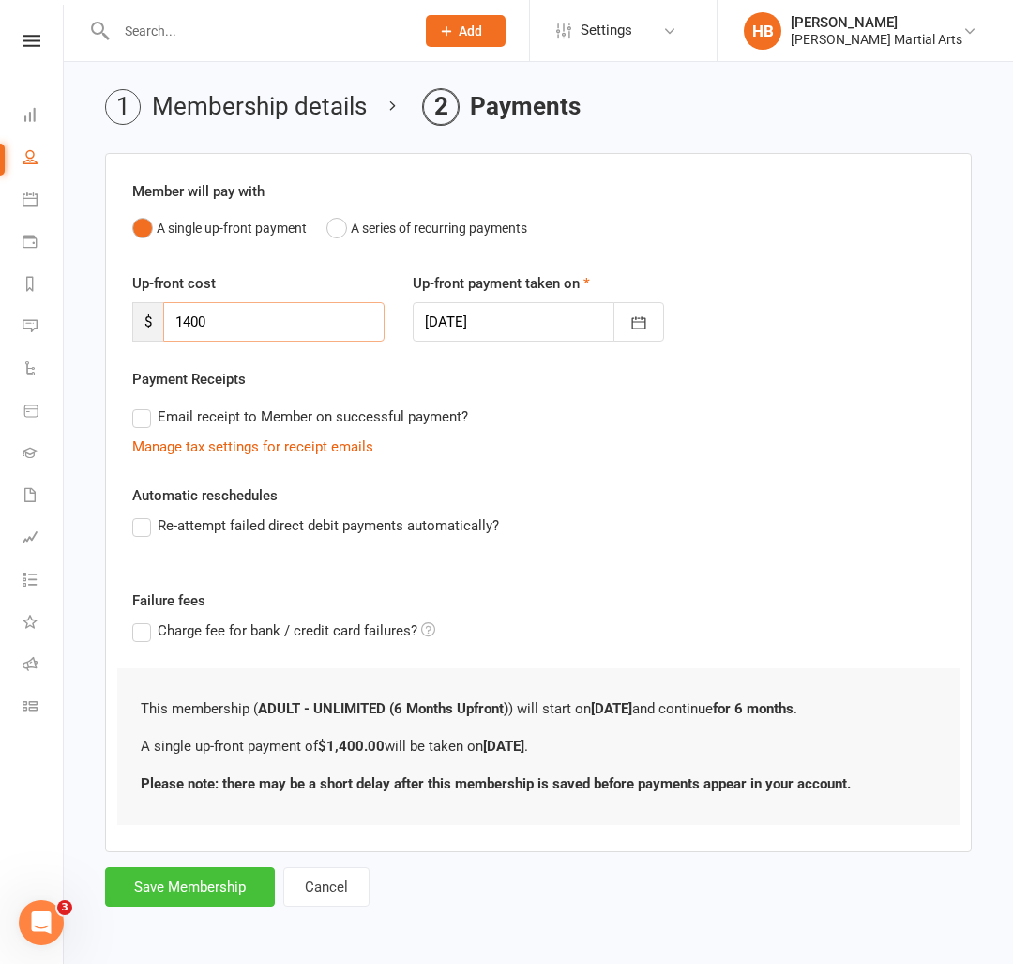
type input "1400"
click at [200, 884] on button "Save Membership" at bounding box center [190, 886] width 170 height 39
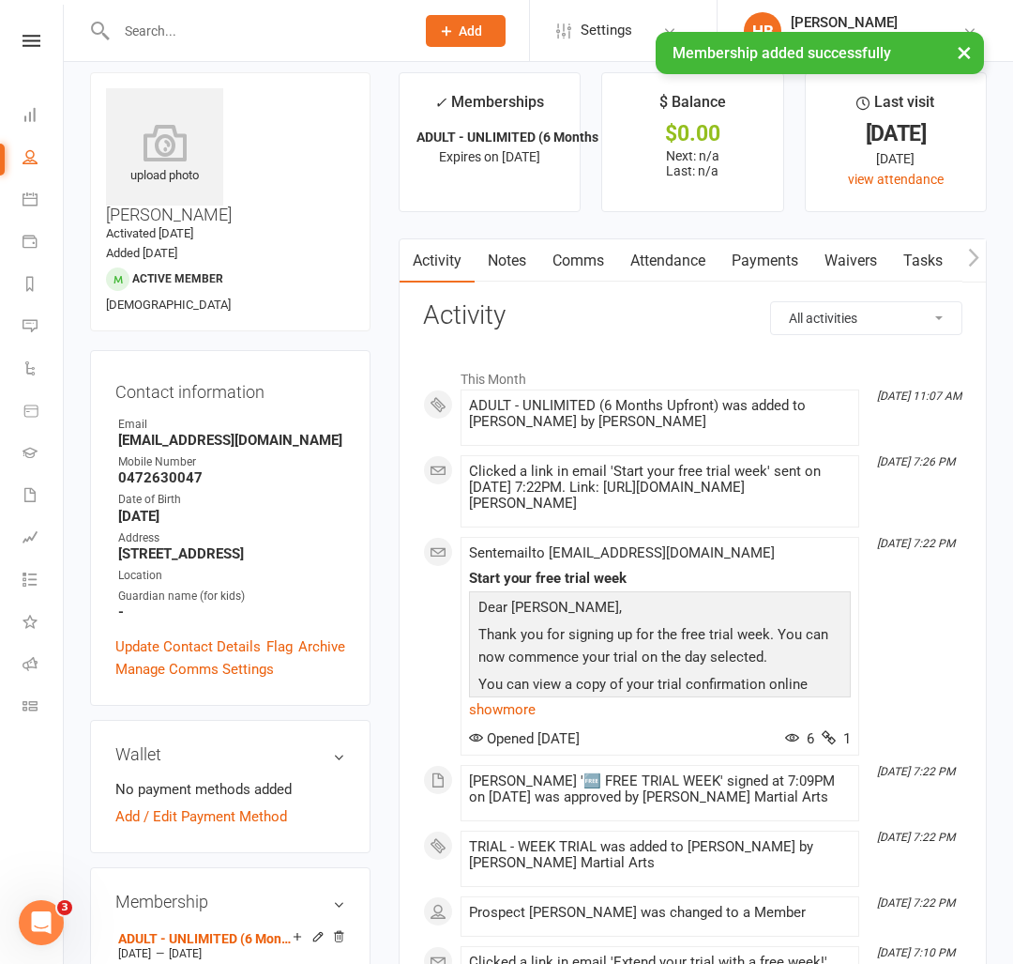
scroll to position [44, 0]
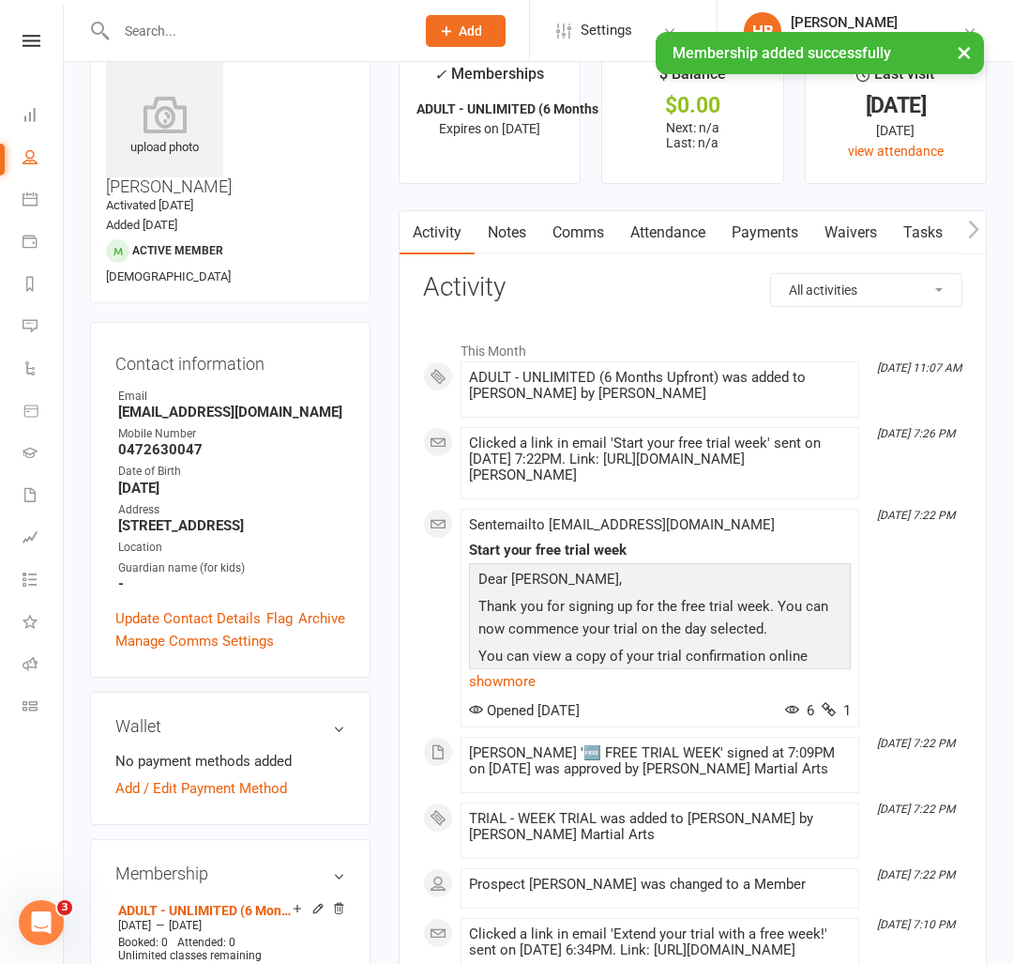
click at [742, 228] on link "Payments" at bounding box center [765, 232] width 93 height 43
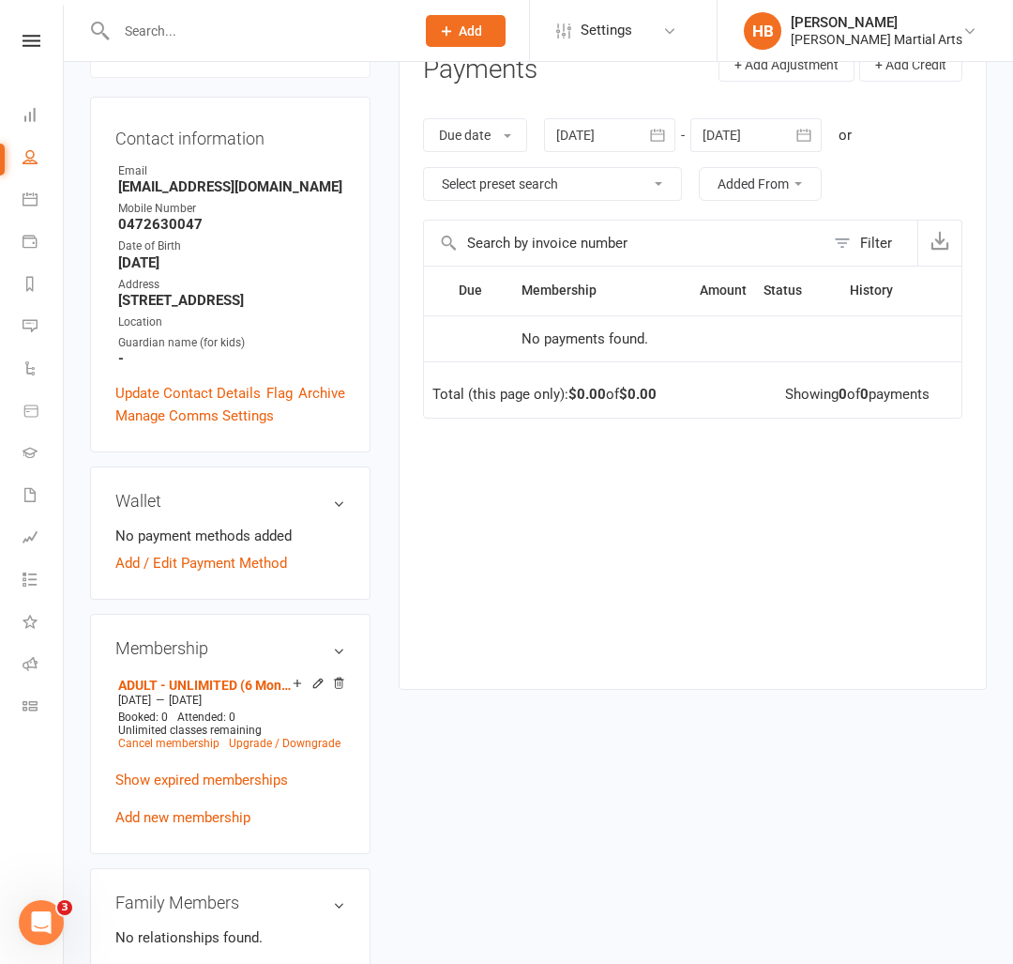
scroll to position [271, 0]
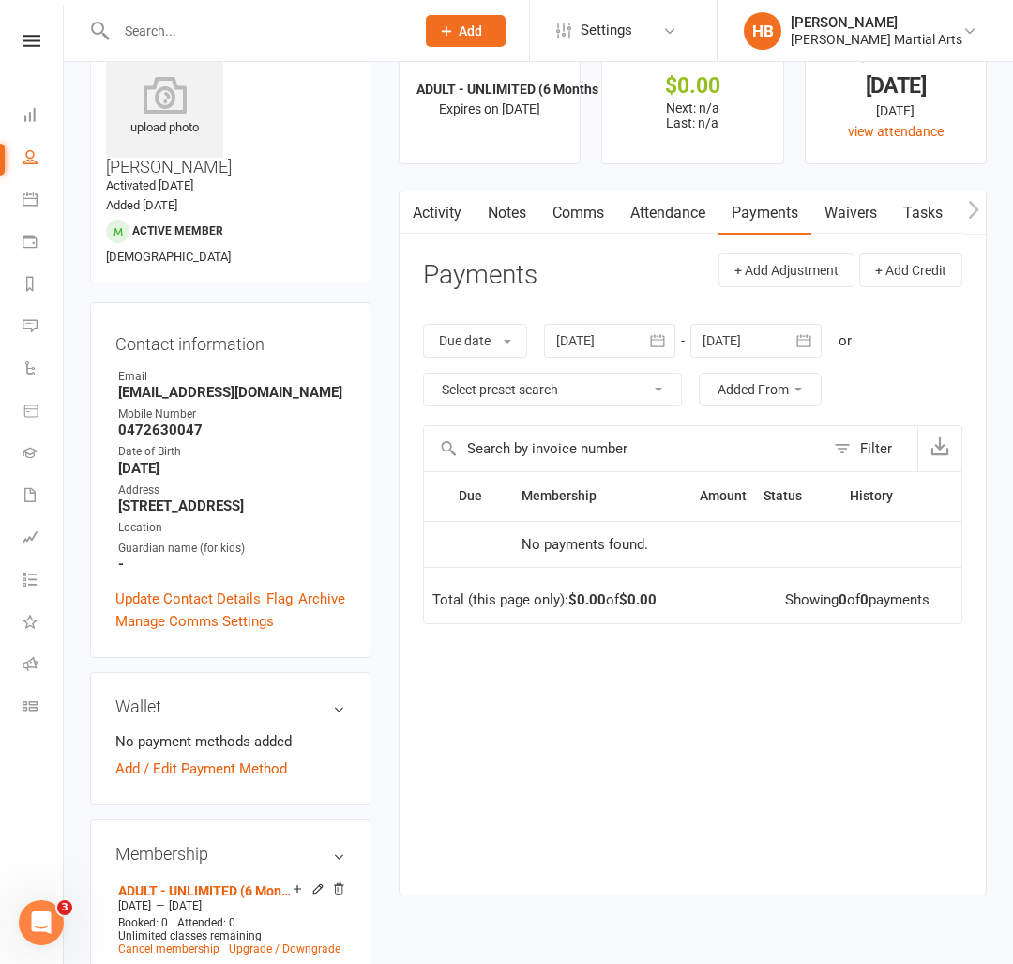
scroll to position [72, 0]
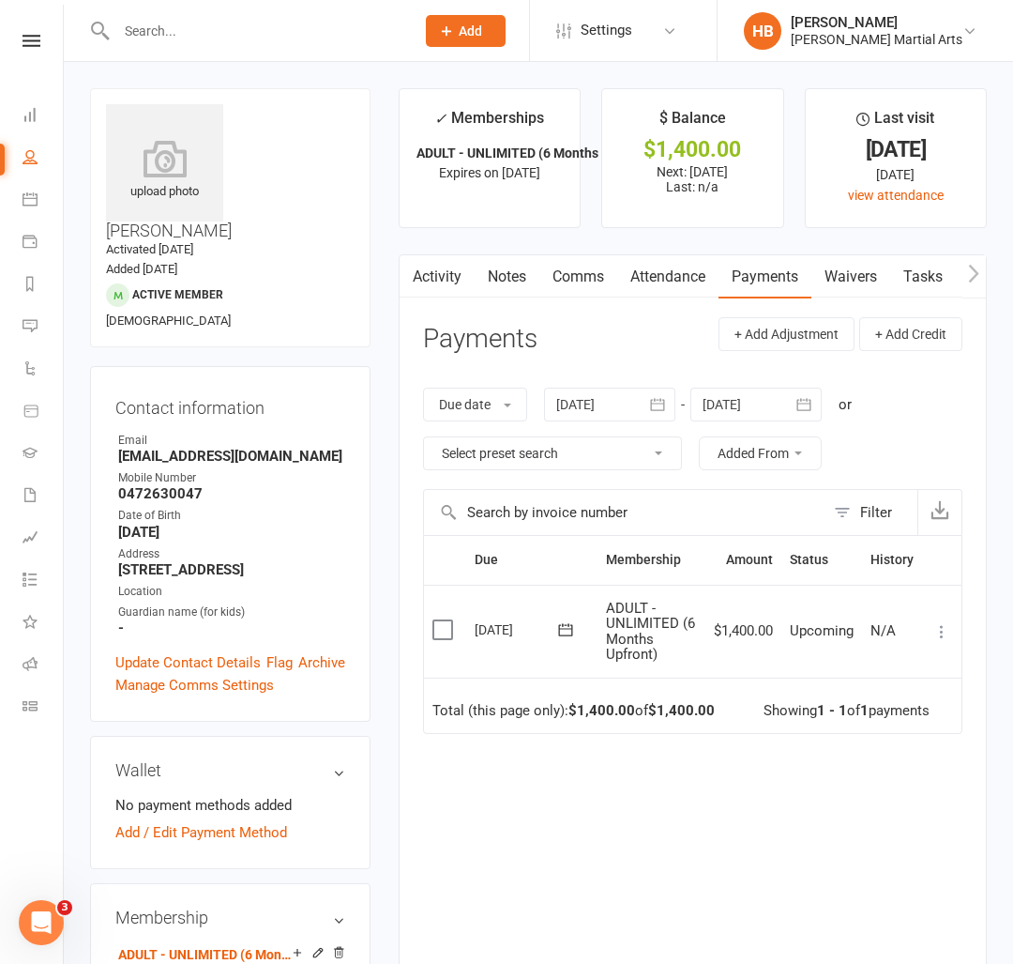
click at [941, 630] on icon at bounding box center [942, 631] width 19 height 19
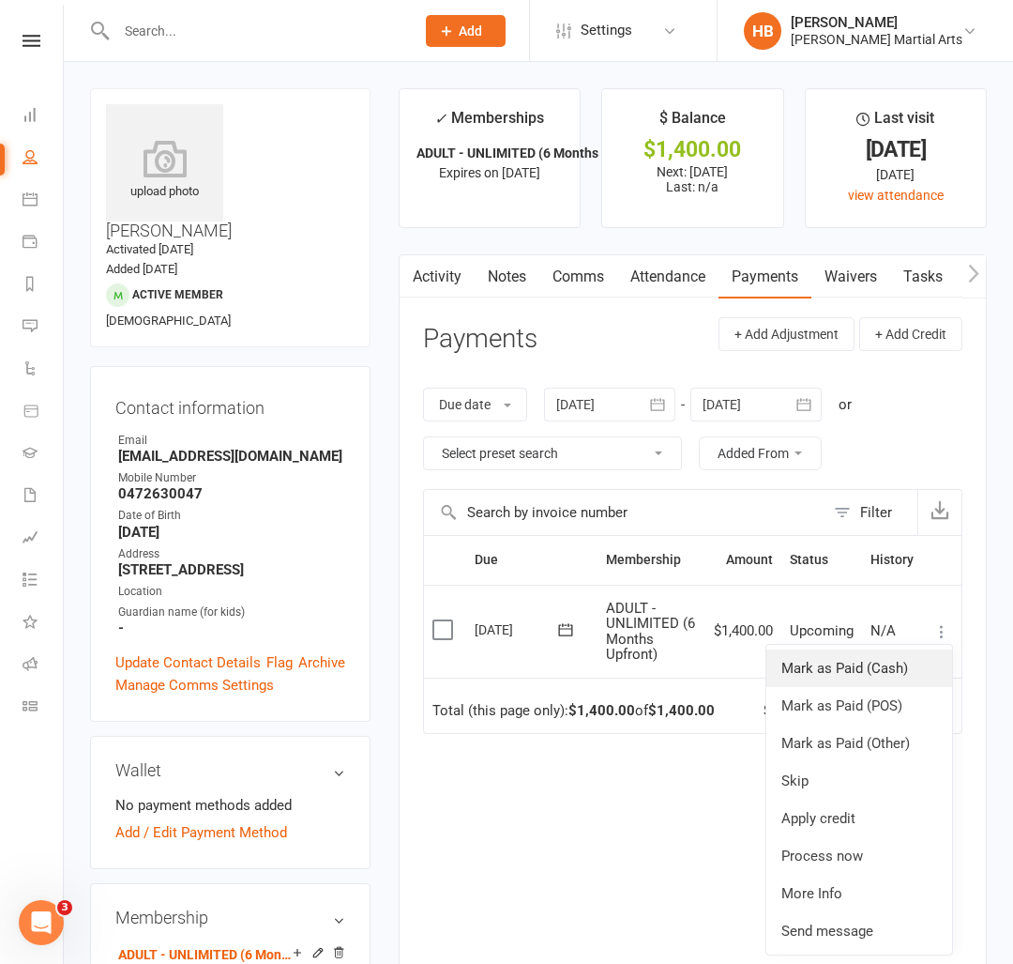
click at [869, 666] on link "Mark as Paid (Cash)" at bounding box center [860, 668] width 186 height 38
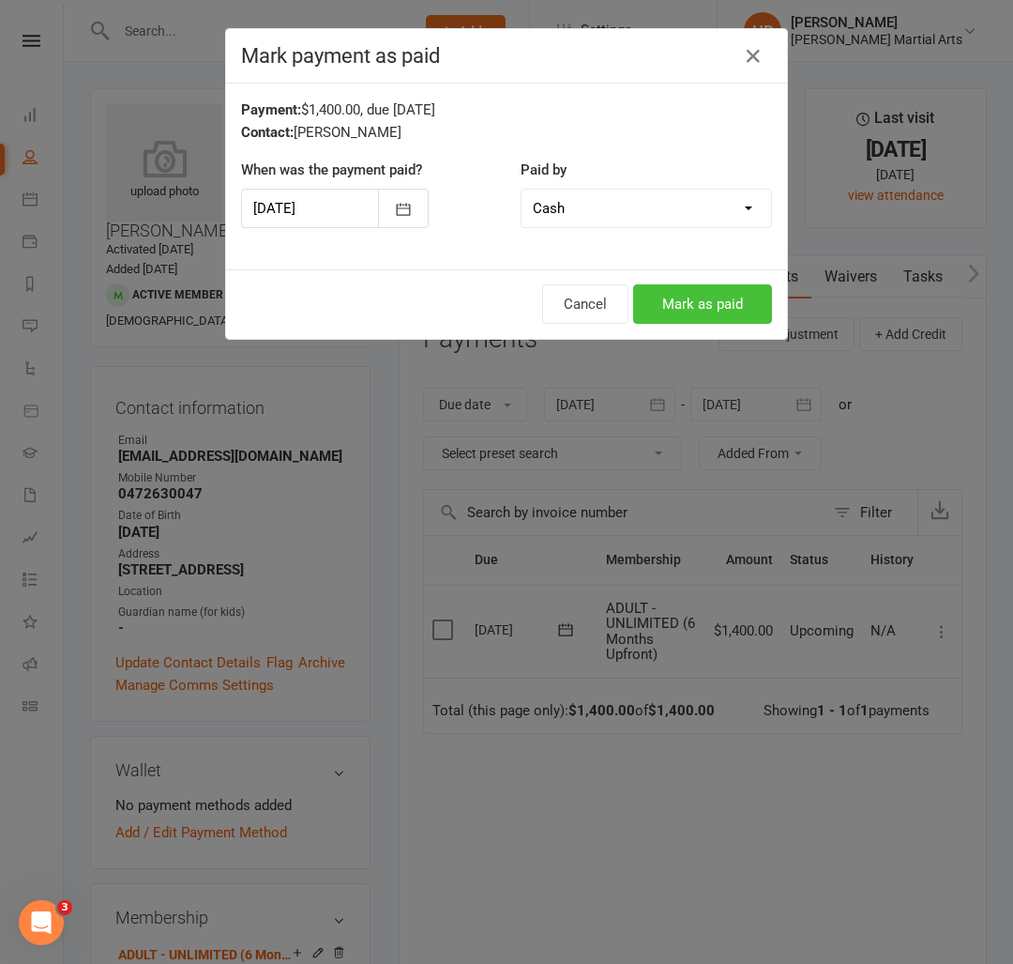
click at [728, 305] on button "Mark as paid" at bounding box center [702, 303] width 139 height 39
